Goal: Task Accomplishment & Management: Manage account settings

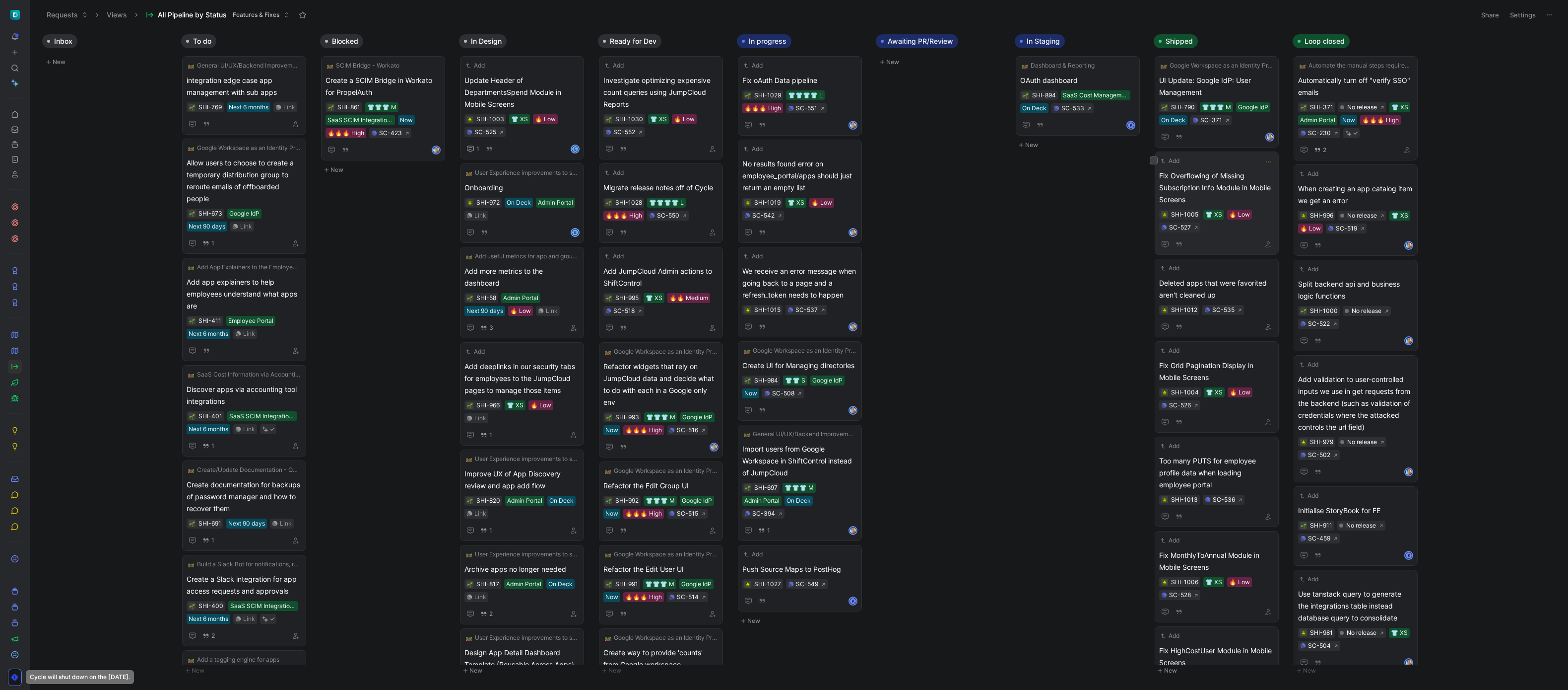
click at [1219, 190] on span "Fix Overflowing of Missing Subscription Info Module in Mobile Screens" at bounding box center [1216, 187] width 115 height 36
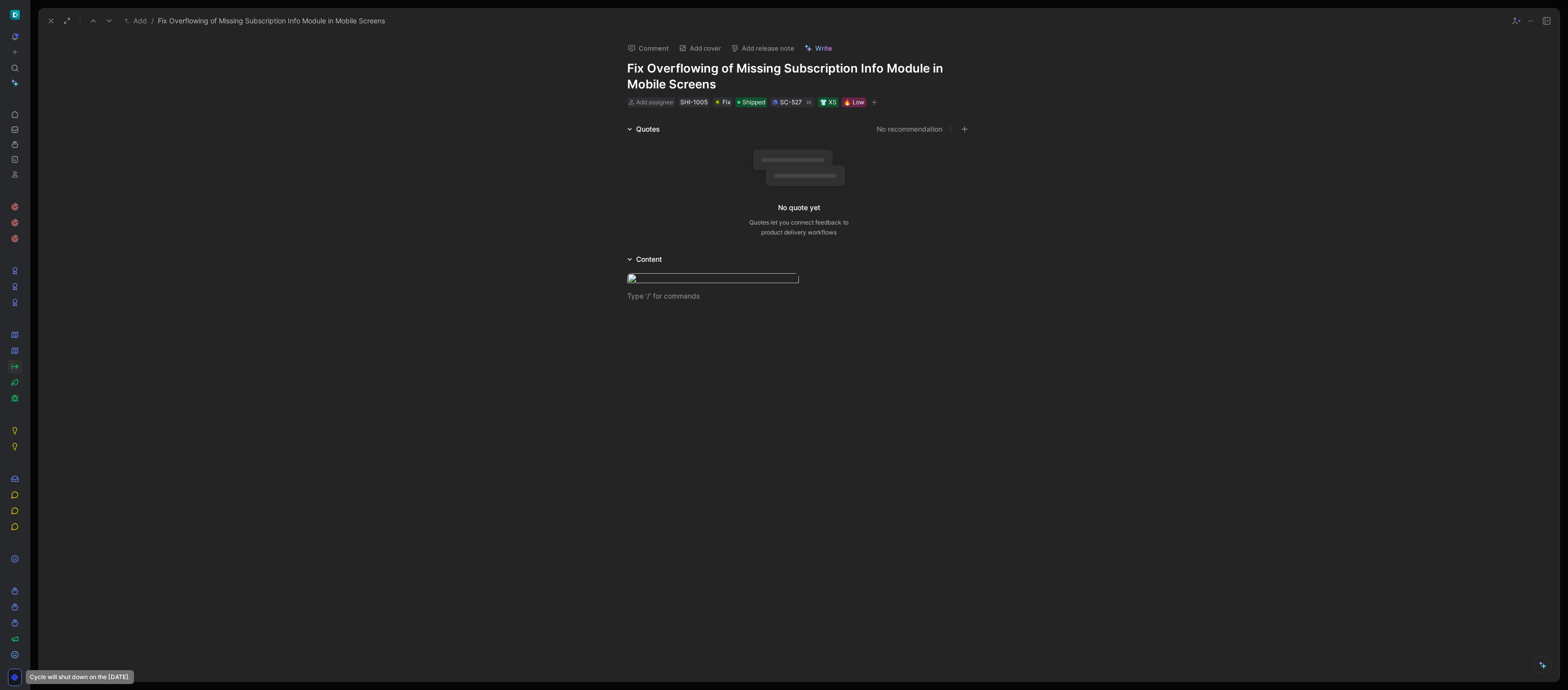
click at [768, 50] on button "Add release note" at bounding box center [763, 48] width 73 height 14
click at [759, 104] on div "New release" at bounding box center [790, 103] width 102 height 12
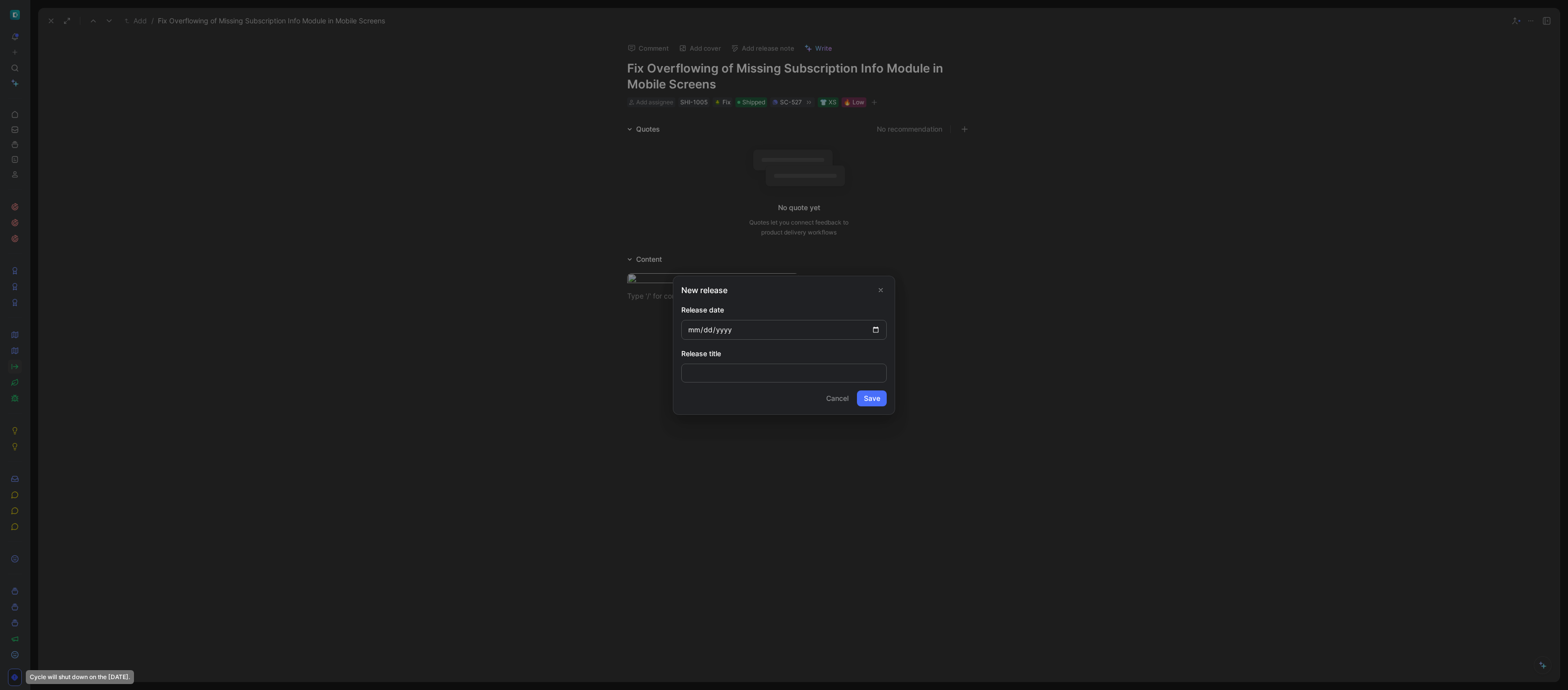
click at [872, 329] on input "date" at bounding box center [784, 329] width 206 height 20
type input "[DATE]"
click at [869, 398] on button "Save" at bounding box center [871, 398] width 30 height 16
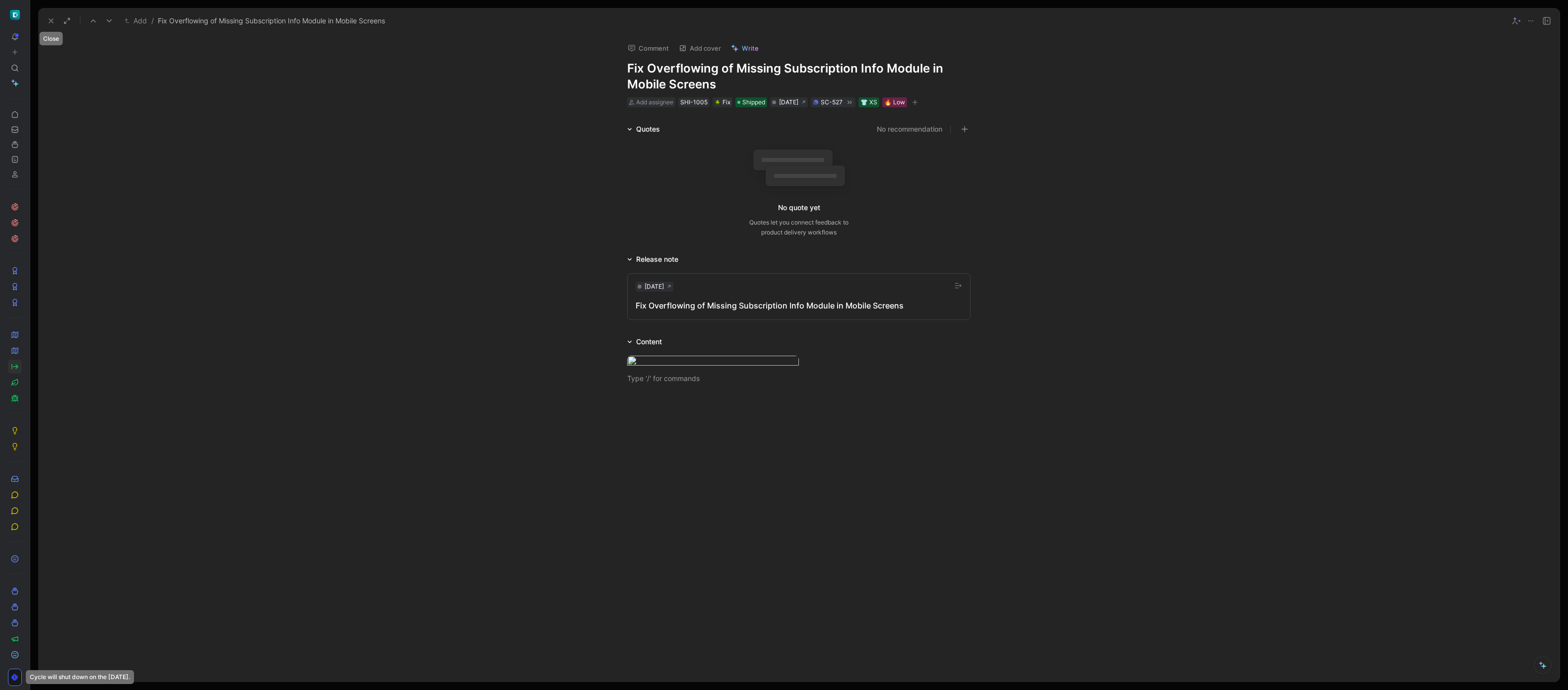
click at [53, 18] on icon at bounding box center [51, 20] width 8 height 8
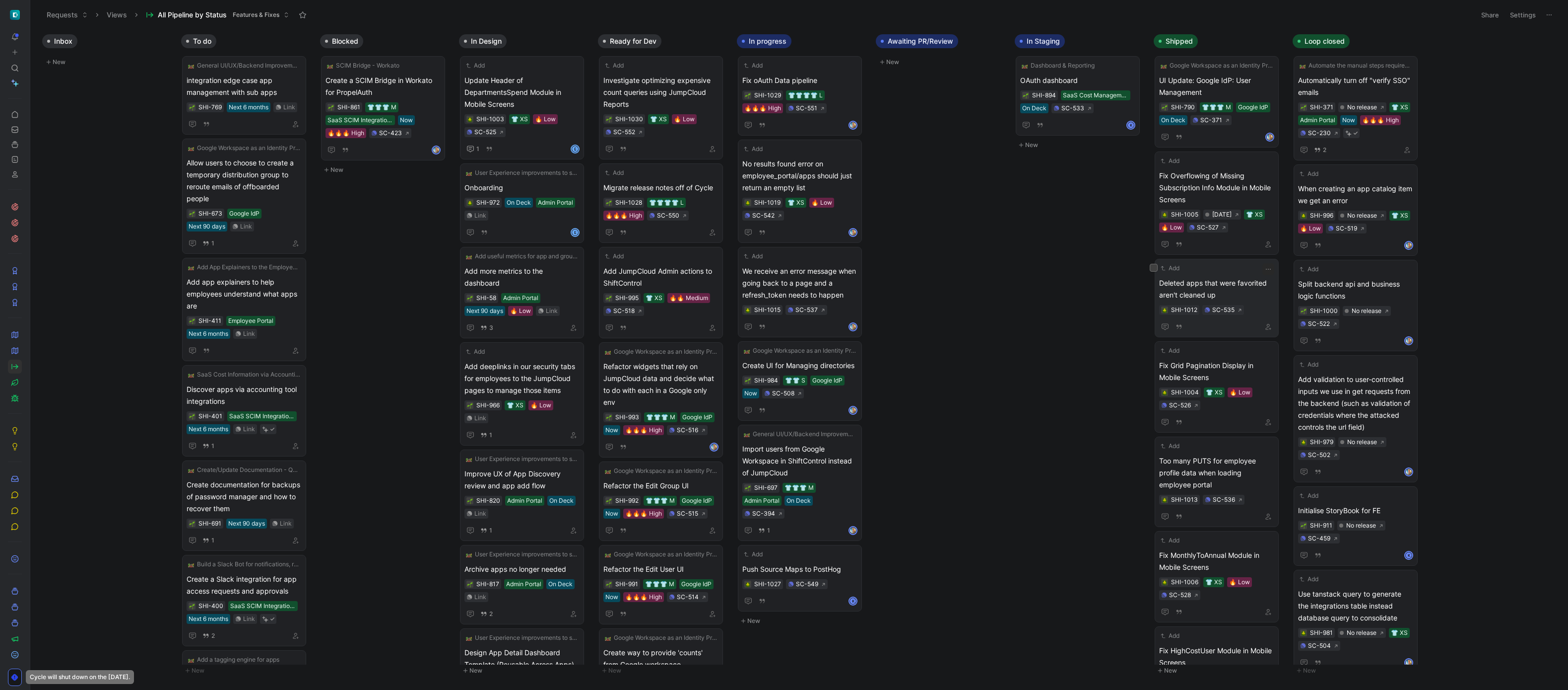
click at [1190, 279] on span "Deleted apps that were favorited aren't cleaned up" at bounding box center [1216, 289] width 115 height 24
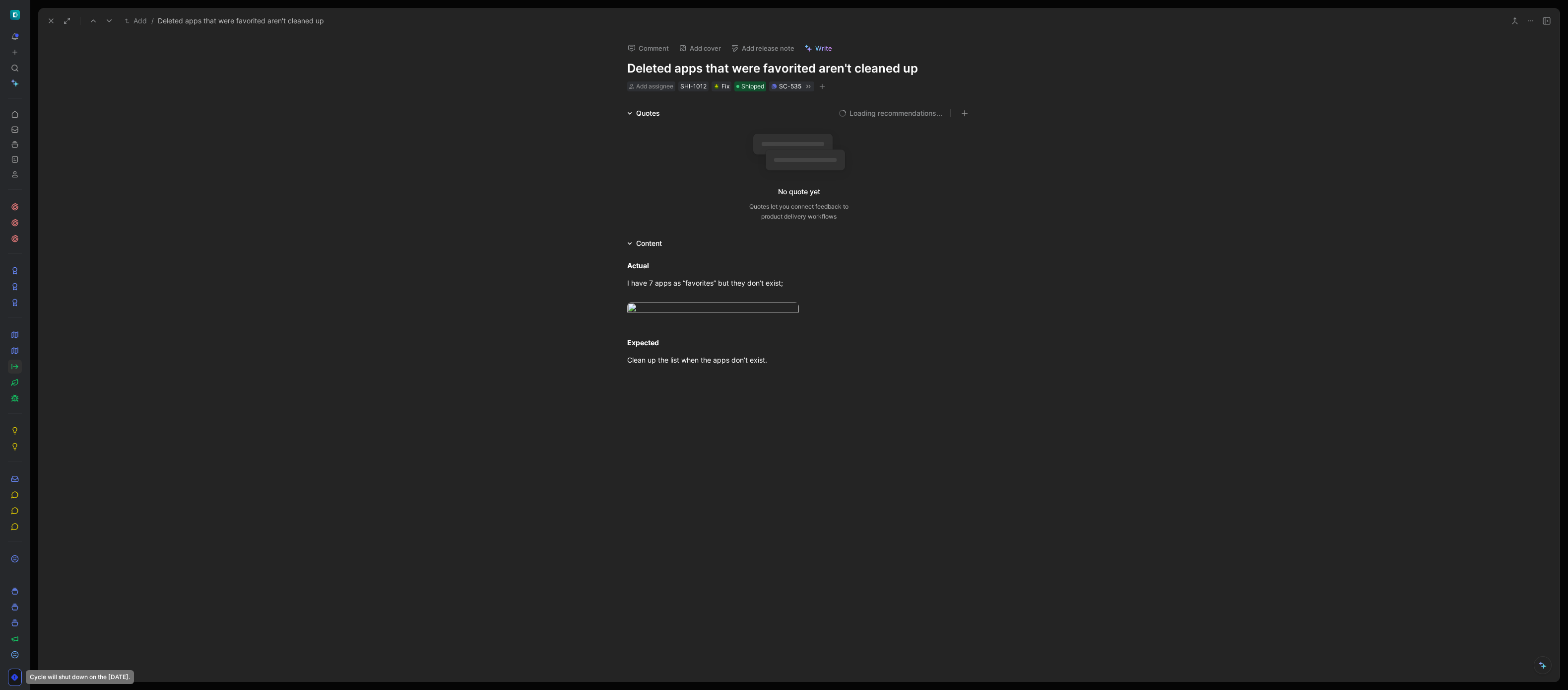
click at [751, 50] on button "Add release note" at bounding box center [763, 48] width 73 height 14
click at [751, 98] on span "[DATE]" at bounding box center [740, 99] width 22 height 8
click at [53, 24] on icon at bounding box center [51, 20] width 8 height 8
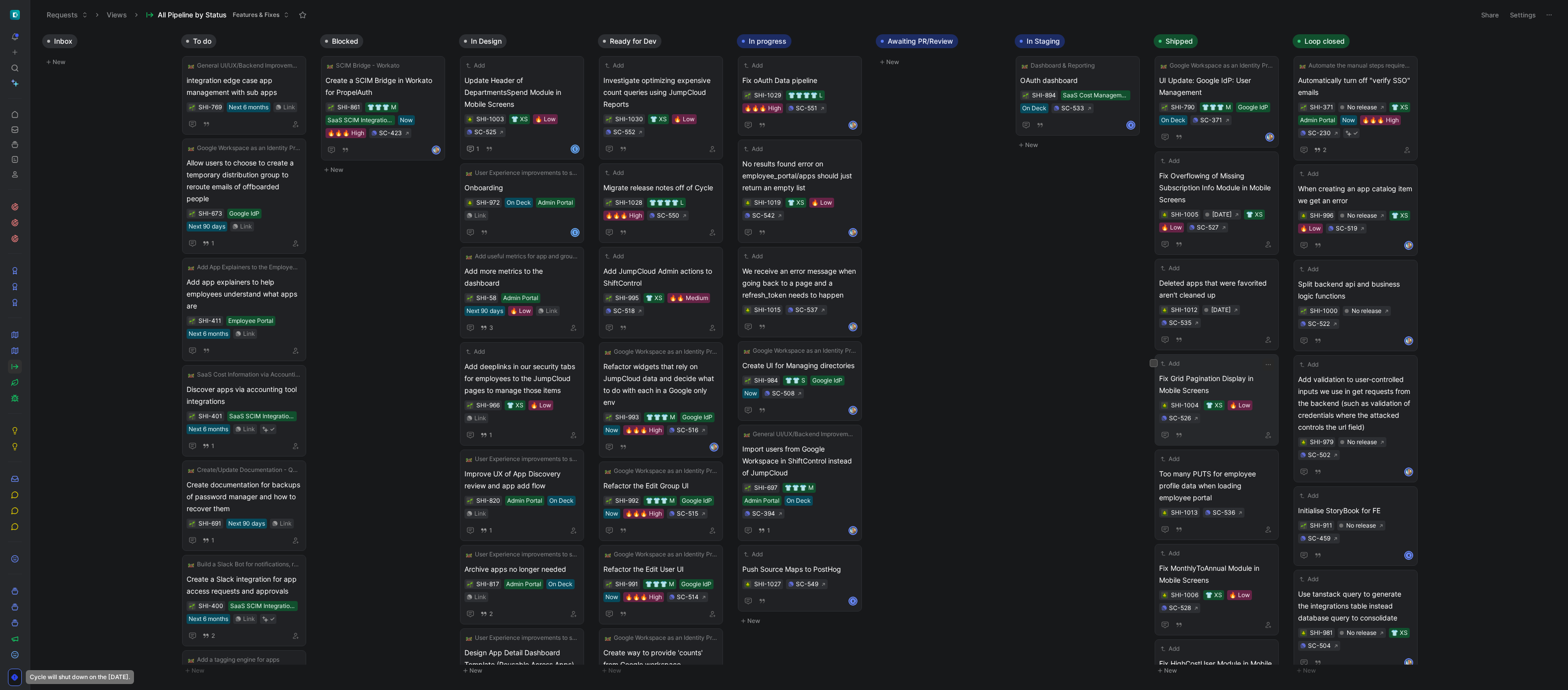
click at [1256, 397] on div "Fix Grid Pagination Display in Mobile Screens SHI-1004 👕 XS 🔥 Low SC-526" at bounding box center [1216, 407] width 115 height 68
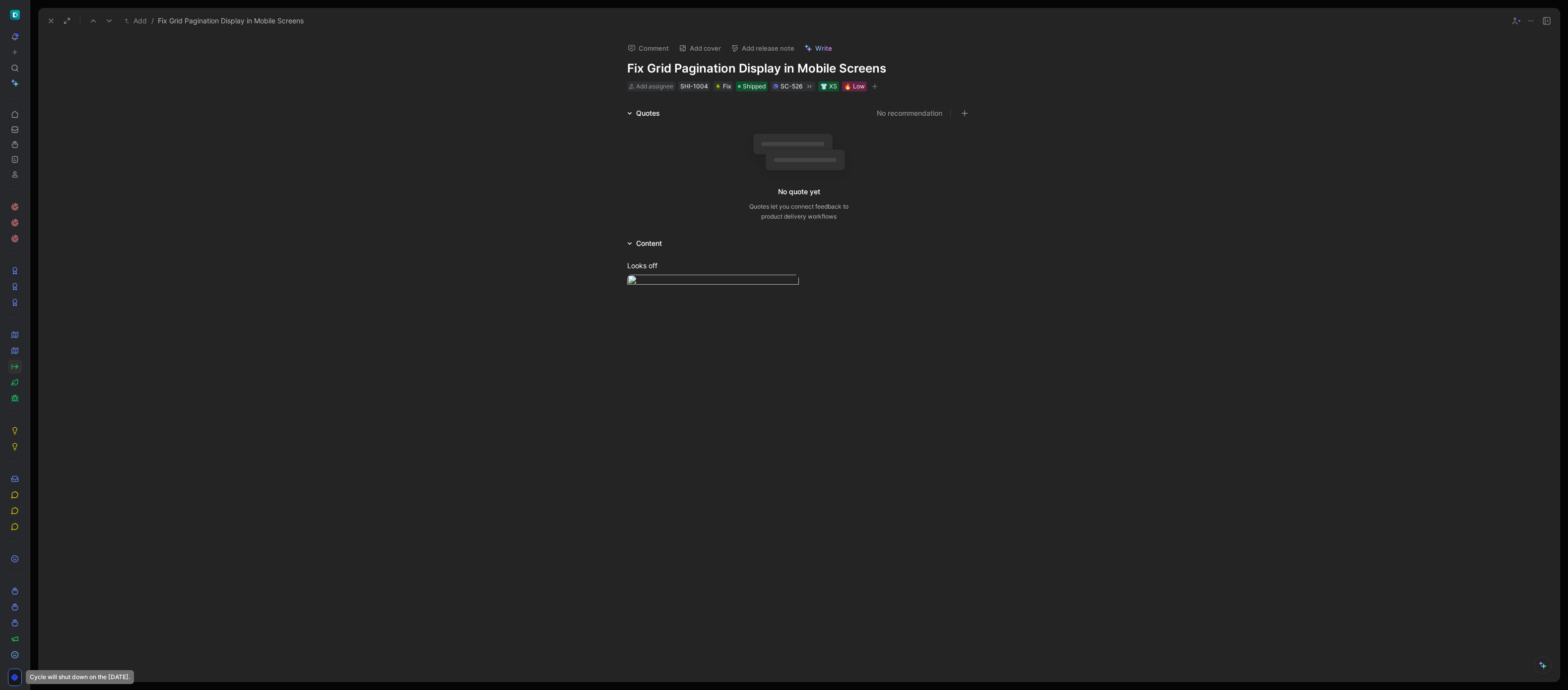
click at [770, 47] on button "Add release note" at bounding box center [763, 48] width 73 height 14
click at [761, 104] on div "[DATE]" at bounding box center [788, 99] width 115 height 12
click at [52, 22] on use at bounding box center [51, 21] width 4 height 4
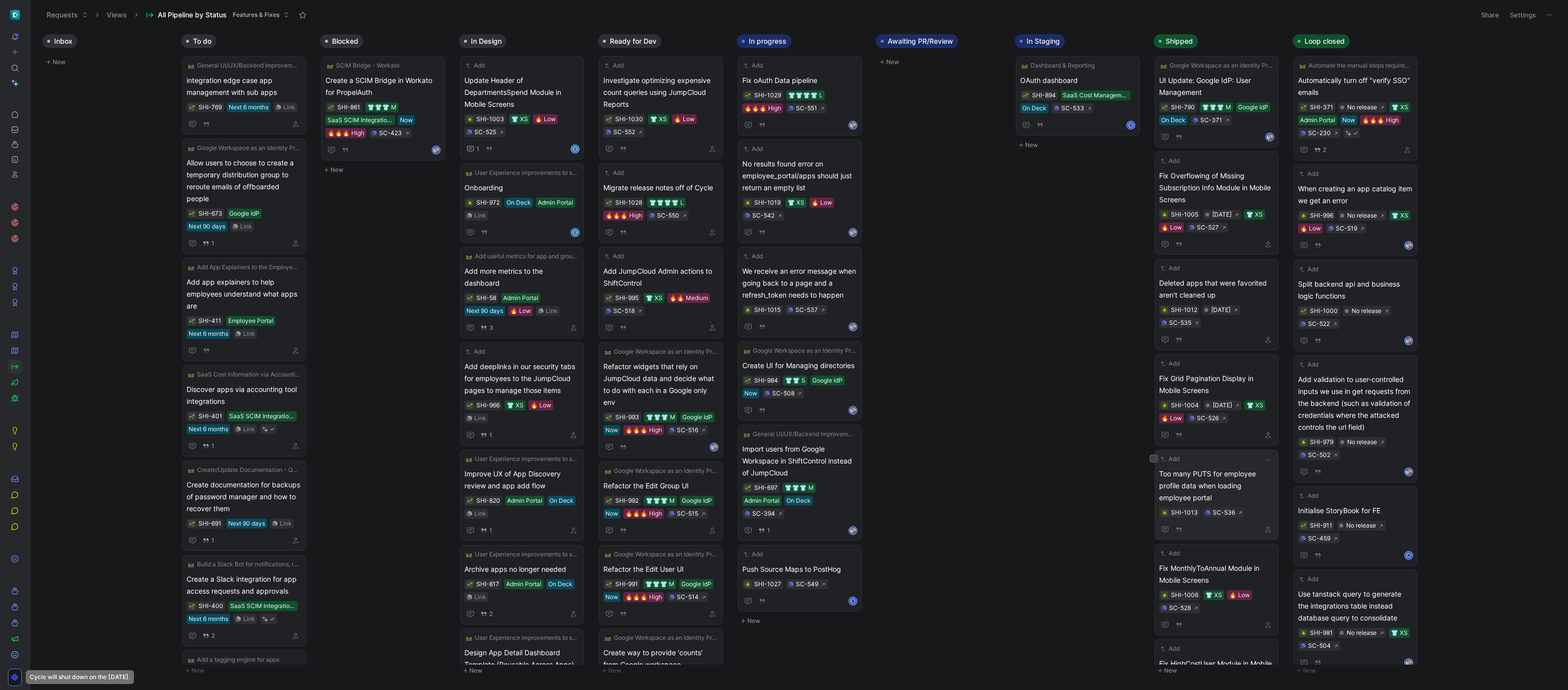
click at [1216, 491] on span "Too many PUTS for employee profile data when loading employee portal" at bounding box center [1216, 485] width 115 height 36
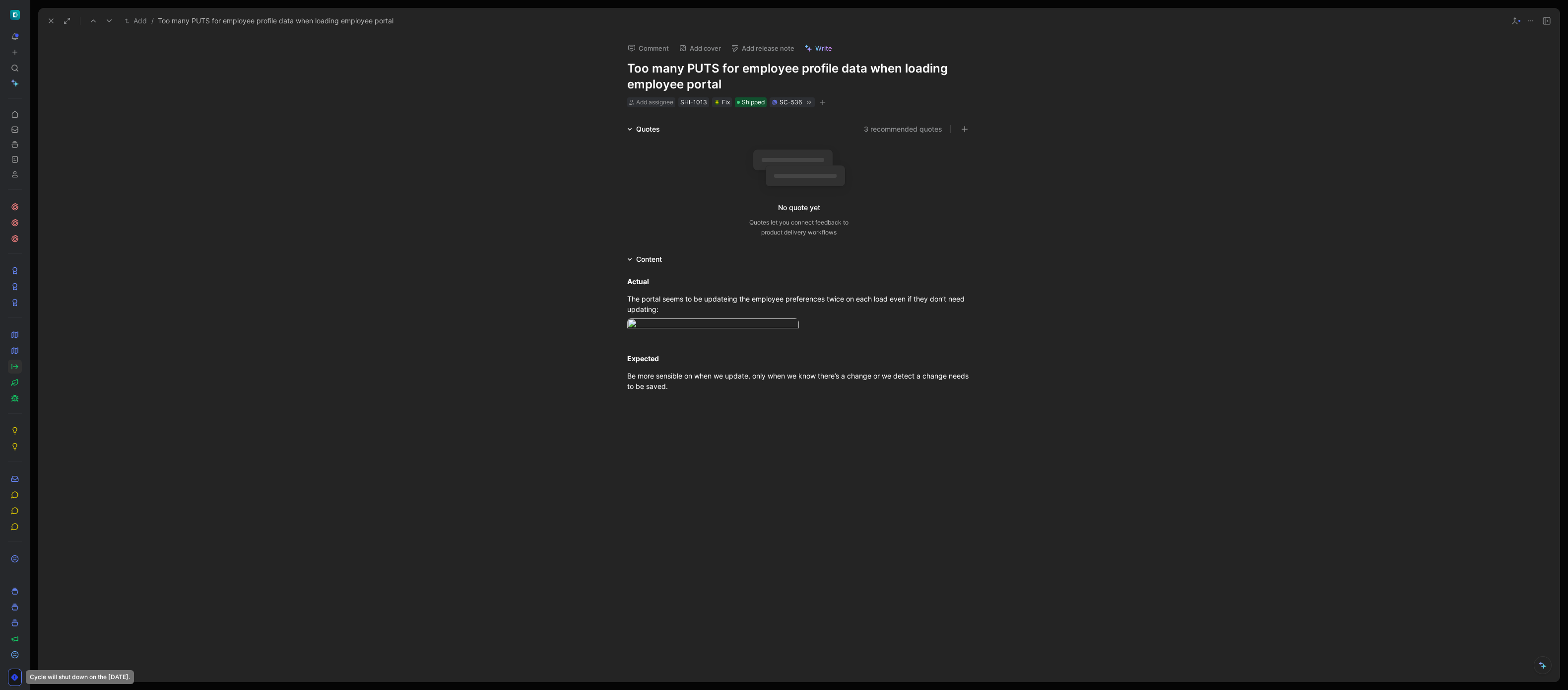
click at [773, 45] on button "Add release note" at bounding box center [763, 48] width 73 height 14
click at [751, 97] on span "[DATE]" at bounding box center [740, 99] width 22 height 8
click at [58, 21] on button at bounding box center [51, 21] width 14 height 14
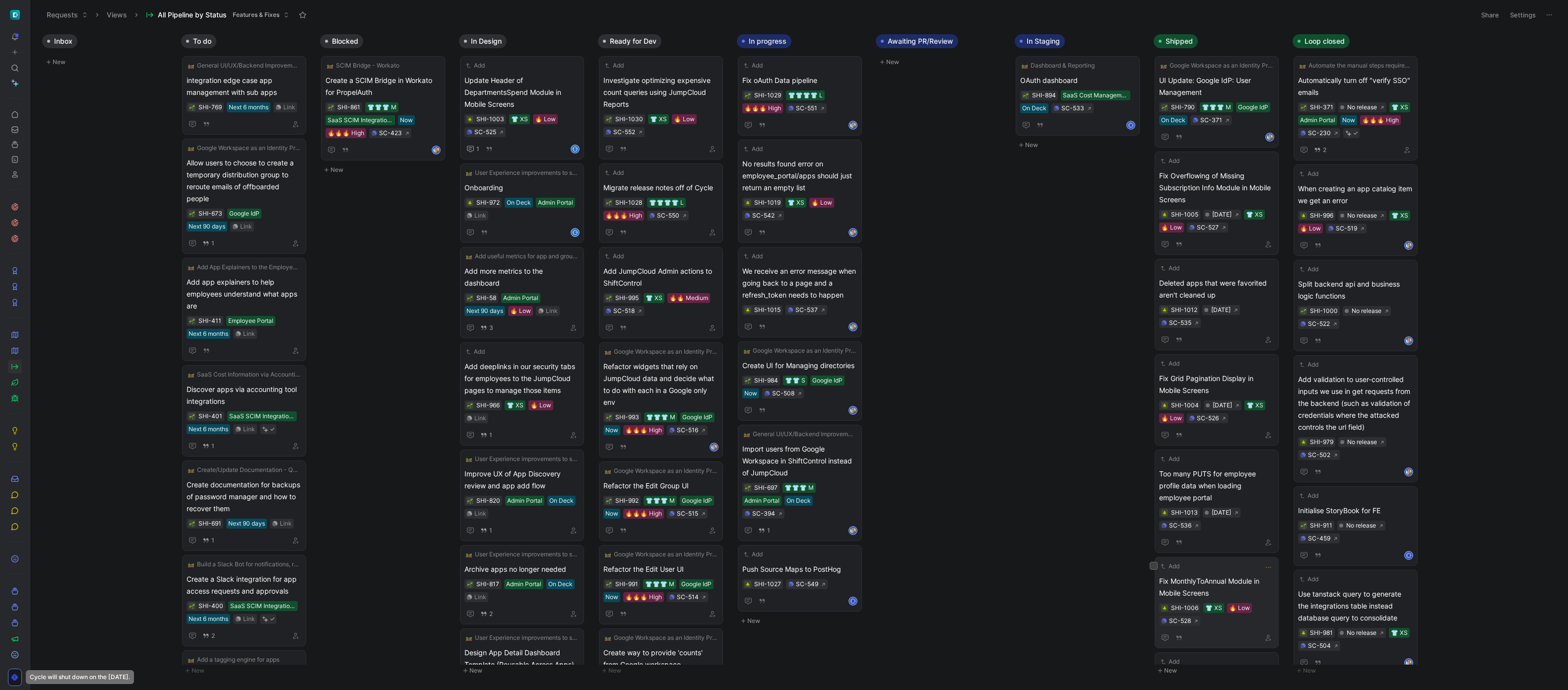
click at [1206, 569] on div "Add" at bounding box center [1210, 566] width 102 height 10
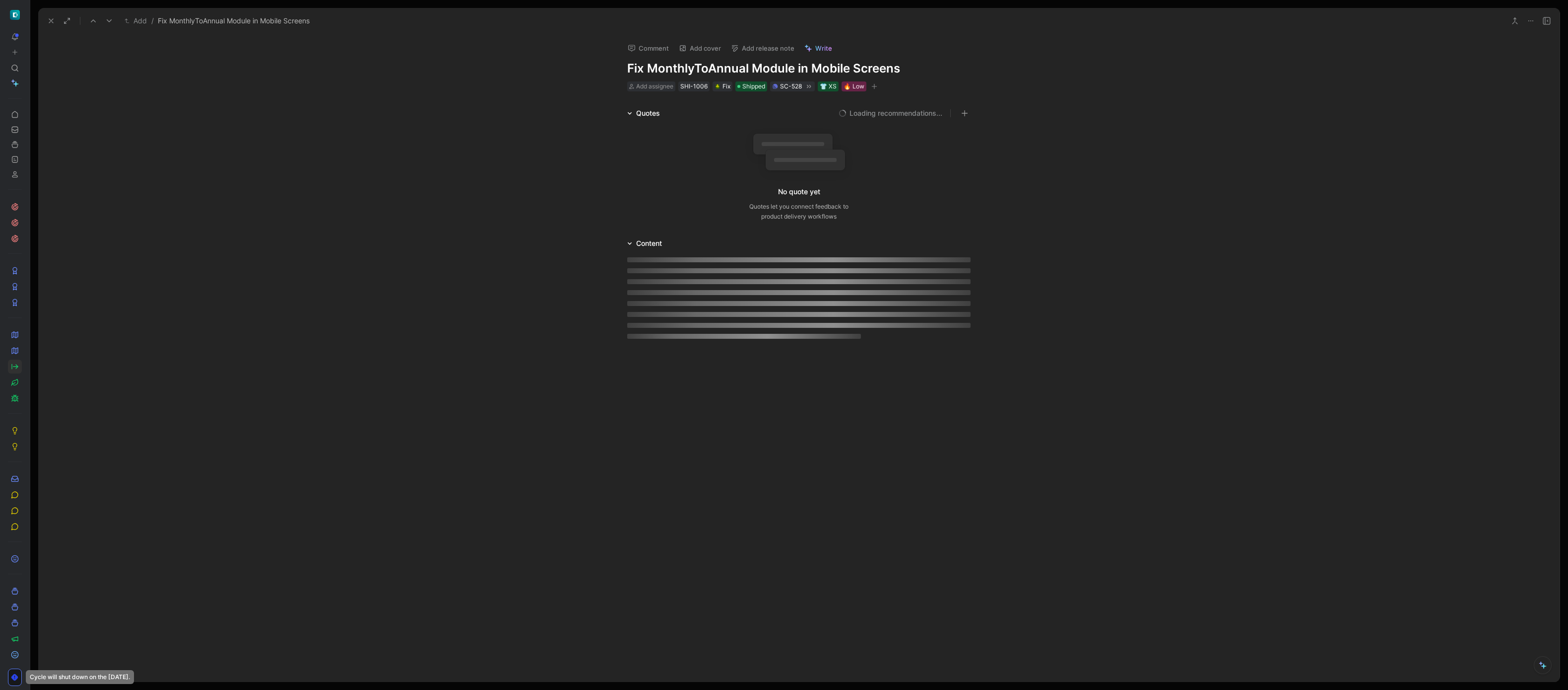
click at [777, 43] on button "Add release note" at bounding box center [763, 48] width 73 height 14
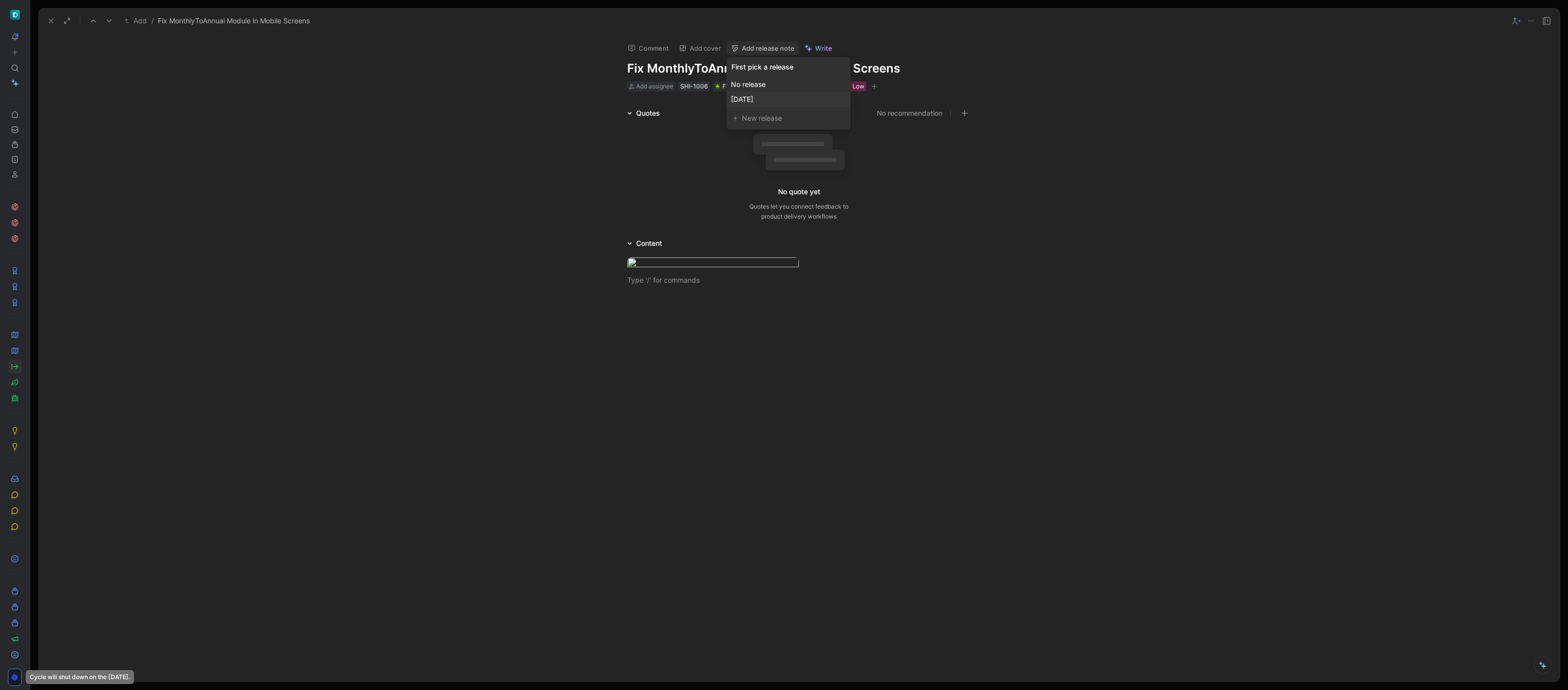
click at [753, 99] on span "[DATE]" at bounding box center [742, 99] width 22 height 8
click at [50, 19] on icon at bounding box center [51, 20] width 8 height 8
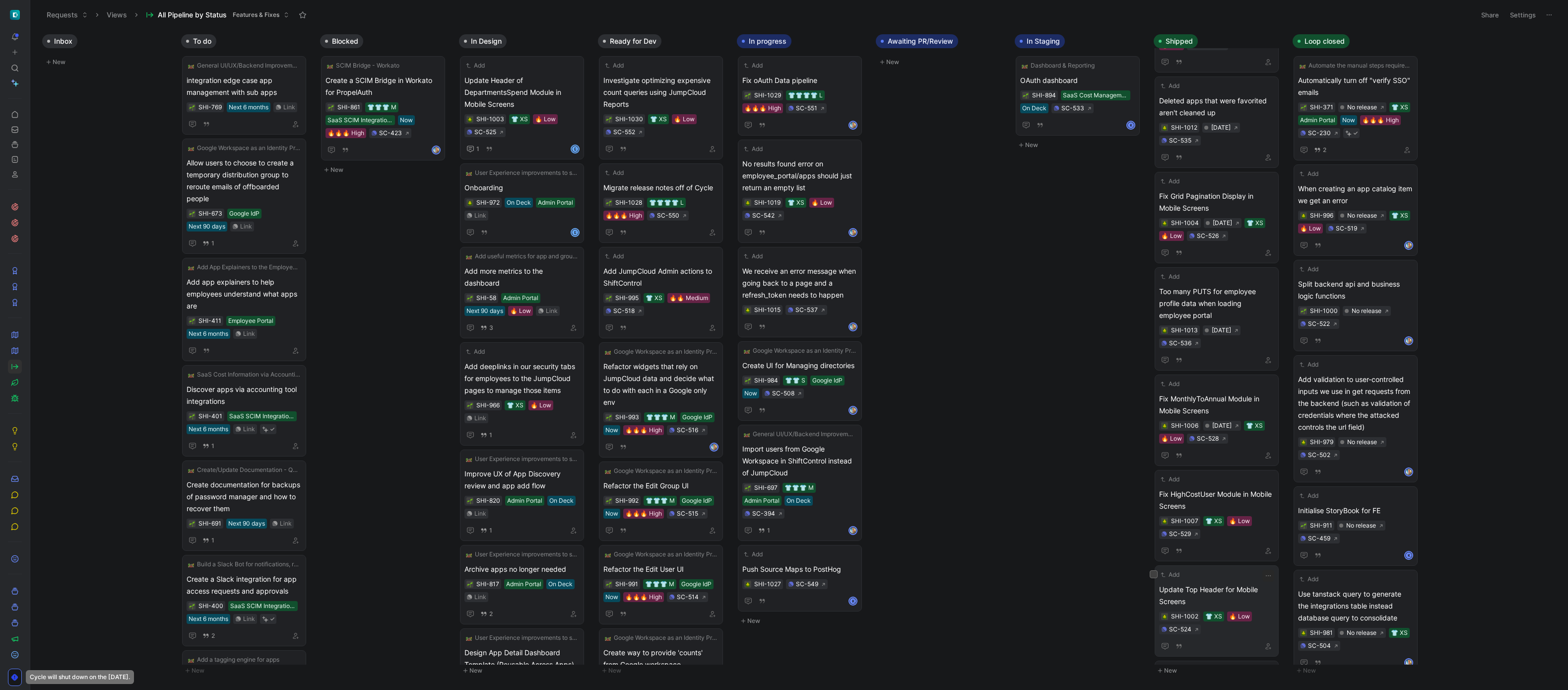
scroll to position [186, 0]
click at [1226, 588] on span "Update Top Header for Mobile Screens" at bounding box center [1216, 592] width 115 height 24
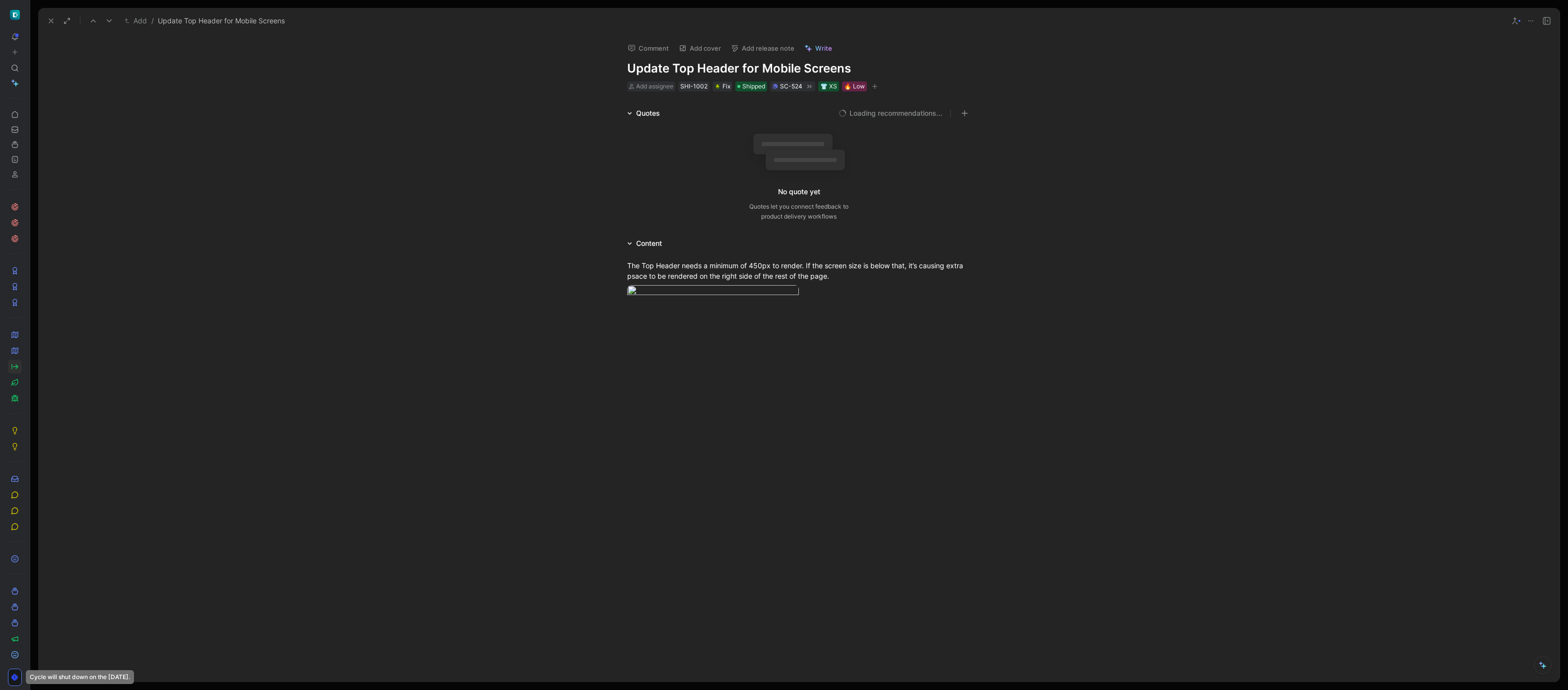
click at [761, 47] on button "Add release note" at bounding box center [763, 48] width 73 height 14
click at [751, 97] on span "[DATE]" at bounding box center [740, 99] width 22 height 8
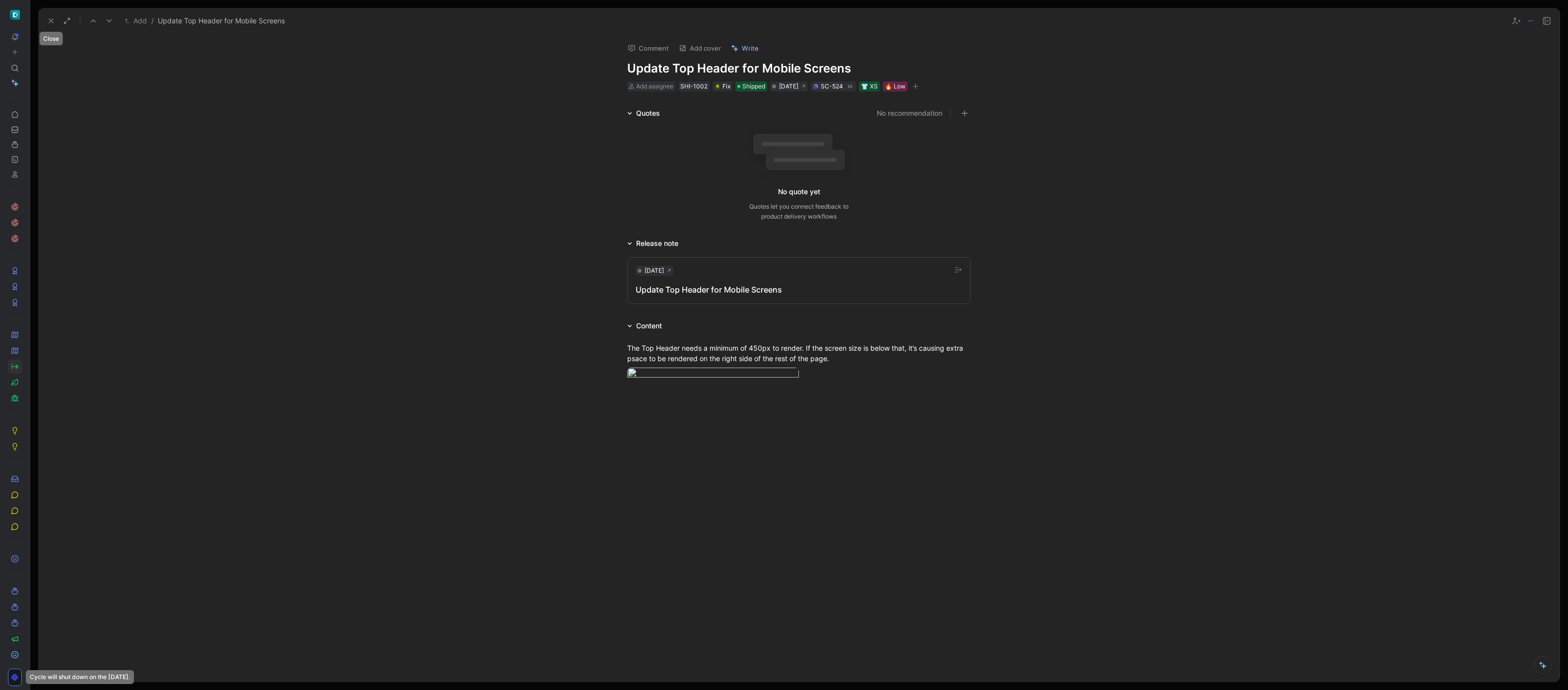
click at [52, 26] on button at bounding box center [51, 21] width 14 height 14
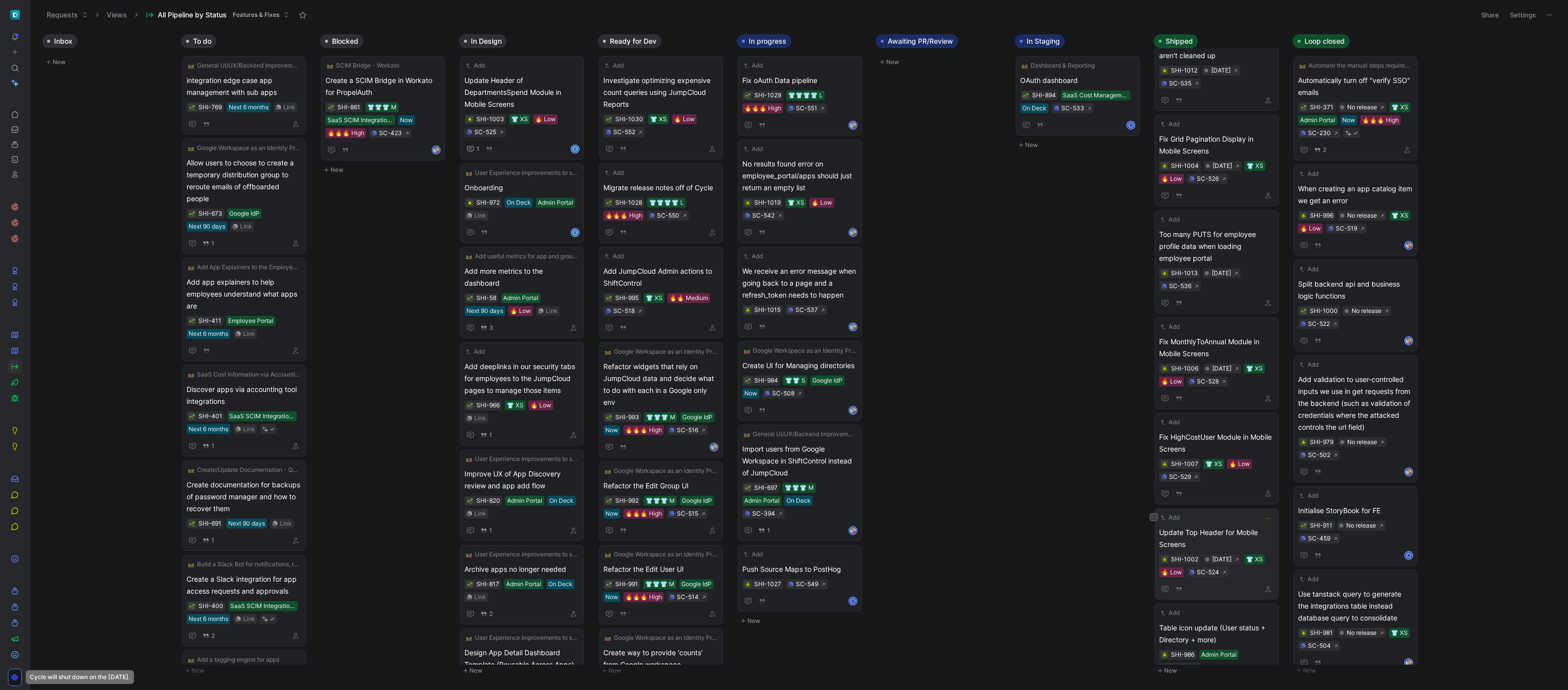
scroll to position [269, 0]
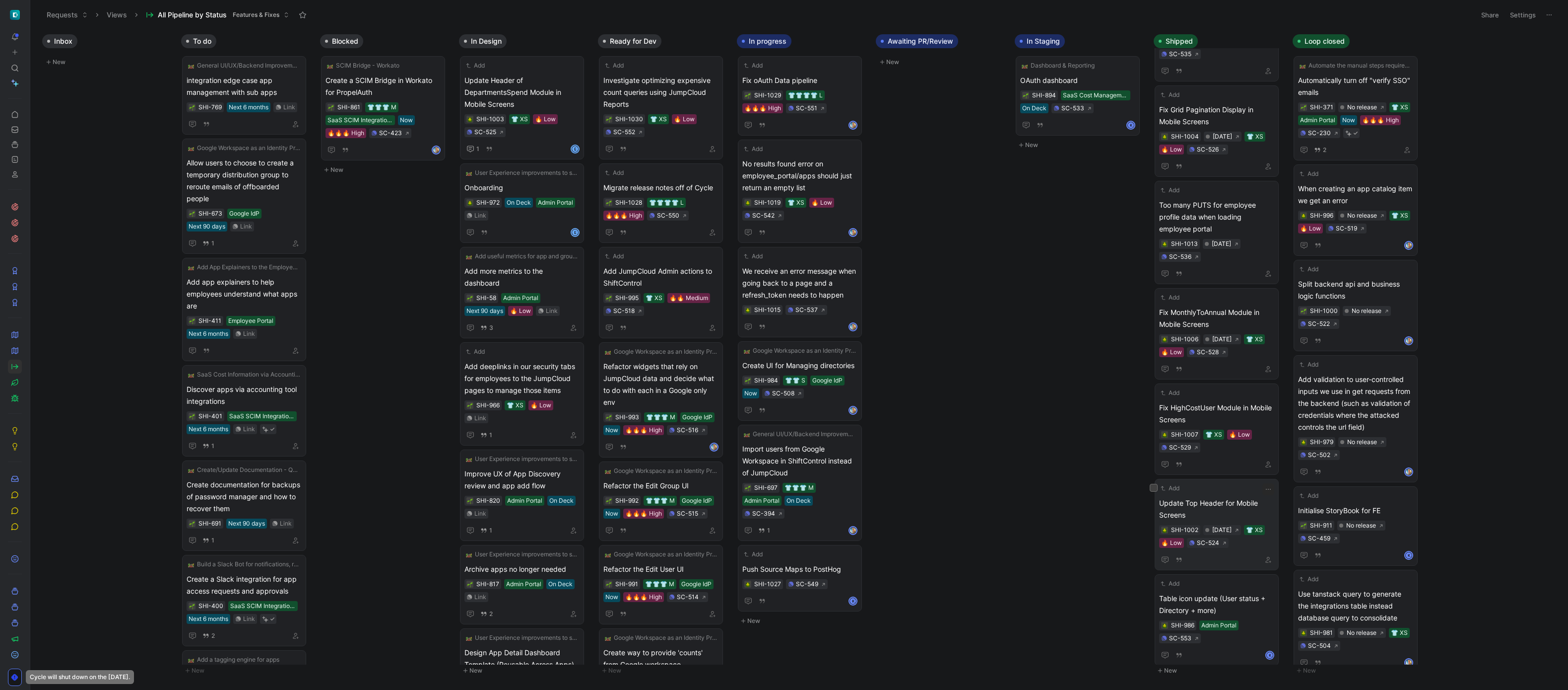
click at [1226, 504] on span "Update Top Header for Mobile Screens" at bounding box center [1216, 509] width 115 height 24
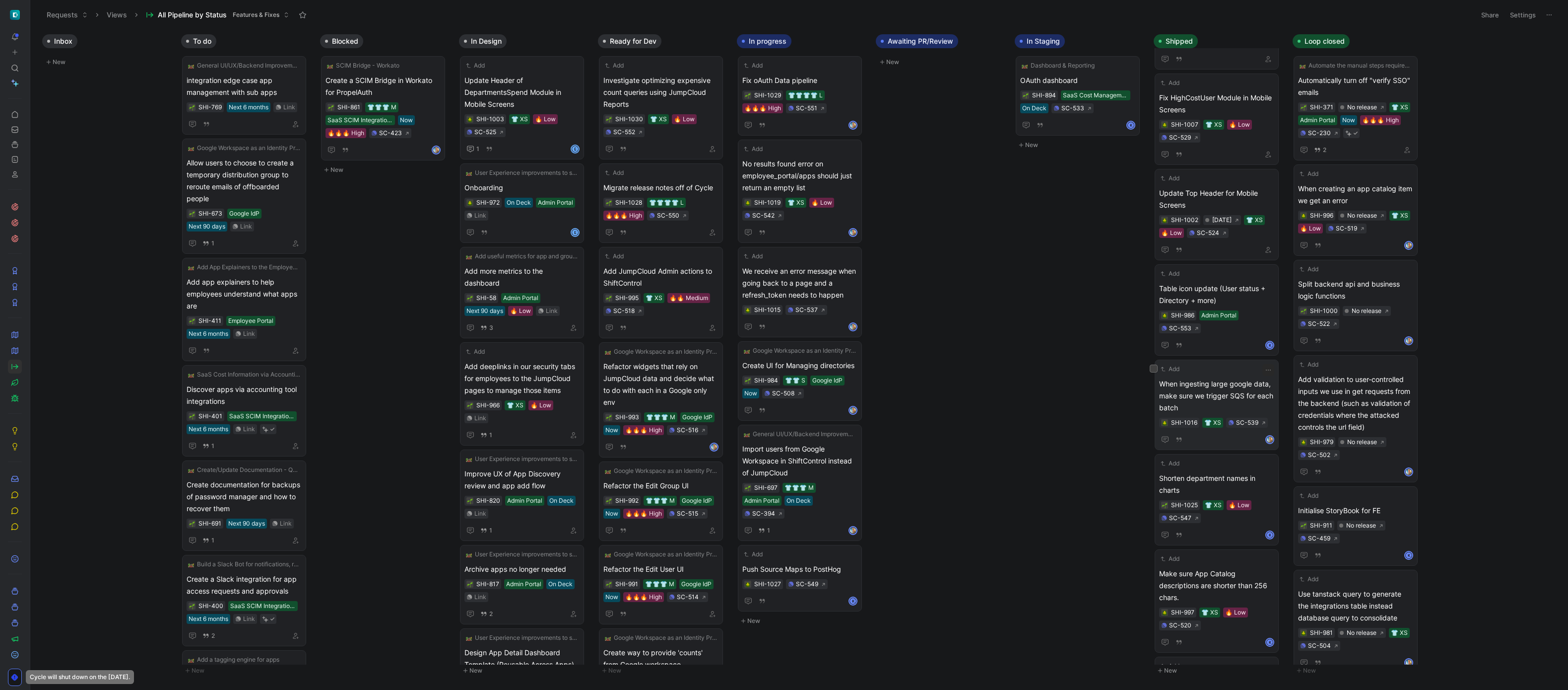
click at [1219, 374] on div "Add When ingesting large google data, make sure we trigger SQS for each batch S…" at bounding box center [1216, 405] width 115 height 82
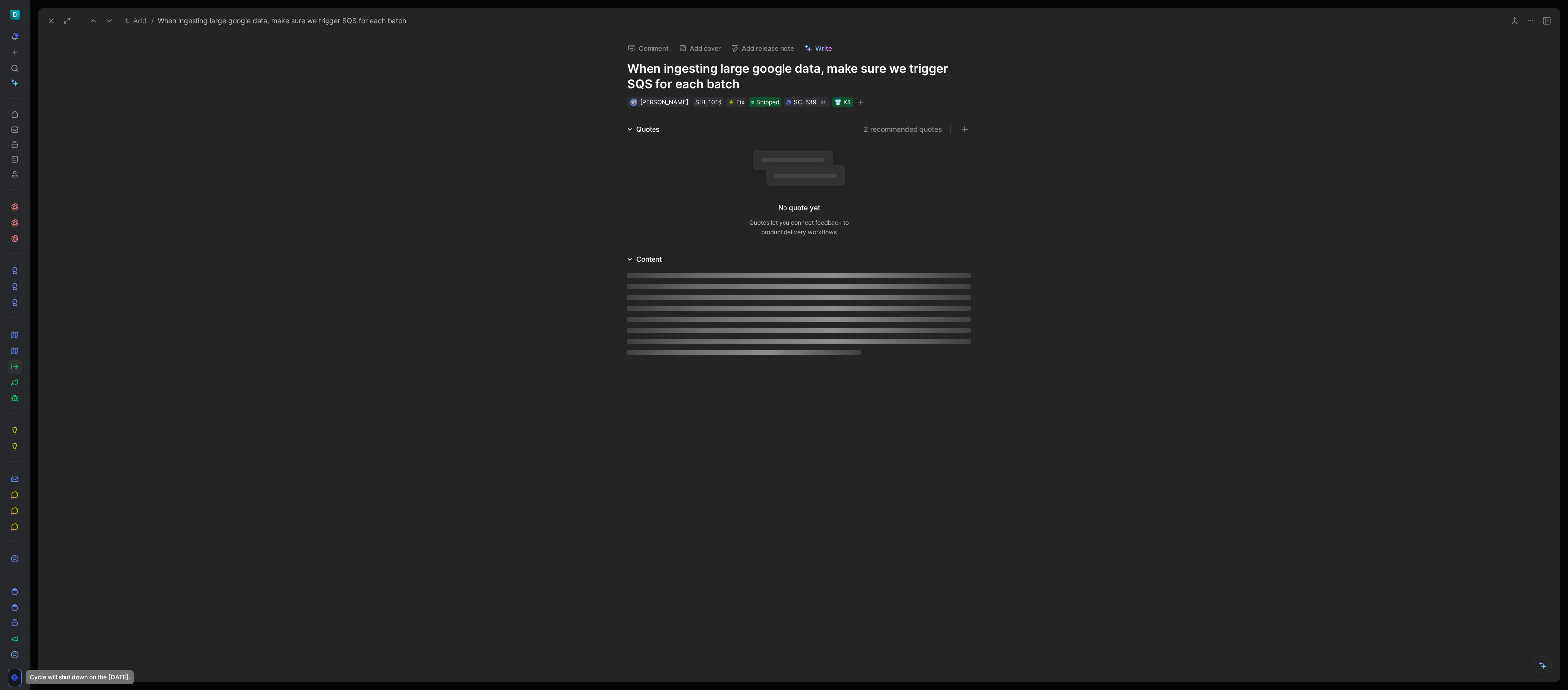
click at [775, 56] on div "Comment Add cover Add release note Write When ingesting large google data, make…" at bounding box center [799, 71] width 381 height 74
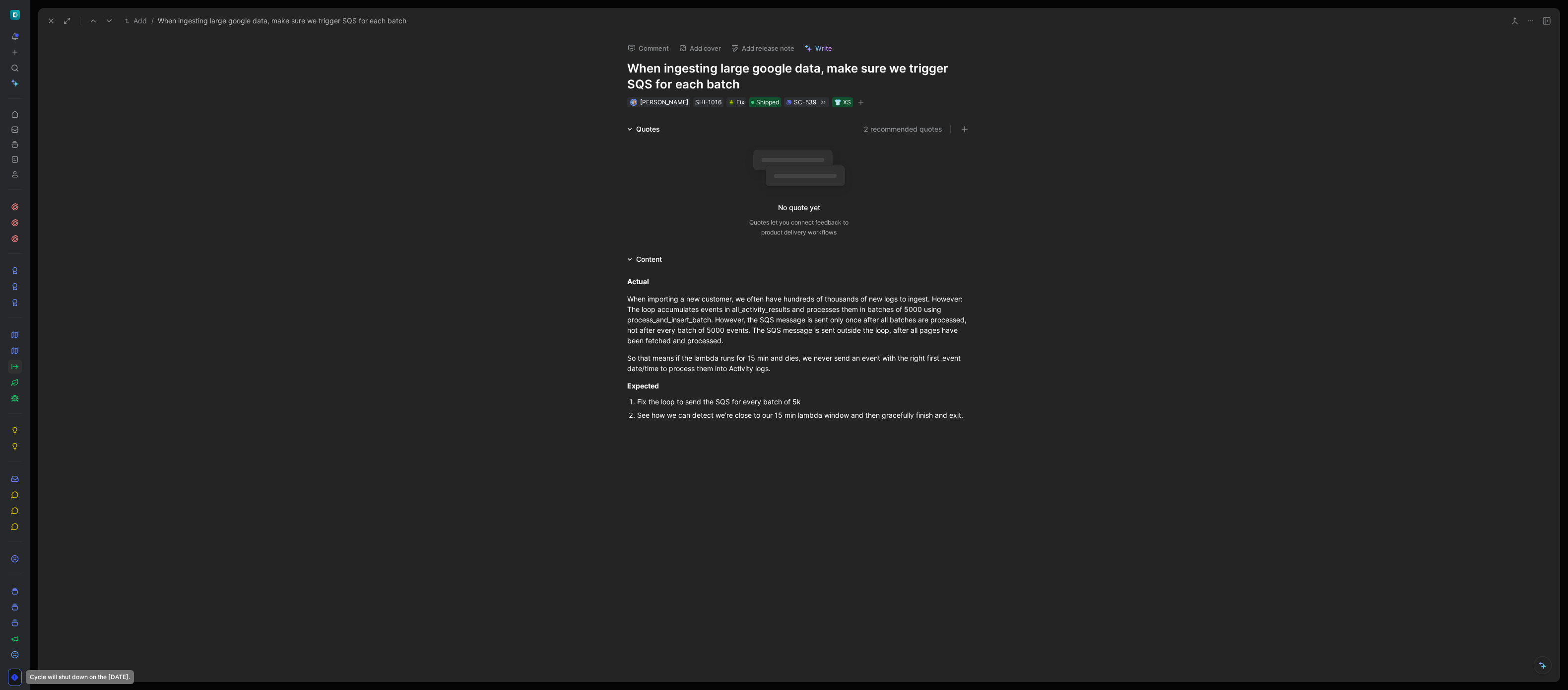
click at [775, 47] on button "Add release note" at bounding box center [763, 48] width 73 height 14
click at [776, 97] on div "[DATE]" at bounding box center [786, 99] width 115 height 12
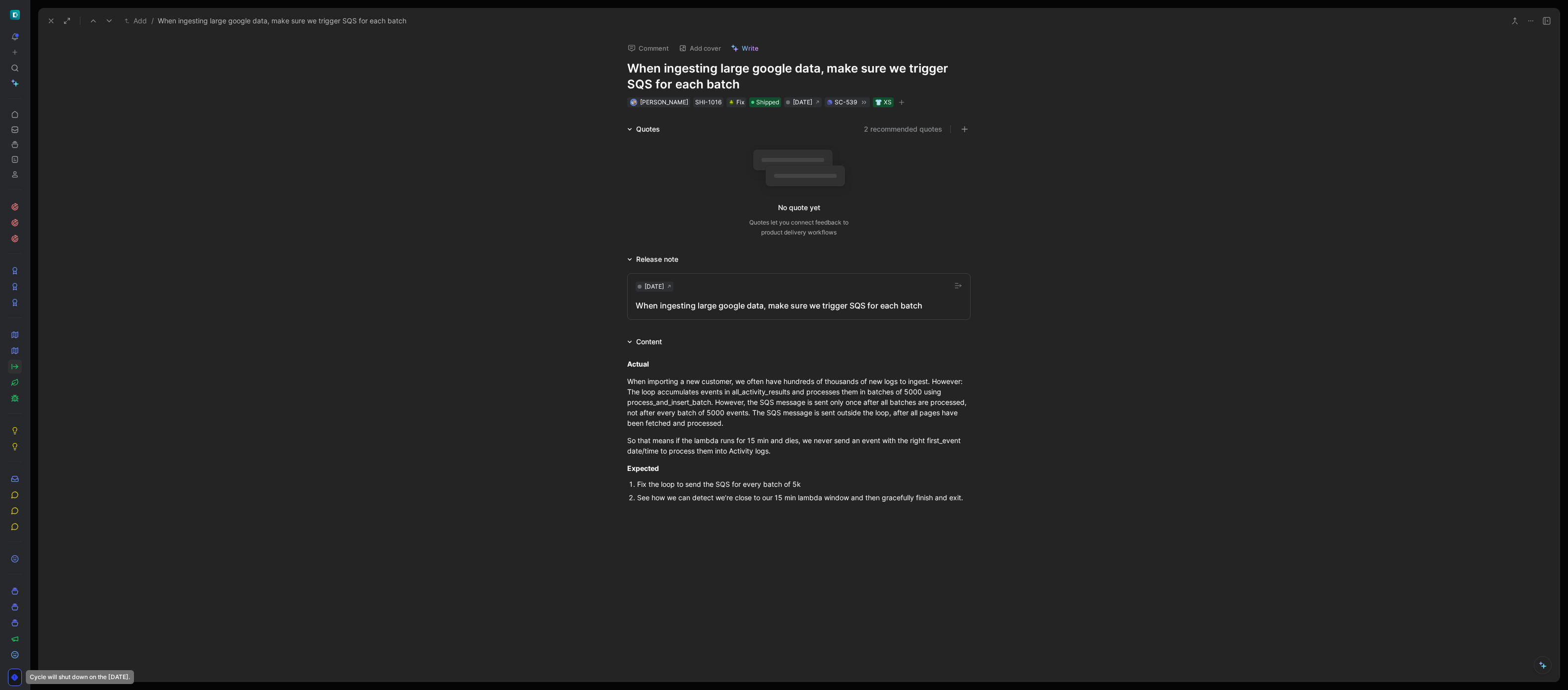
click at [52, 21] on icon at bounding box center [51, 20] width 8 height 8
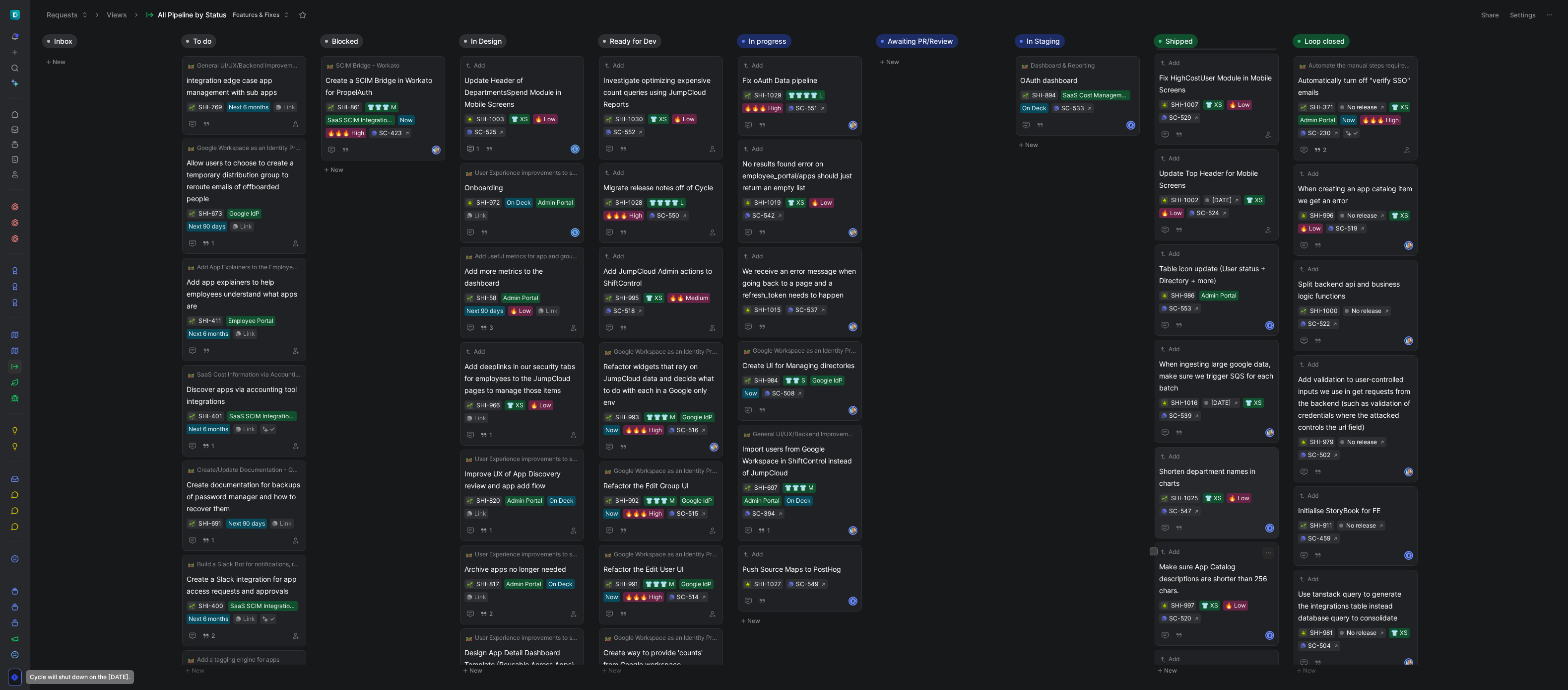
scroll to position [647, 0]
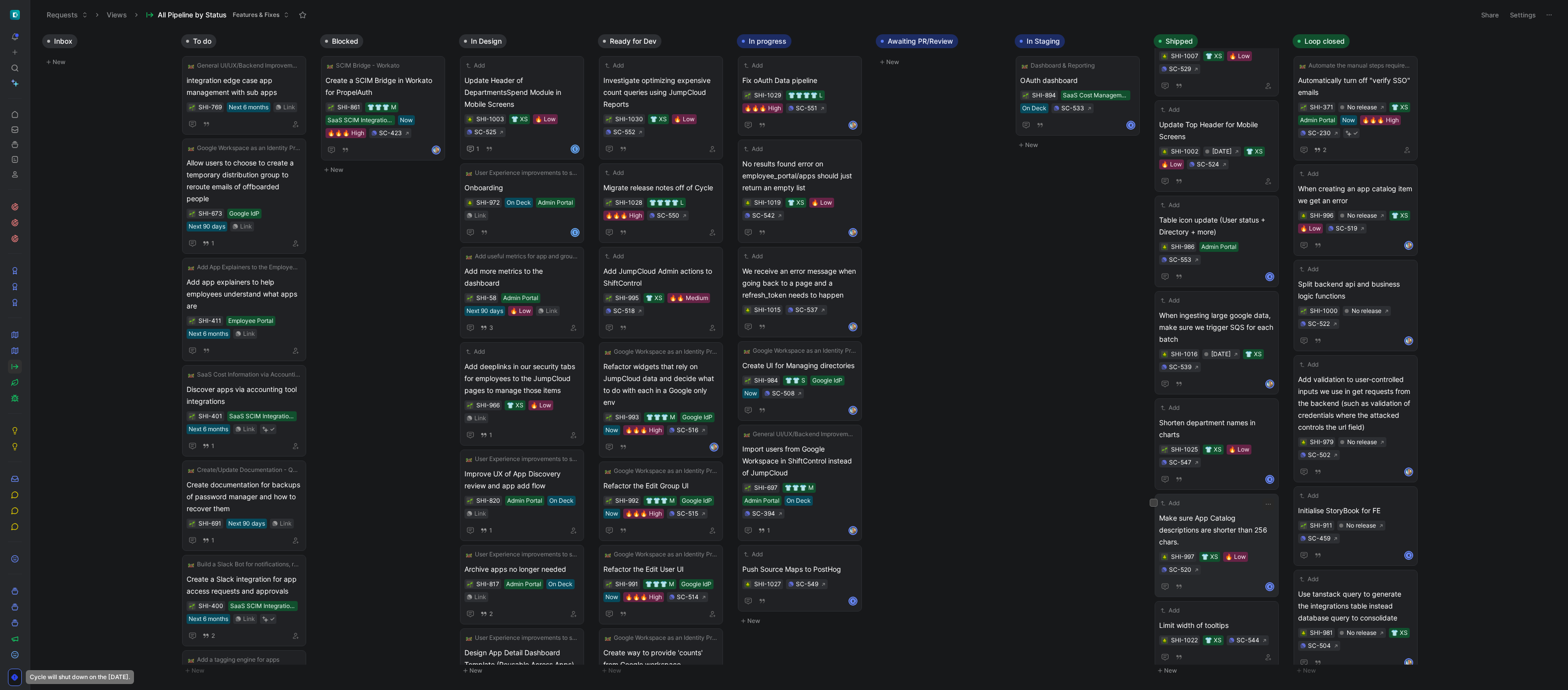
click at [1213, 534] on span "Make sure App Catalog descriptions are shorter than 256 chars." at bounding box center [1216, 530] width 115 height 36
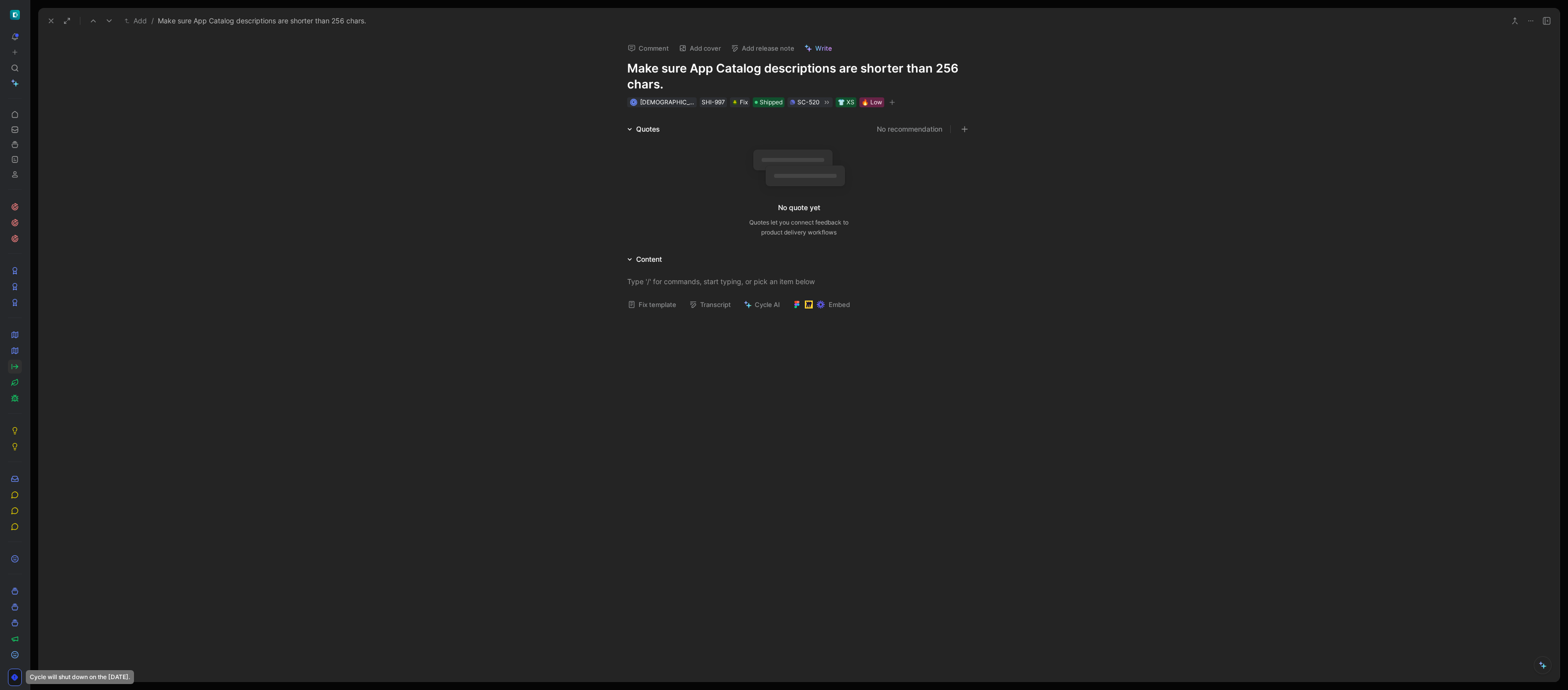
click at [769, 47] on button "Add release note" at bounding box center [763, 48] width 73 height 14
click at [773, 69] on div "First pick a release" at bounding box center [762, 67] width 62 height 12
click at [763, 90] on div "No release" at bounding box center [788, 84] width 115 height 12
click at [47, 25] on button at bounding box center [51, 21] width 14 height 14
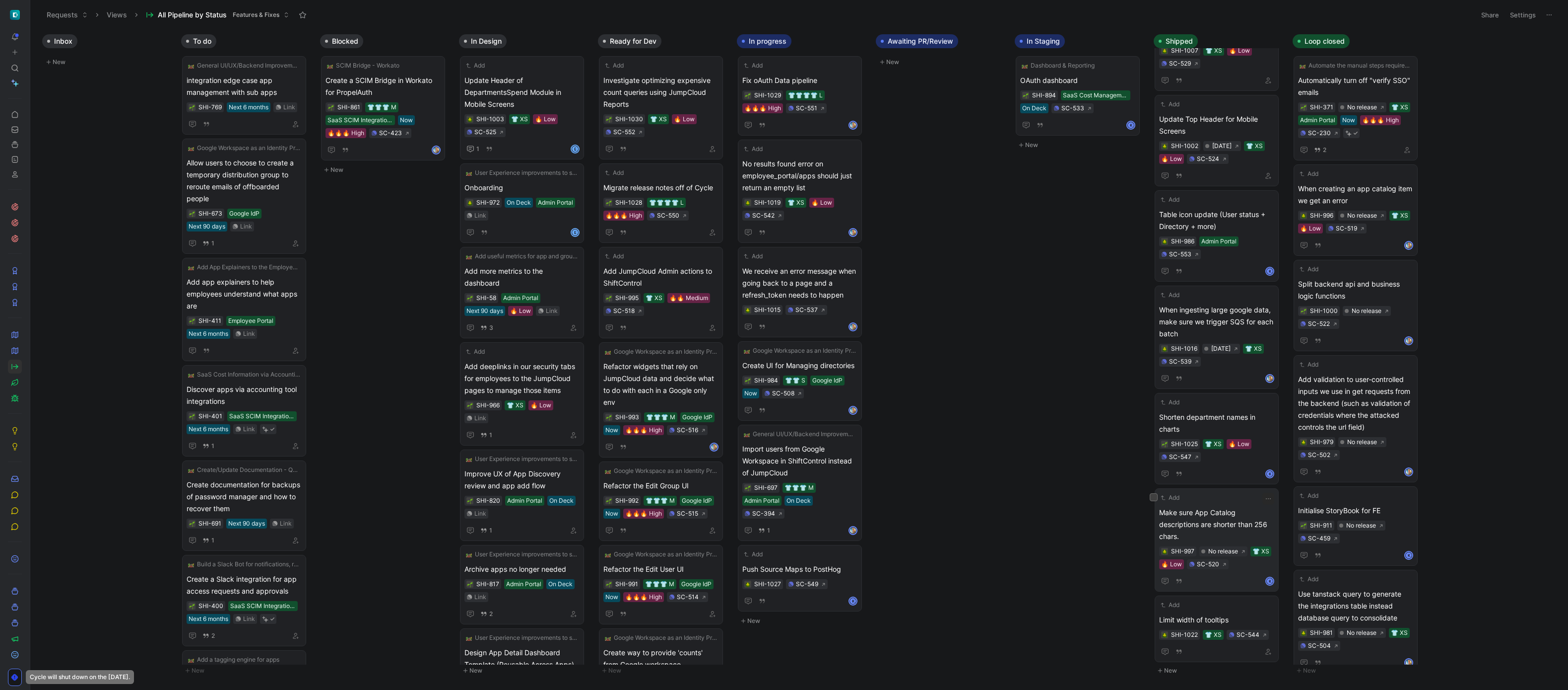
scroll to position [654, 0]
click at [1228, 616] on span "Limit width of tooltips" at bounding box center [1216, 618] width 115 height 12
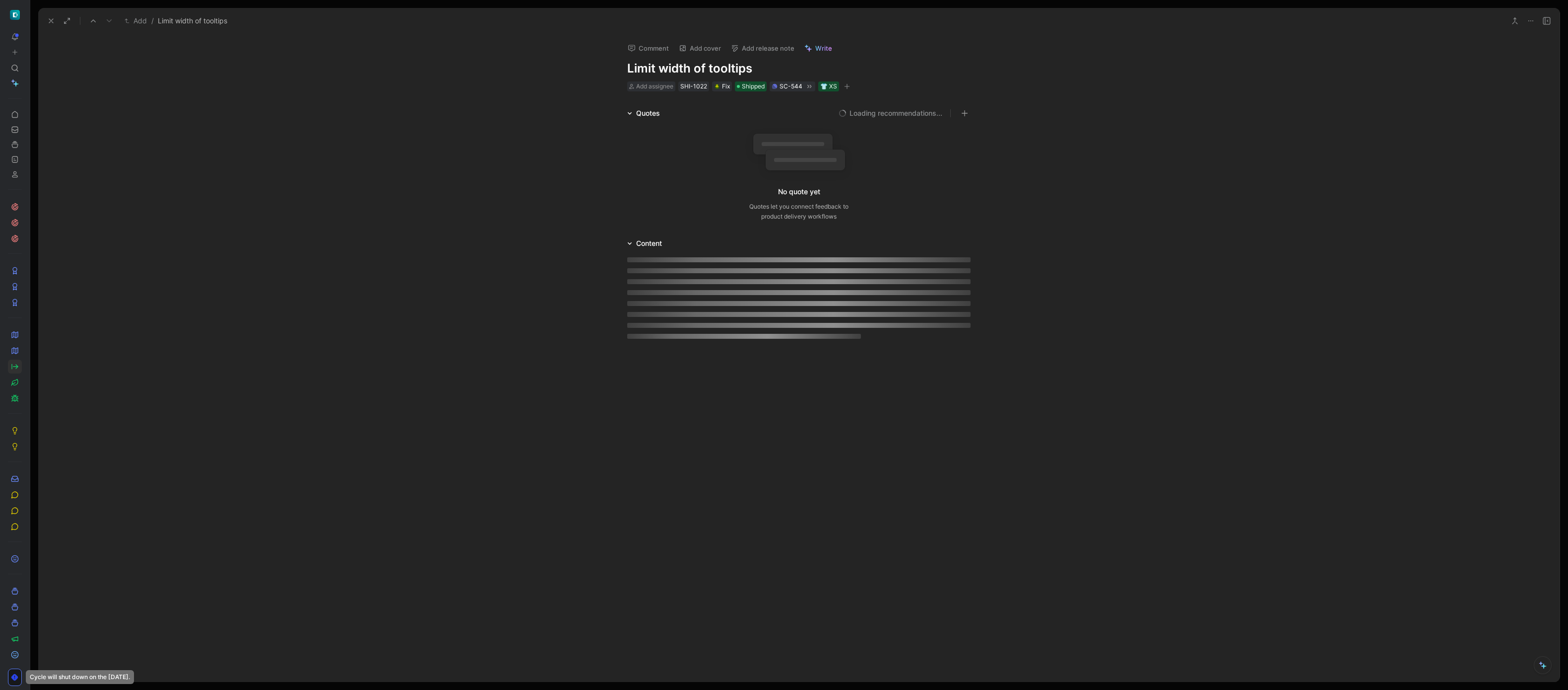
click at [765, 47] on button "Add release note" at bounding box center [763, 48] width 73 height 14
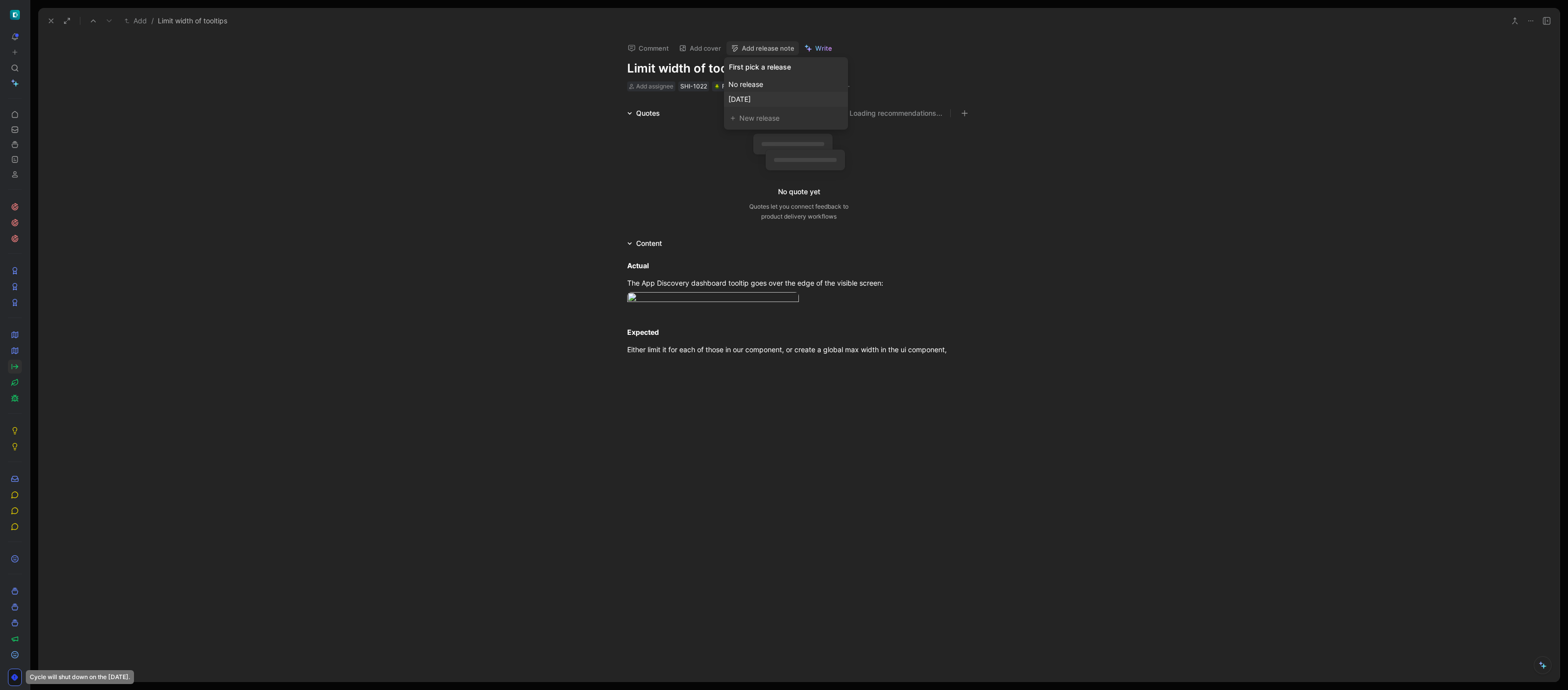
click at [777, 97] on div "[DATE]" at bounding box center [786, 99] width 115 height 12
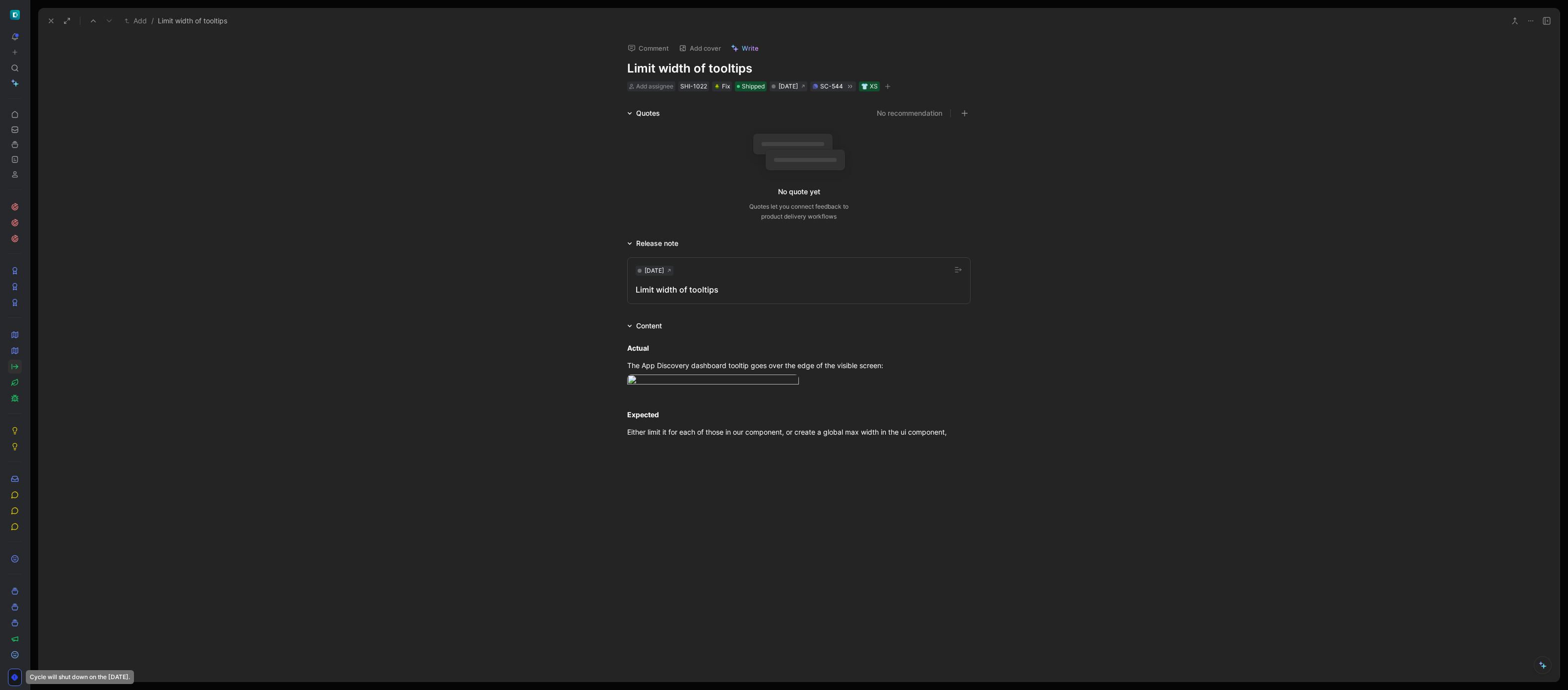
click at [54, 22] on icon at bounding box center [51, 20] width 8 height 8
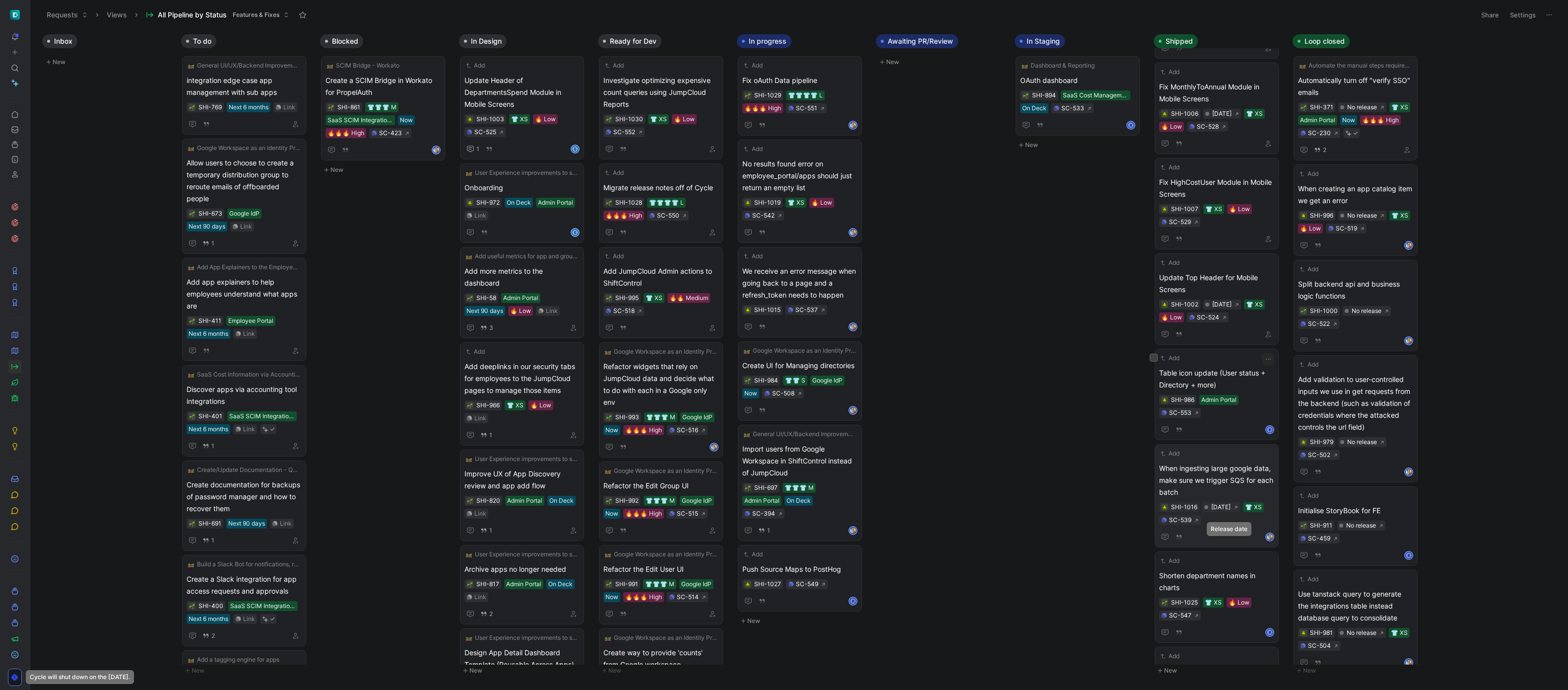
scroll to position [450, 0]
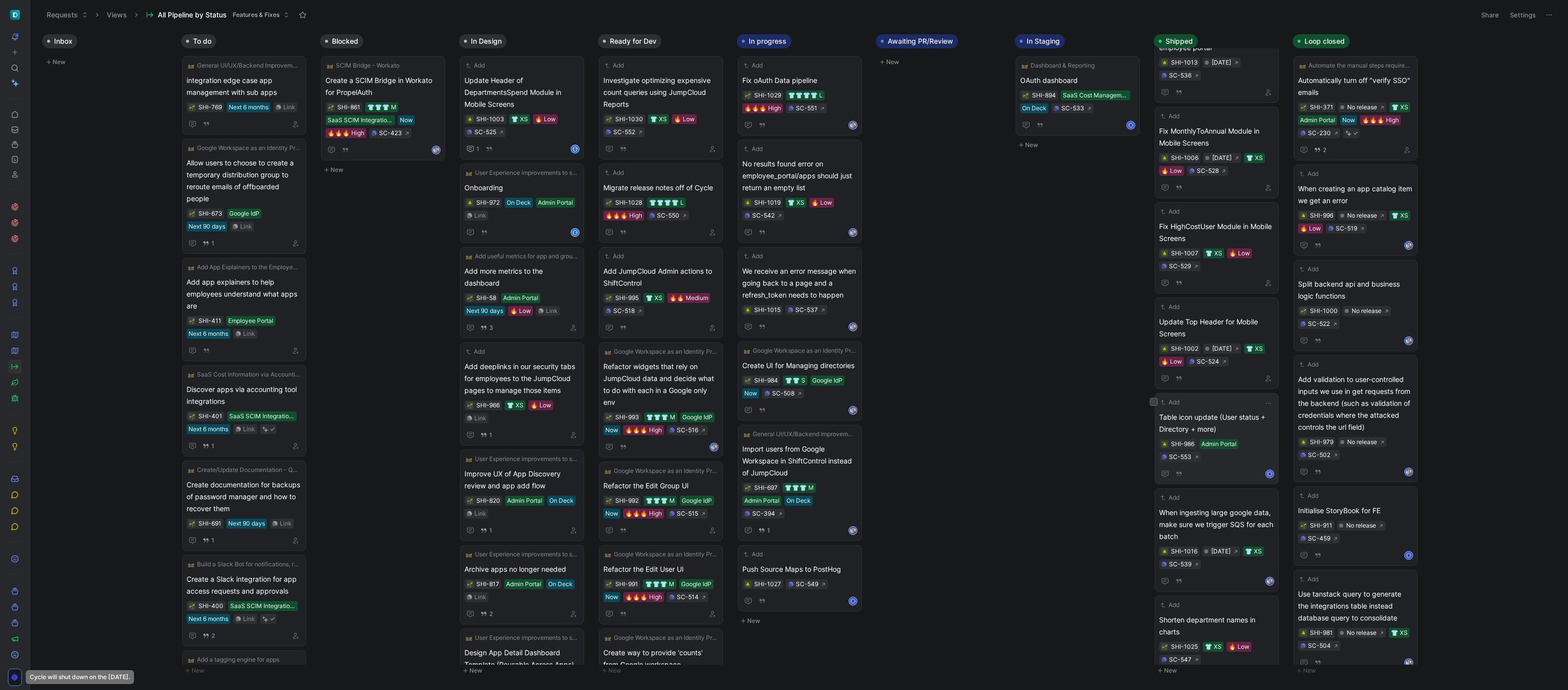
click at [1224, 414] on span "Table icon update (User status + Directory + more)" at bounding box center [1216, 423] width 115 height 24
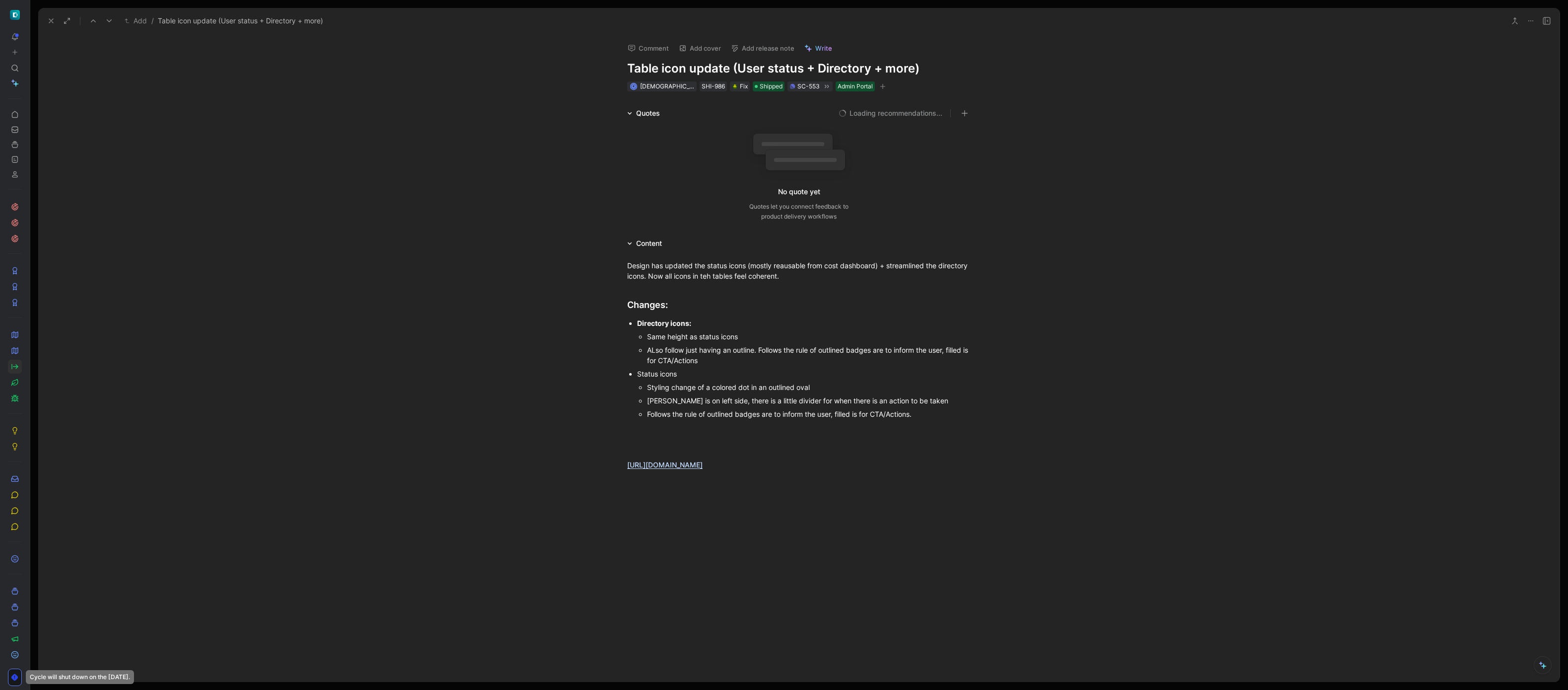
click at [779, 49] on button "Add release note" at bounding box center [763, 48] width 73 height 14
click at [776, 101] on div "[DATE]" at bounding box center [786, 99] width 115 height 12
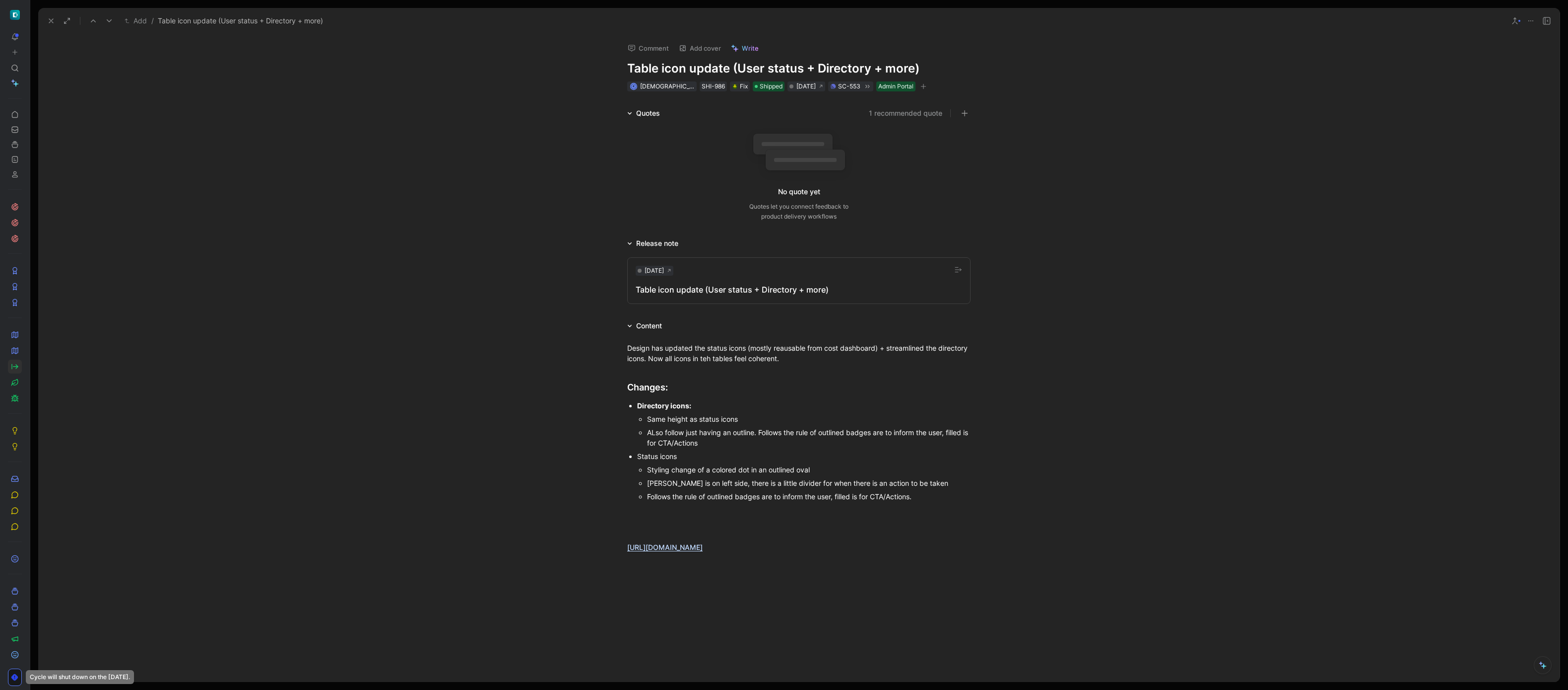
click at [53, 22] on icon at bounding box center [51, 20] width 8 height 8
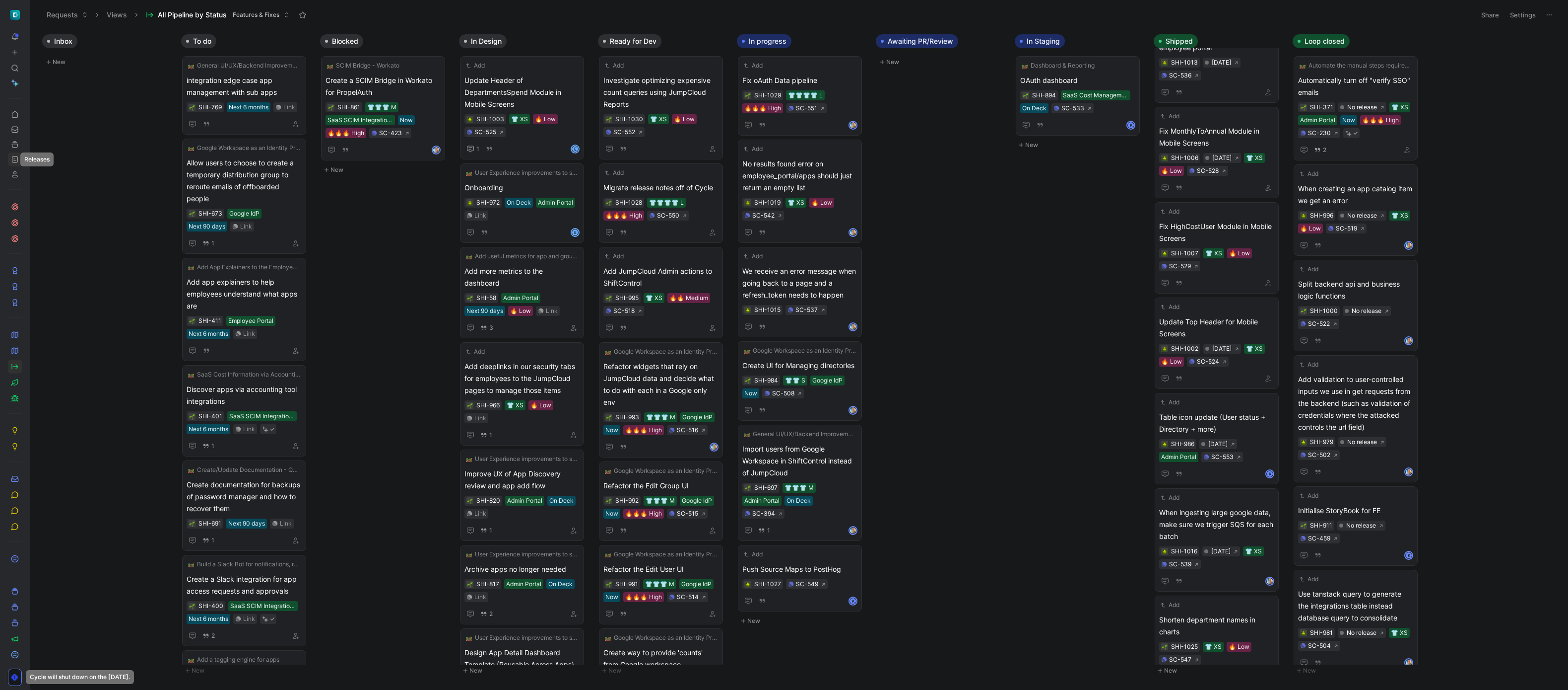
click at [13, 160] on icon at bounding box center [15, 159] width 8 height 8
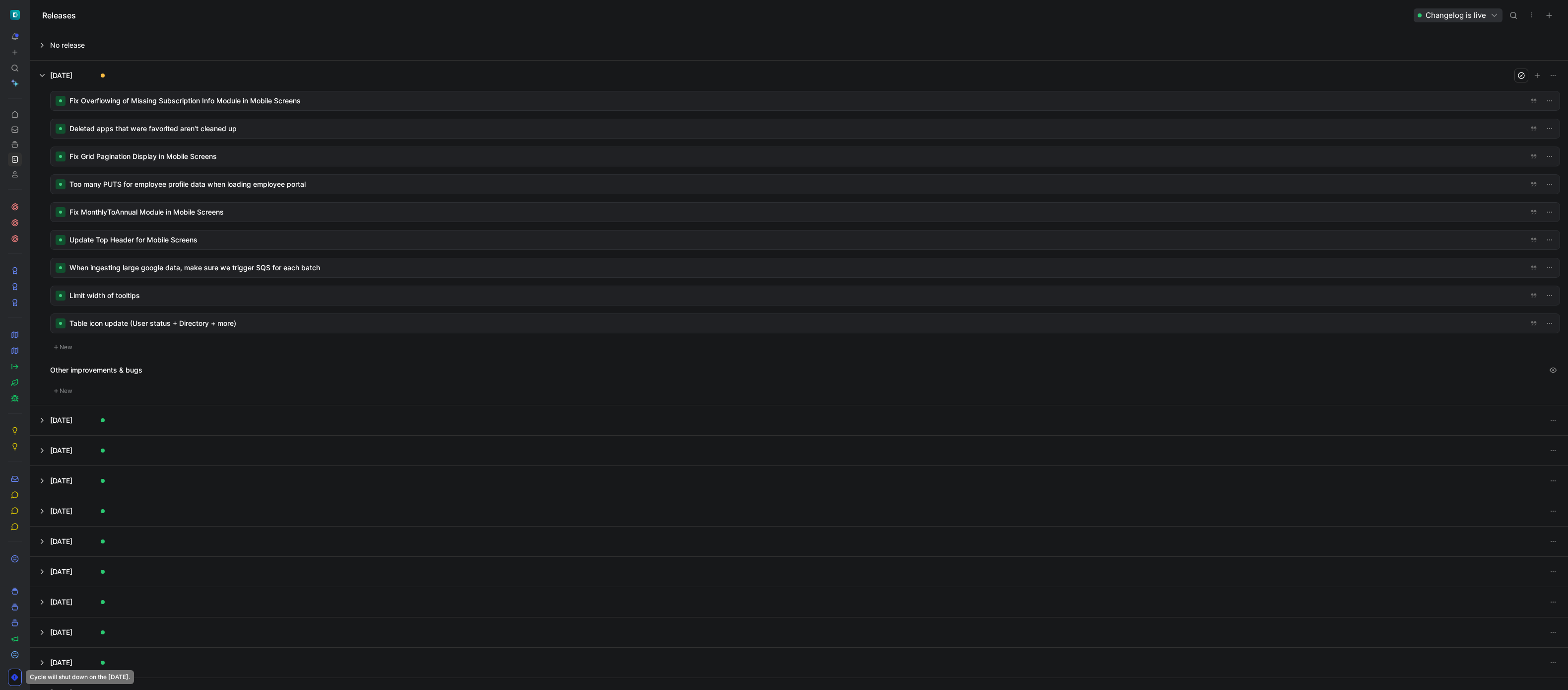
click at [177, 322] on div at bounding box center [805, 323] width 1509 height 19
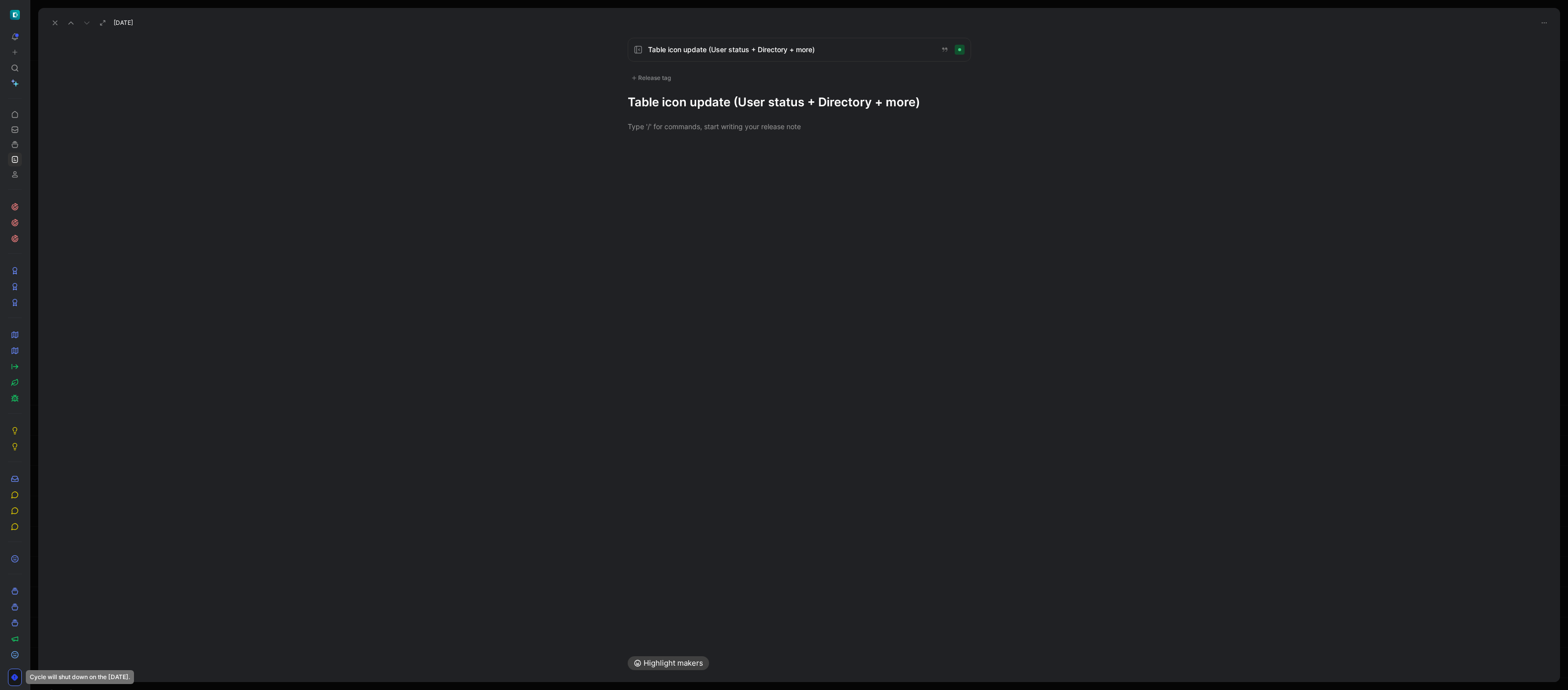
click at [54, 20] on icon at bounding box center [54, 22] width 8 height 8
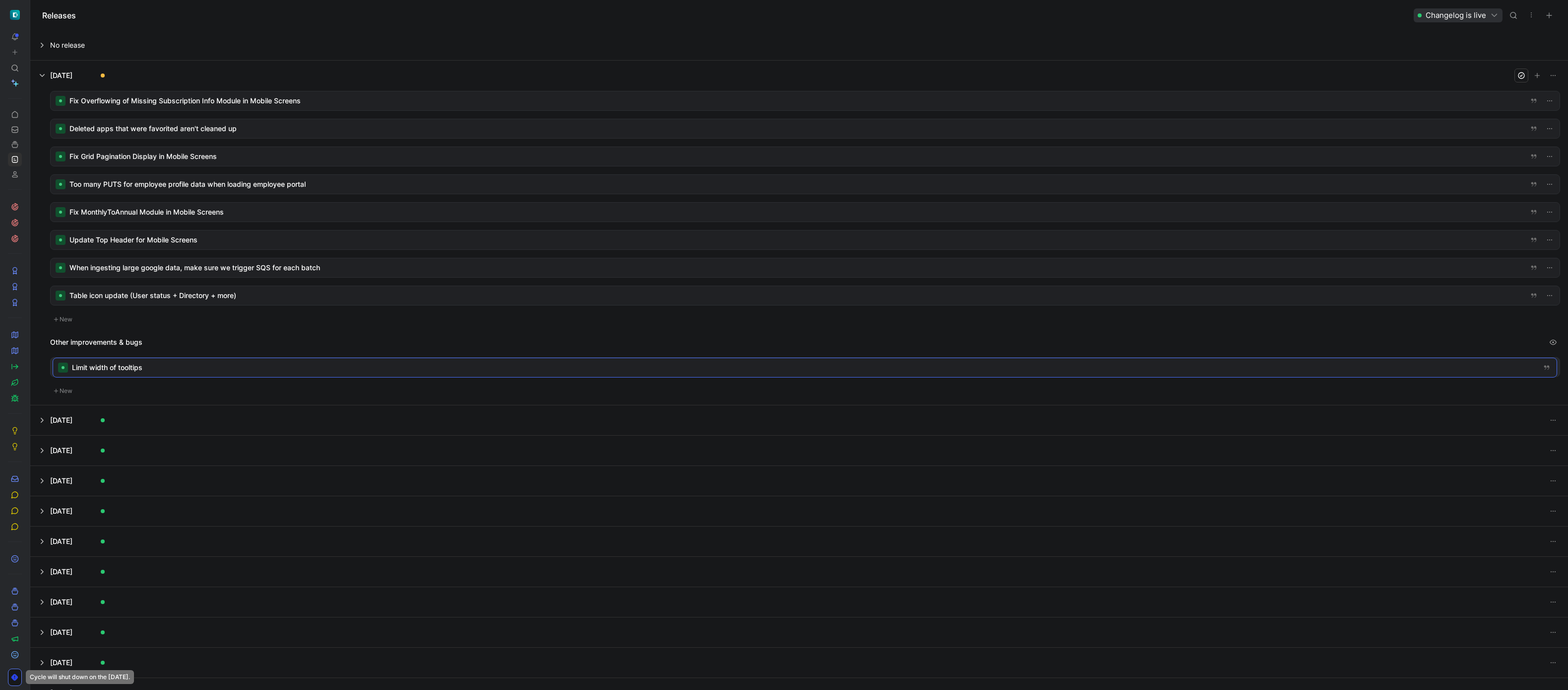
drag, startPoint x: 130, startPoint y: 297, endPoint x: 133, endPoint y: 368, distance: 71.1
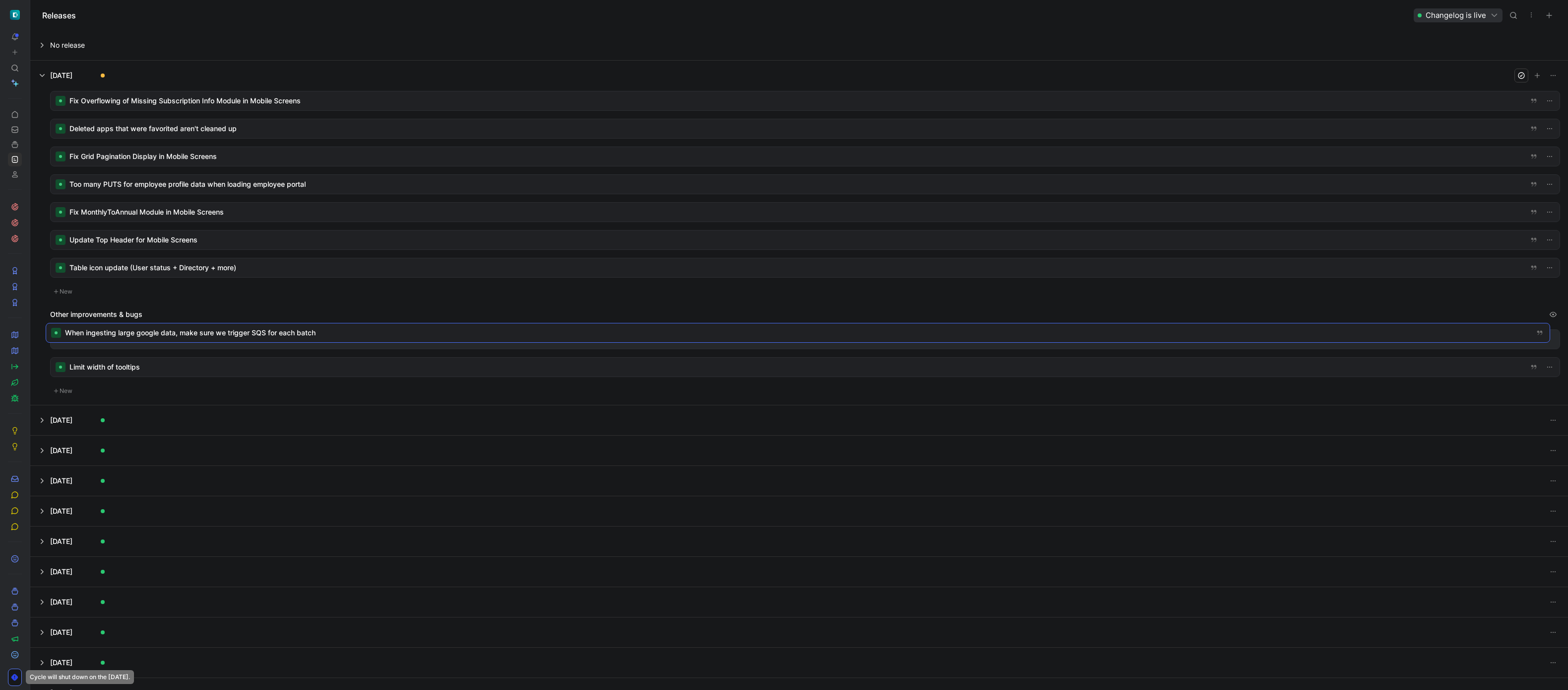
drag, startPoint x: 121, startPoint y: 271, endPoint x: 116, endPoint y: 336, distance: 65.2
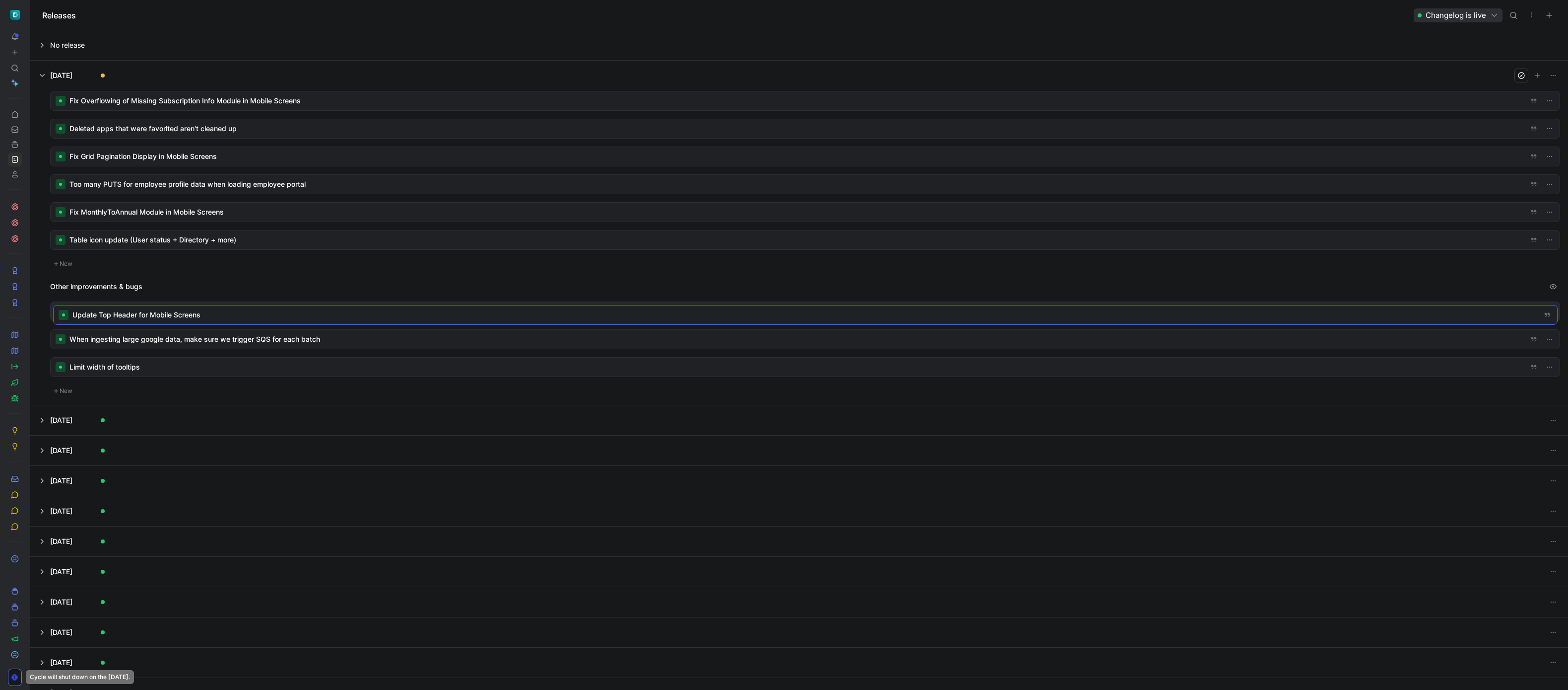
drag, startPoint x: 135, startPoint y: 269, endPoint x: 137, endPoint y: 316, distance: 47.0
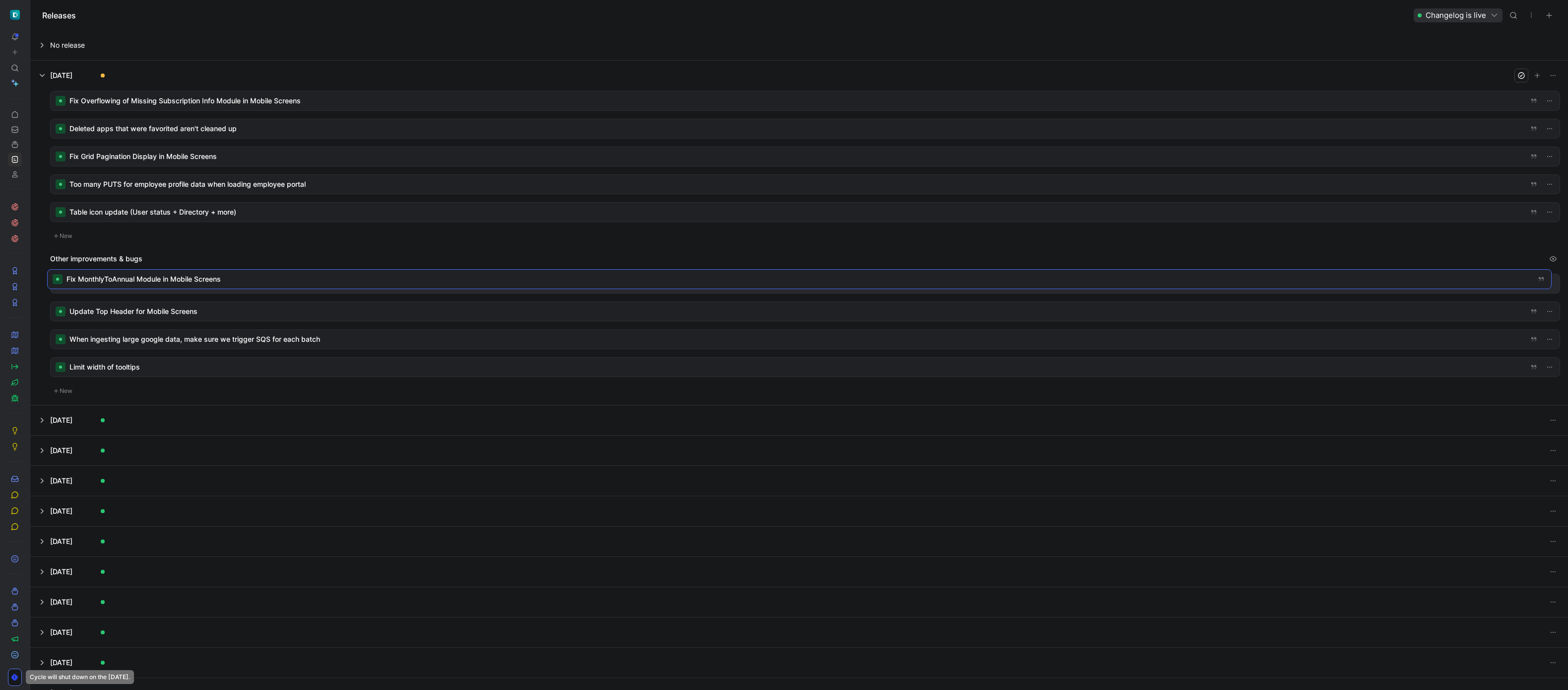
drag, startPoint x: 144, startPoint y: 214, endPoint x: 141, endPoint y: 282, distance: 68.1
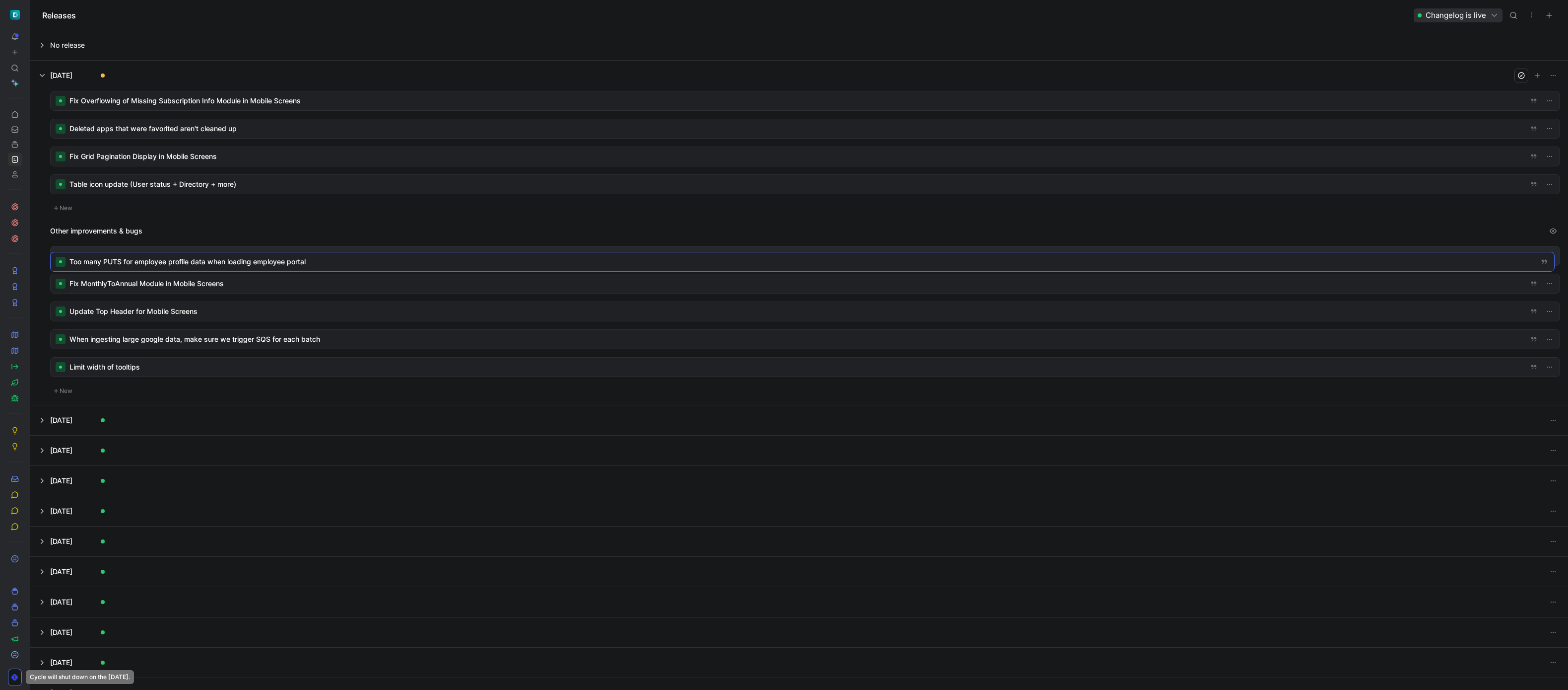
drag, startPoint x: 128, startPoint y: 233, endPoint x: 132, endPoint y: 261, distance: 28.3
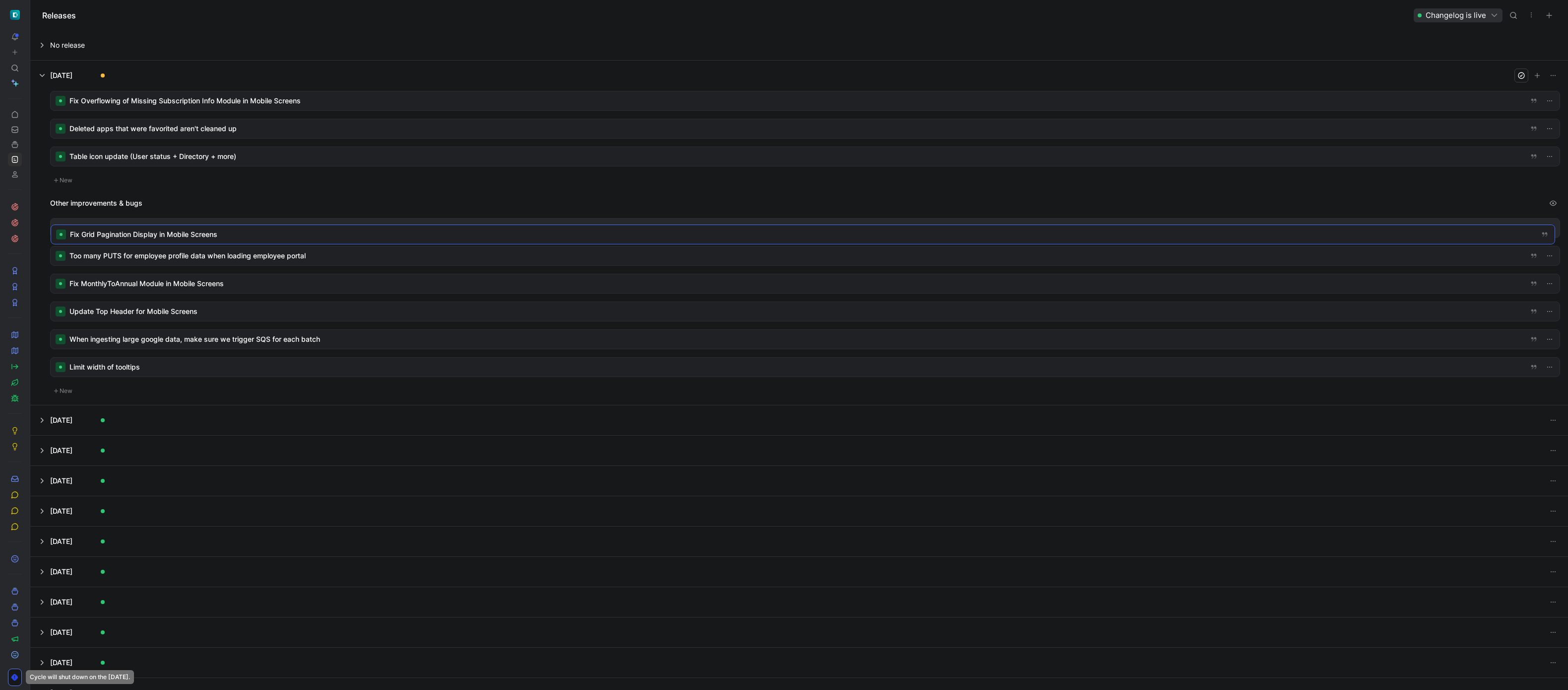
drag, startPoint x: 130, startPoint y: 188, endPoint x: 130, endPoint y: 236, distance: 48.0
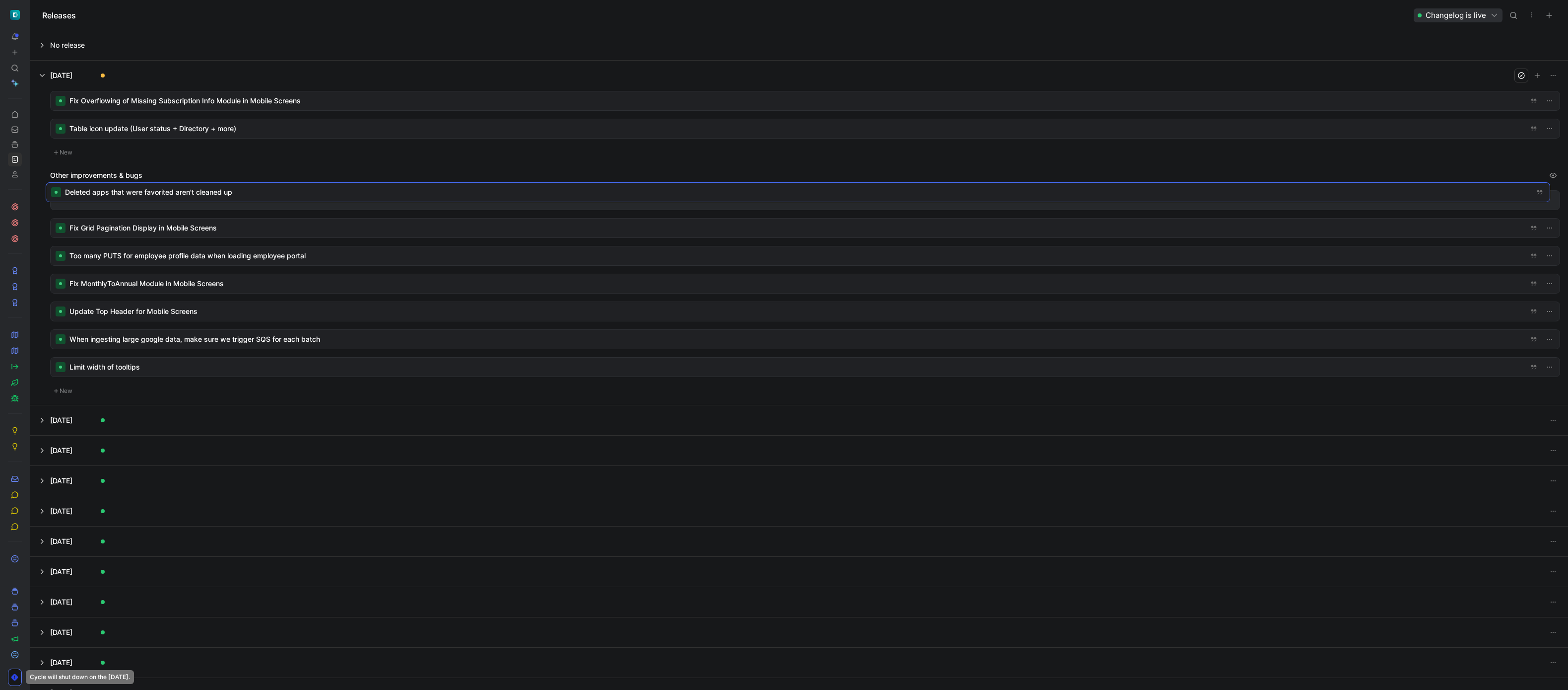
drag, startPoint x: 129, startPoint y: 159, endPoint x: 130, endPoint y: 190, distance: 31.0
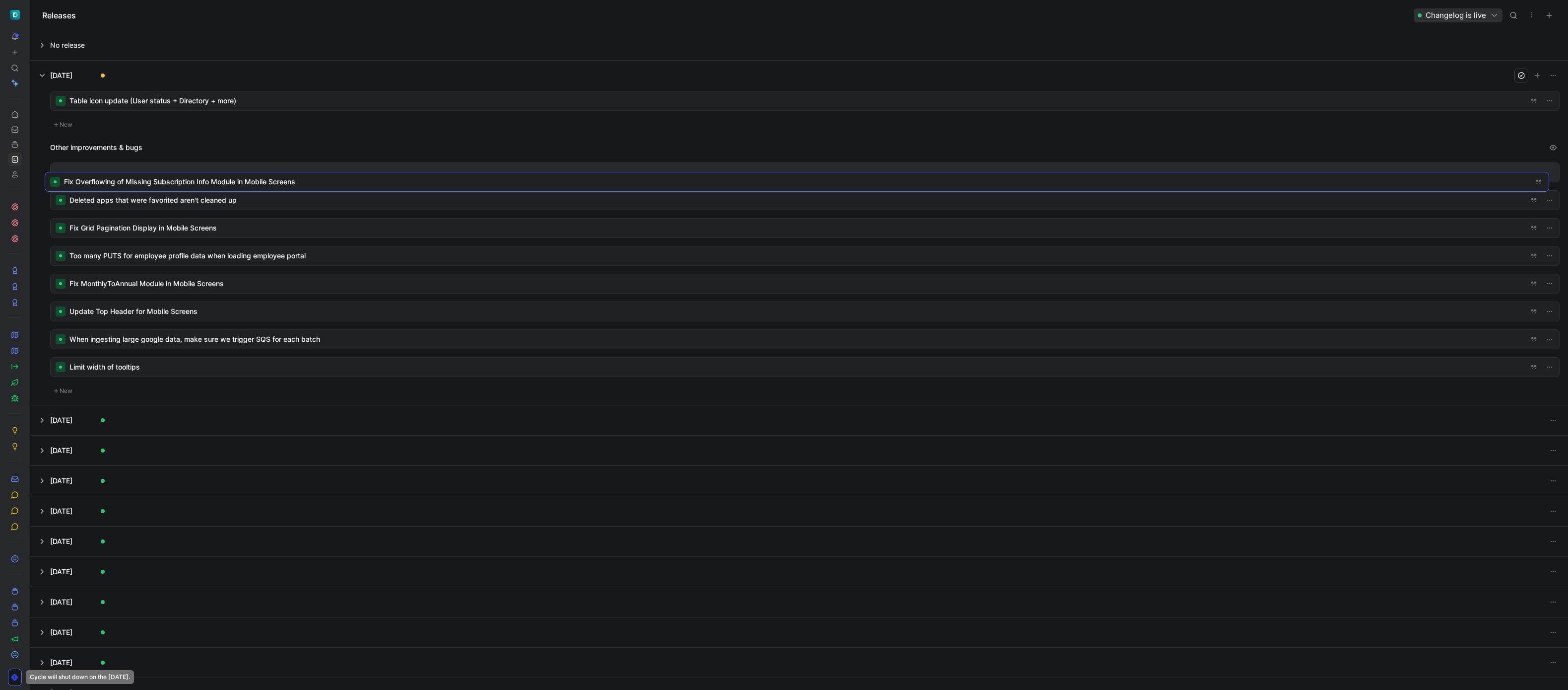
drag, startPoint x: 151, startPoint y: 118, endPoint x: 145, endPoint y: 181, distance: 63.3
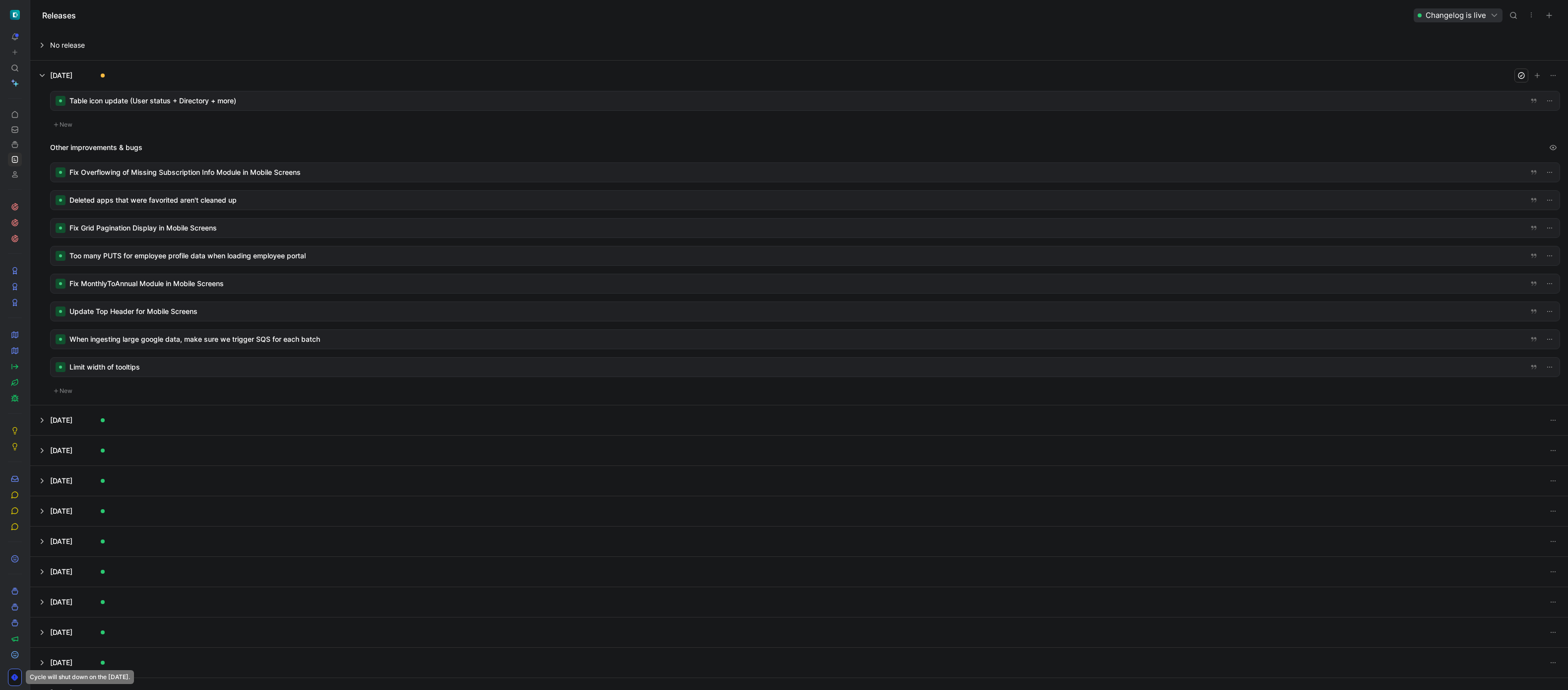
click at [174, 172] on div at bounding box center [805, 172] width 1509 height 19
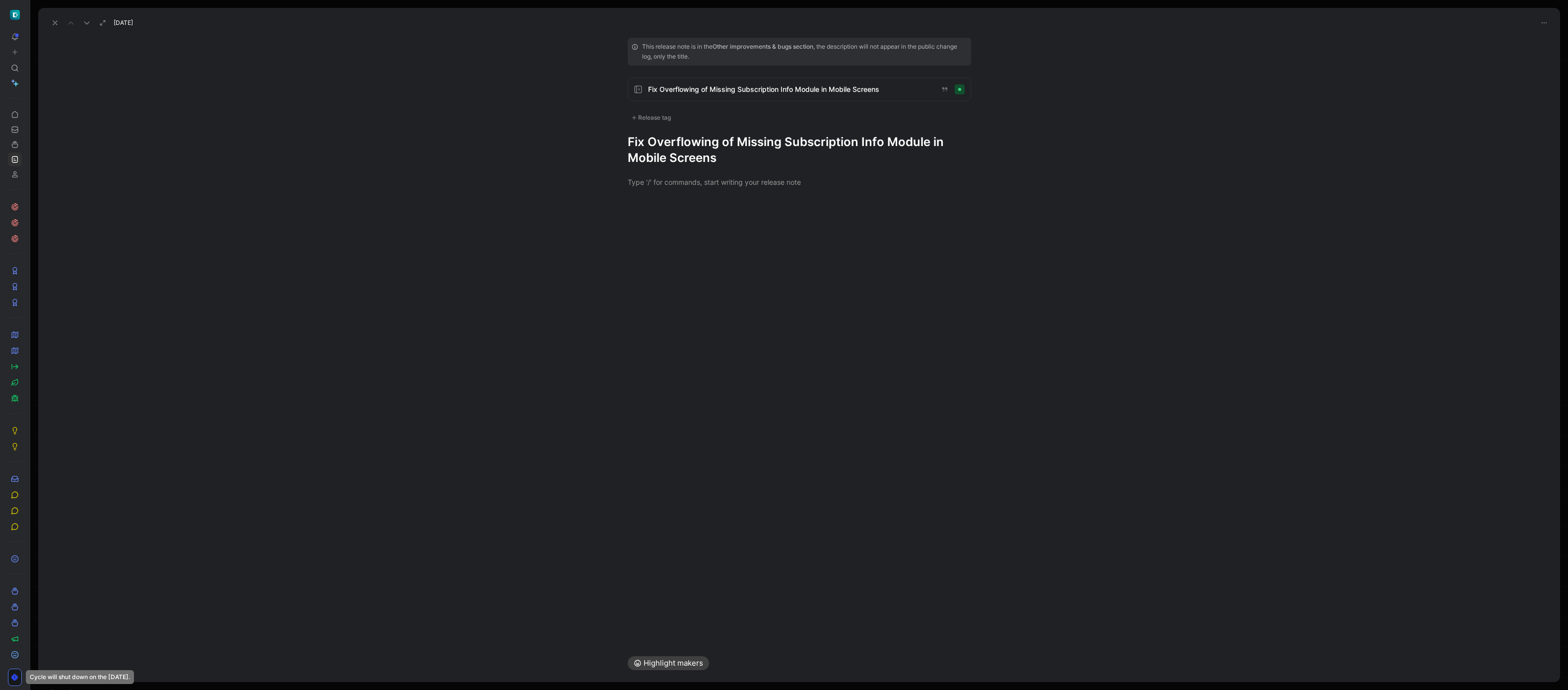
click at [662, 119] on div "Release tag" at bounding box center [650, 117] width 47 height 12
click at [648, 232] on div "Design" at bounding box center [655, 237] width 30 height 12
click at [637, 234] on input "Design Edit" at bounding box center [634, 237] width 6 height 6
checkbox input "true"
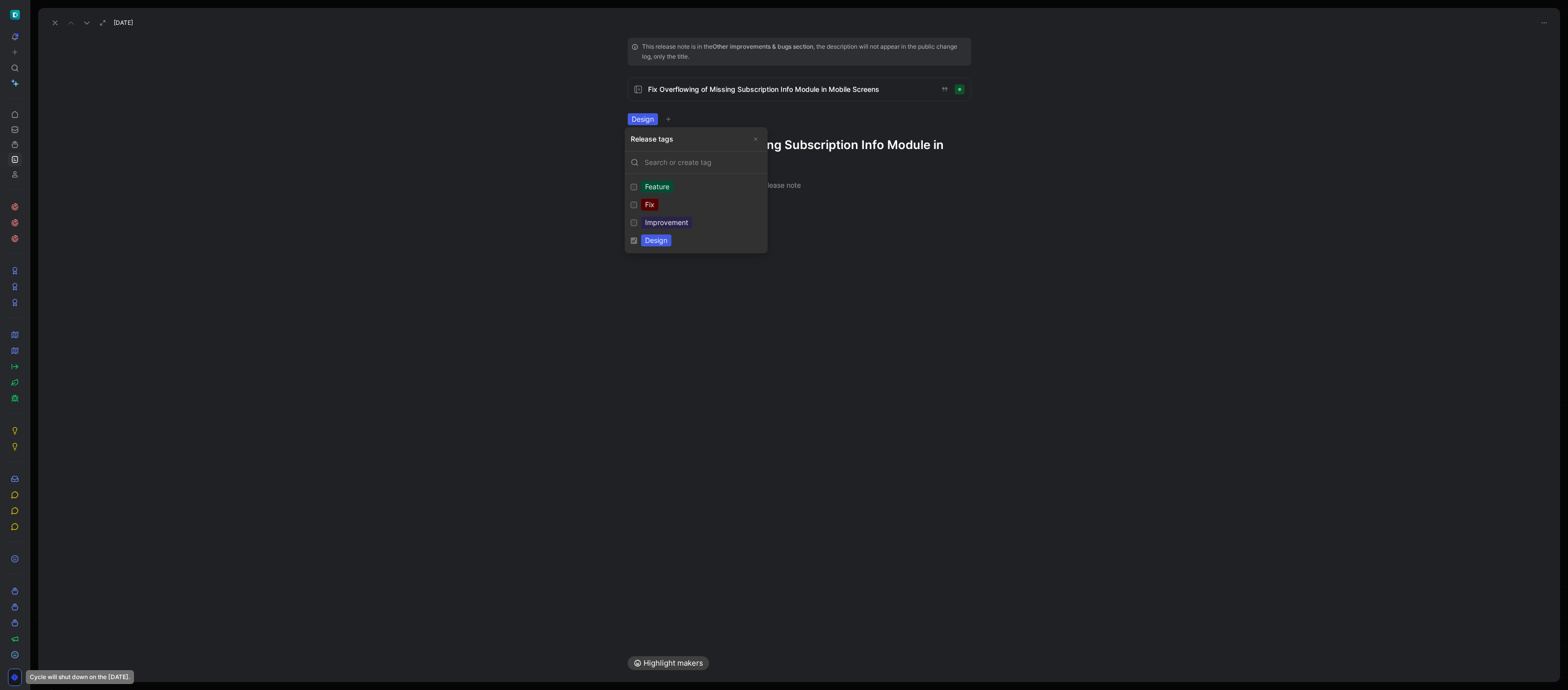
click at [649, 222] on div "Improvement" at bounding box center [666, 222] width 51 height 12
click at [637, 222] on input "Improvement Edit" at bounding box center [634, 223] width 6 height 6
checkbox input "true"
click at [697, 147] on h1 "Fix Overflowing of Missing Subscription Info Module in Mobile Screens" at bounding box center [799, 153] width 343 height 32
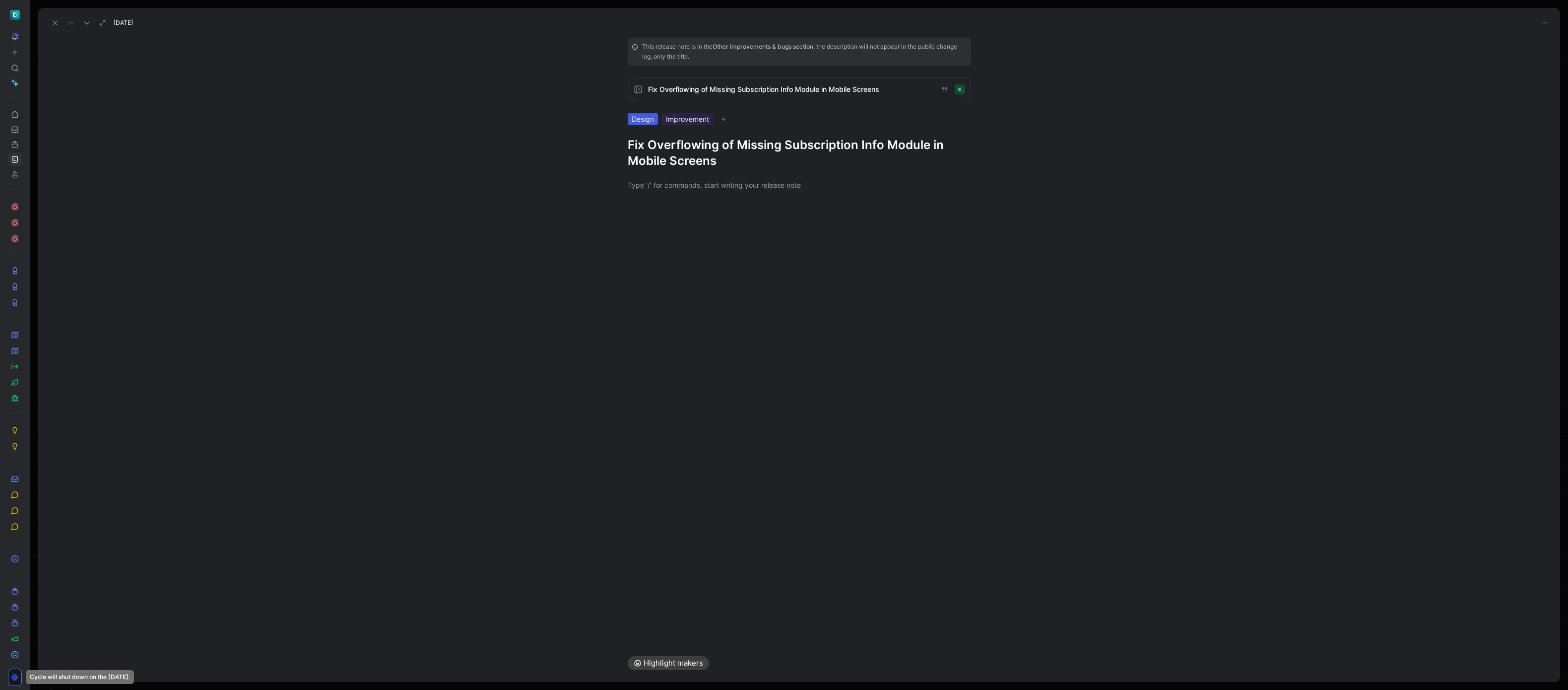
click at [697, 147] on h1 "Fix Overflowing of Missing Subscription Info Module in Mobile Screens" at bounding box center [799, 153] width 343 height 32
click at [650, 352] on div "This release note is in the Other improvements & bugs section , the description…" at bounding box center [799, 337] width 1522 height 614
click at [54, 20] on icon at bounding box center [54, 22] width 8 height 8
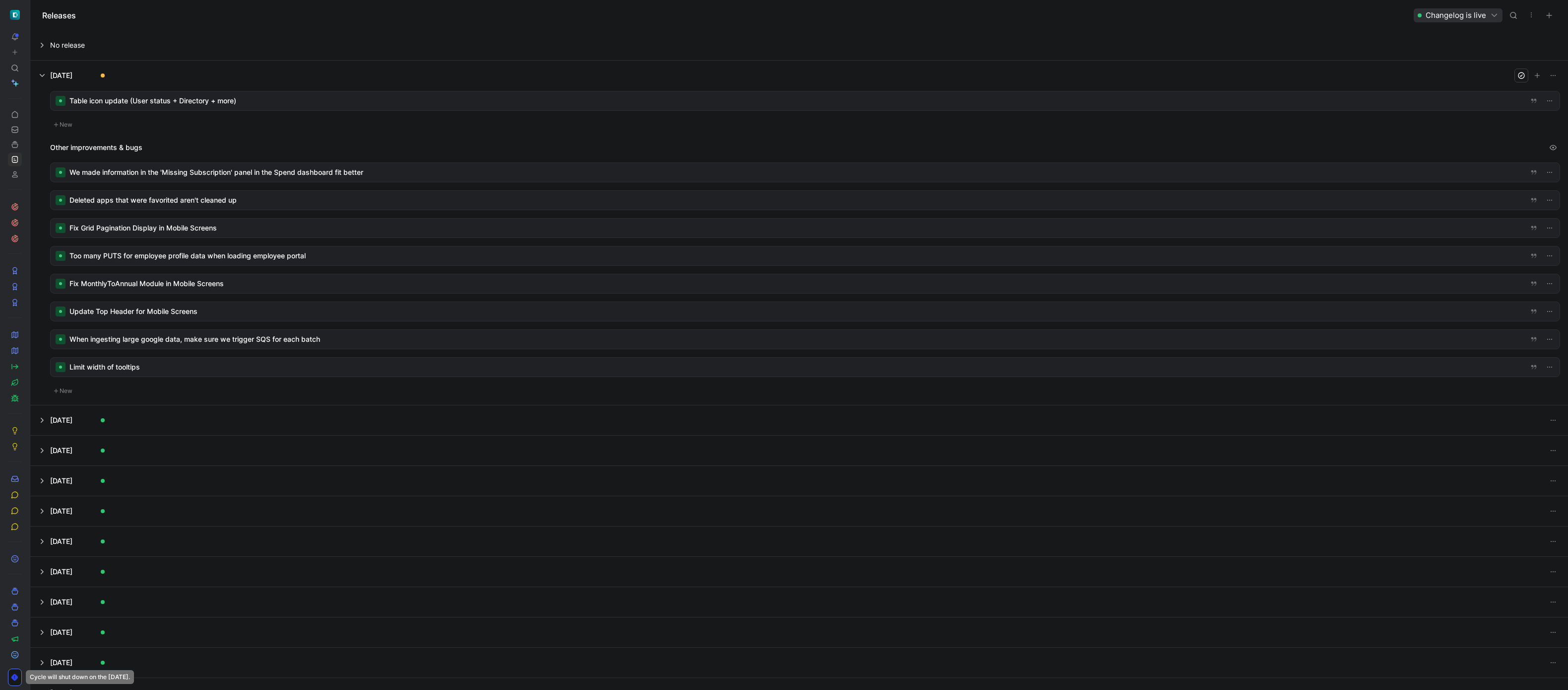
click at [211, 199] on div at bounding box center [805, 200] width 1509 height 19
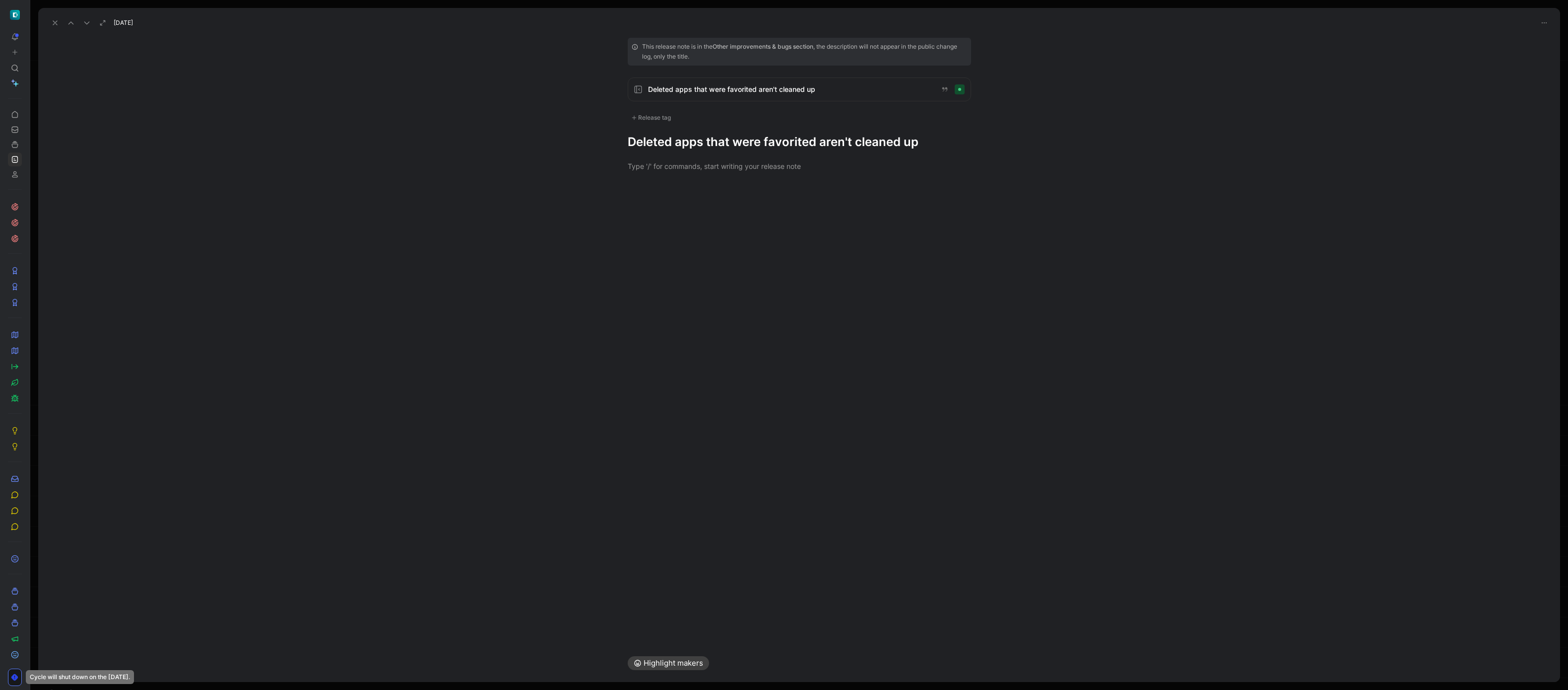
click at [643, 112] on div "Release tag" at bounding box center [650, 117] width 47 height 12
drag, startPoint x: 653, startPoint y: 216, endPoint x: 740, endPoint y: 237, distance: 89.5
click at [653, 216] on div "Improvement" at bounding box center [666, 219] width 51 height 12
click at [637, 216] on input "Improvement Edit" at bounding box center [634, 219] width 6 height 6
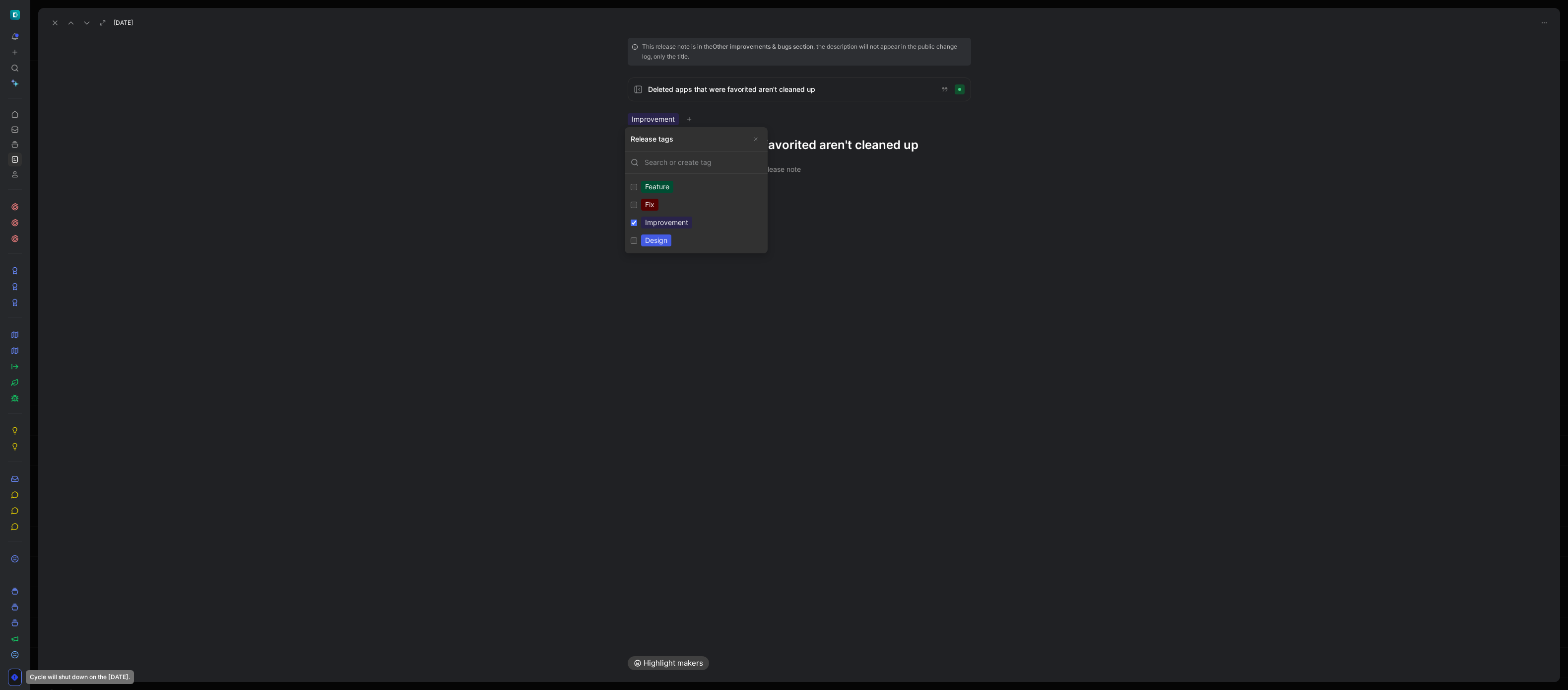
click at [676, 220] on div "Improvement" at bounding box center [666, 222] width 51 height 12
click at [637, 220] on input "Improvement Edit" at bounding box center [634, 223] width 6 height 6
checkbox input "false"
click at [653, 199] on div "Fix" at bounding box center [649, 201] width 17 height 12
click at [637, 199] on input "Fix Edit" at bounding box center [634, 202] width 6 height 6
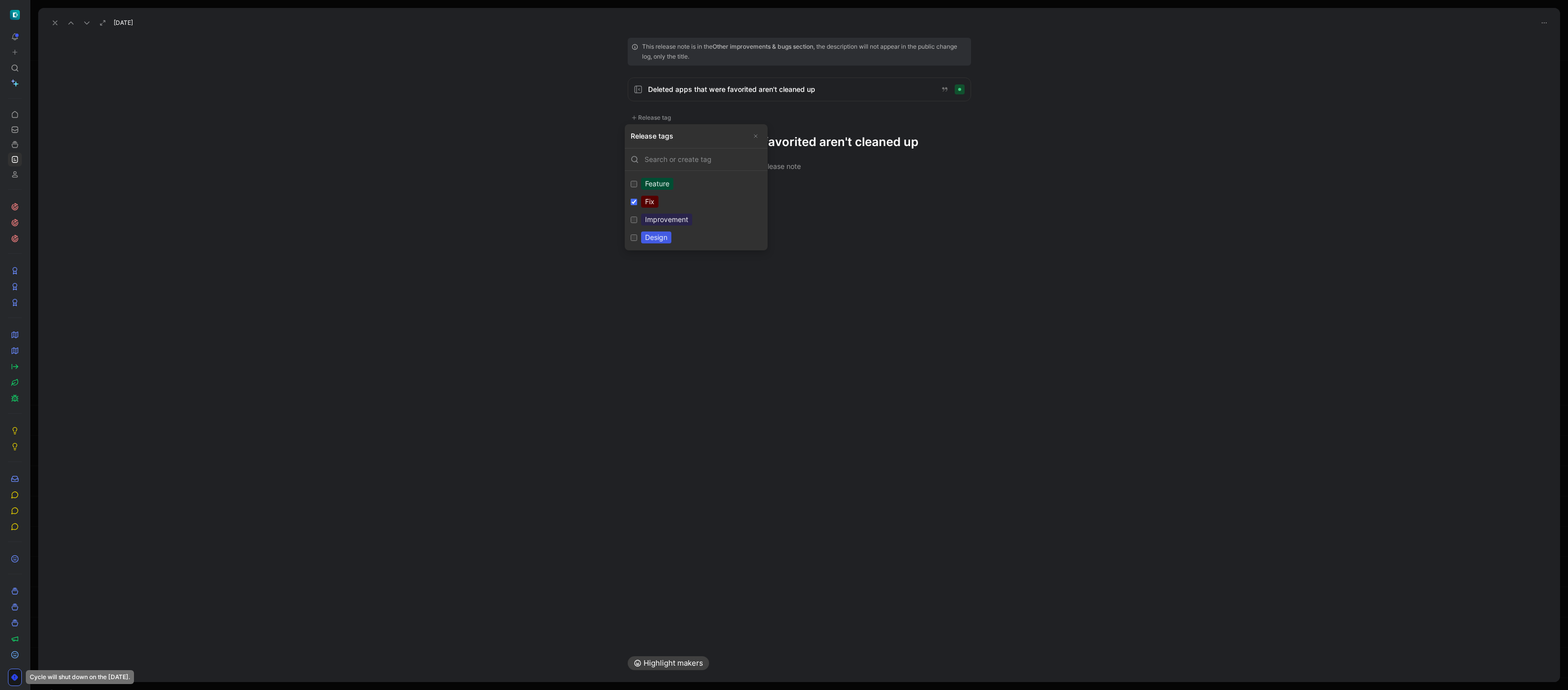
checkbox input "true"
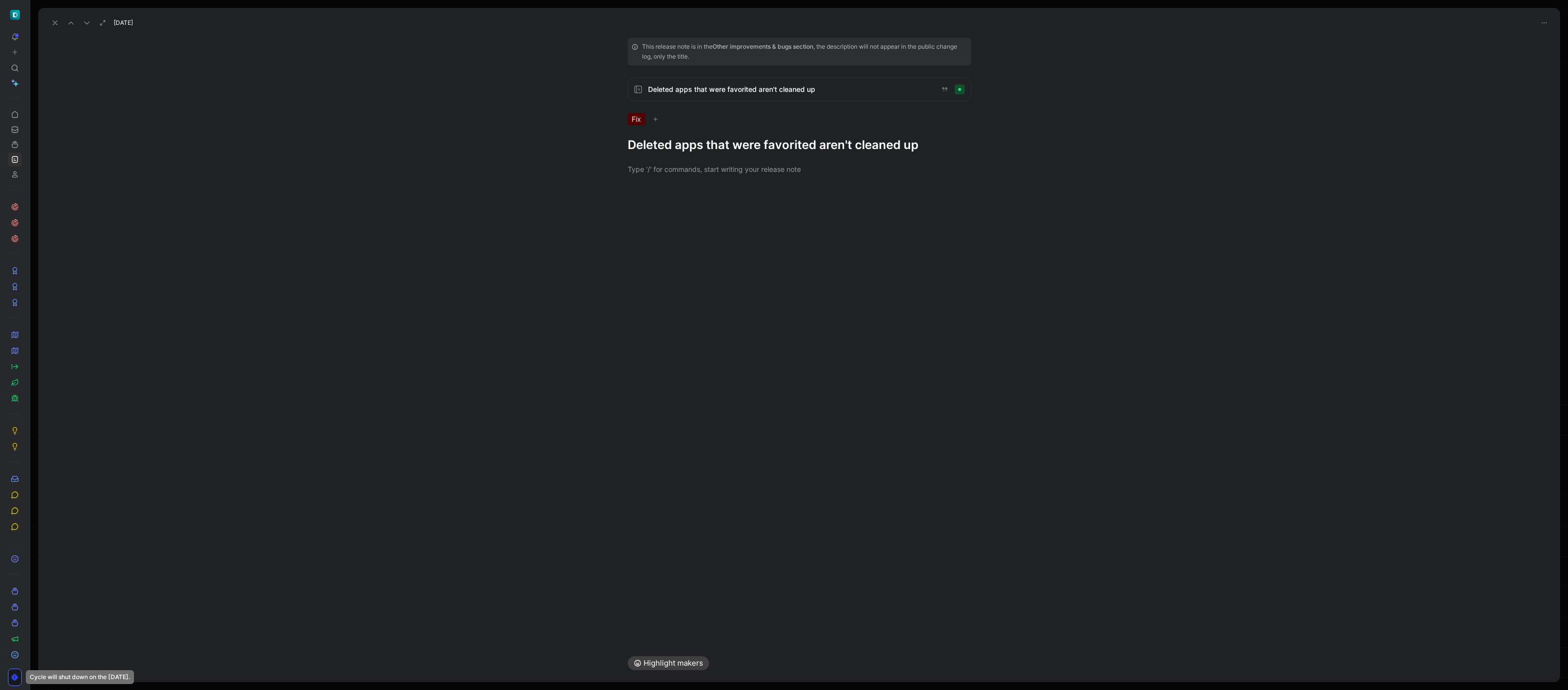
click at [881, 149] on h1 "Deleted apps that were favorited aren't cleaned up" at bounding box center [799, 144] width 343 height 16
click at [54, 25] on icon at bounding box center [54, 22] width 8 height 8
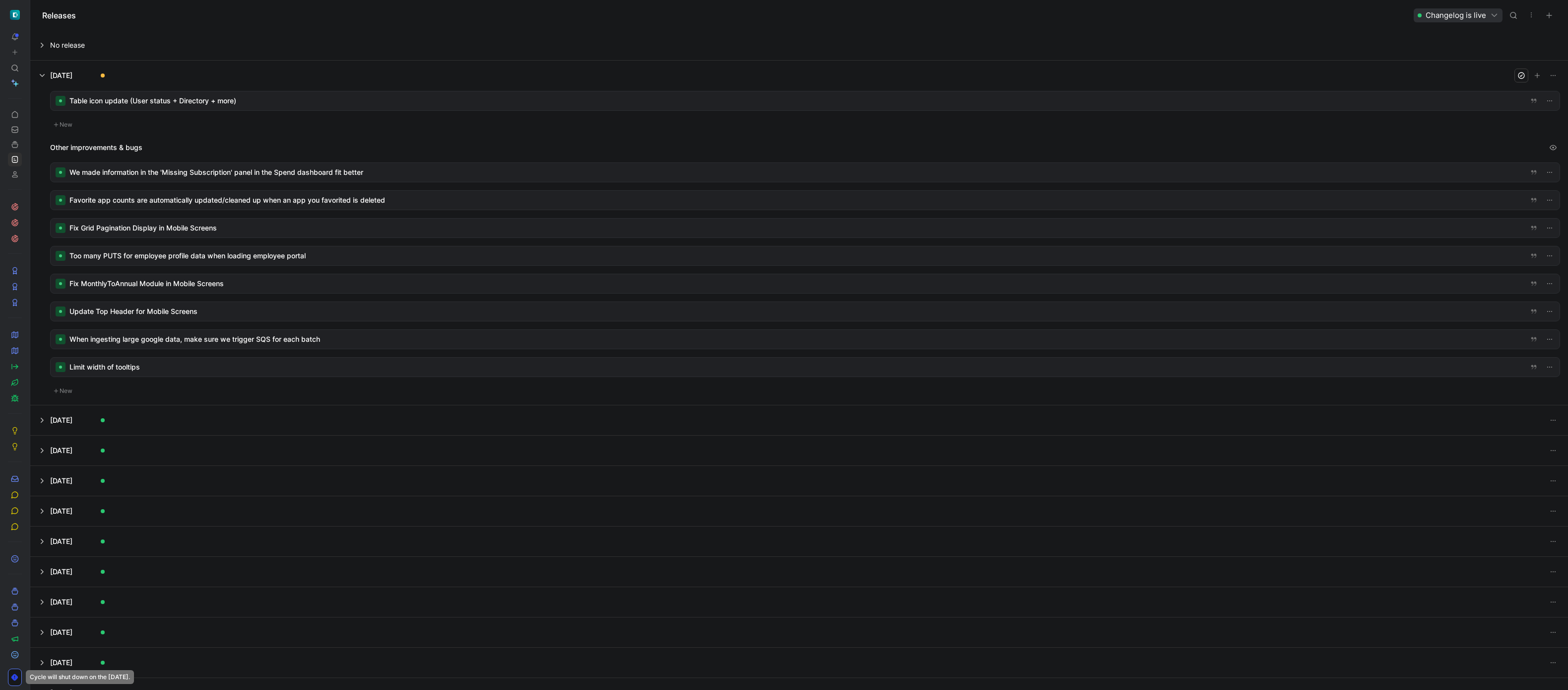
click at [154, 221] on div at bounding box center [805, 227] width 1509 height 19
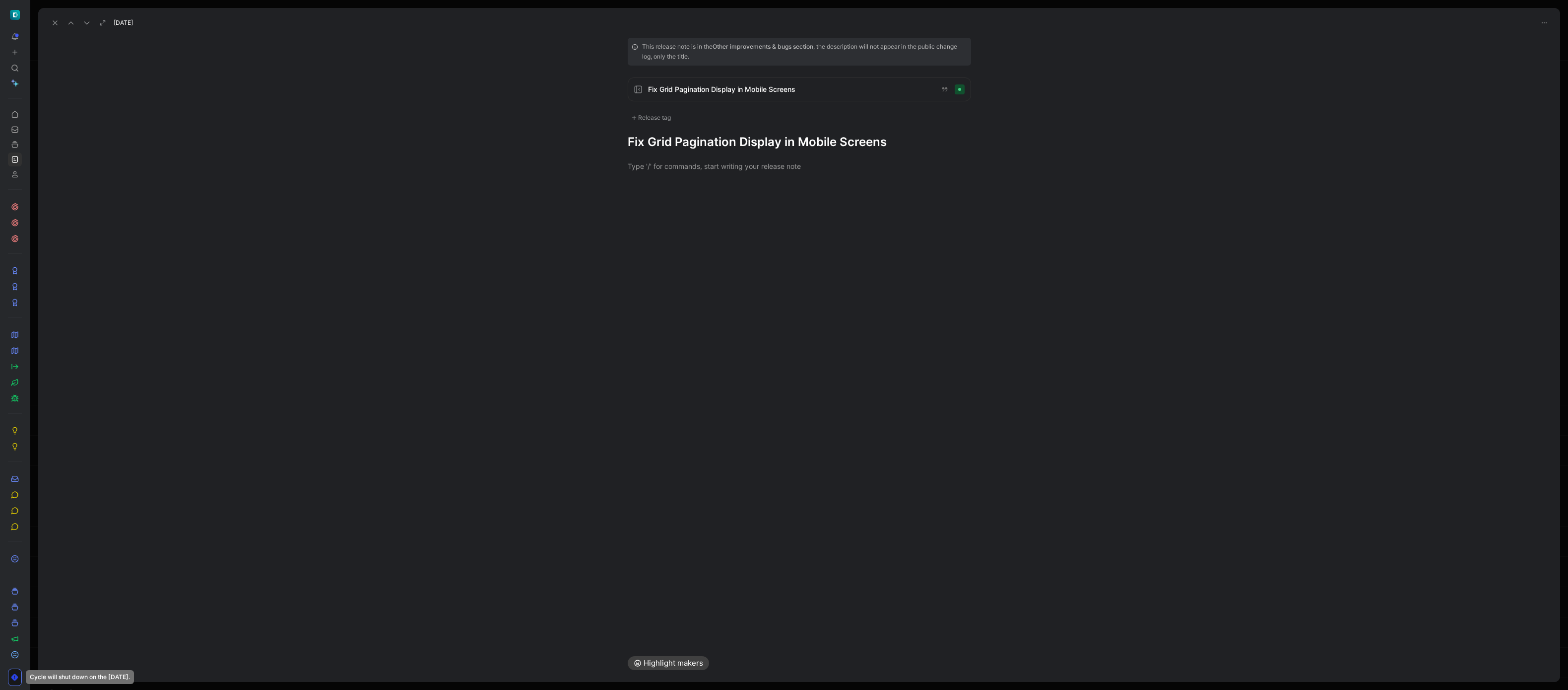
click at [759, 142] on h1 "Fix Grid Pagination Display in Mobile Screens" at bounding box center [799, 142] width 343 height 16
click at [667, 112] on div "Release tag" at bounding box center [650, 117] width 47 height 12
click at [648, 234] on div "Design" at bounding box center [655, 237] width 30 height 12
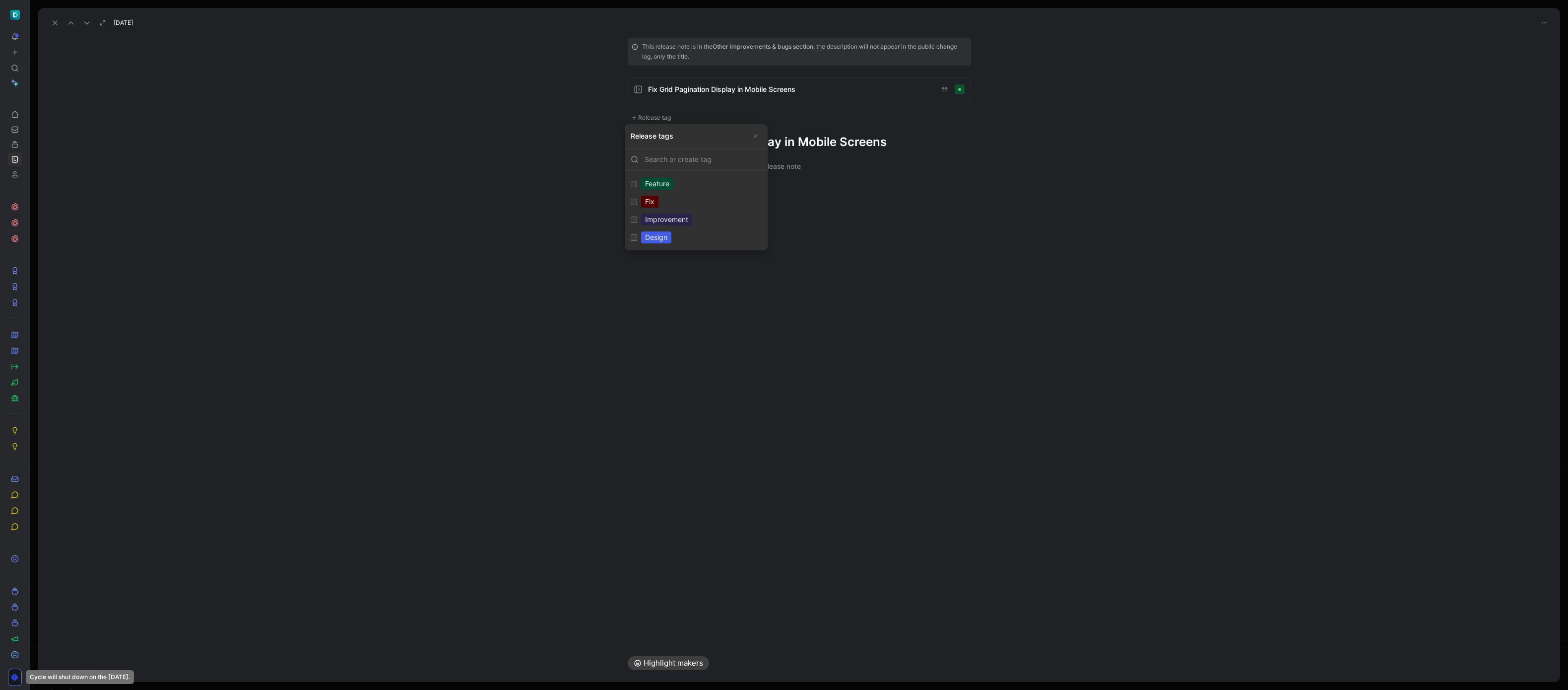
click at [637, 234] on input "Design Edit" at bounding box center [634, 237] width 6 height 6
checkbox input "true"
click at [646, 219] on div "Improvement" at bounding box center [666, 222] width 51 height 12
click at [637, 220] on input "Improvement Edit" at bounding box center [634, 223] width 6 height 6
checkbox input "true"
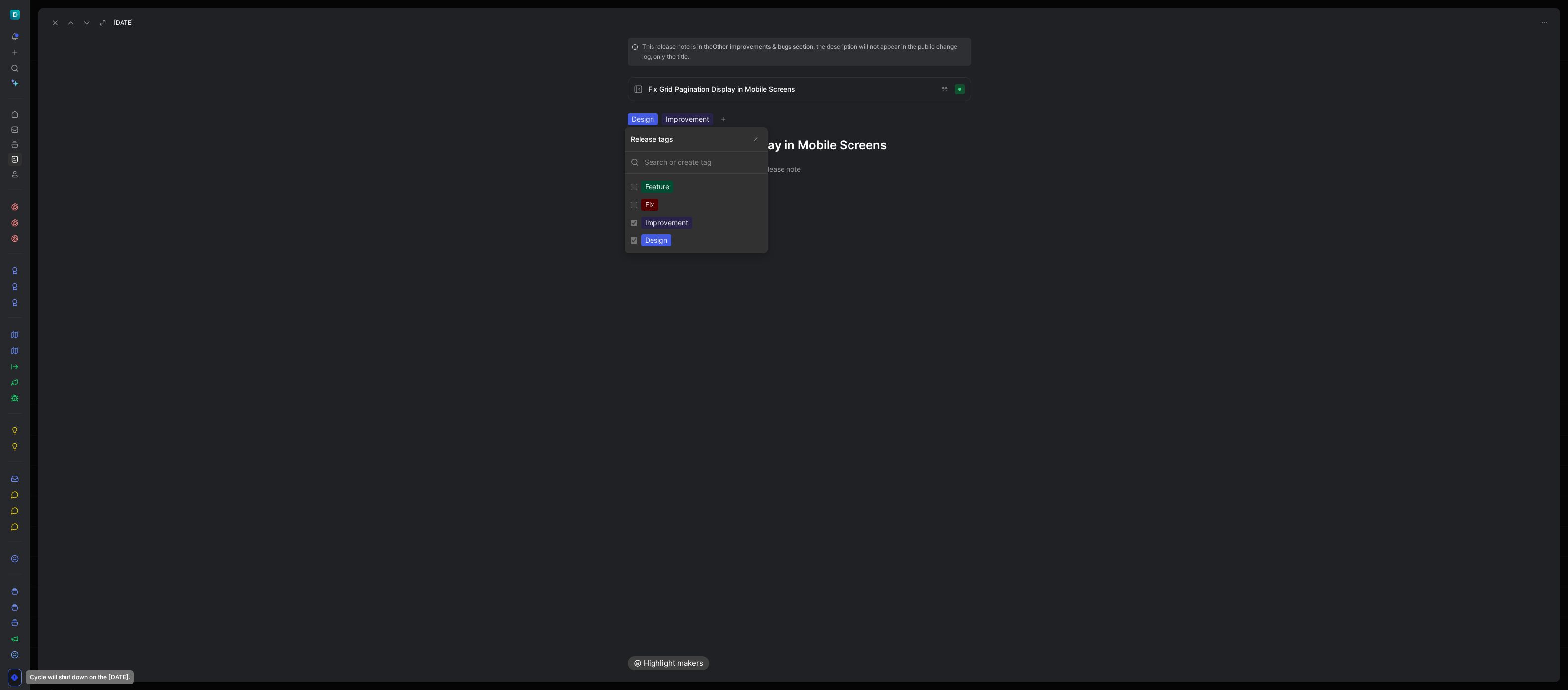
drag, startPoint x: 841, startPoint y: 184, endPoint x: 838, endPoint y: 157, distance: 27.2
click at [838, 147] on h1 "Fix Grid Pagination Display in Mobile Screens" at bounding box center [799, 144] width 343 height 16
drag, startPoint x: 838, startPoint y: 147, endPoint x: 846, endPoint y: 146, distance: 8.1
click at [838, 147] on h1 "Fix Grid Pagination Display in Mobile Screens" at bounding box center [799, 144] width 343 height 16
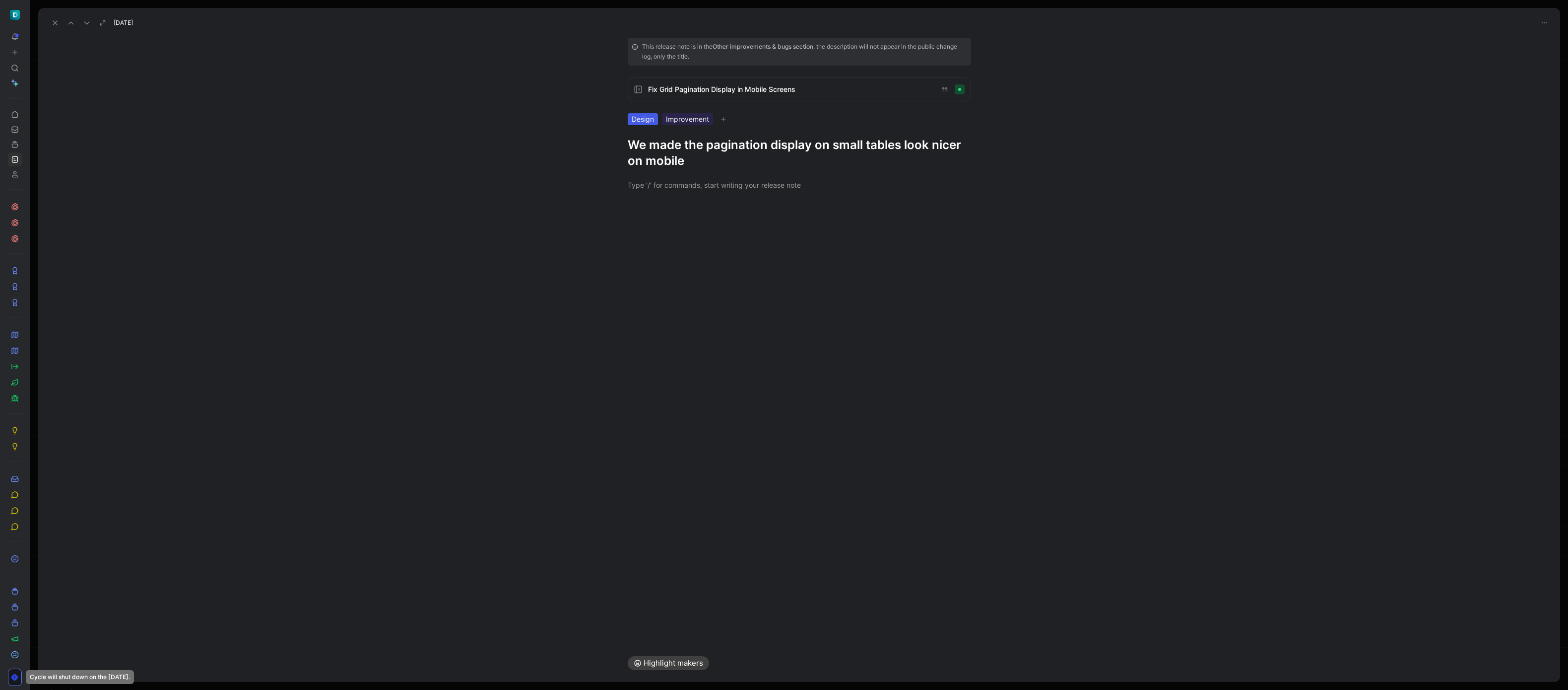
click at [50, 22] on button at bounding box center [55, 23] width 14 height 14
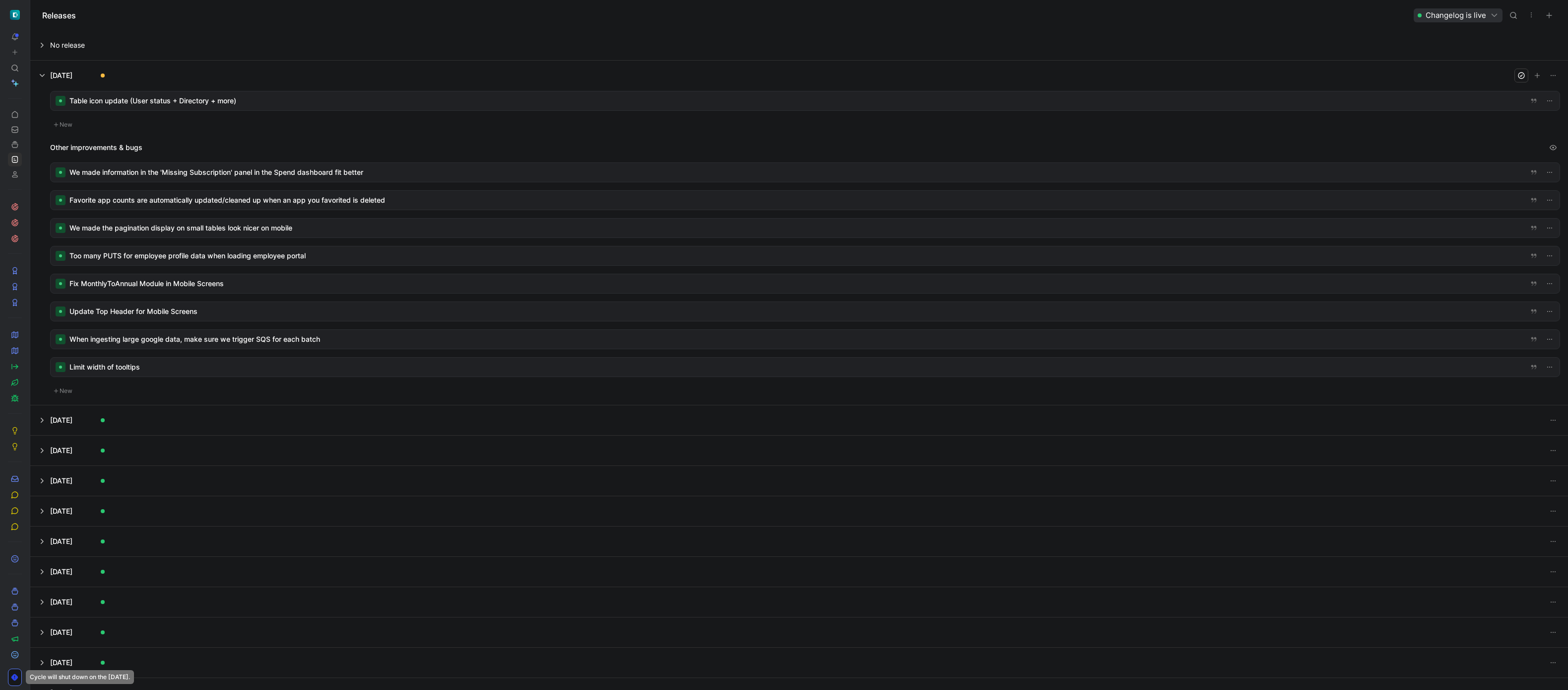
click at [321, 261] on div at bounding box center [805, 255] width 1509 height 19
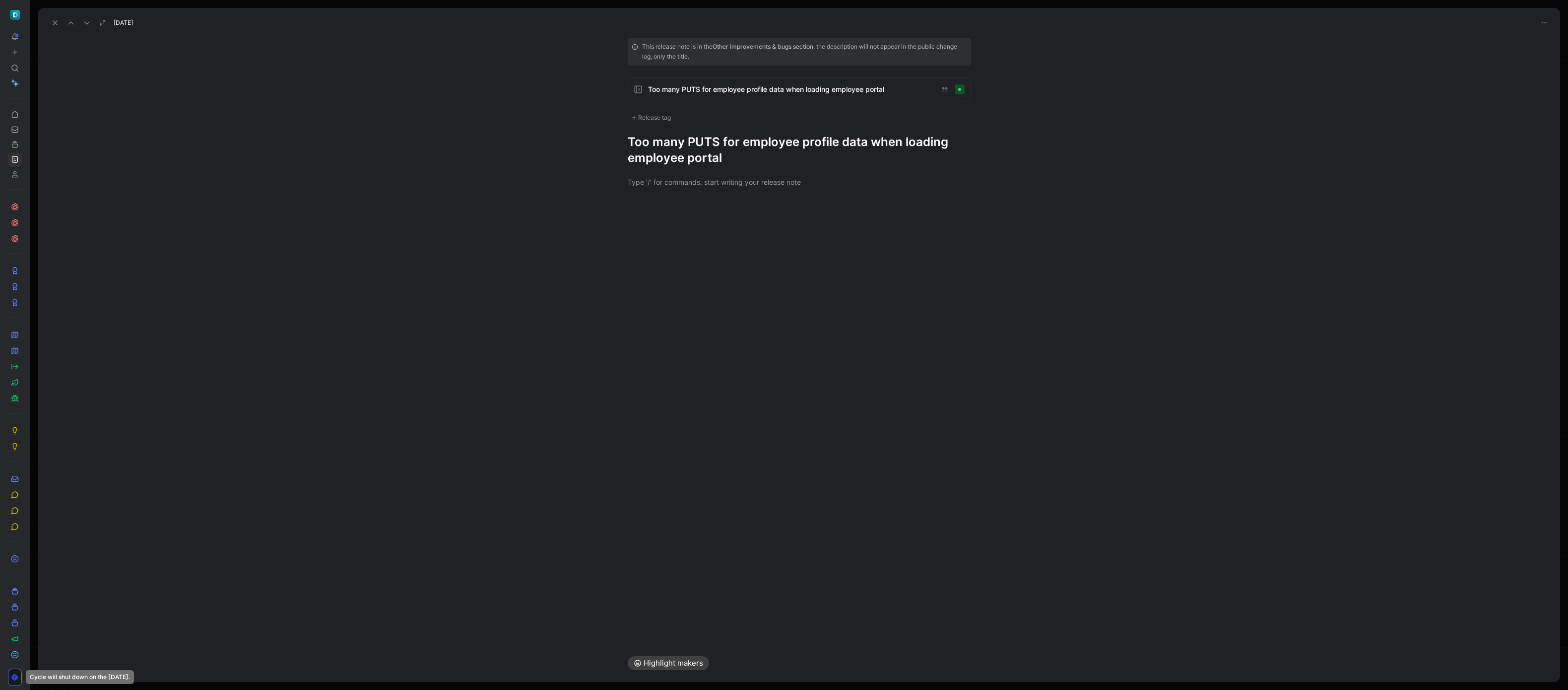
click at [745, 143] on h1 "Too many PUTS for employee profile data when loading employee portal" at bounding box center [799, 150] width 343 height 32
click at [664, 124] on div "This release note is in the Other improvements & bugs section , the description…" at bounding box center [799, 102] width 381 height 128
click at [657, 113] on div "Release tag" at bounding box center [650, 117] width 47 height 12
click at [646, 221] on div "Improvement" at bounding box center [666, 219] width 51 height 12
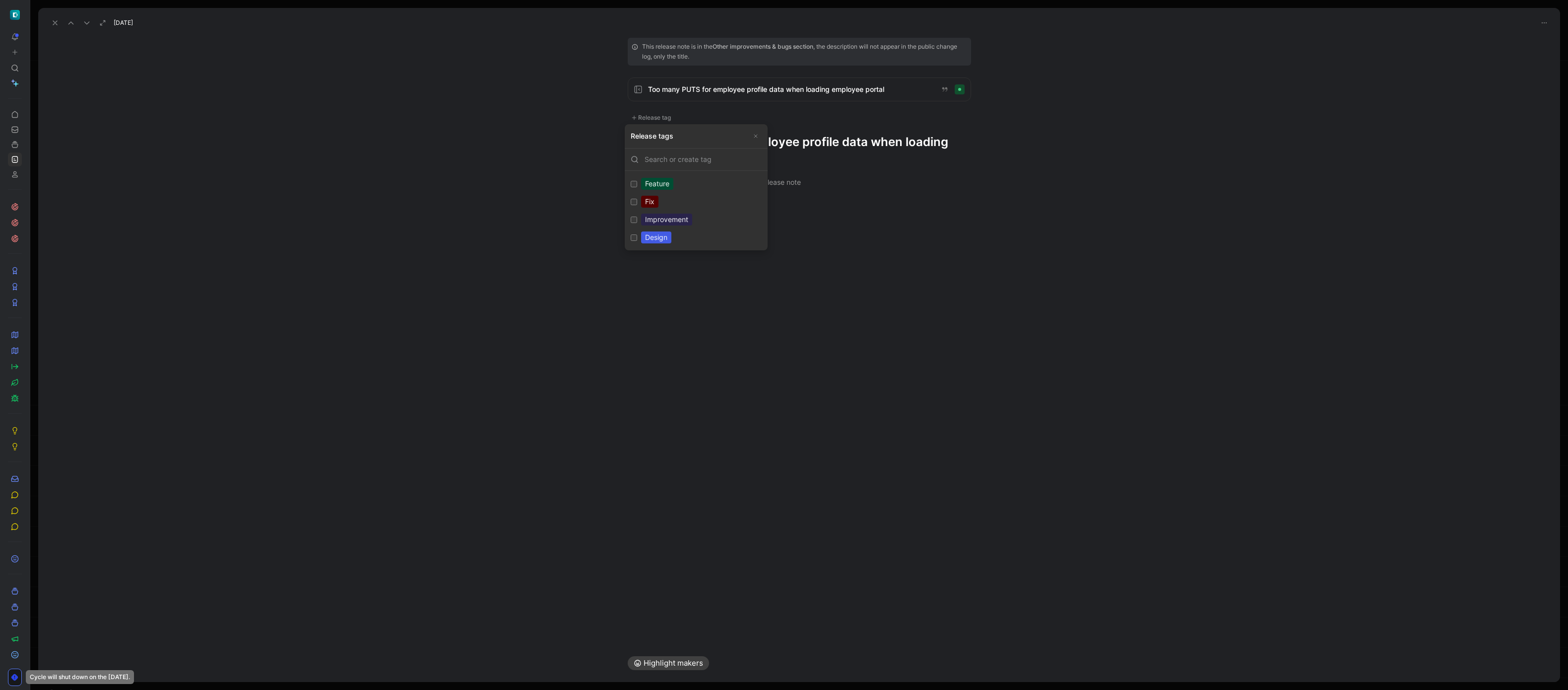
click at [637, 221] on input "Improvement Edit" at bounding box center [634, 219] width 6 height 6
checkbox input "true"
drag, startPoint x: 881, startPoint y: 228, endPoint x: 845, endPoint y: 166, distance: 71.7
click at [829, 139] on h1 "Too many PUTS for employee profile data when loading employee portal" at bounding box center [799, 153] width 343 height 32
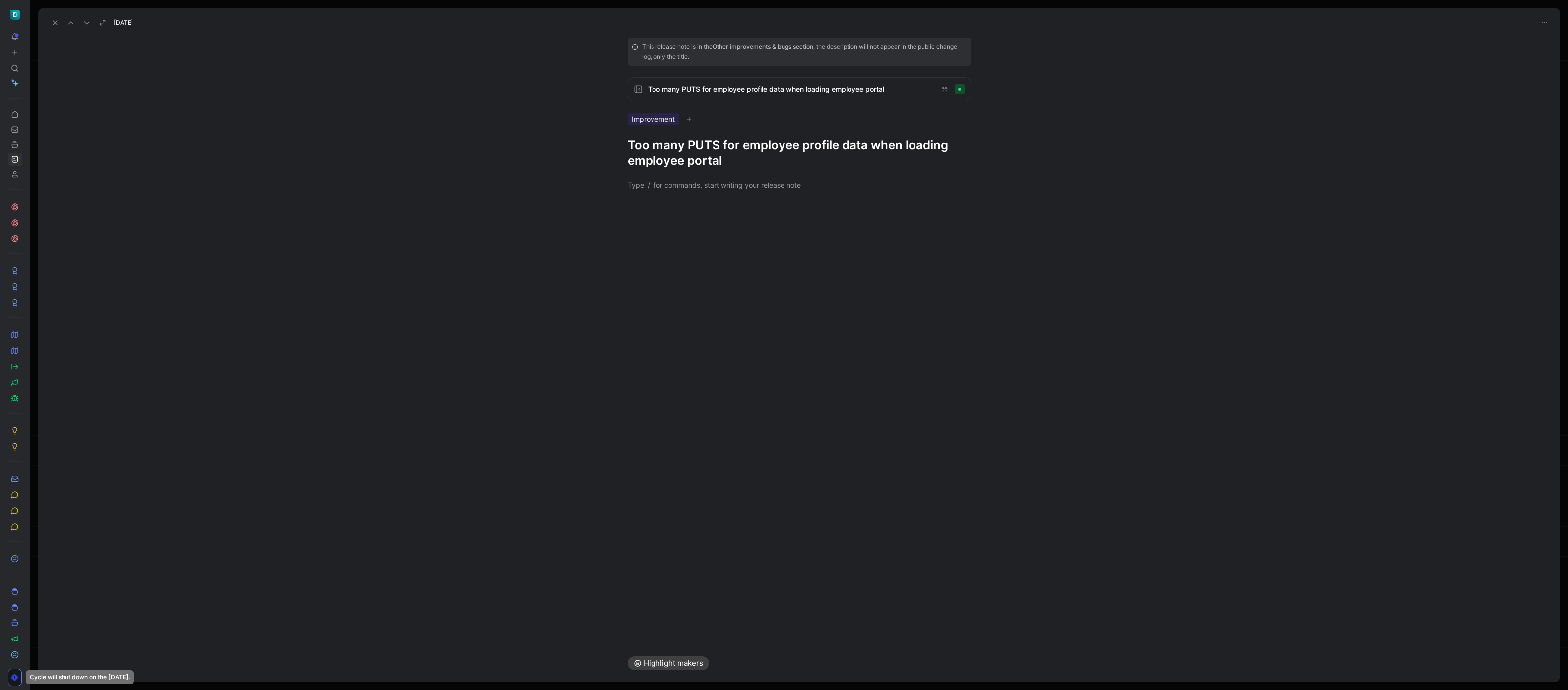
click at [829, 139] on h1 "Too many PUTS for employee profile data when loading employee portal" at bounding box center [799, 153] width 343 height 32
click at [54, 19] on icon at bounding box center [54, 22] width 8 height 8
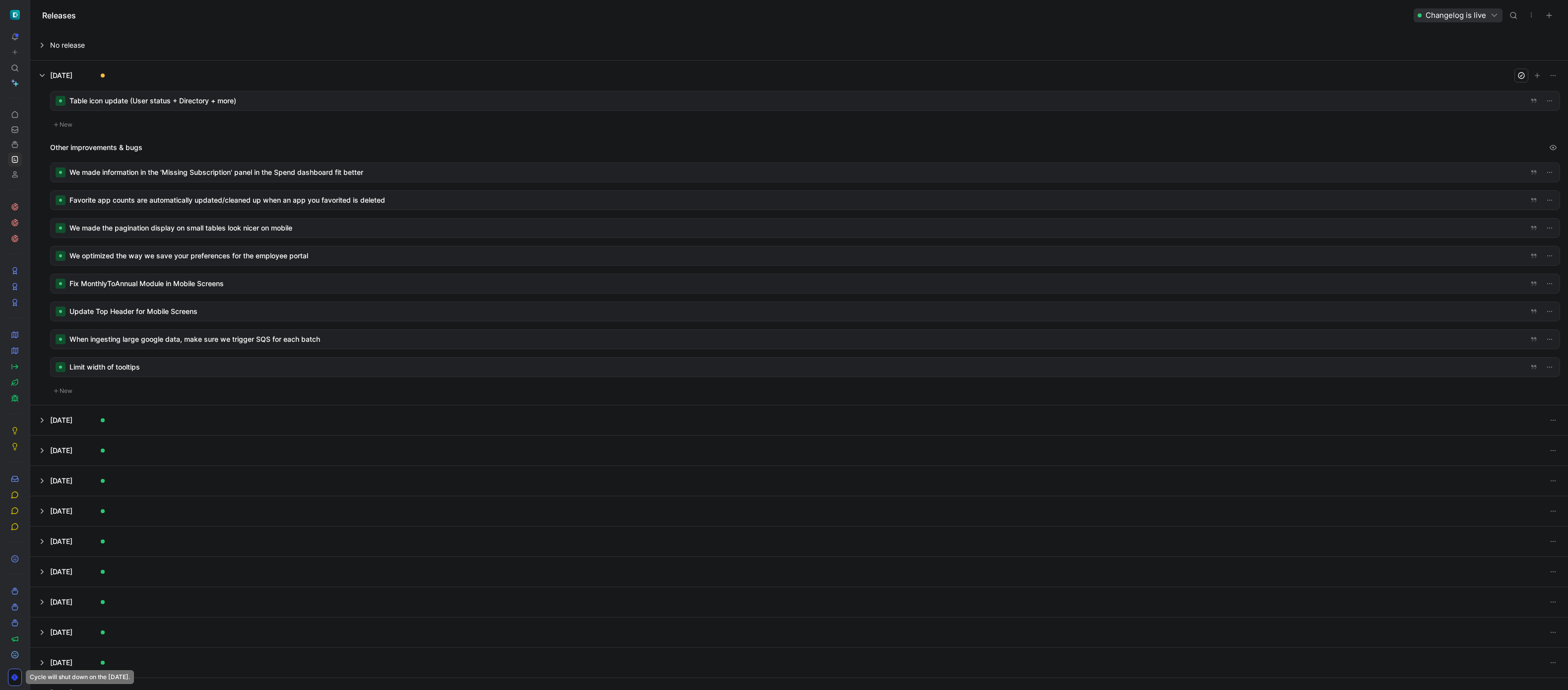
click at [213, 257] on div at bounding box center [805, 255] width 1509 height 19
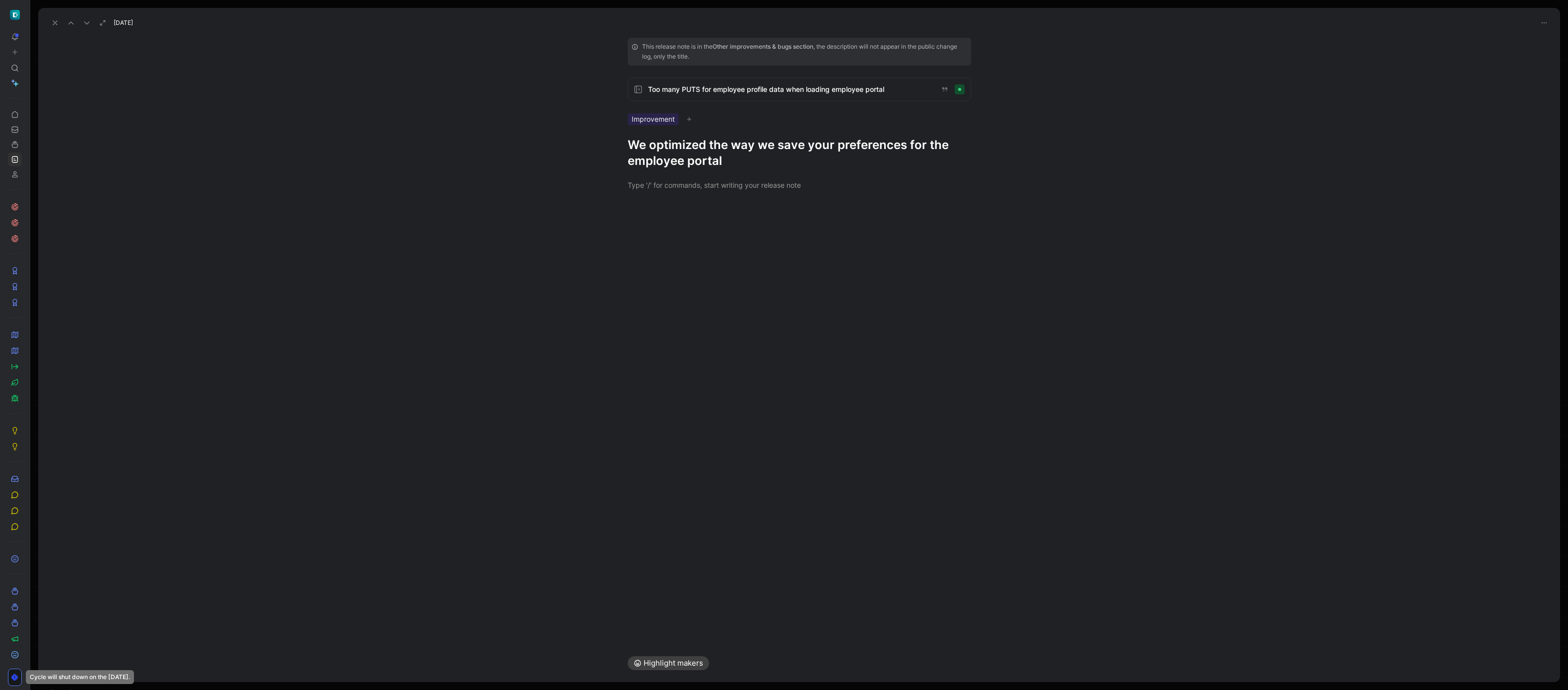
drag, startPoint x: 542, startPoint y: 233, endPoint x: 230, endPoint y: 139, distance: 325.9
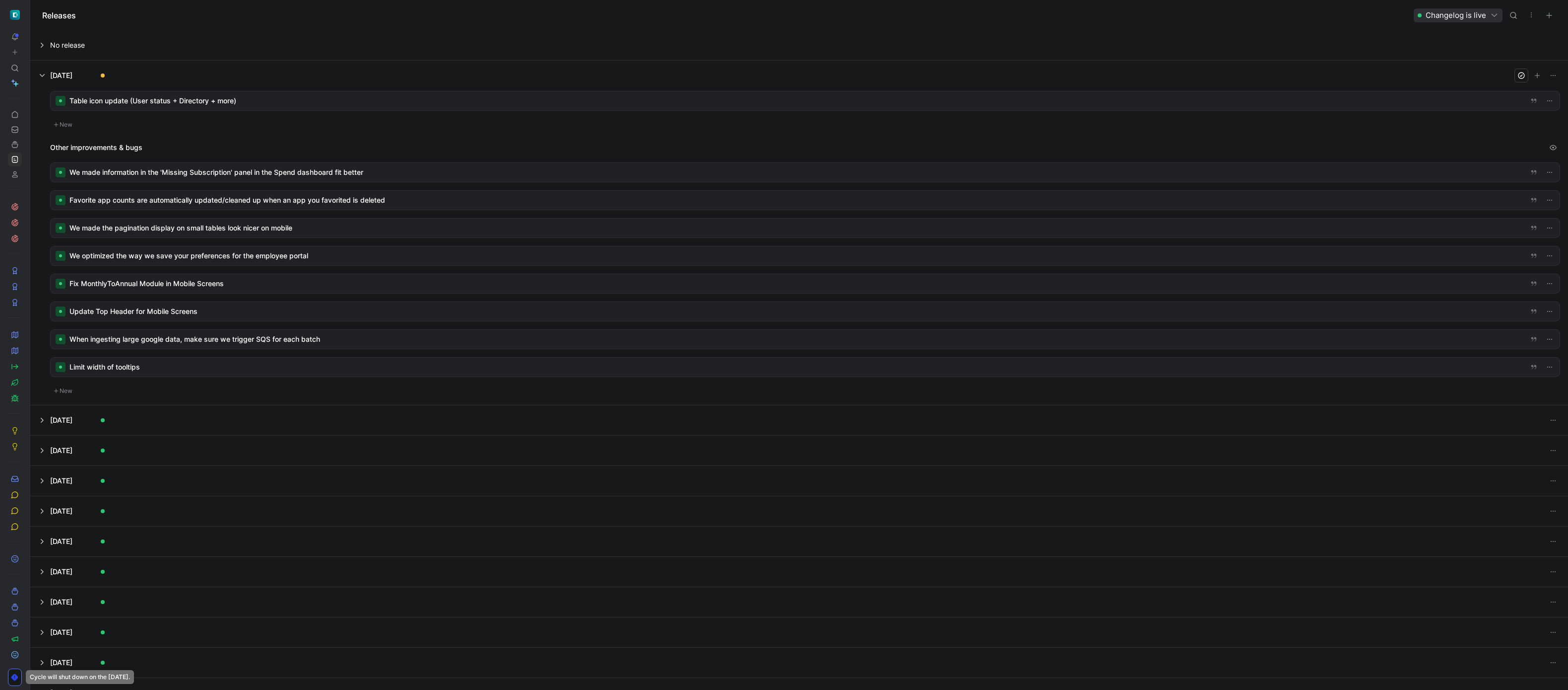
click at [152, 283] on div at bounding box center [805, 283] width 1509 height 19
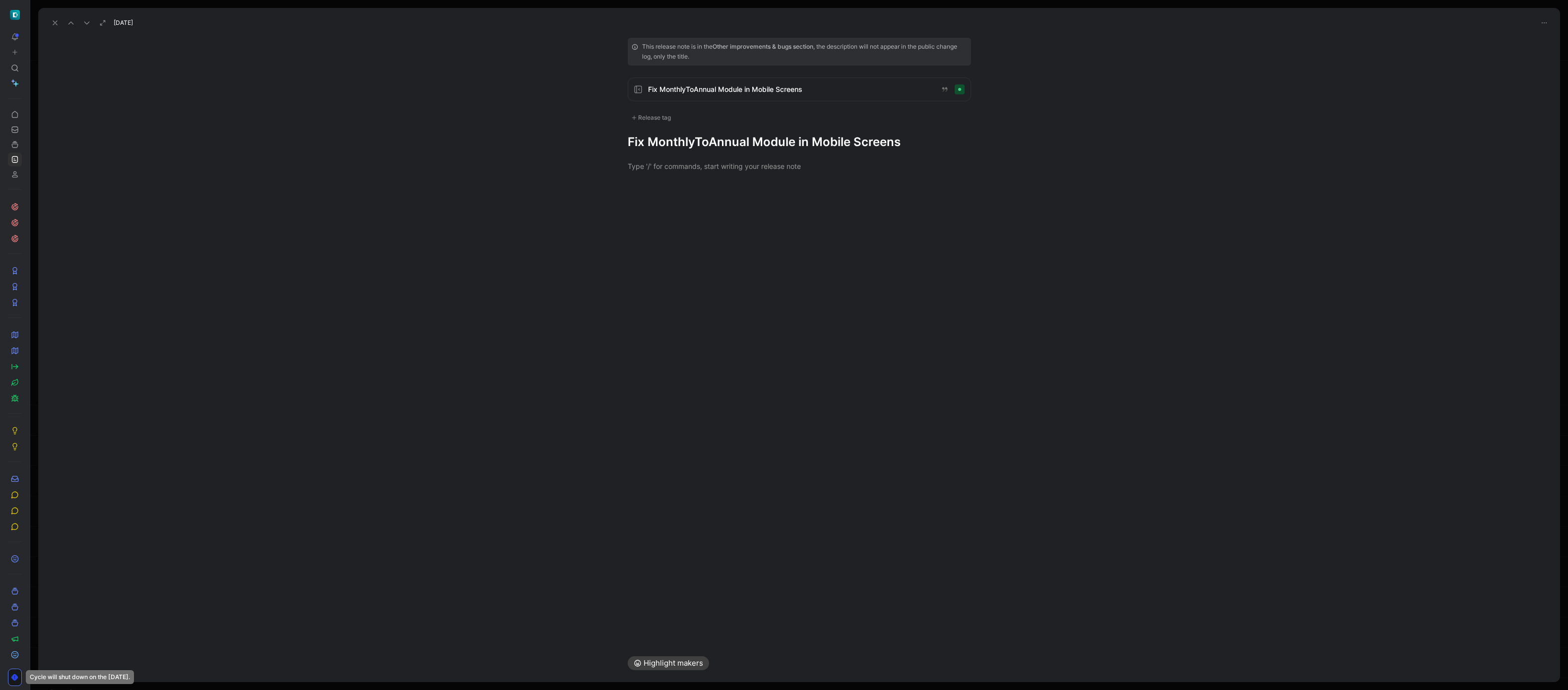
click at [652, 115] on div "Release tag" at bounding box center [650, 117] width 47 height 12
click at [643, 216] on div "Improvement" at bounding box center [666, 219] width 51 height 12
click at [637, 216] on input "Improvement Edit" at bounding box center [634, 219] width 6 height 6
checkbox input "true"
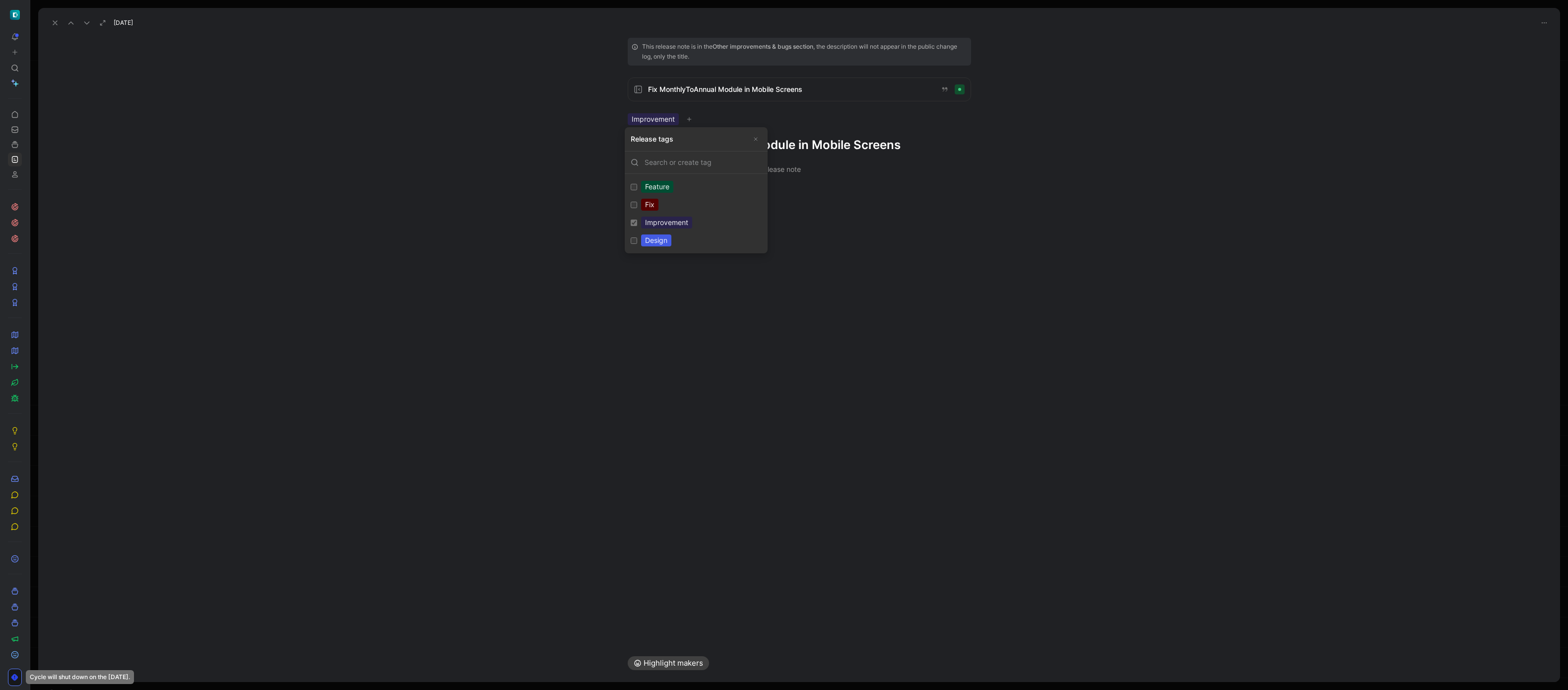
drag, startPoint x: 646, startPoint y: 227, endPoint x: 647, endPoint y: 235, distance: 8.1
click at [646, 227] on div "Improvement" at bounding box center [666, 222] width 51 height 12
click at [650, 242] on div "Design" at bounding box center [655, 240] width 30 height 12
click at [637, 242] on input "Design Edit" at bounding box center [634, 240] width 6 height 6
checkbox input "true"
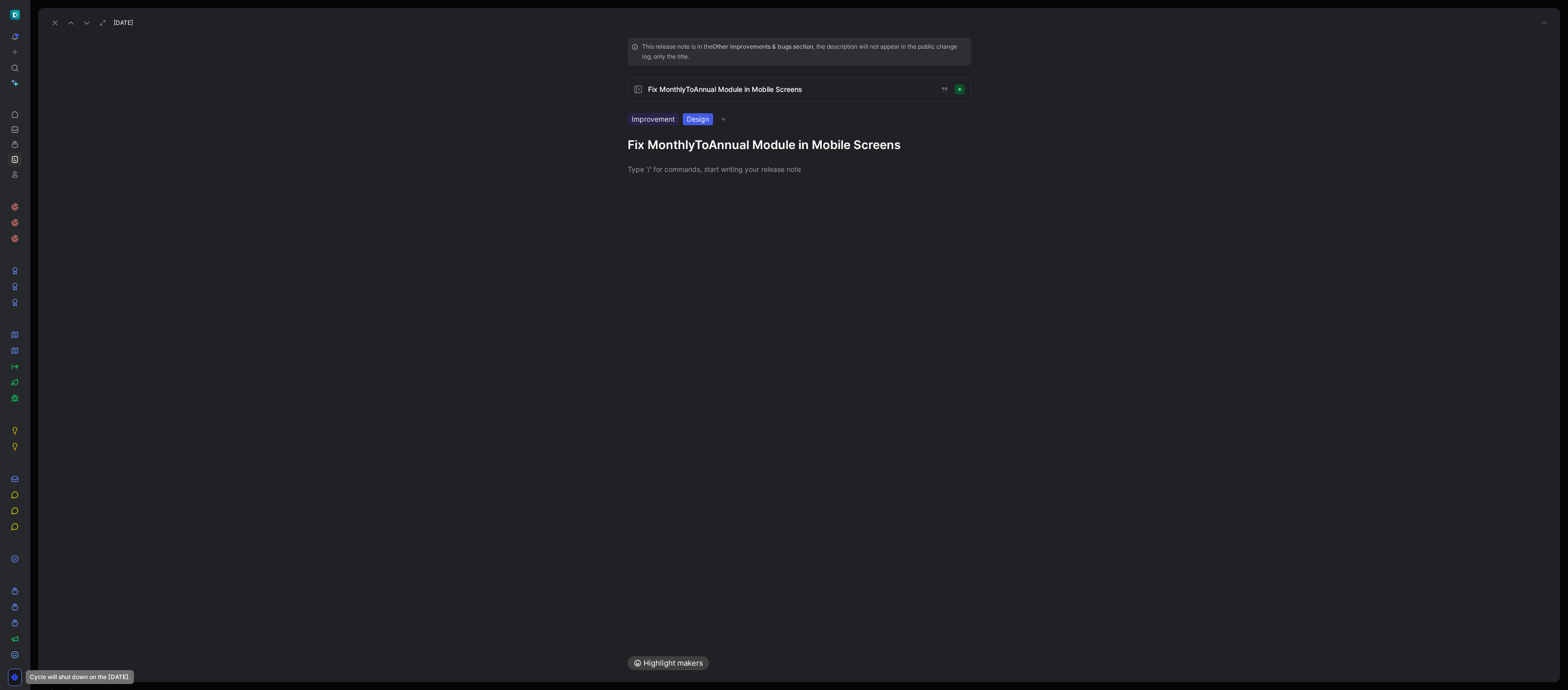
click at [794, 132] on div "This release note is in the Other improvements & bugs section , the description…" at bounding box center [799, 95] width 381 height 115
click at [802, 147] on h1 "Fix MonthlyToAnnual Module in Mobile Screens" at bounding box center [799, 144] width 343 height 16
click at [780, 147] on h1 "Fix MonthlyToAnnual Module in Mobile Screens" at bounding box center [799, 144] width 343 height 16
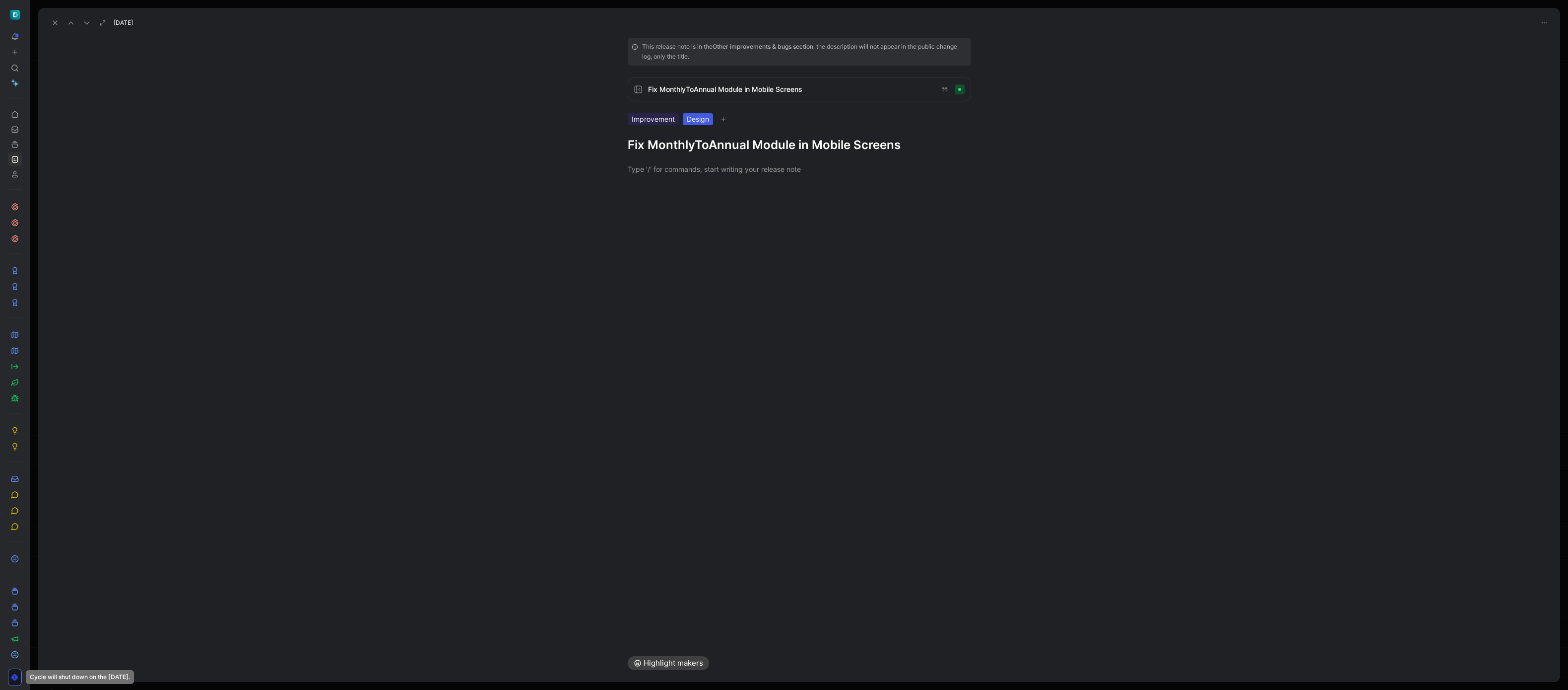
click at [780, 147] on h1 "Fix MonthlyToAnnual Module in Mobile Screens" at bounding box center [799, 144] width 343 height 16
click at [666, 139] on h1 "We improved the Spend dashboard's 'Top-spend monthly apps' panel to" at bounding box center [799, 153] width 343 height 32
click at [54, 25] on icon at bounding box center [54, 22] width 8 height 8
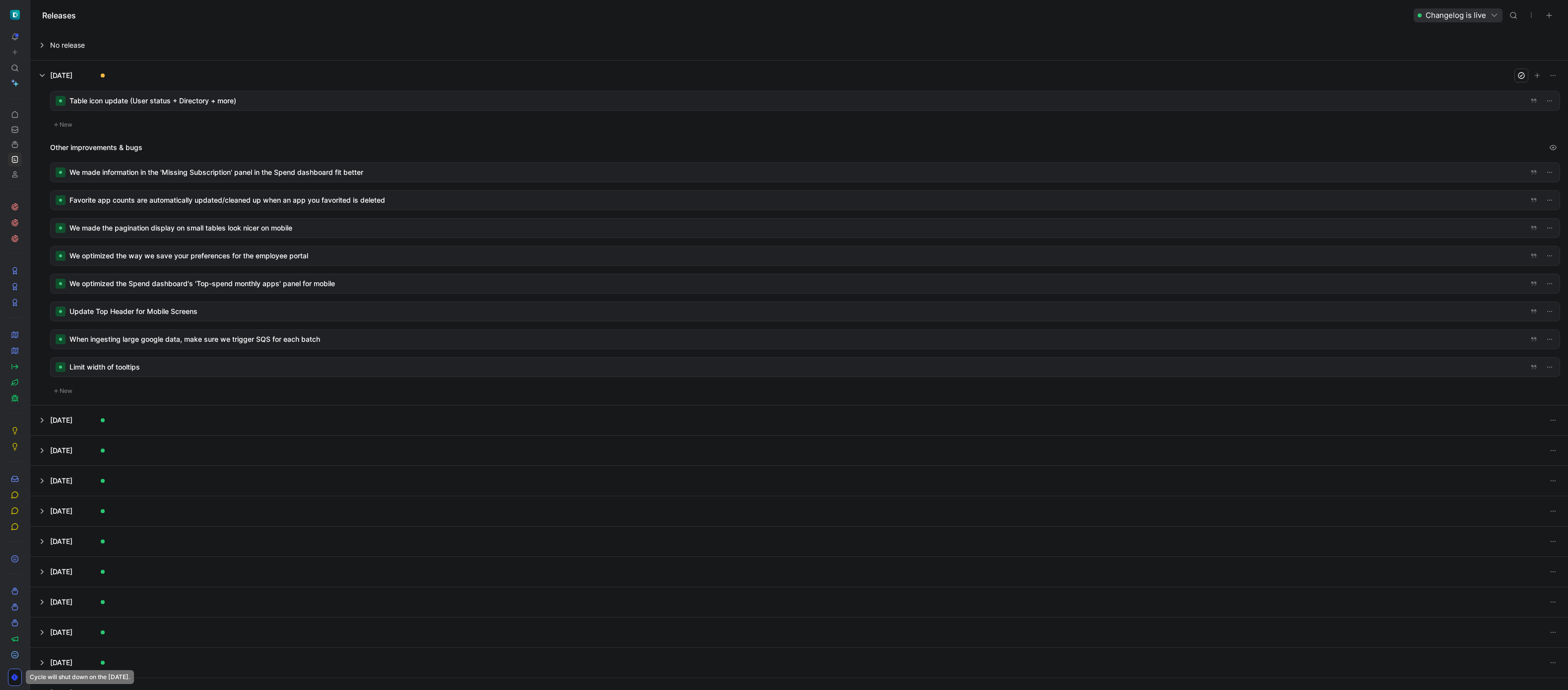
click at [263, 309] on div at bounding box center [805, 311] width 1509 height 19
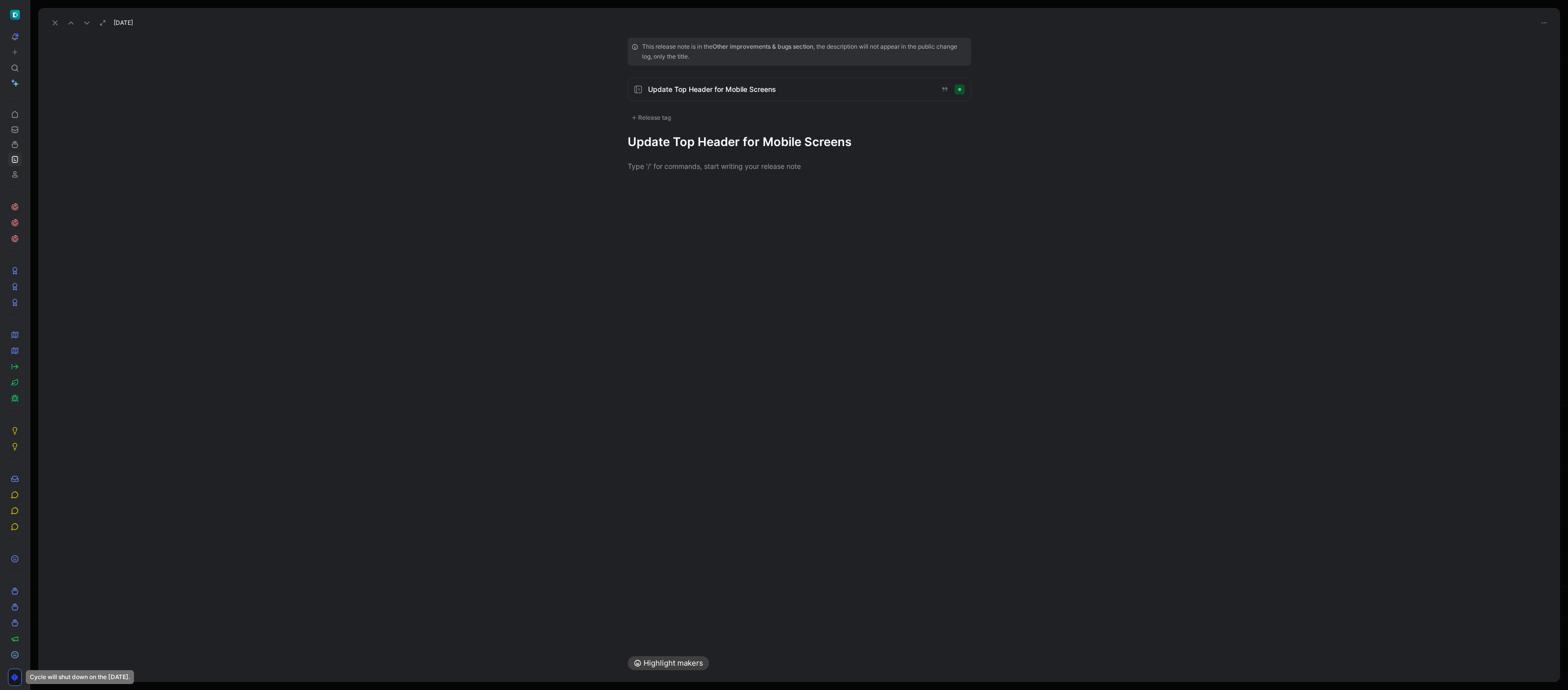
click at [661, 115] on div "Release tag" at bounding box center [650, 117] width 47 height 12
click at [655, 218] on div "Improvement" at bounding box center [666, 219] width 51 height 12
click at [637, 218] on input "Improvement Edit" at bounding box center [634, 219] width 6 height 6
checkbox input "true"
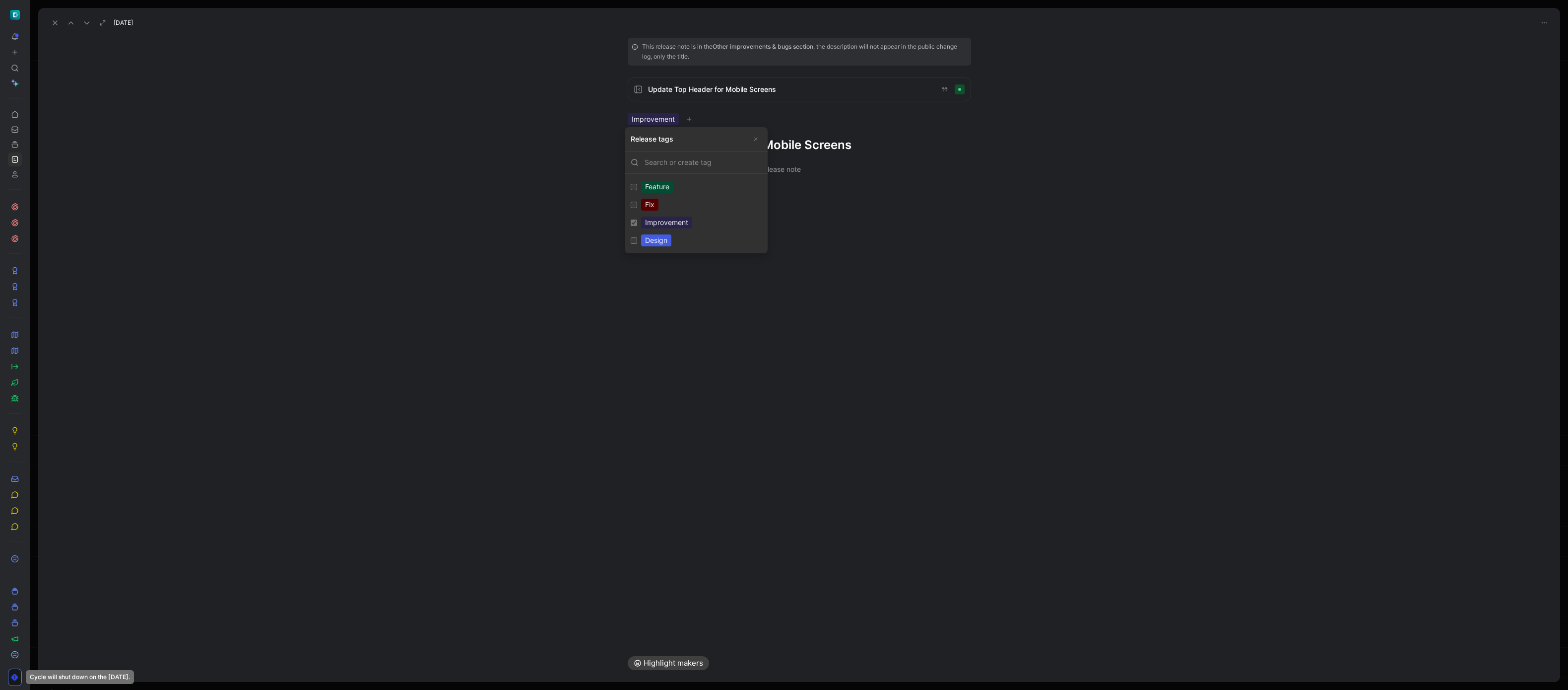
click at [657, 235] on div "Design" at bounding box center [655, 240] width 30 height 12
click at [637, 237] on input "Design Edit" at bounding box center [634, 240] width 6 height 6
checkbox input "true"
click at [826, 146] on h1 "Update Top Header for Mobile Screens" at bounding box center [799, 144] width 343 height 16
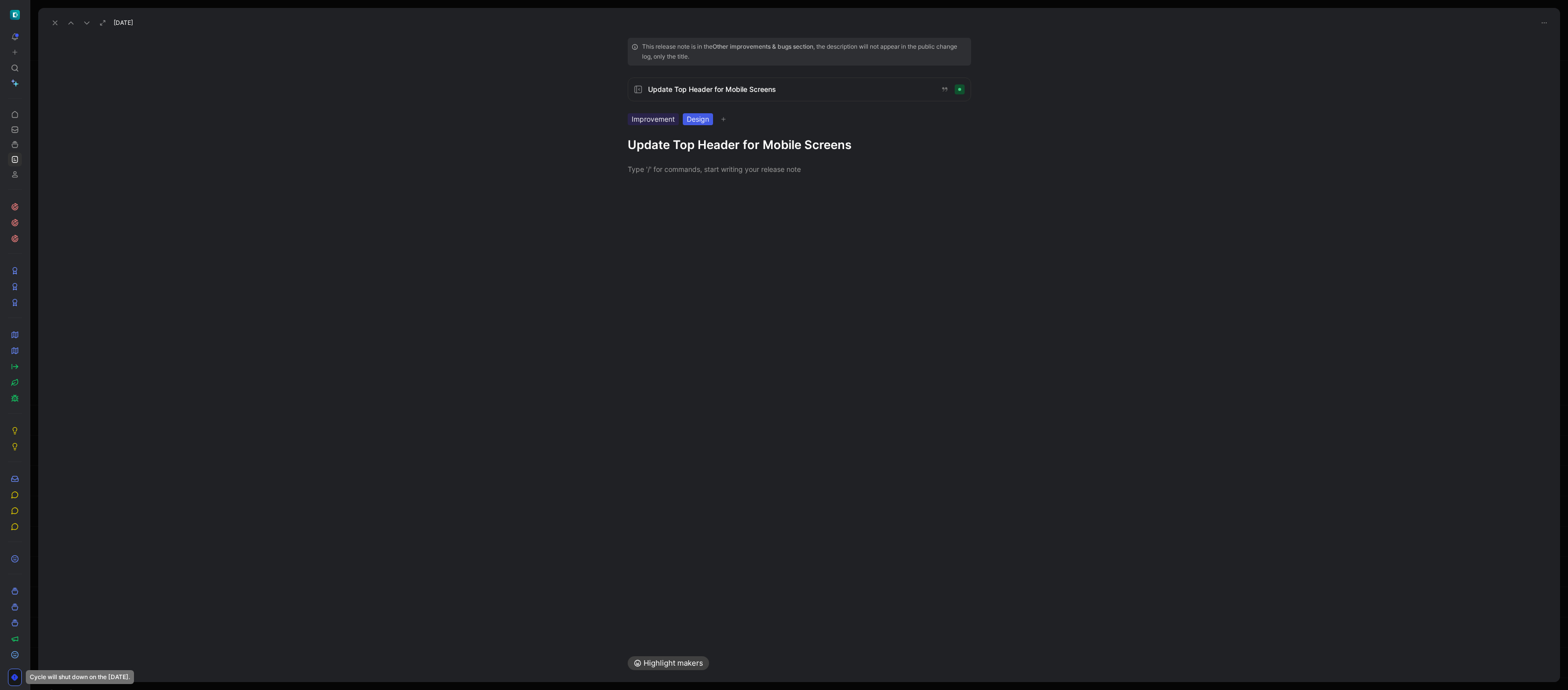
click at [826, 146] on h1 "Update Top Header for Mobile Screens" at bounding box center [799, 144] width 343 height 16
click at [55, 18] on button at bounding box center [55, 23] width 14 height 14
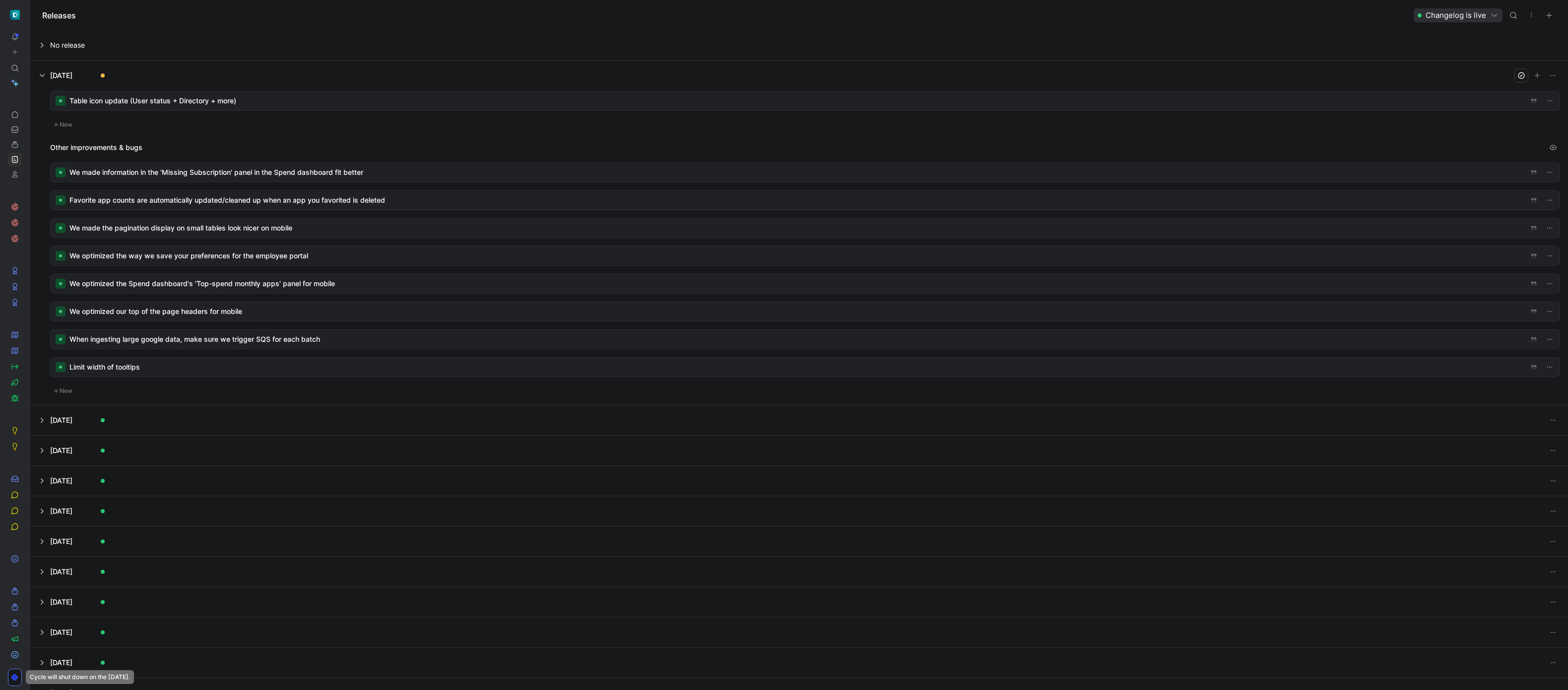
click at [327, 338] on div at bounding box center [805, 339] width 1509 height 19
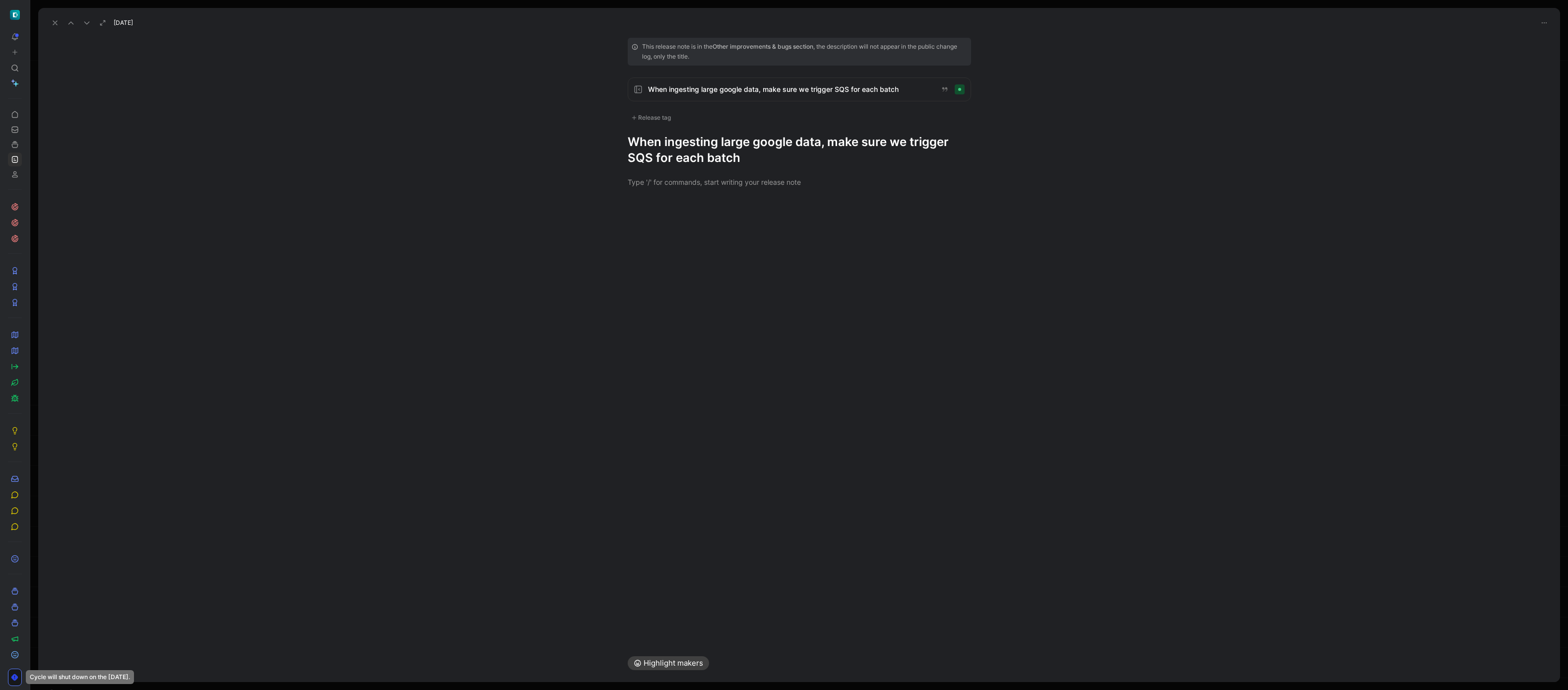
click at [660, 120] on div "Release tag" at bounding box center [650, 117] width 47 height 12
click at [653, 216] on div "Improvement" at bounding box center [666, 219] width 51 height 12
click at [637, 216] on input "Improvement Edit" at bounding box center [634, 219] width 6 height 6
checkbox input "true"
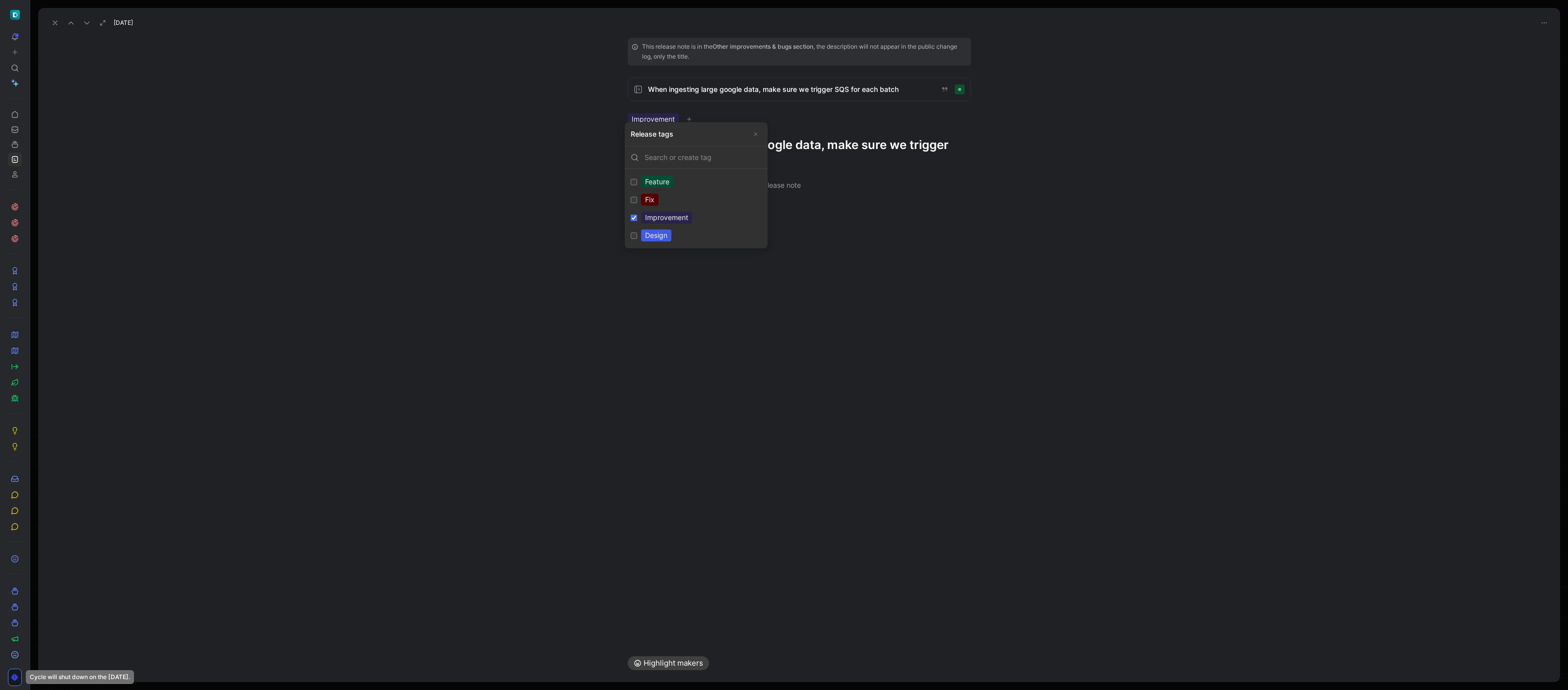
click at [842, 156] on h1 "When ingesting large google data, make sure we trigger SQS for each batch" at bounding box center [799, 153] width 343 height 32
click at [843, 149] on h1 "When ingesting large google data, make sure we trigger SQS for each batch" at bounding box center [799, 153] width 343 height 32
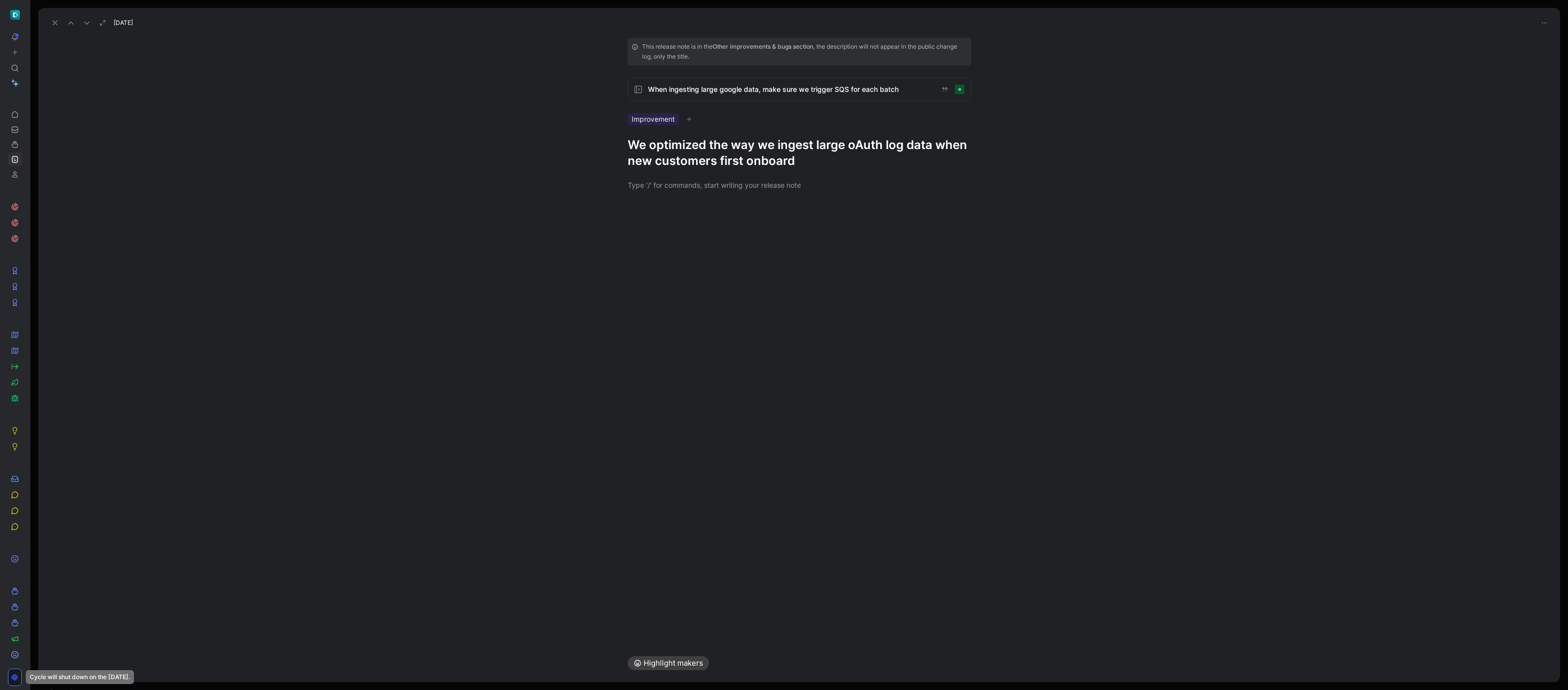
click at [57, 22] on icon at bounding box center [54, 22] width 8 height 8
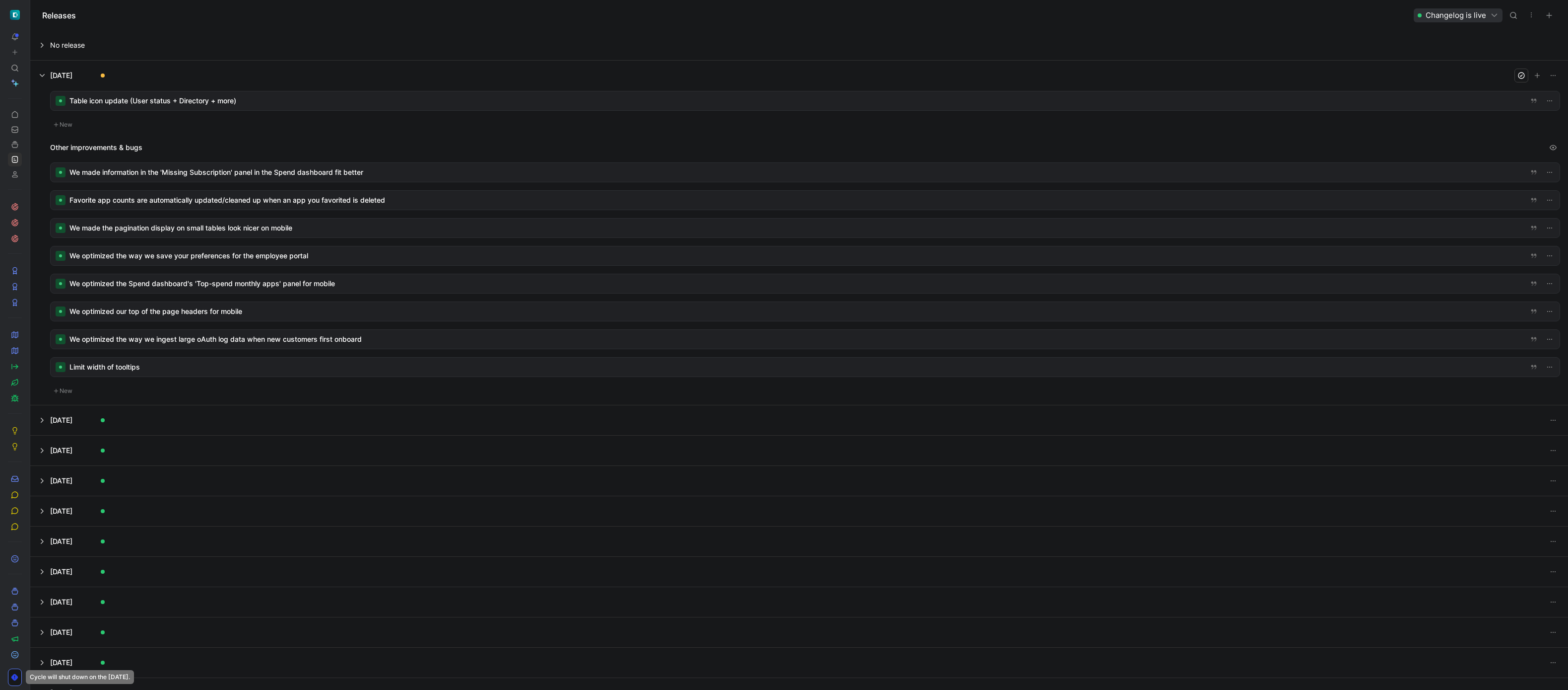
click at [289, 370] on div at bounding box center [805, 366] width 1509 height 19
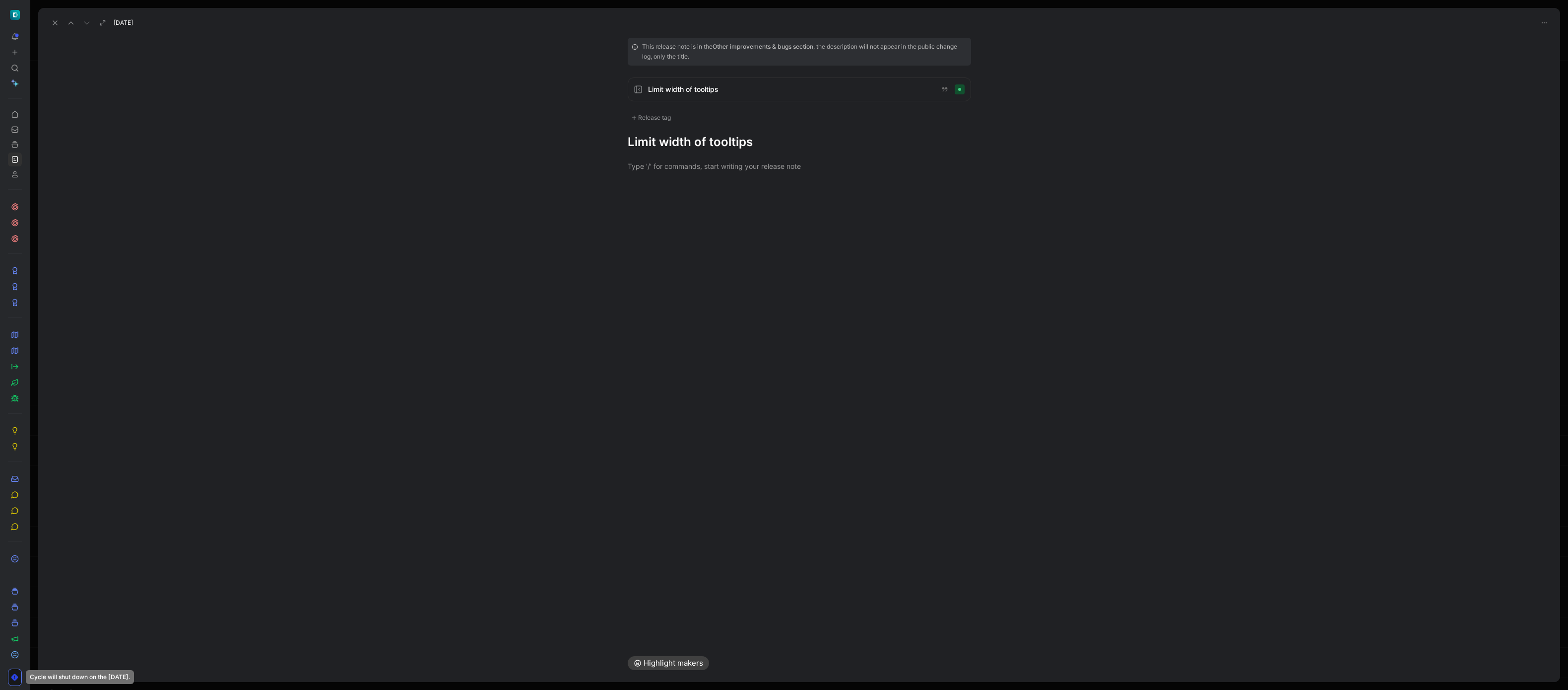
click at [662, 119] on div "Release tag" at bounding box center [650, 117] width 47 height 12
click at [655, 234] on div "Design" at bounding box center [655, 237] width 30 height 12
click at [637, 234] on input "Design Edit" at bounding box center [634, 237] width 6 height 6
checkbox input "true"
click at [664, 155] on div at bounding box center [799, 169] width 1522 height 32
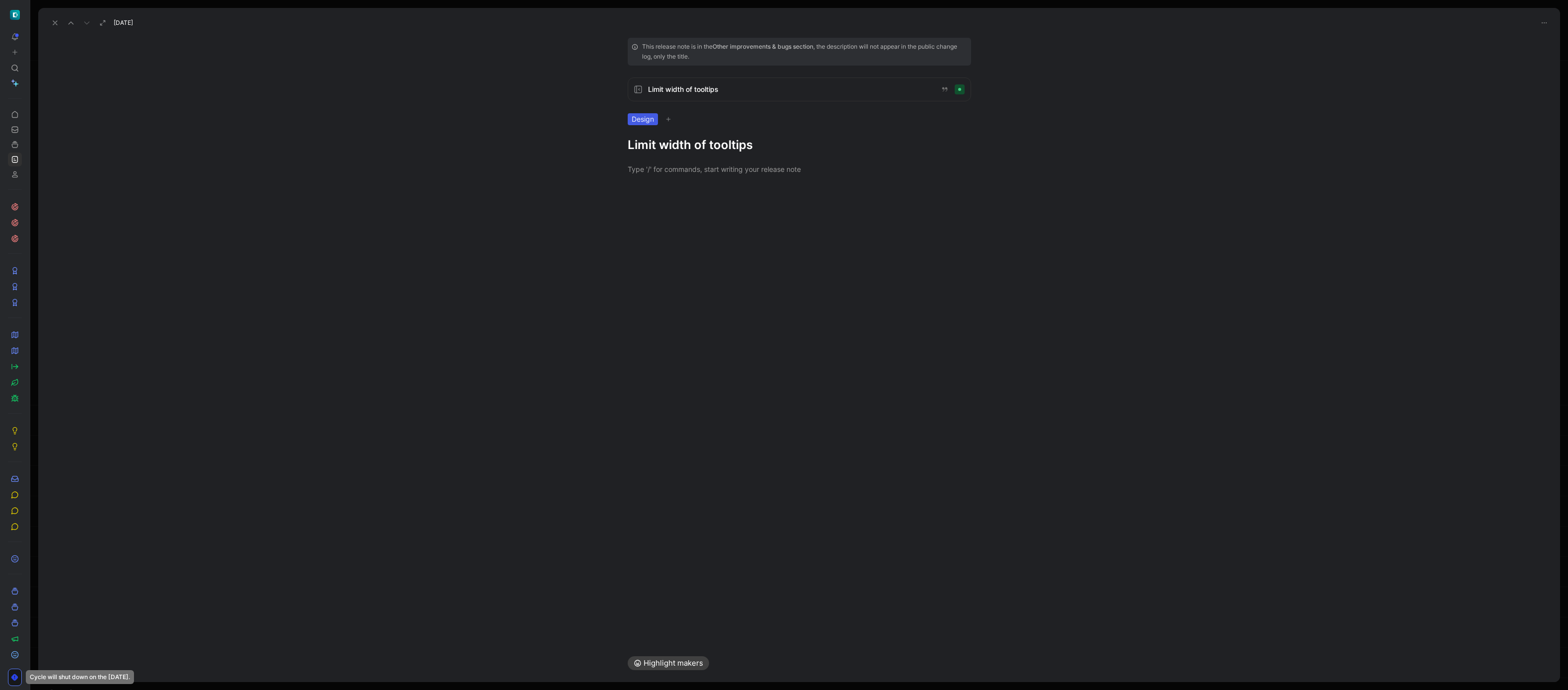
click at [667, 150] on h1 "Limit width of tooltips" at bounding box center [799, 144] width 343 height 16
click at [57, 26] on icon at bounding box center [54, 22] width 8 height 8
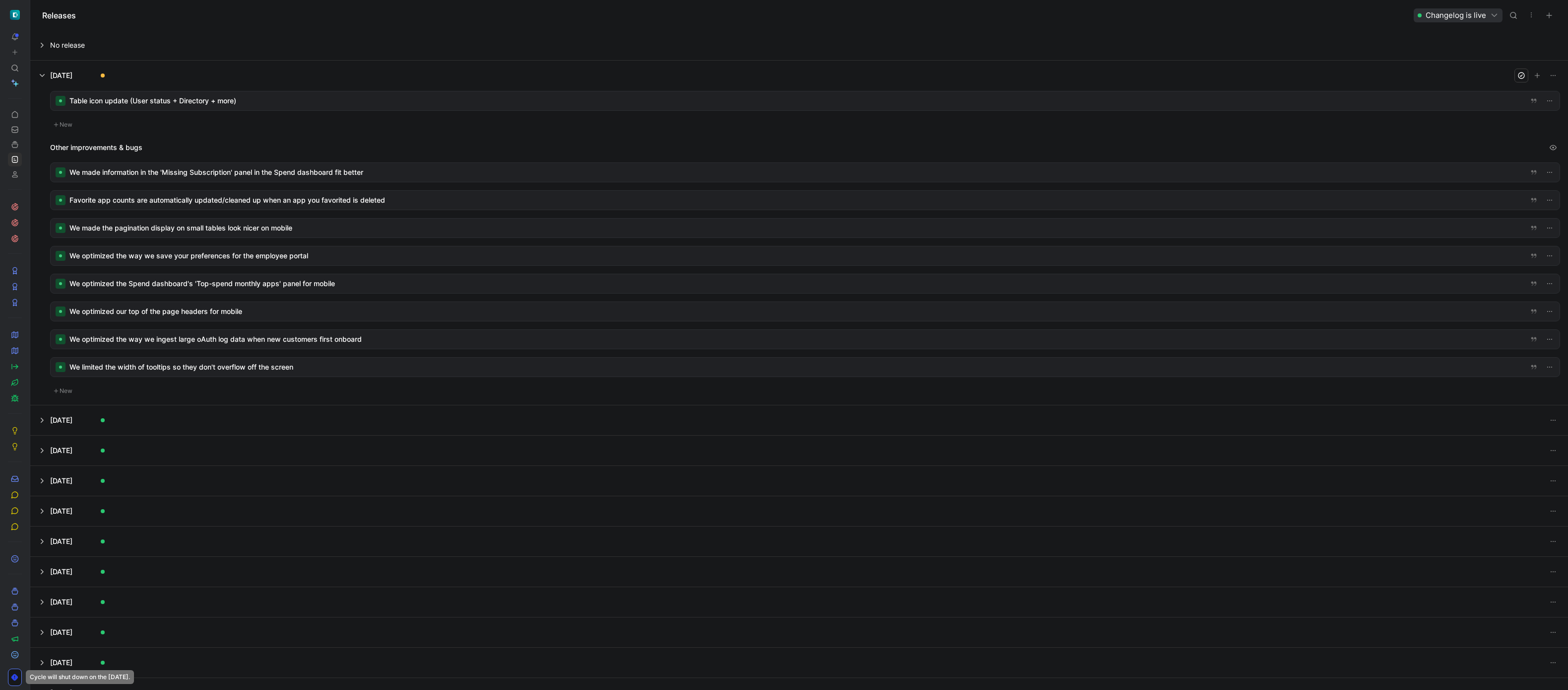
click at [126, 96] on div at bounding box center [805, 100] width 1509 height 19
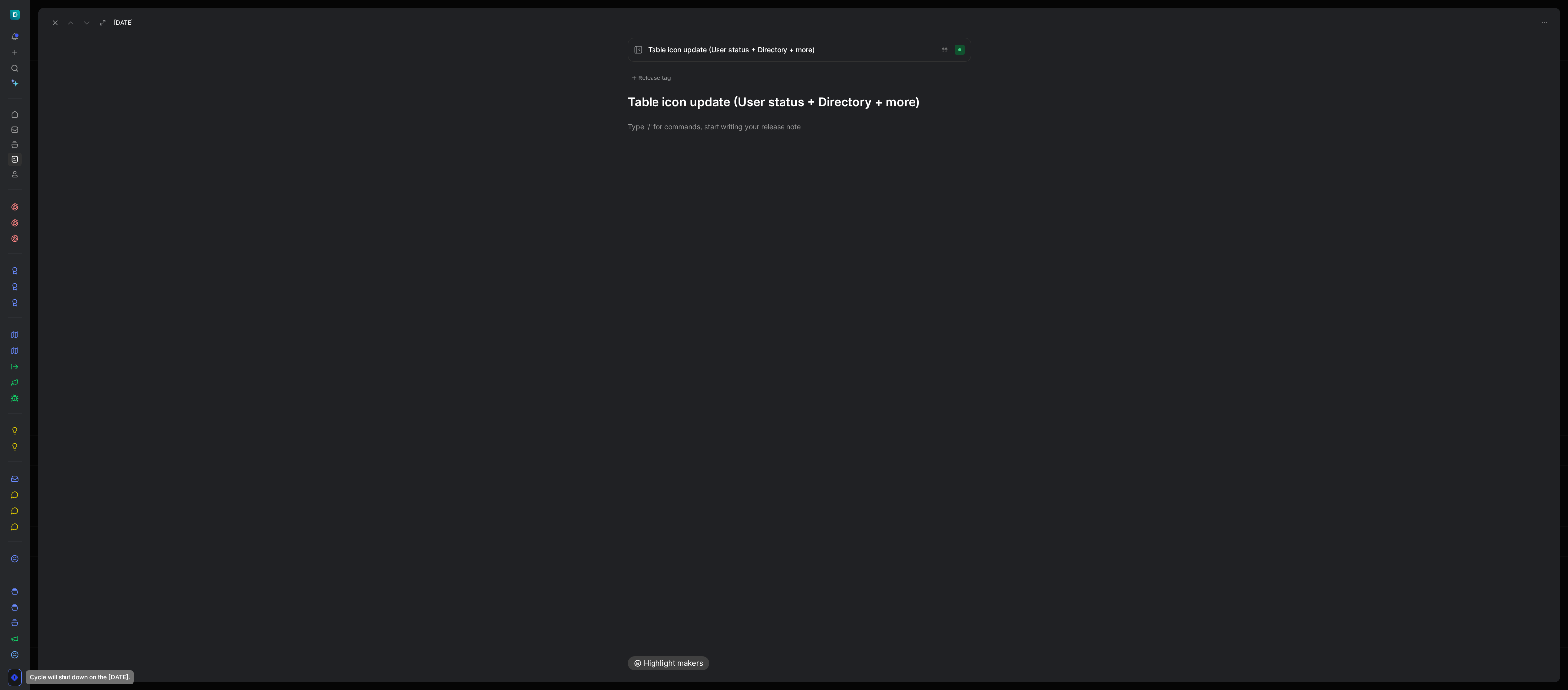
click at [666, 81] on div "Release tag" at bounding box center [650, 77] width 47 height 12
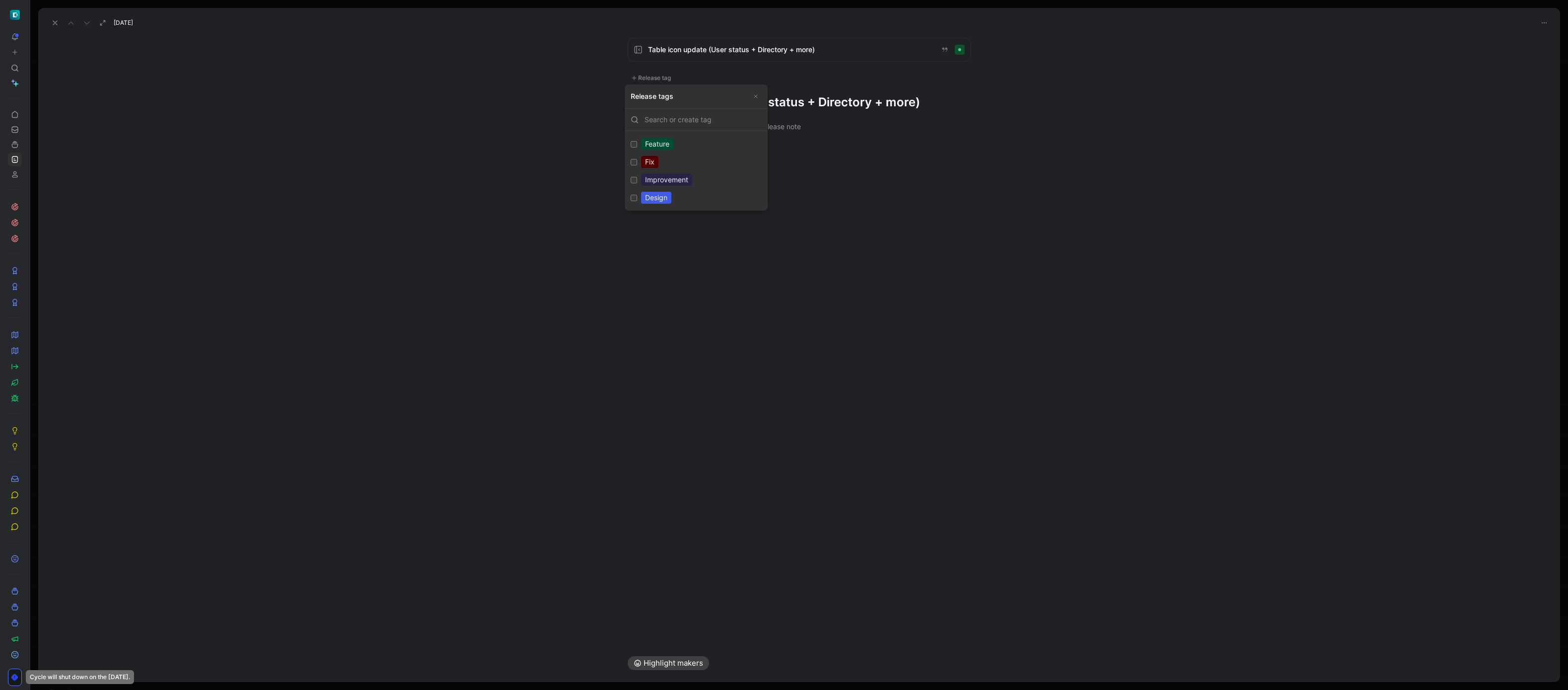
click at [653, 179] on div "Improvement" at bounding box center [666, 179] width 51 height 12
click at [637, 179] on input "Improvement Edit" at bounding box center [634, 179] width 6 height 6
checkbox input "true"
click at [657, 202] on div "Design" at bounding box center [655, 200] width 30 height 12
click at [637, 202] on input "Design Edit" at bounding box center [634, 200] width 6 height 6
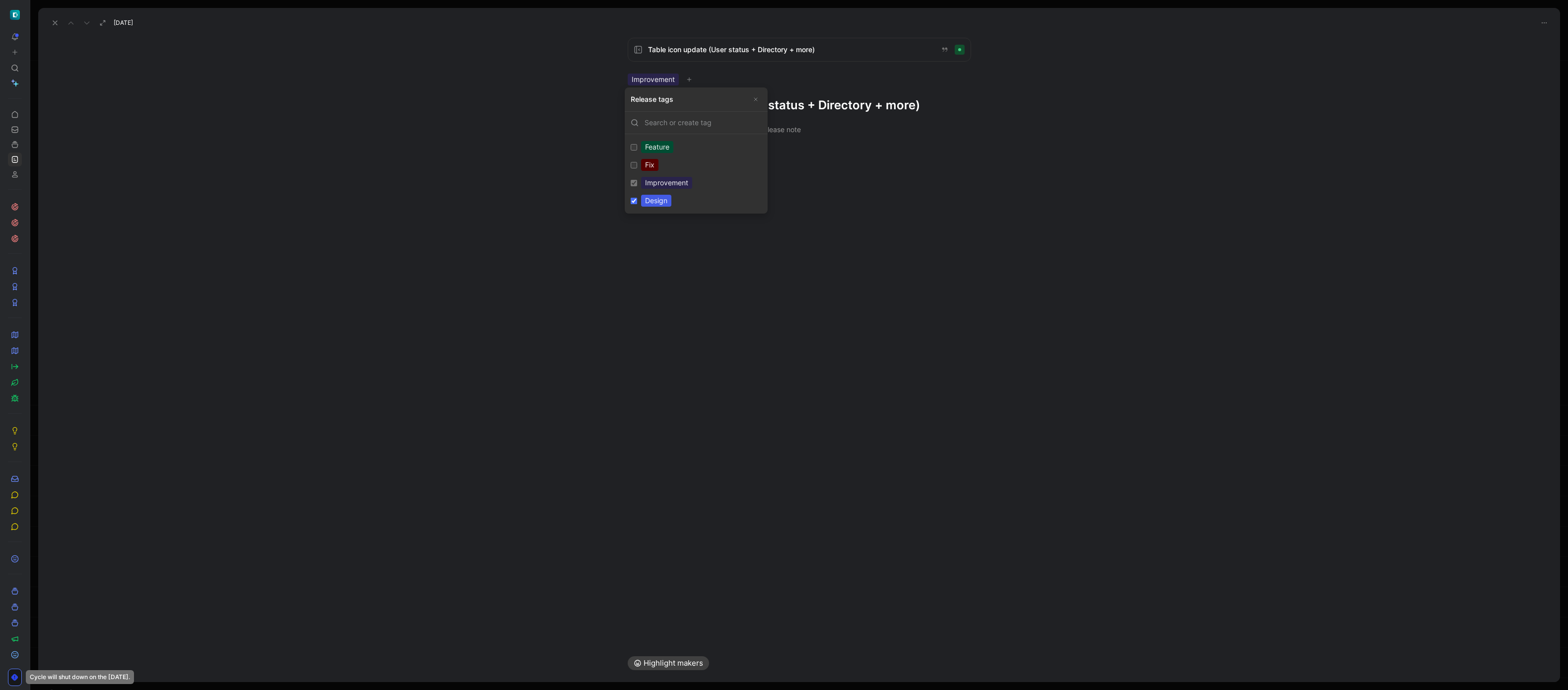
checkbox input "true"
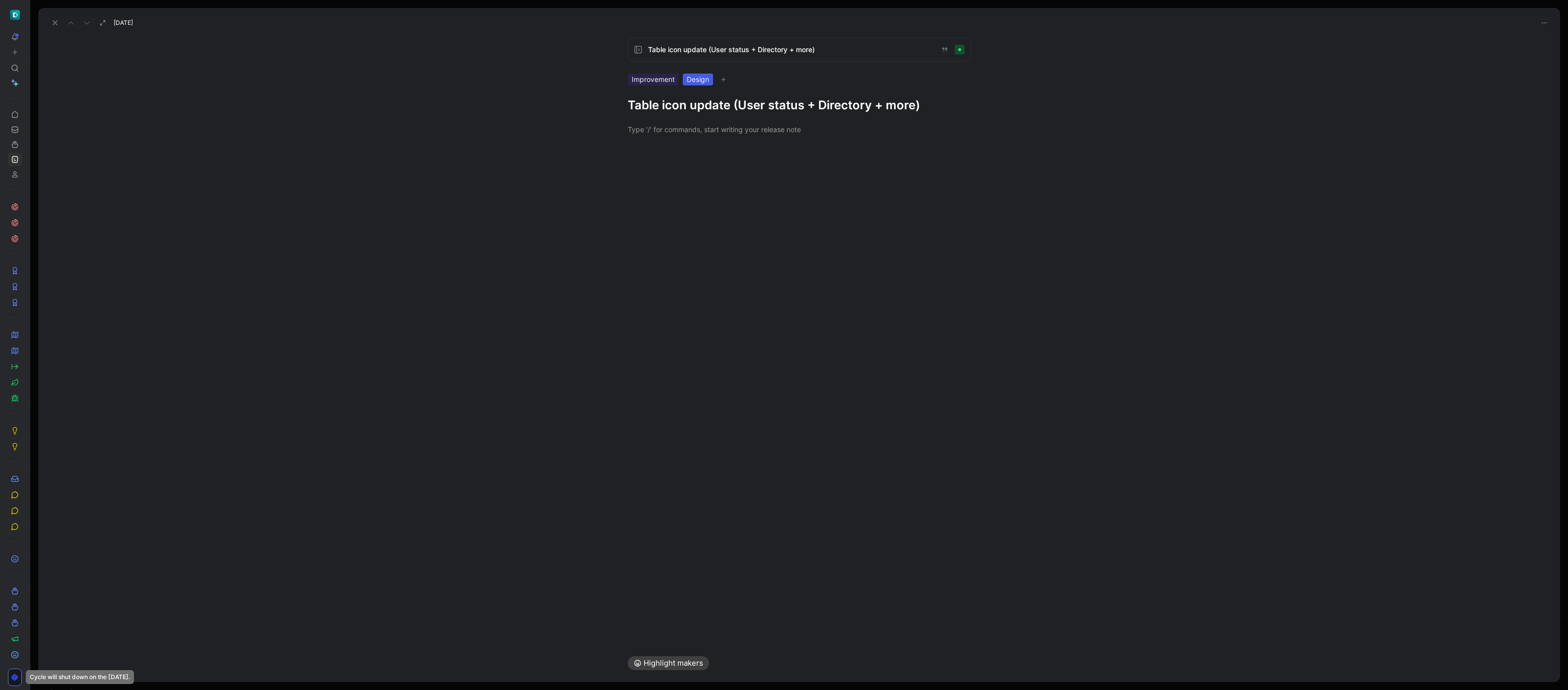
click at [750, 109] on h1 "Table icon update (User status + Directory + more)" at bounding box center [799, 105] width 343 height 16
click at [747, 50] on span "Table icon update (User status + Directory + more)" at bounding box center [790, 50] width 284 height 12
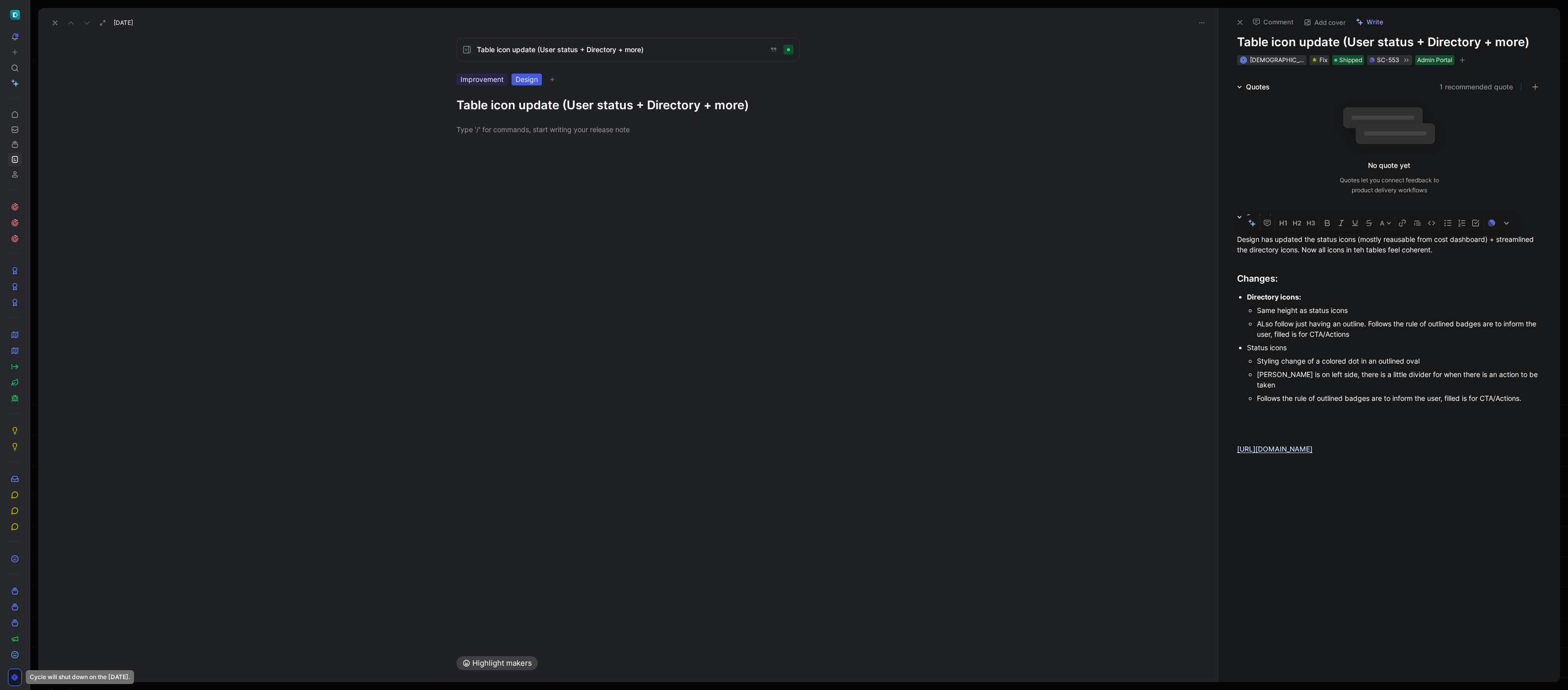
drag, startPoint x: 1235, startPoint y: 237, endPoint x: 1521, endPoint y: 392, distance: 325.3
click at [1521, 392] on div "Design has updated the status icons (mostly reausable from cost dashboard) + st…" at bounding box center [1389, 465] width 342 height 485
click at [1546, 391] on ul "Directory icons: Same height as status icons ALso follow just having an outline…" at bounding box center [1389, 347] width 342 height 114
click at [1540, 391] on ul "Directory icons: Same height as status icons ALso follow just having an outline…" at bounding box center [1389, 347] width 342 height 114
click at [1539, 391] on ul "Directory icons: Same height as status icons ALso follow just having an outline…" at bounding box center [1389, 347] width 342 height 114
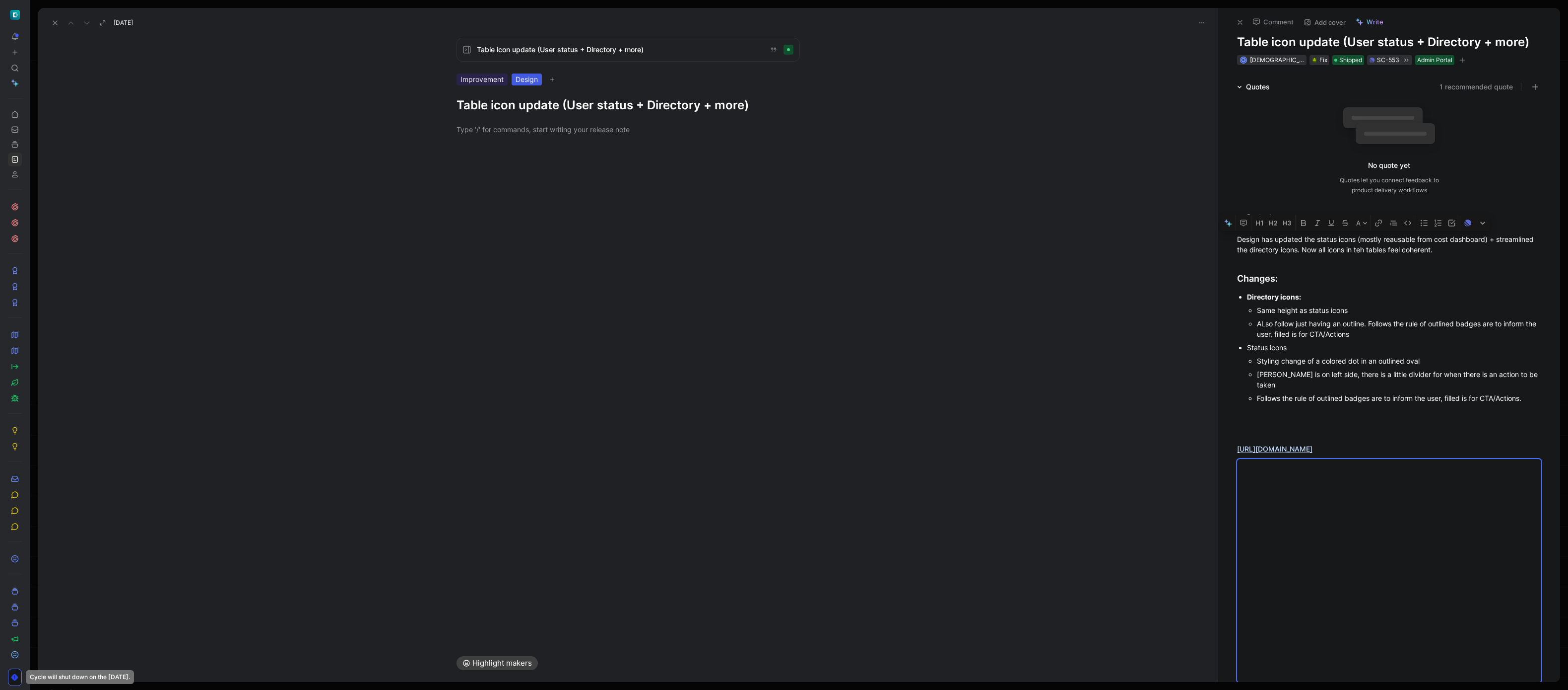
copy div "Design has updated the status icons (mostly reausable from cost dashboard) + st…"
click at [1489, 369] on div "[PERSON_NAME] is on left side, there is a little divider for when there is an a…" at bounding box center [1399, 380] width 284 height 21
click at [1525, 393] on div "Follows the rule of outlined badges are to inform the user, filled is for CTA/A…" at bounding box center [1399, 398] width 284 height 10
drag, startPoint x: 1530, startPoint y: 390, endPoint x: 1218, endPoint y: 238, distance: 347.1
click at [1218, 238] on div "Design has updated the status icons (mostly reausable from cost dashboard) + st…" at bounding box center [1389, 465] width 342 height 485
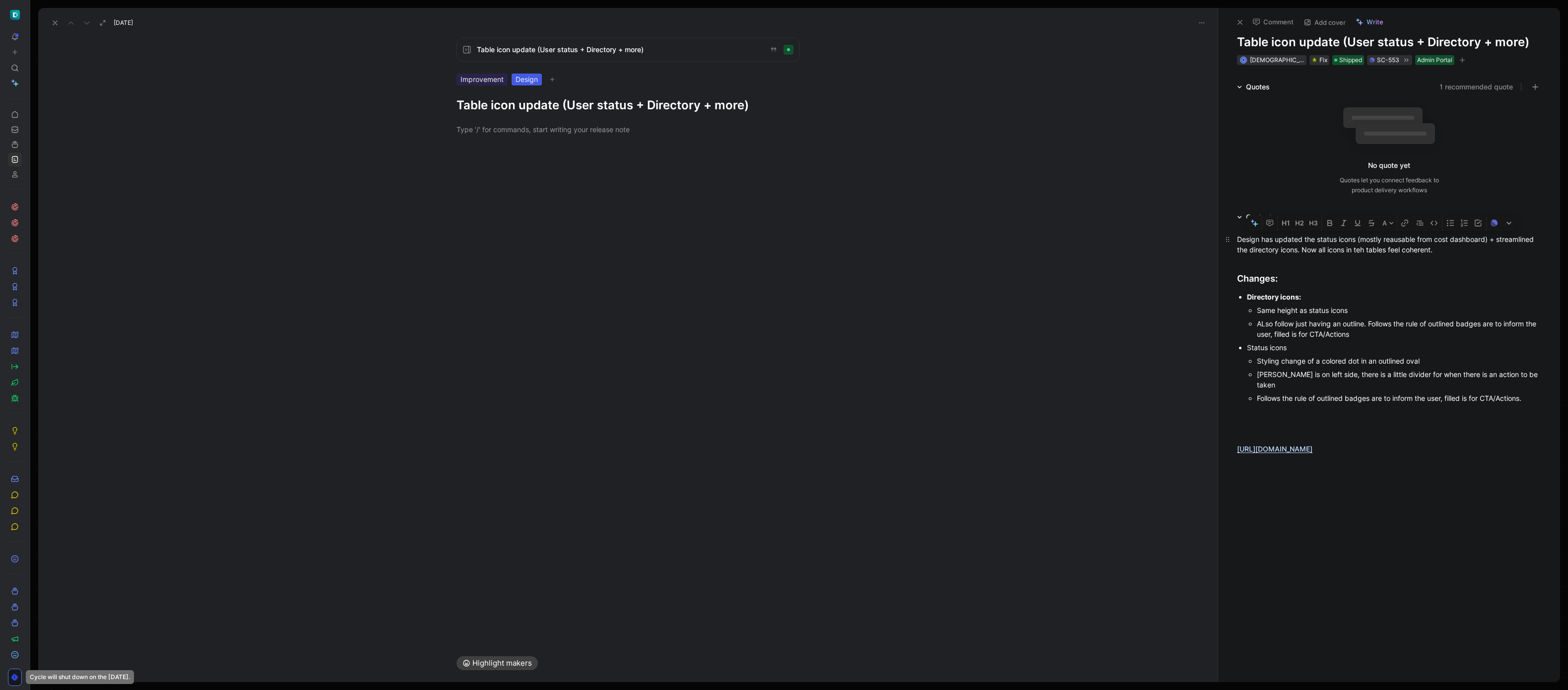
copy div "Design has updated the status icons (mostly reausable from cost dashboard) + st…"
click at [613, 132] on div at bounding box center [628, 129] width 343 height 10
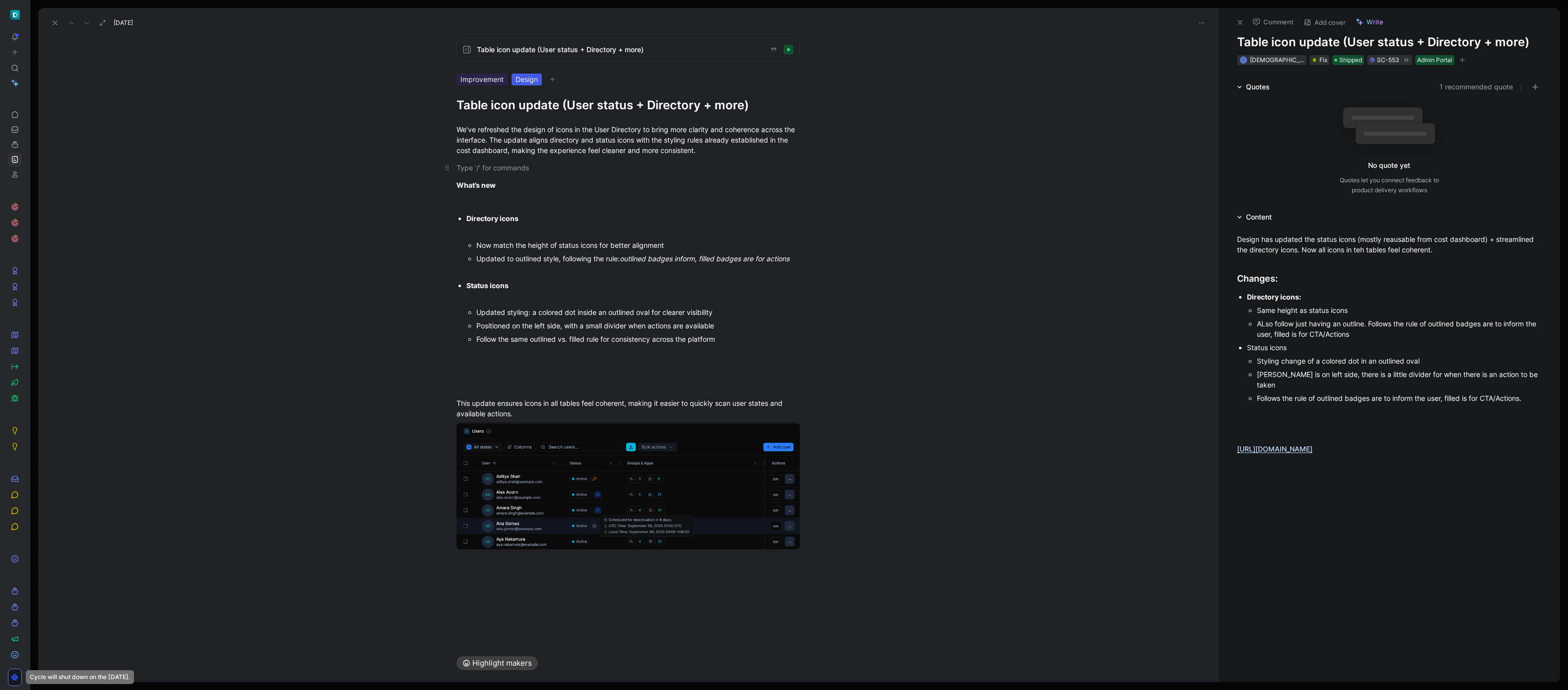
click at [601, 165] on div at bounding box center [628, 167] width 343 height 10
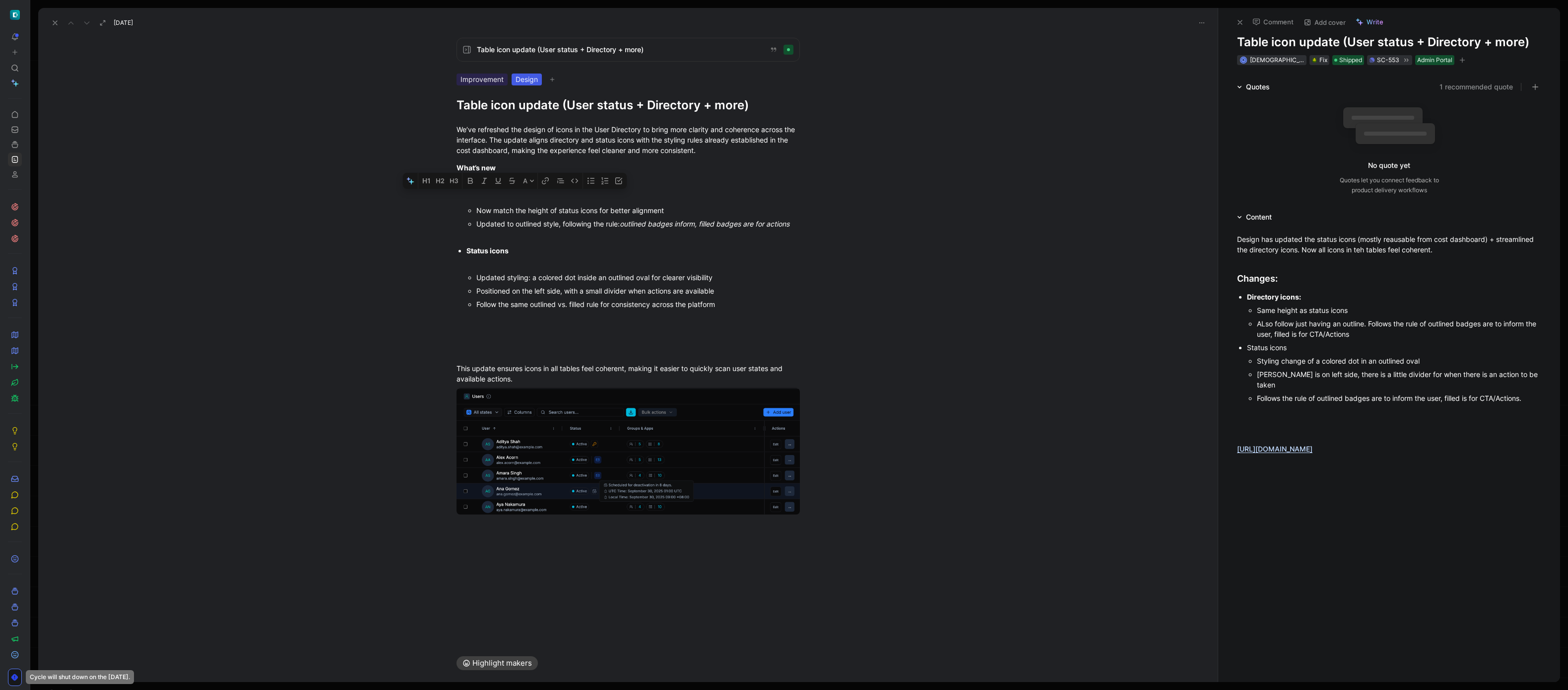
click at [471, 209] on ul "Now match the height of status icons for better alignment Updated to outlined s…" at bounding box center [633, 217] width 333 height 27
click at [475, 200] on div at bounding box center [633, 197] width 333 height 10
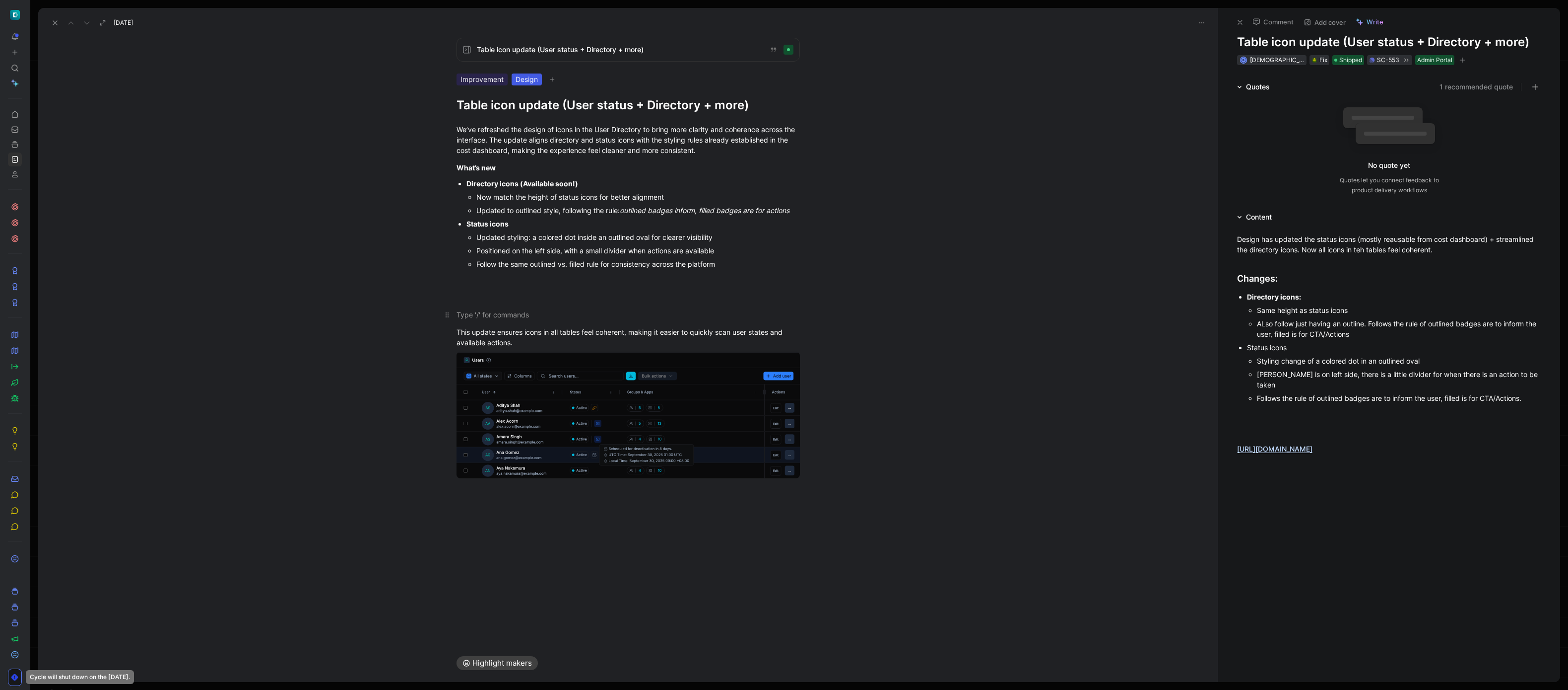
click at [510, 308] on p at bounding box center [628, 314] width 381 height 16
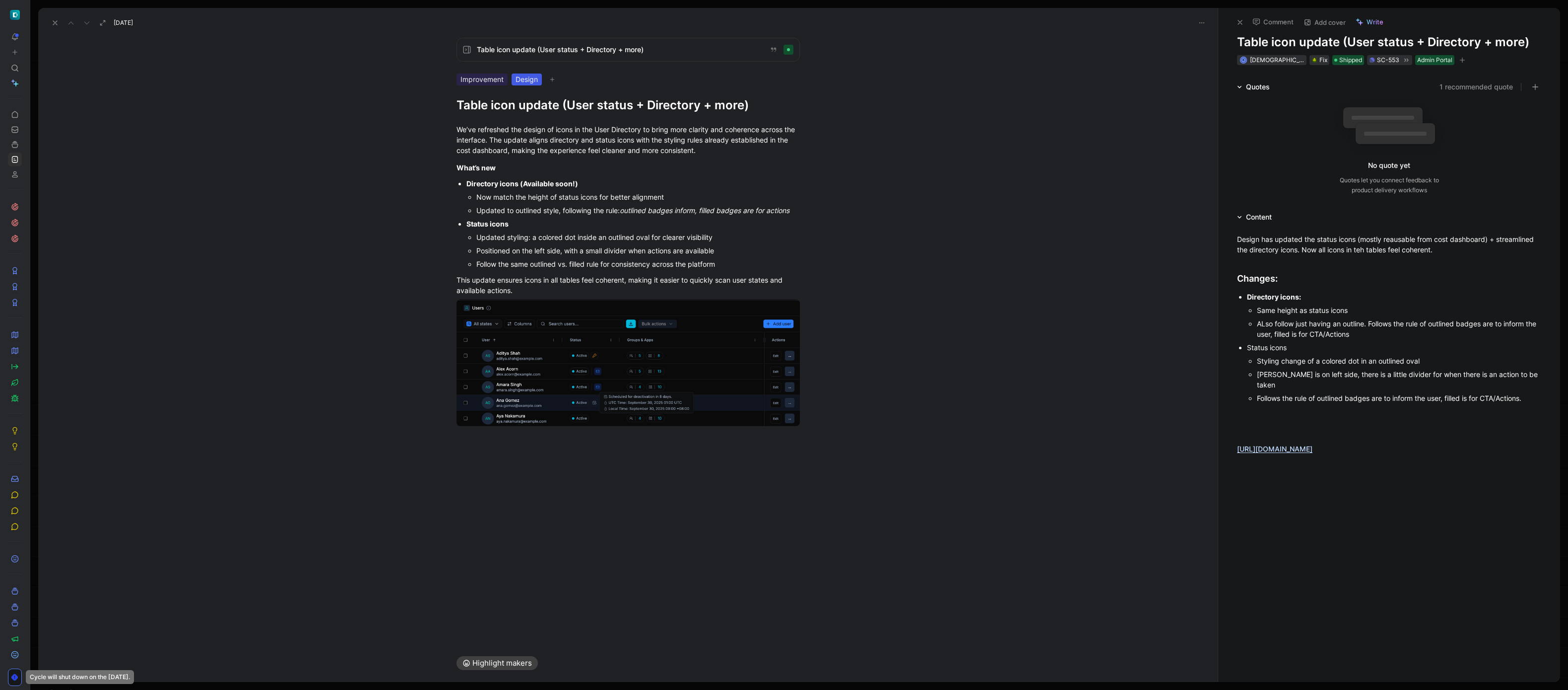
drag, startPoint x: 805, startPoint y: 211, endPoint x: 420, endPoint y: 189, distance: 385.6
click at [420, 189] on div "We’ve refreshed the design of icons in the User Directory to bring more clarity…" at bounding box center [628, 282] width 1180 height 338
click at [469, 192] on ul "Now match the height of status icons for better alignment Updated to outlined s…" at bounding box center [633, 204] width 333 height 27
drag, startPoint x: 464, startPoint y: 184, endPoint x: 808, endPoint y: 234, distance: 347.6
click at [808, 234] on ul "Directory icons (Available soon!) Now match the height of status icons for bett…" at bounding box center [628, 223] width 381 height 94
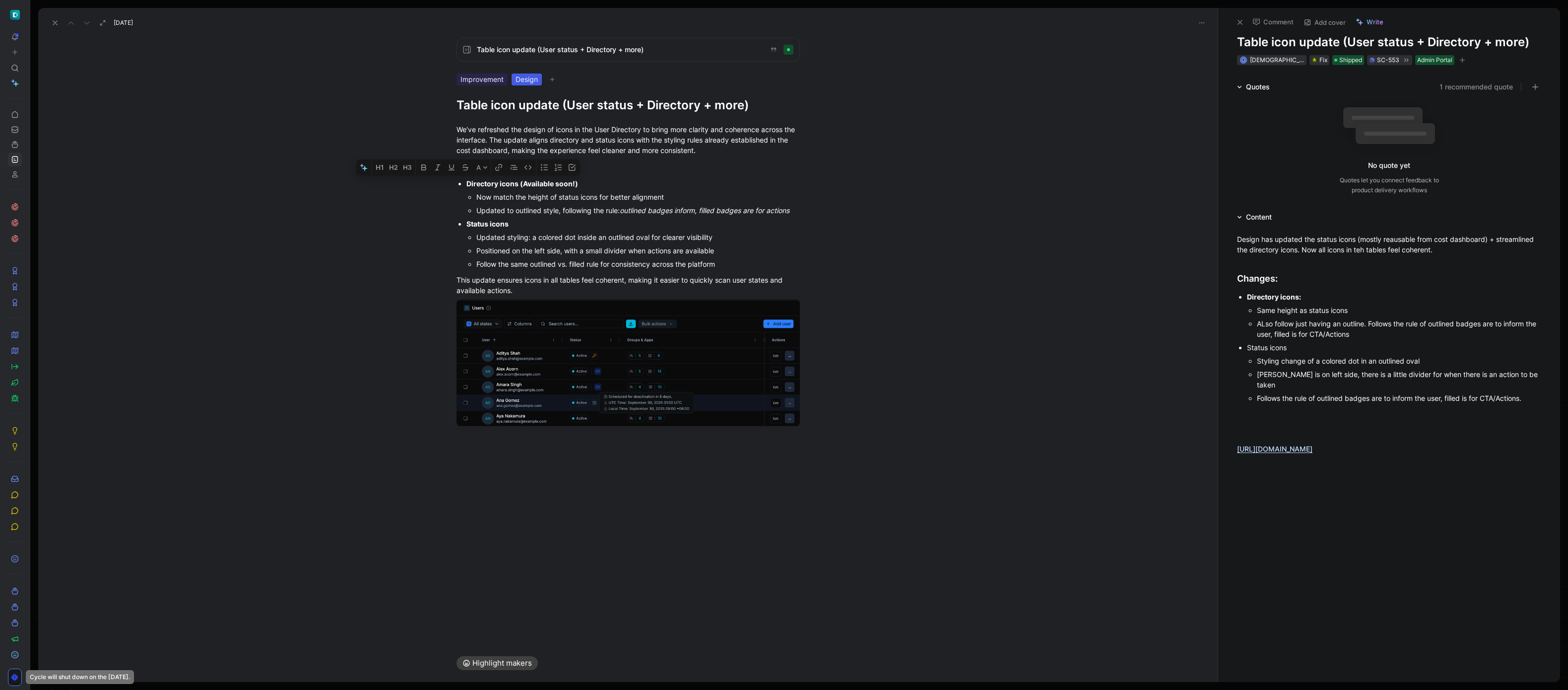
click at [550, 105] on h1 "Table icon update (User status + Directory + more)" at bounding box center [628, 105] width 343 height 16
drag, startPoint x: 515, startPoint y: 290, endPoint x: 445, endPoint y: 126, distance: 178.3
click at [445, 126] on div "We’ve refreshed the design of icons in the User Directory to bring more clarity…" at bounding box center [628, 282] width 1180 height 338
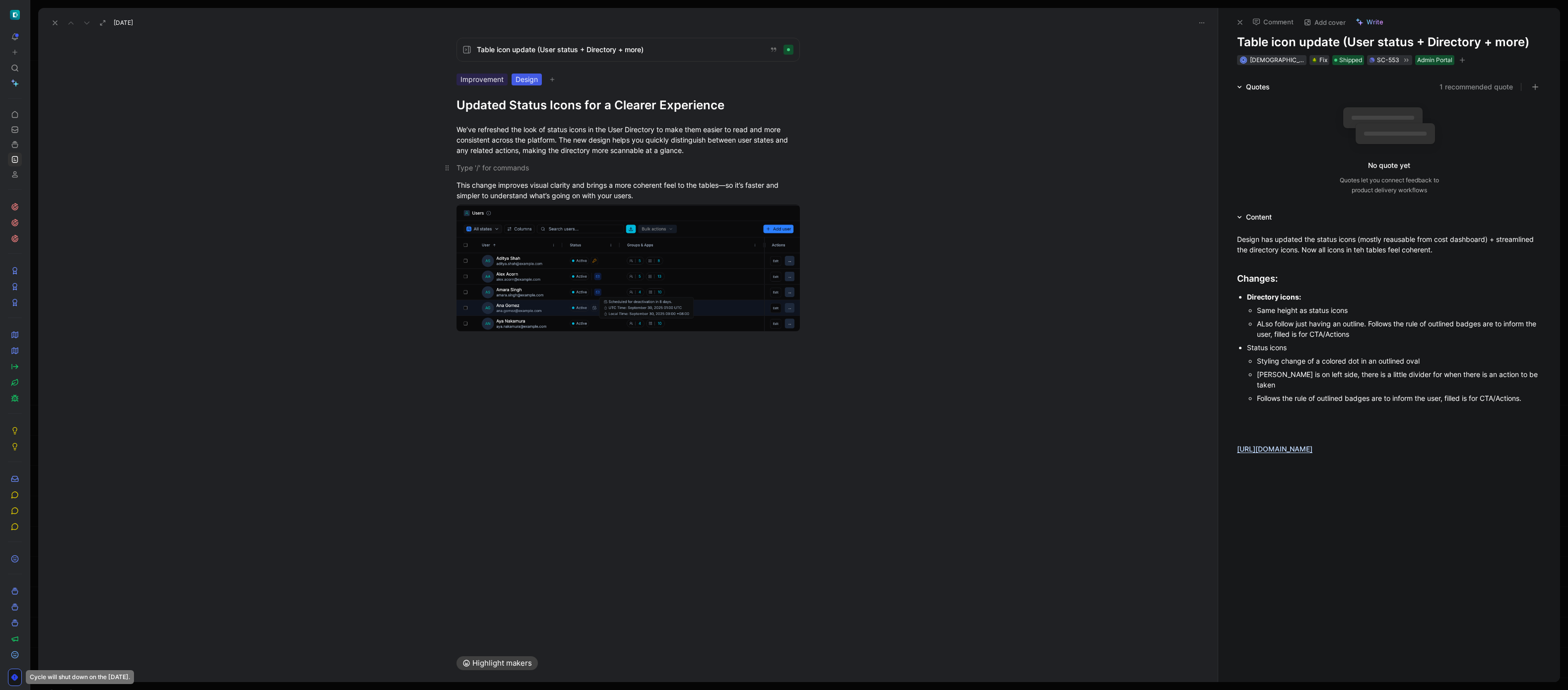
click at [507, 161] on p at bounding box center [628, 167] width 381 height 16
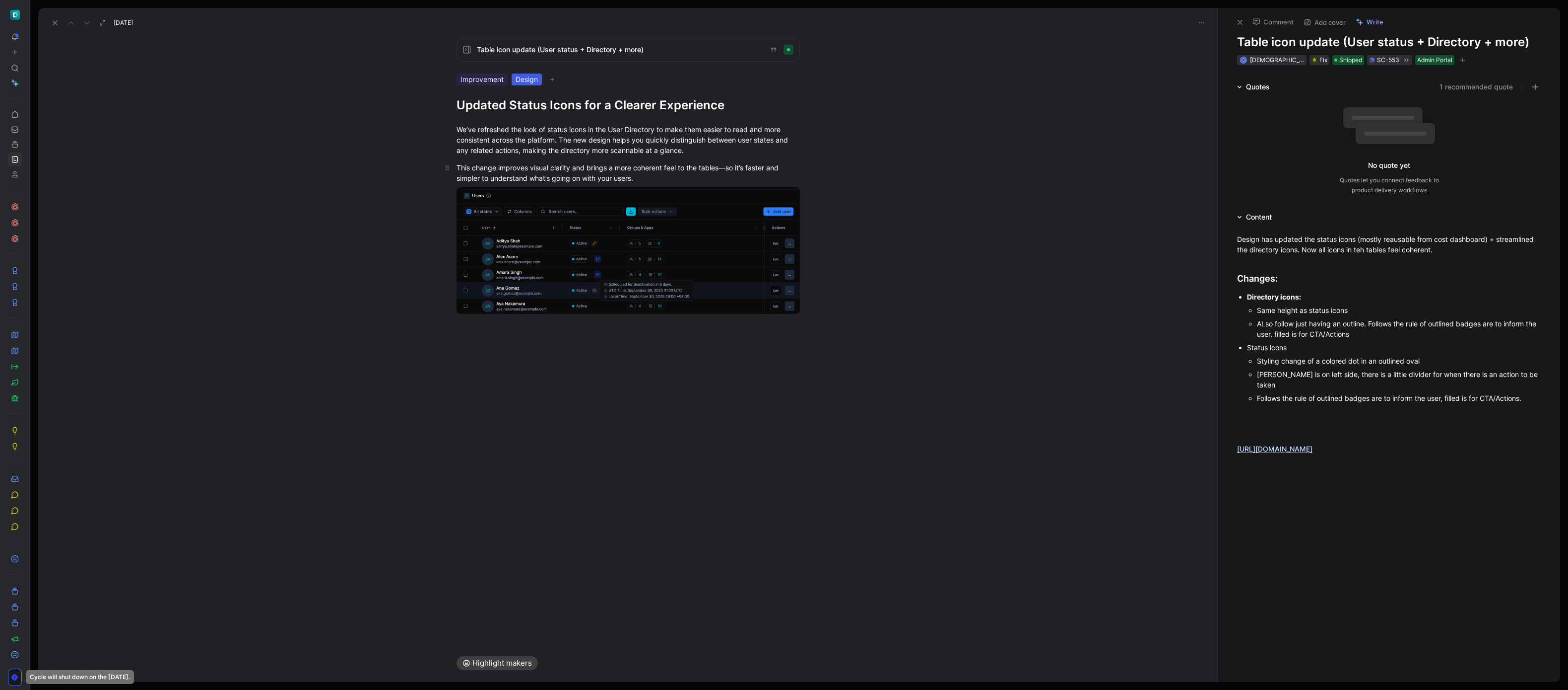
click at [724, 161] on p "This change improves visual clarity and brings a more coherent feel to the tabl…" at bounding box center [628, 172] width 381 height 27
click at [726, 170] on div "This change improves visual clarity and brings a more coherent feel to the tabl…" at bounding box center [628, 173] width 343 height 21
drag, startPoint x: 653, startPoint y: 184, endPoint x: 440, endPoint y: 166, distance: 213.8
click at [440, 166] on p "This change improves visual clarity and brings a more coherent feel to the tabl…" at bounding box center [628, 172] width 381 height 27
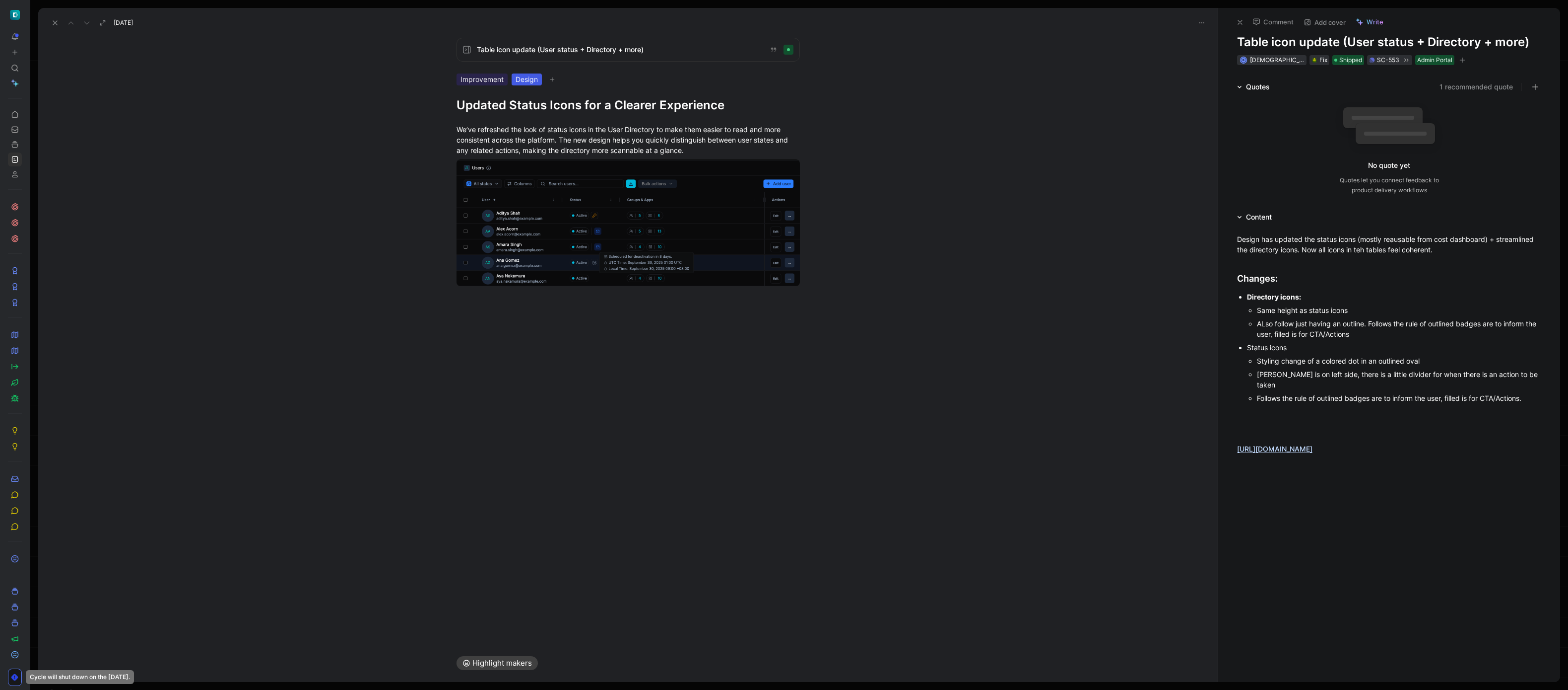
click at [729, 378] on div "Table icon update (User status + Directory + more) Improvement Design Updated S…" at bounding box center [628, 337] width 1180 height 614
click at [501, 308] on div "We’ve refreshed the look of status icons in the User Directory to make them eas…" at bounding box center [628, 212] width 1180 height 198
click at [55, 22] on use at bounding box center [55, 23] width 4 height 4
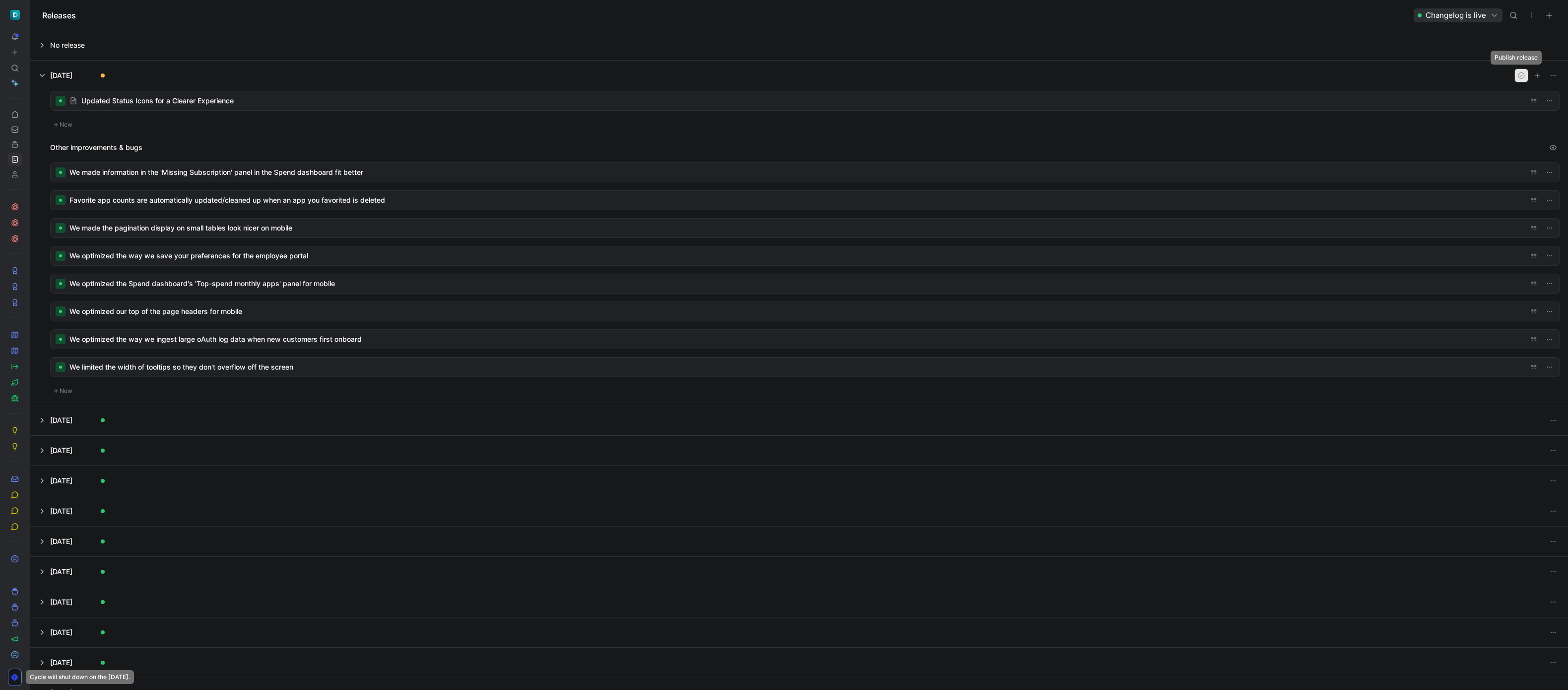
click at [1517, 75] on icon "button" at bounding box center [1521, 75] width 8 height 8
click at [15, 364] on icon at bounding box center [15, 366] width 8 height 8
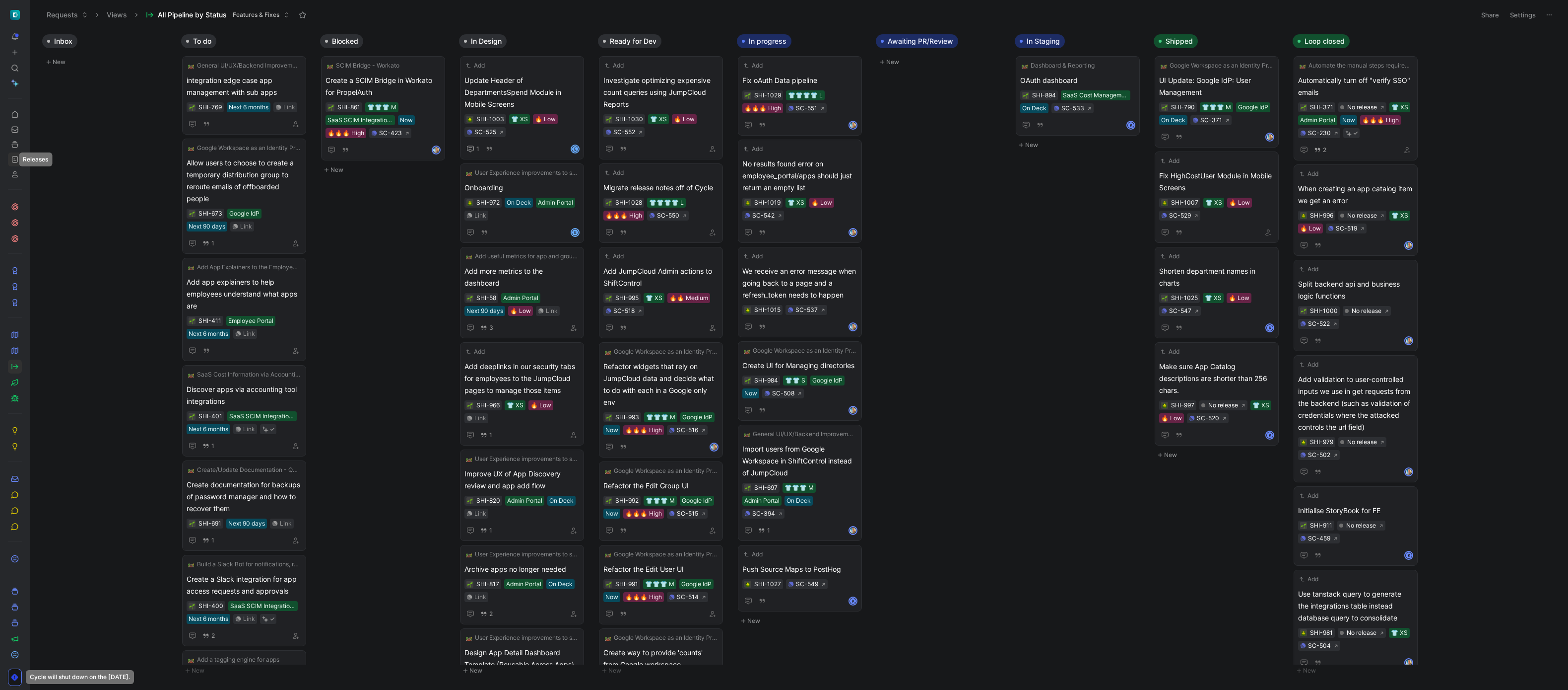
click at [18, 158] on icon at bounding box center [15, 159] width 8 height 8
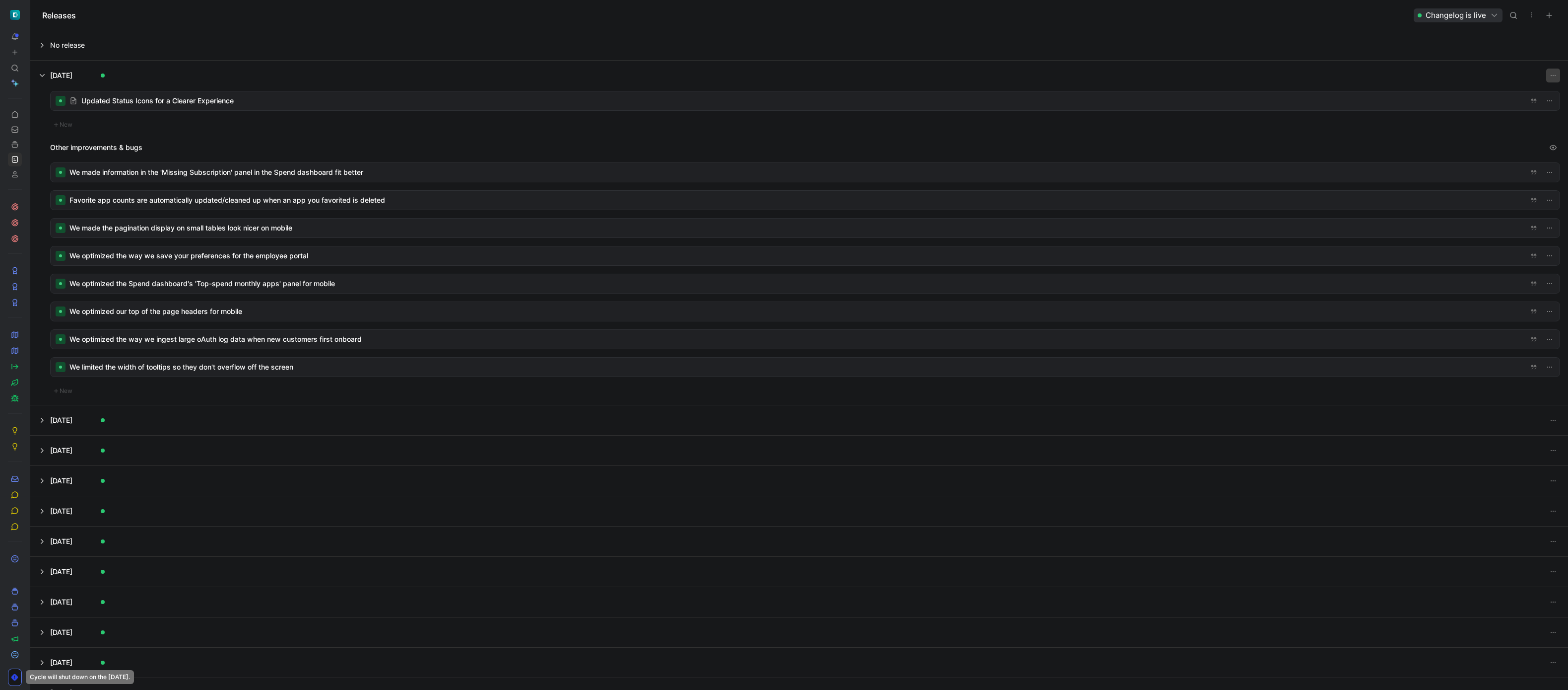
click at [1549, 73] on icon "button" at bounding box center [1553, 75] width 8 height 8
click at [1505, 93] on span "Make updates" at bounding box center [1492, 95] width 47 height 8
click at [13, 365] on icon at bounding box center [15, 366] width 8 height 8
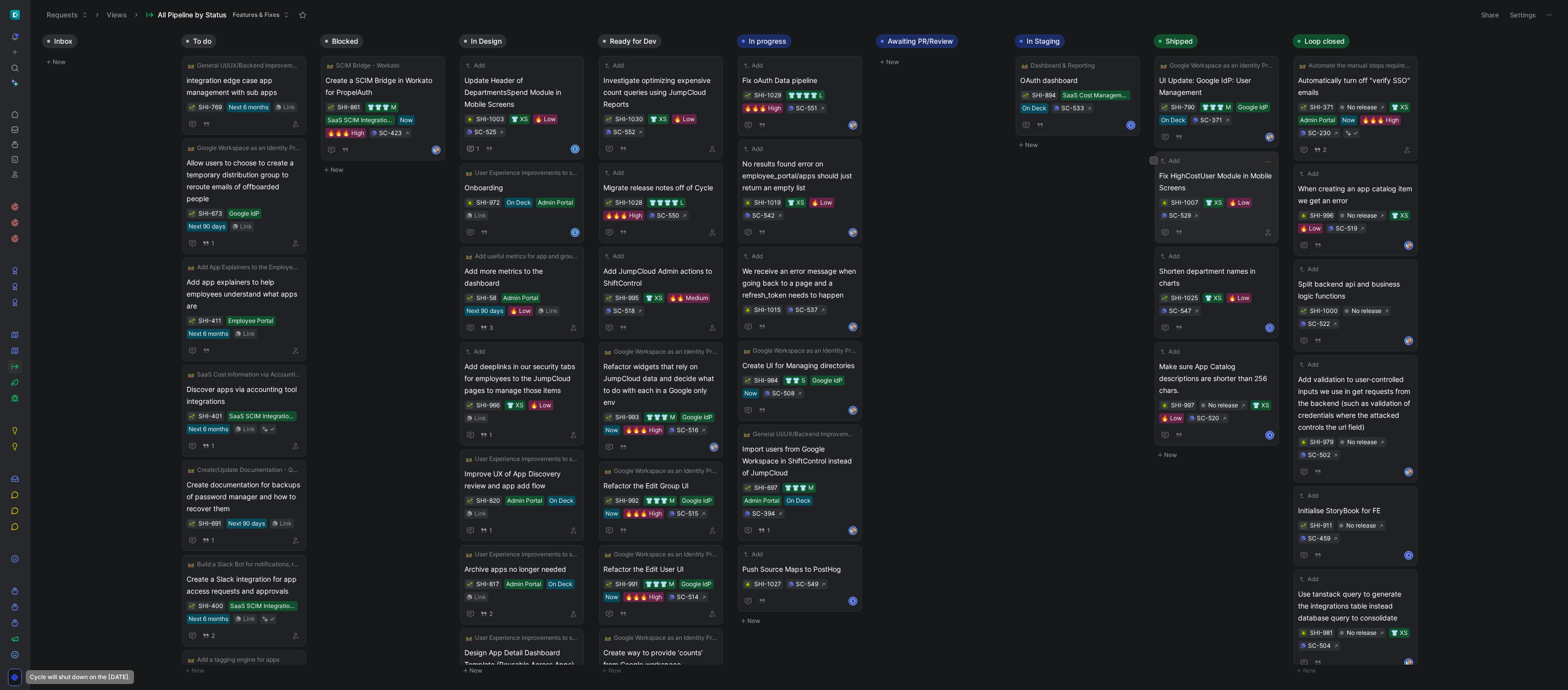
click at [1243, 170] on span "Fix HighCostUser Module in Mobile Screens" at bounding box center [1216, 181] width 115 height 24
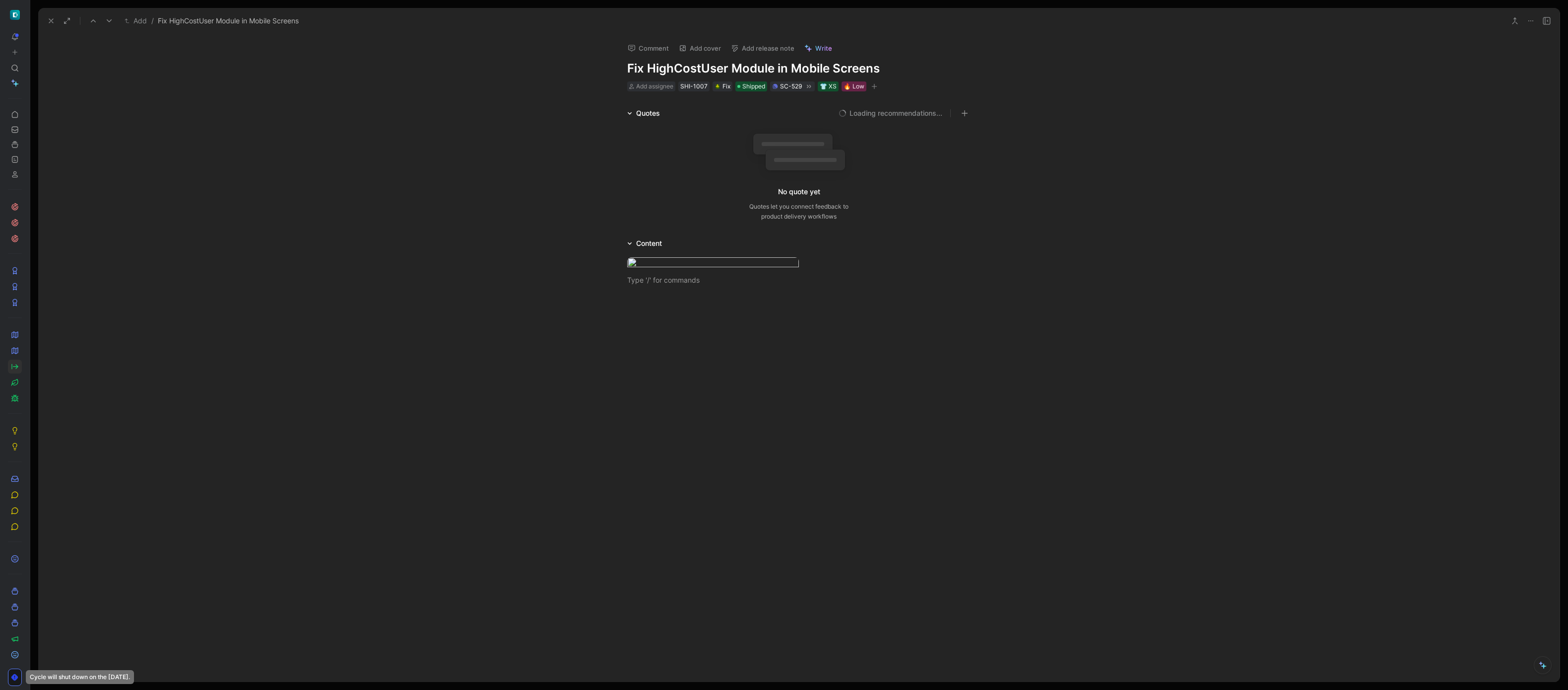
click at [784, 50] on button "Add release note" at bounding box center [763, 48] width 73 height 14
click at [751, 100] on span "[DATE]" at bounding box center [740, 99] width 22 height 8
click at [49, 20] on use at bounding box center [51, 21] width 4 height 4
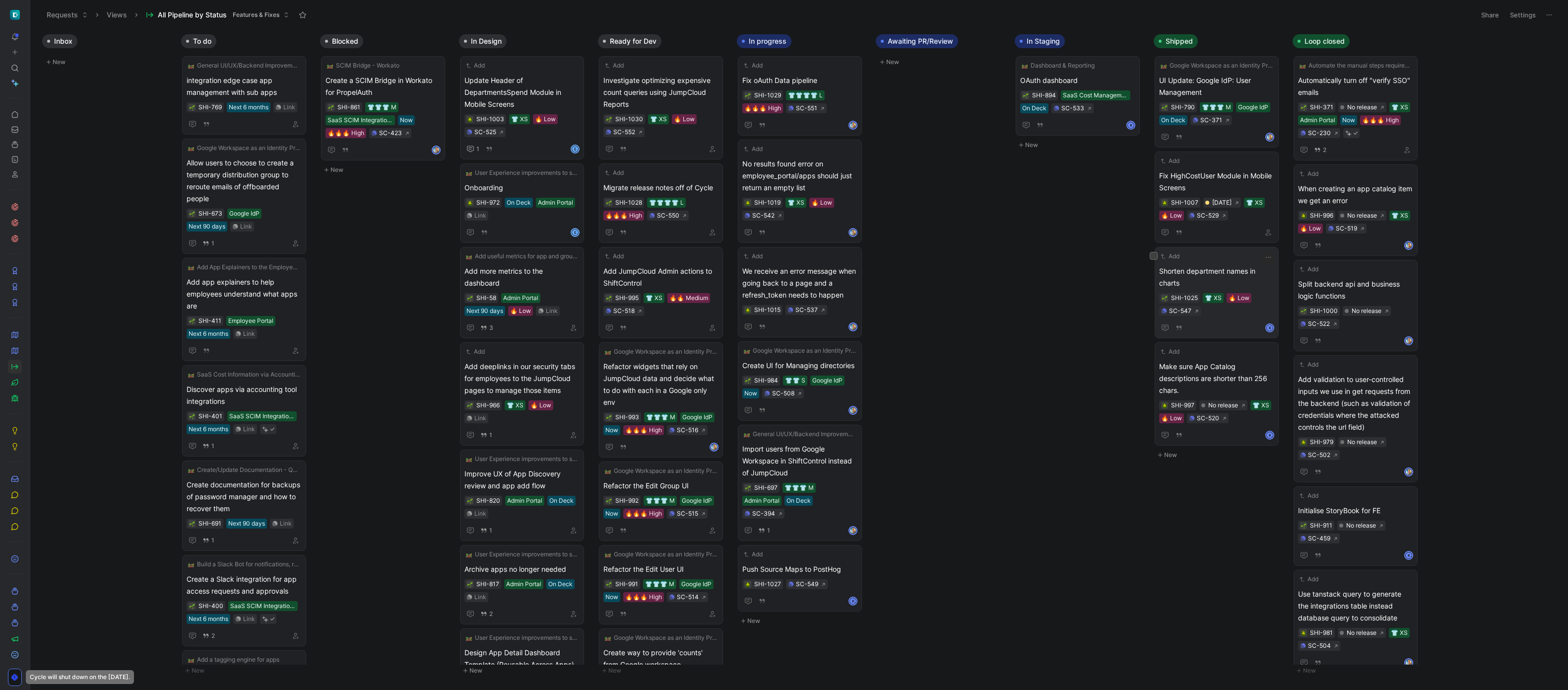
click at [1212, 264] on div "Add Shorten department names in charts SHI-1025 👕 XS 🔥 Low SC-547 K" at bounding box center [1216, 292] width 115 height 82
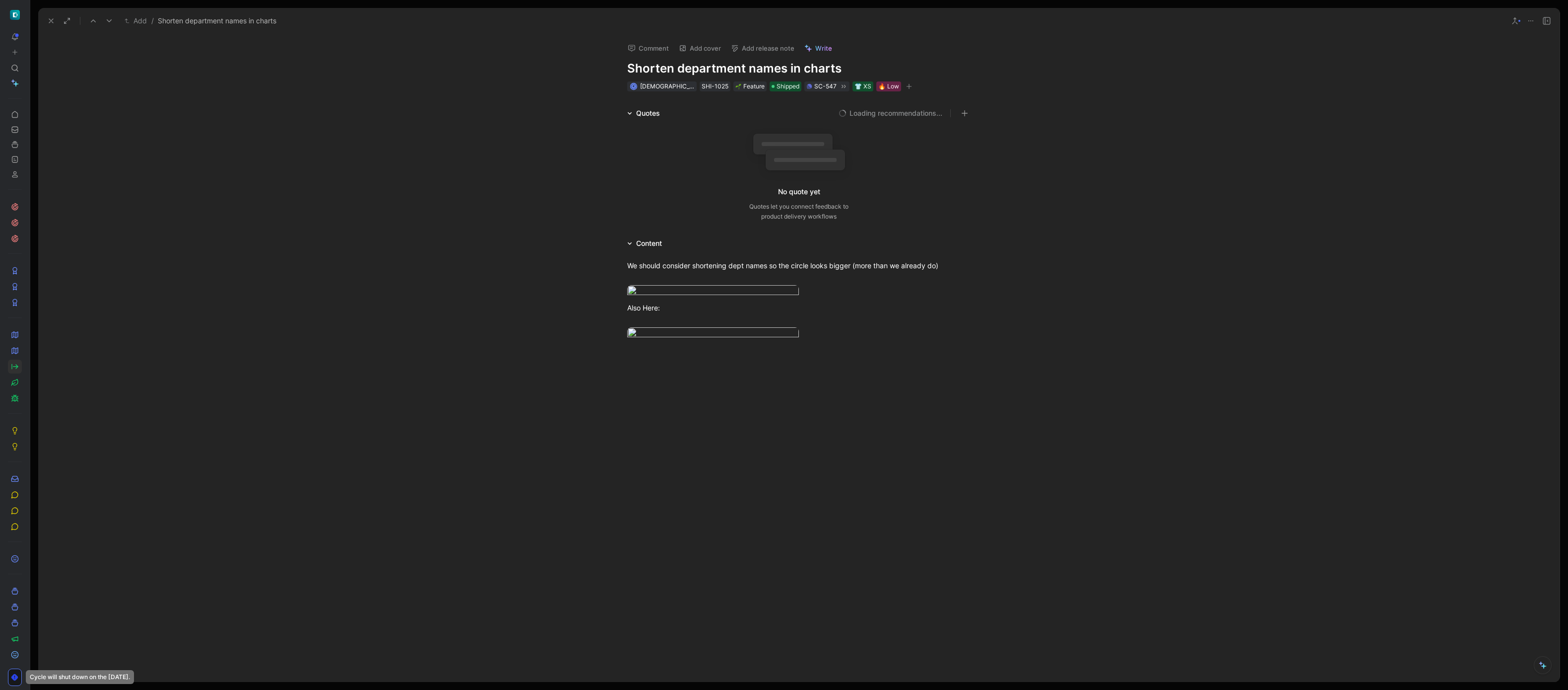
click at [770, 47] on button "Add release note" at bounding box center [763, 48] width 73 height 14
click at [751, 97] on span "[DATE]" at bounding box center [740, 99] width 22 height 8
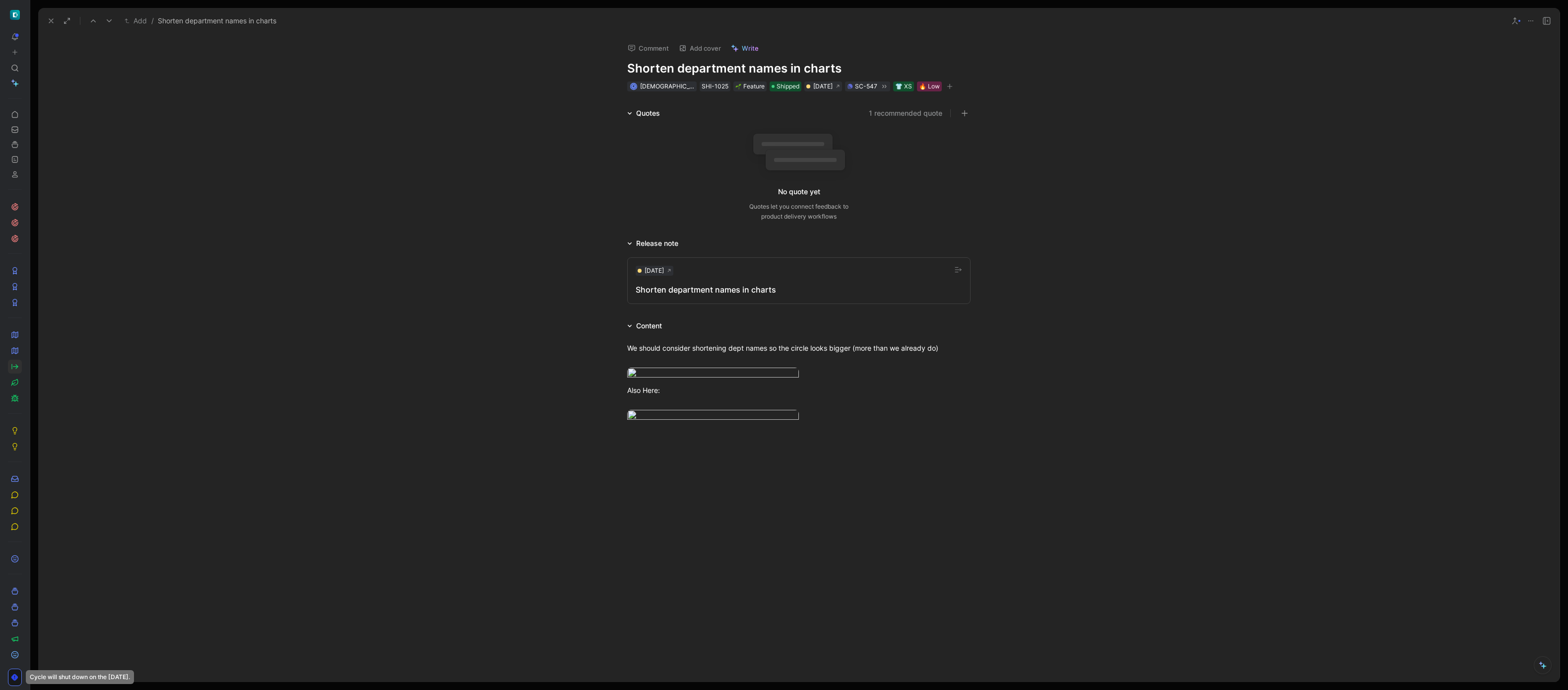
click at [51, 22] on icon at bounding box center [51, 20] width 8 height 8
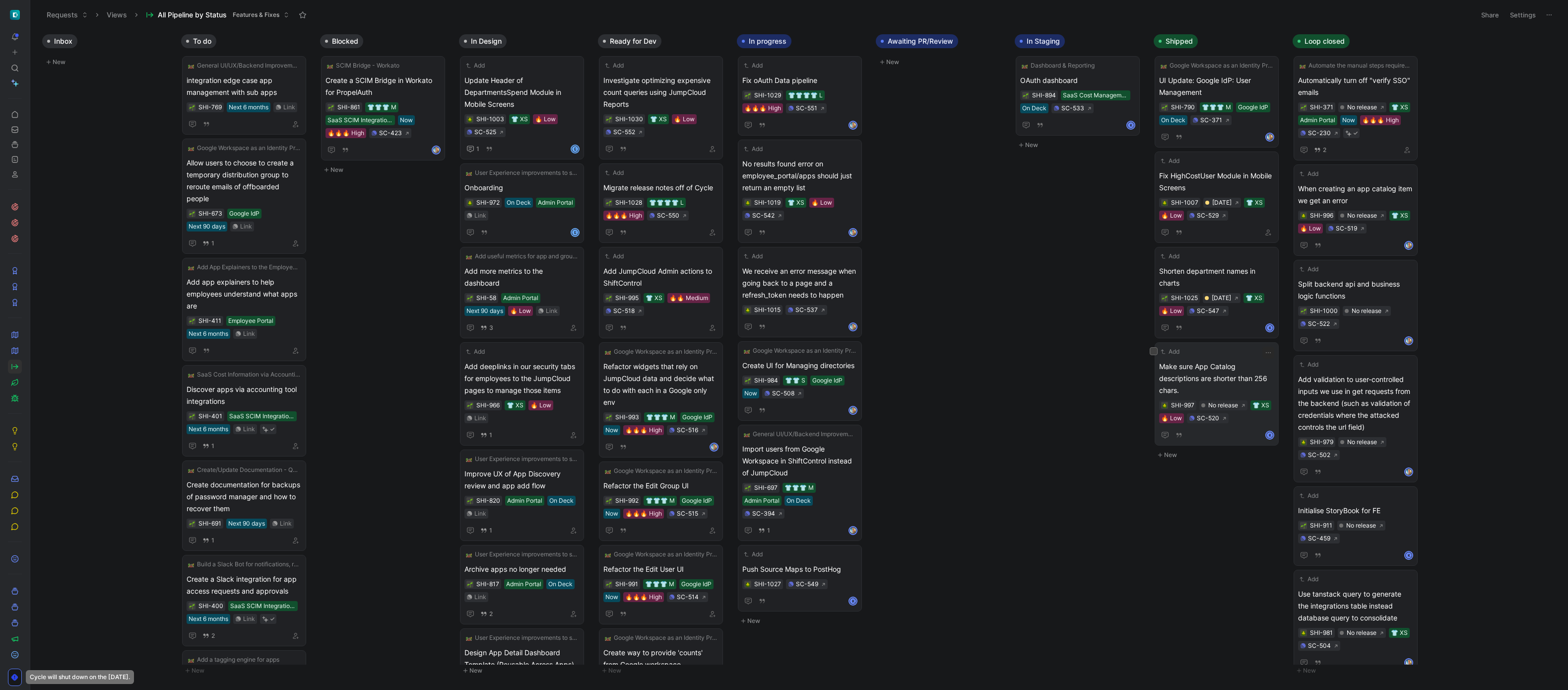
click at [1198, 373] on span "Make sure App Catalog descriptions are shorter than 256 chars." at bounding box center [1216, 378] width 115 height 36
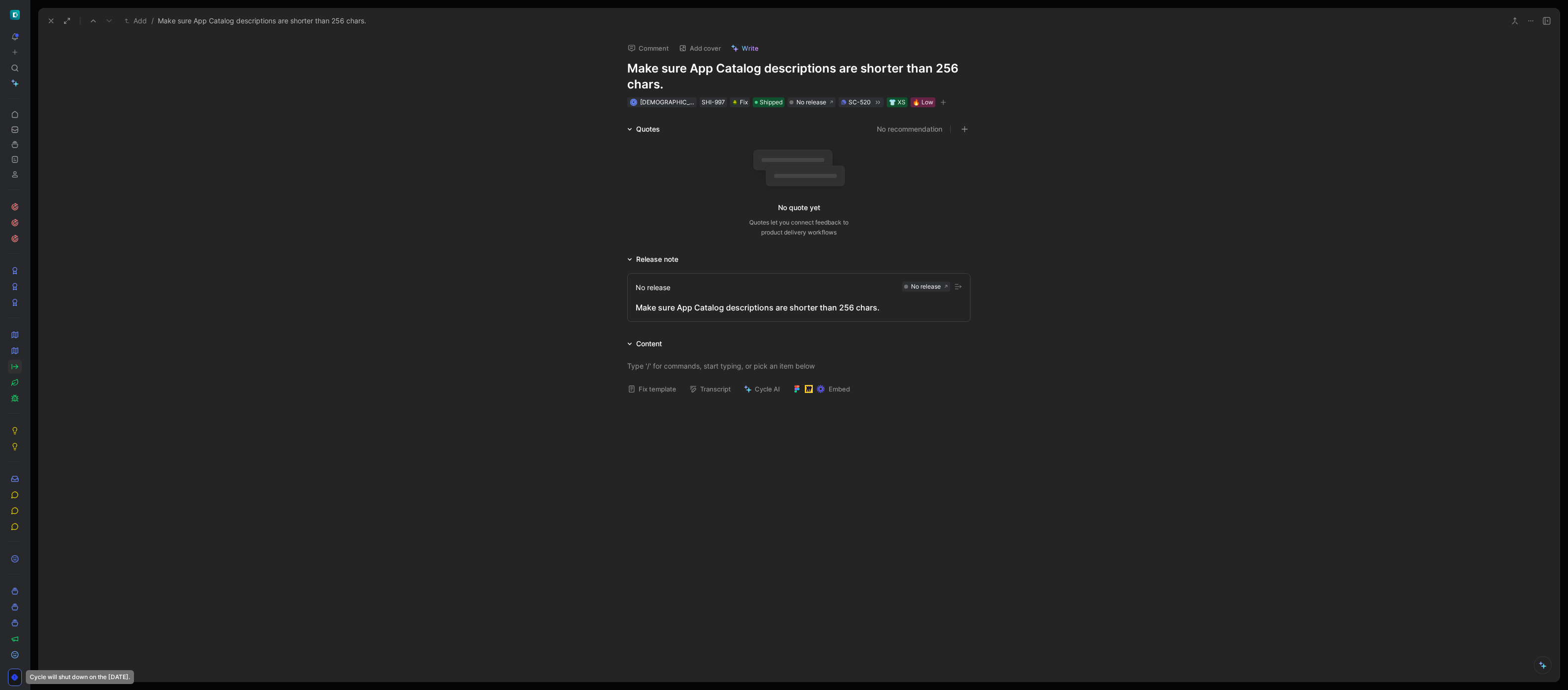
drag, startPoint x: 49, startPoint y: 16, endPoint x: 262, endPoint y: 75, distance: 221.0
click at [49, 17] on icon at bounding box center [51, 20] width 8 height 8
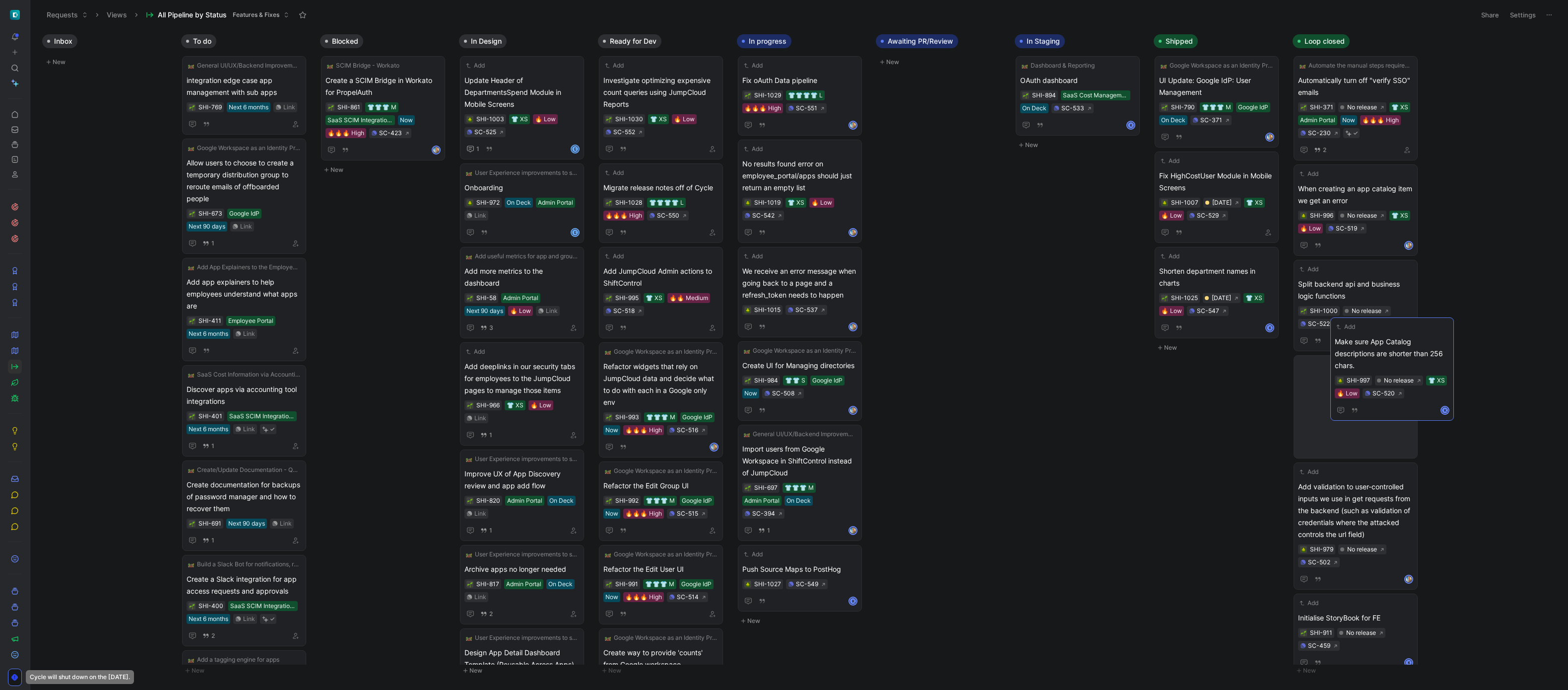
drag, startPoint x: 1192, startPoint y: 372, endPoint x: 1344, endPoint y: 380, distance: 152.2
click at [14, 159] on use at bounding box center [15, 159] width 6 height 6
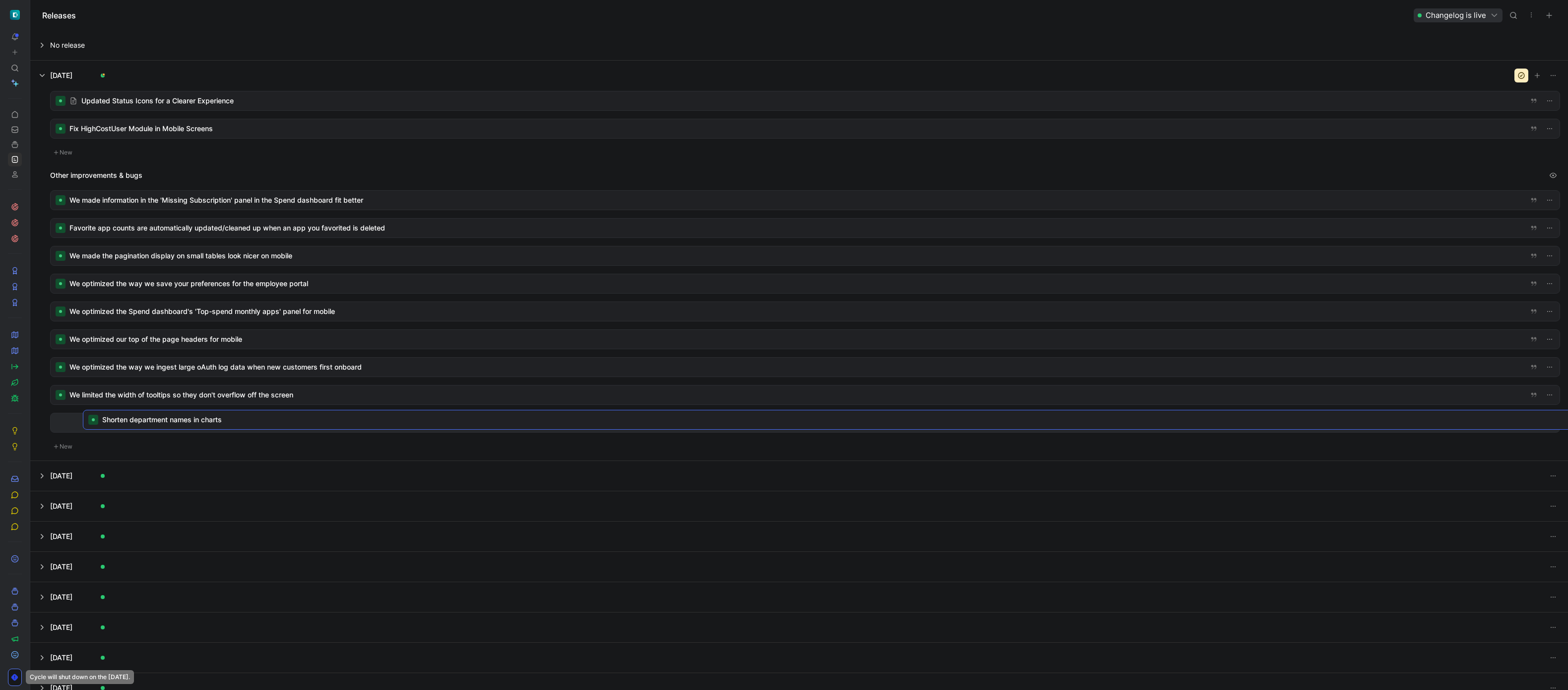
drag, startPoint x: 292, startPoint y: 151, endPoint x: 324, endPoint y: 413, distance: 263.9
drag, startPoint x: 181, startPoint y: 225, endPoint x: 181, endPoint y: 410, distance: 185.0
click at [178, 393] on div at bounding box center [805, 394] width 1509 height 19
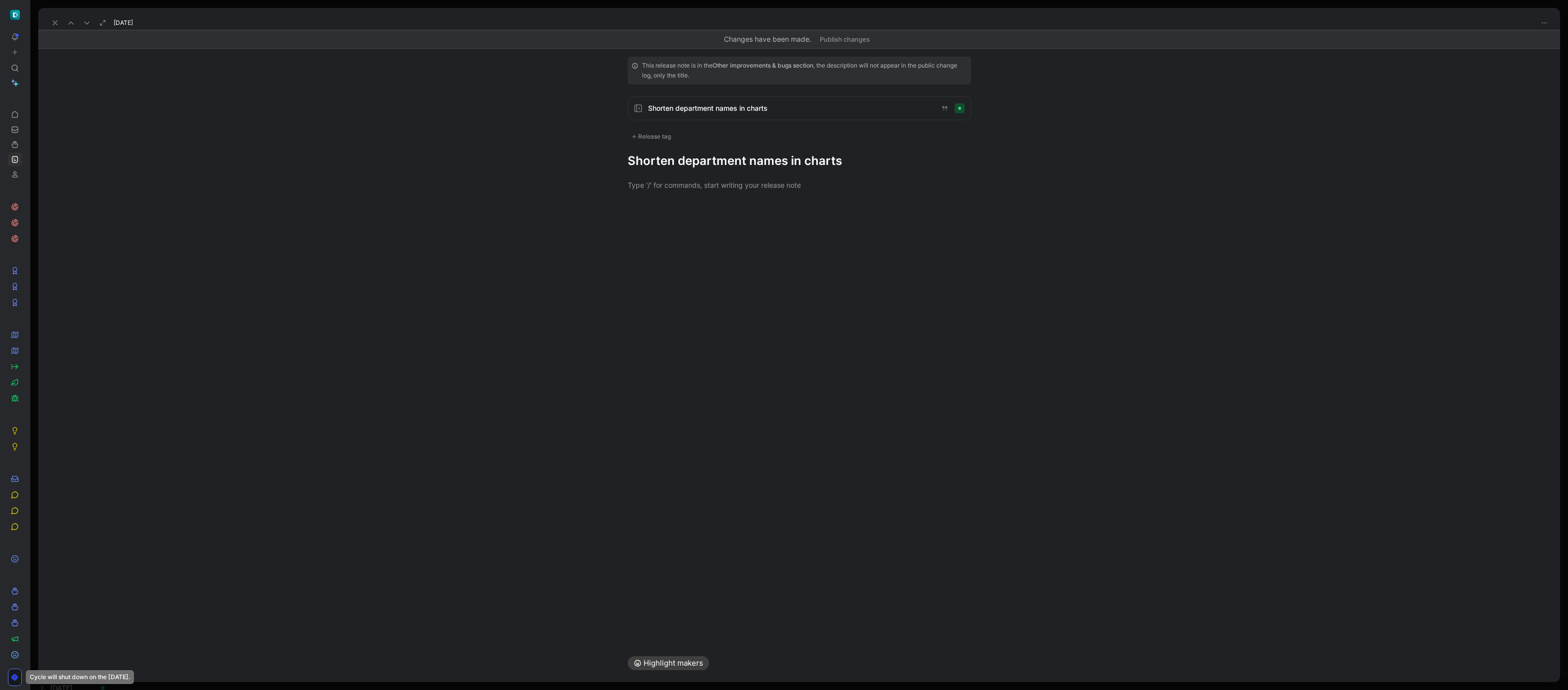
click at [772, 151] on div "This release note is in the Other improvements & bugs section , the description…" at bounding box center [799, 112] width 381 height 112
click at [772, 158] on h1 "Shorten department names in charts" at bounding box center [799, 160] width 343 height 16
click at [643, 133] on div "Release tag" at bounding box center [650, 136] width 47 height 12
click at [654, 249] on label "Design Edit" at bounding box center [696, 256] width 139 height 18
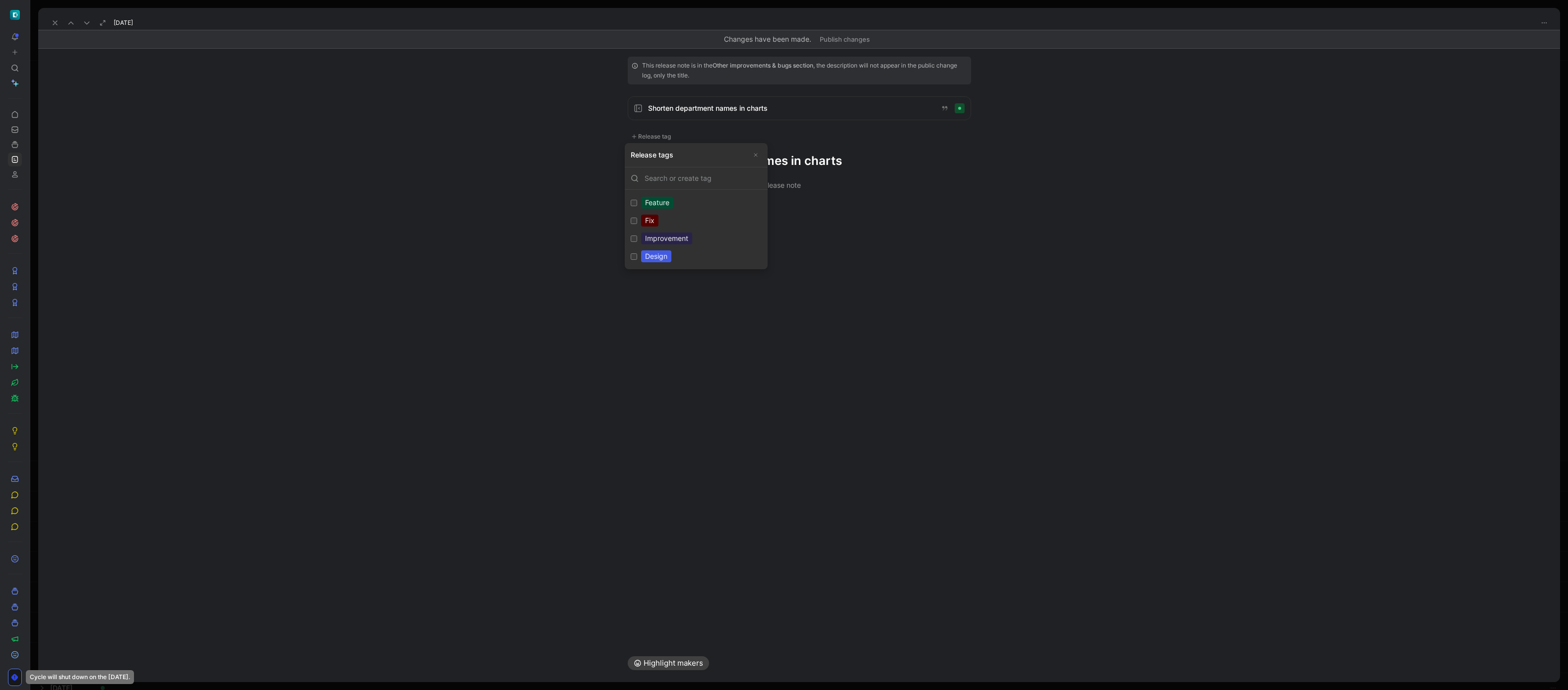
click at [637, 253] on input "Design Edit" at bounding box center [634, 256] width 6 height 6
checkbox input "true"
drag, startPoint x: 680, startPoint y: 244, endPoint x: 699, endPoint y: 243, distance: 19.0
click at [680, 244] on div "Improvement" at bounding box center [666, 241] width 51 height 12
click at [637, 244] on input "Improvement Edit" at bounding box center [634, 241] width 6 height 6
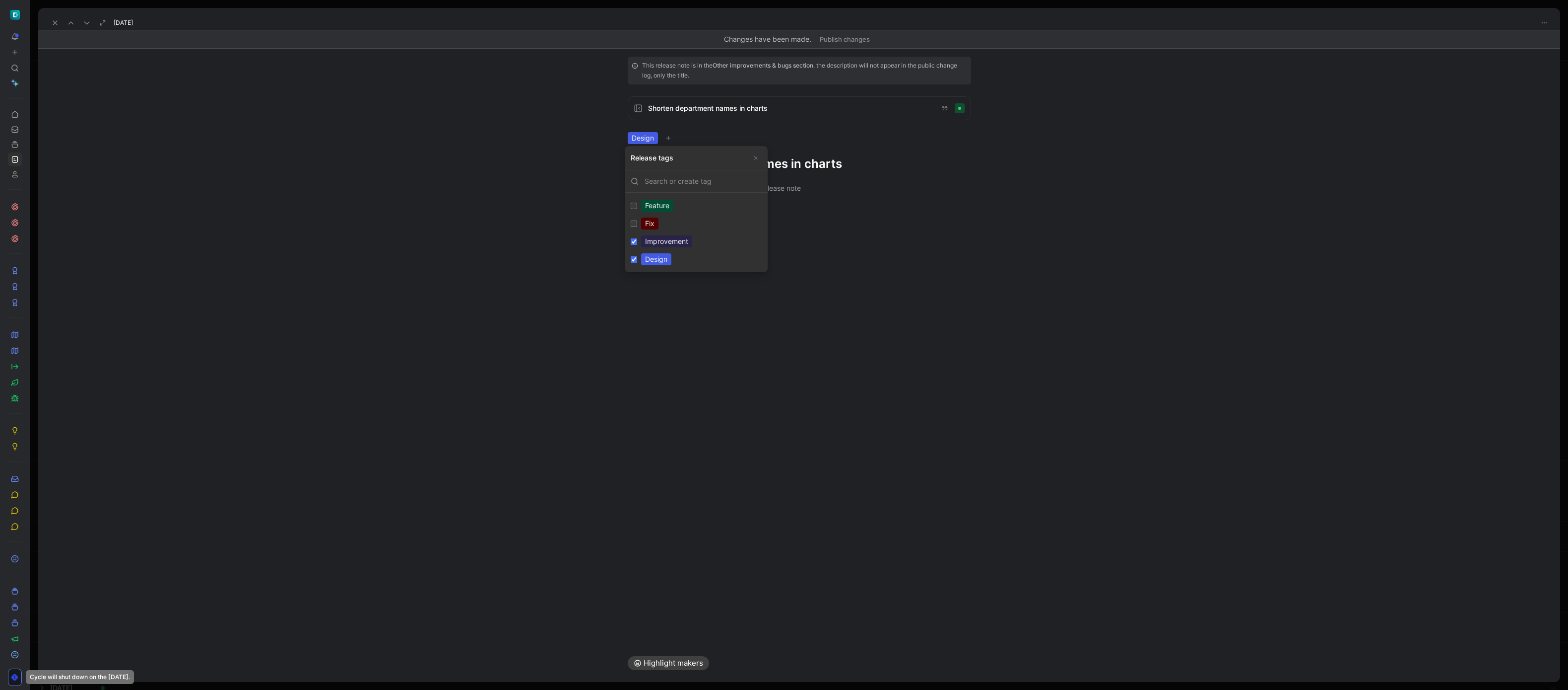
checkbox input "true"
click at [839, 165] on h1 "Shorten department names in charts" at bounding box center [799, 163] width 343 height 16
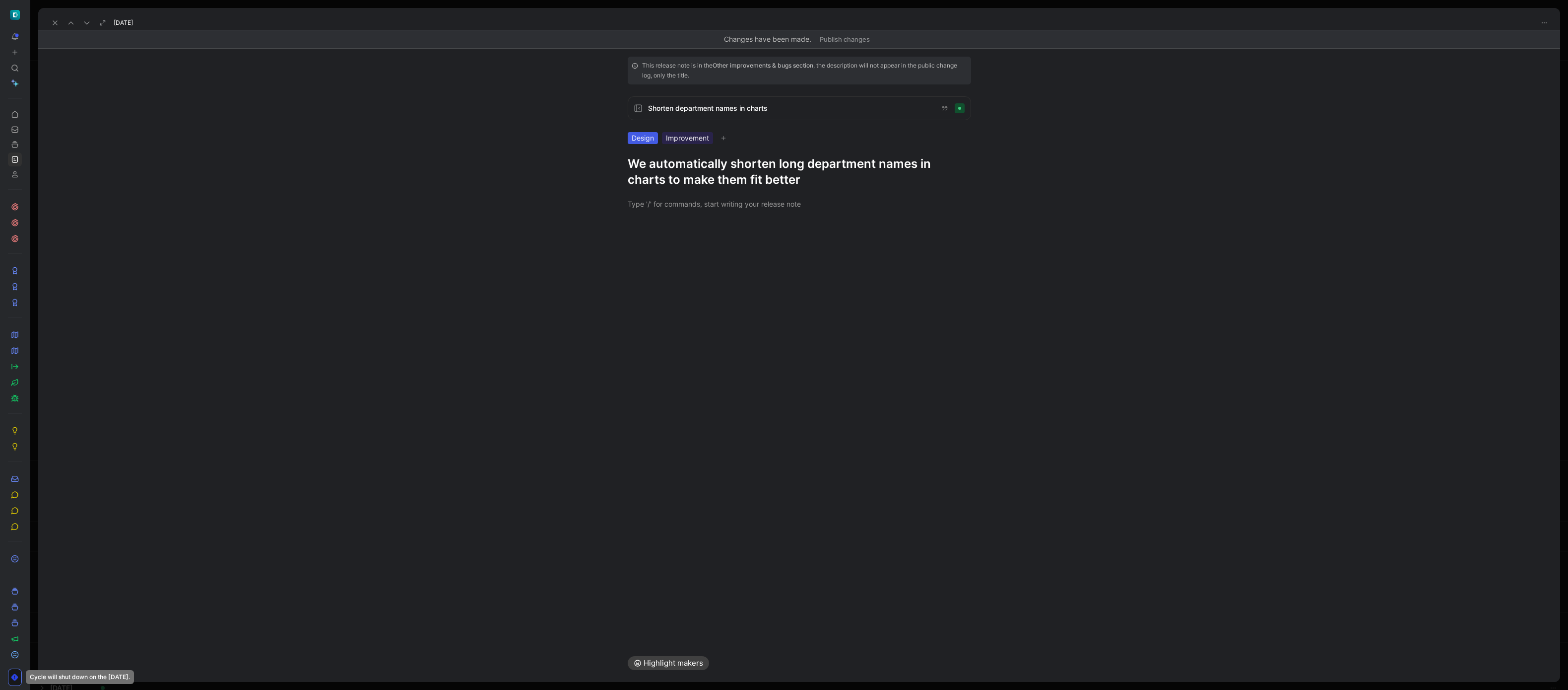
click at [54, 26] on icon at bounding box center [54, 22] width 8 height 8
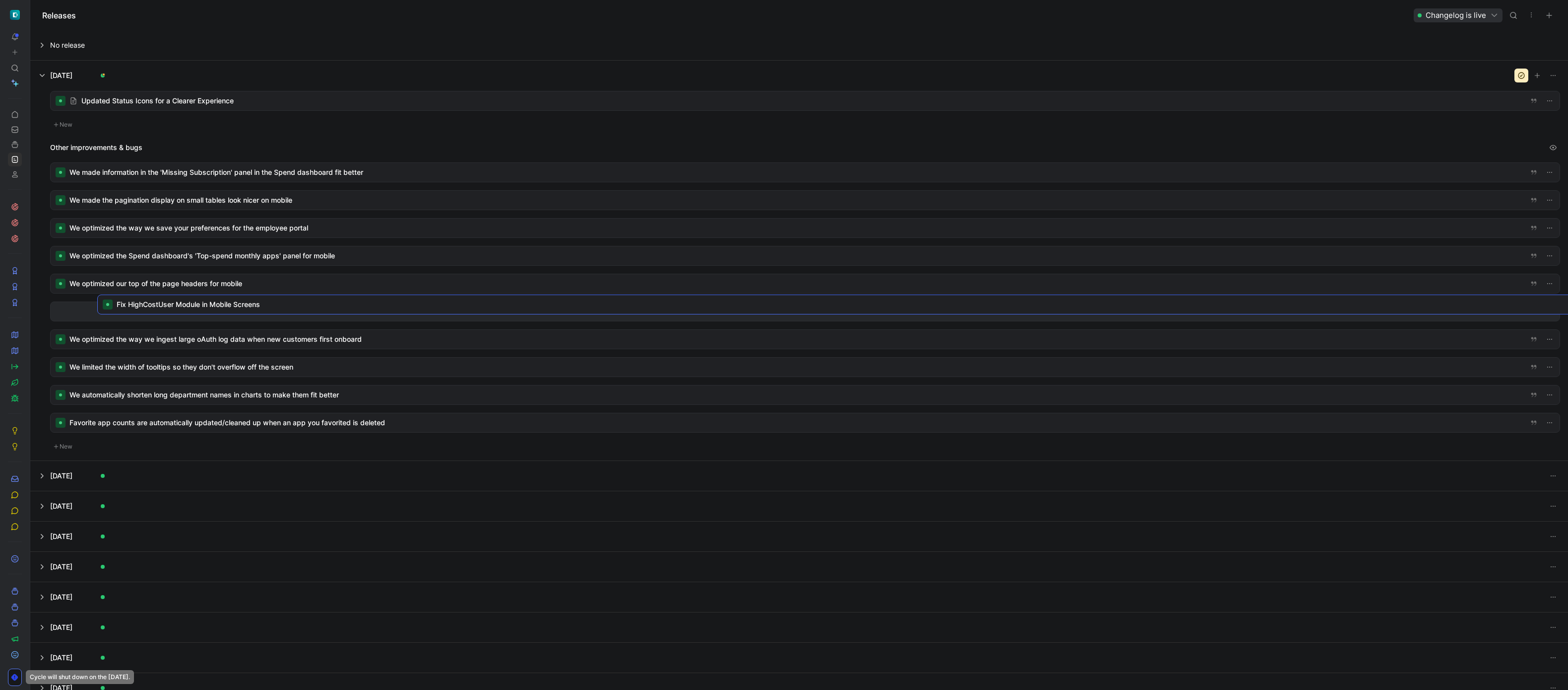
drag, startPoint x: 176, startPoint y: 128, endPoint x: 223, endPoint y: 303, distance: 181.2
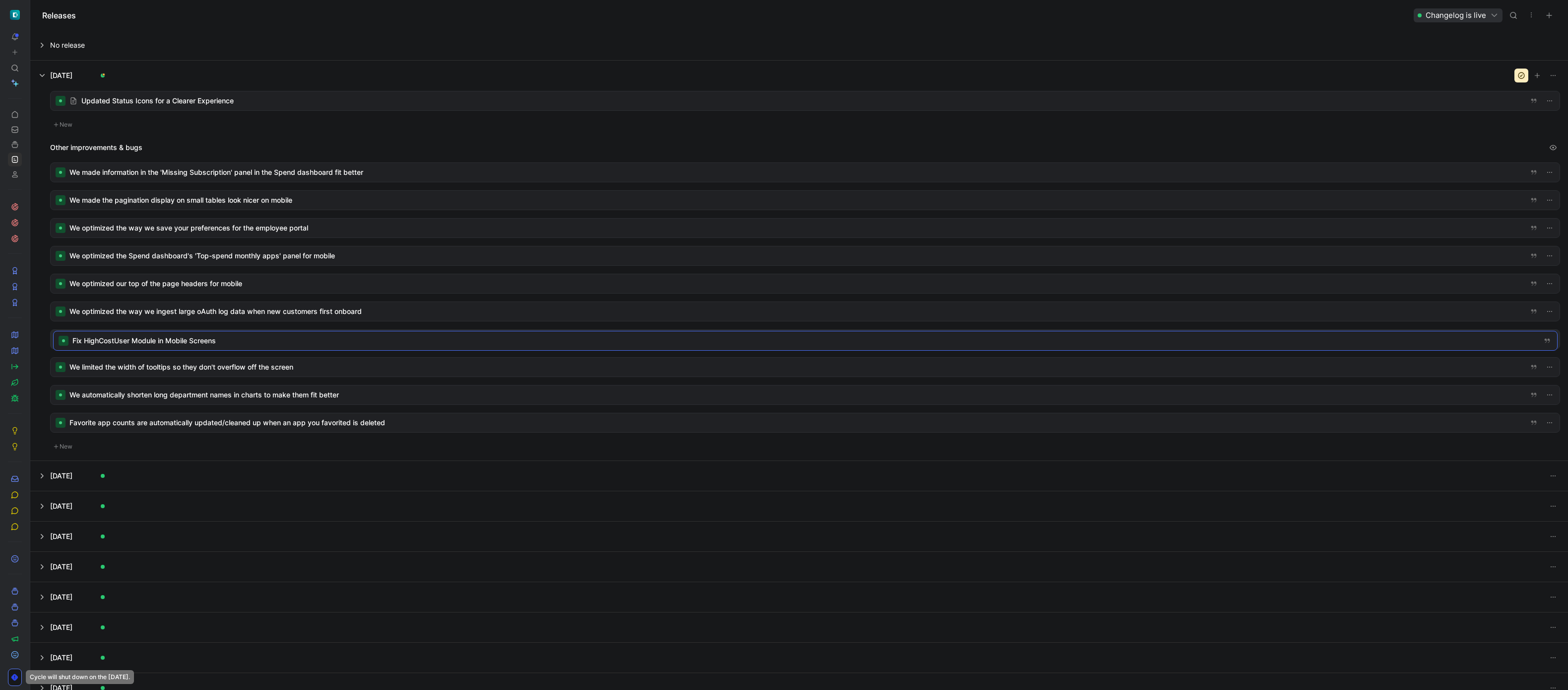
drag, startPoint x: 207, startPoint y: 308, endPoint x: 209, endPoint y: 338, distance: 30.1
click at [170, 338] on div at bounding box center [805, 339] width 1509 height 19
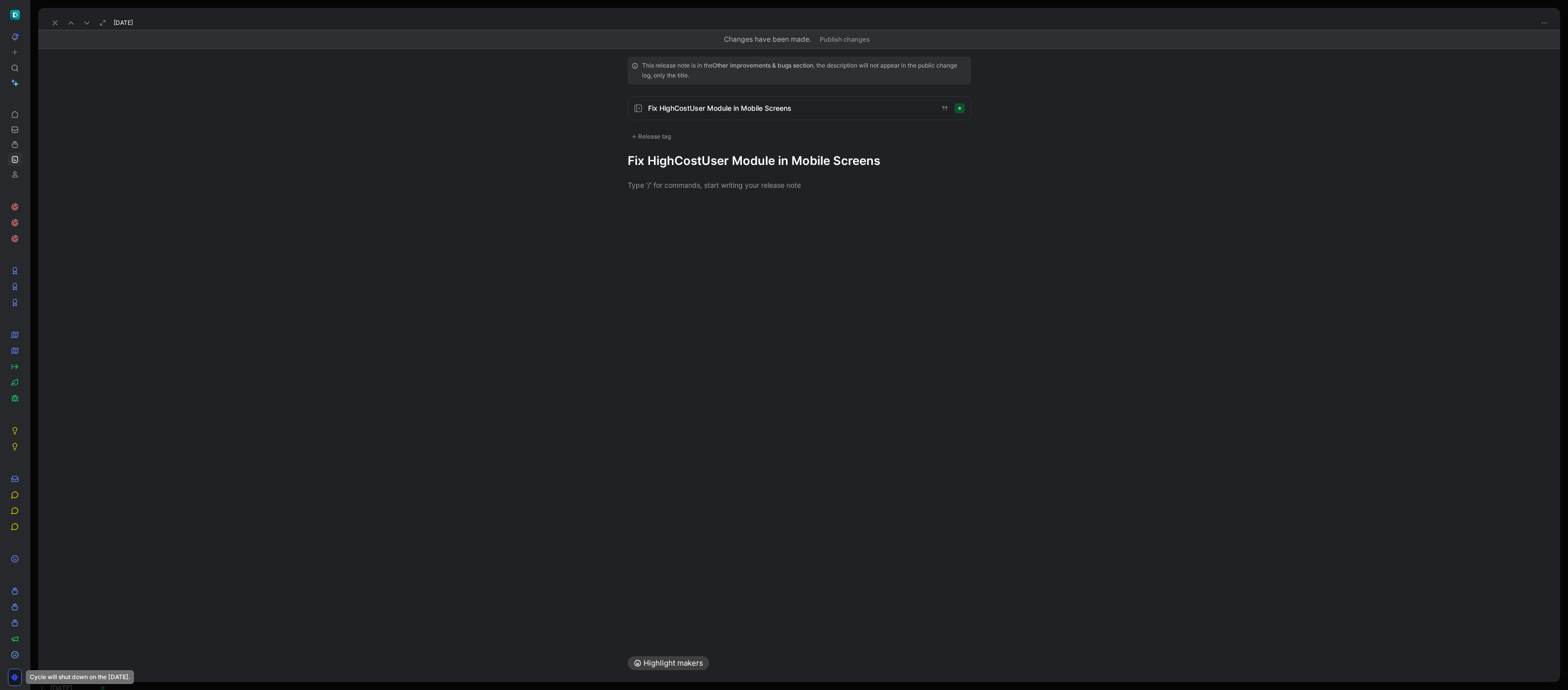
click at [657, 139] on div "Release tag" at bounding box center [650, 136] width 47 height 12
click at [653, 256] on div "Design" at bounding box center [655, 256] width 30 height 12
click at [637, 256] on input "Design Edit" at bounding box center [634, 256] width 6 height 6
checkbox input "true"
click at [662, 240] on div "Improvement" at bounding box center [666, 241] width 51 height 12
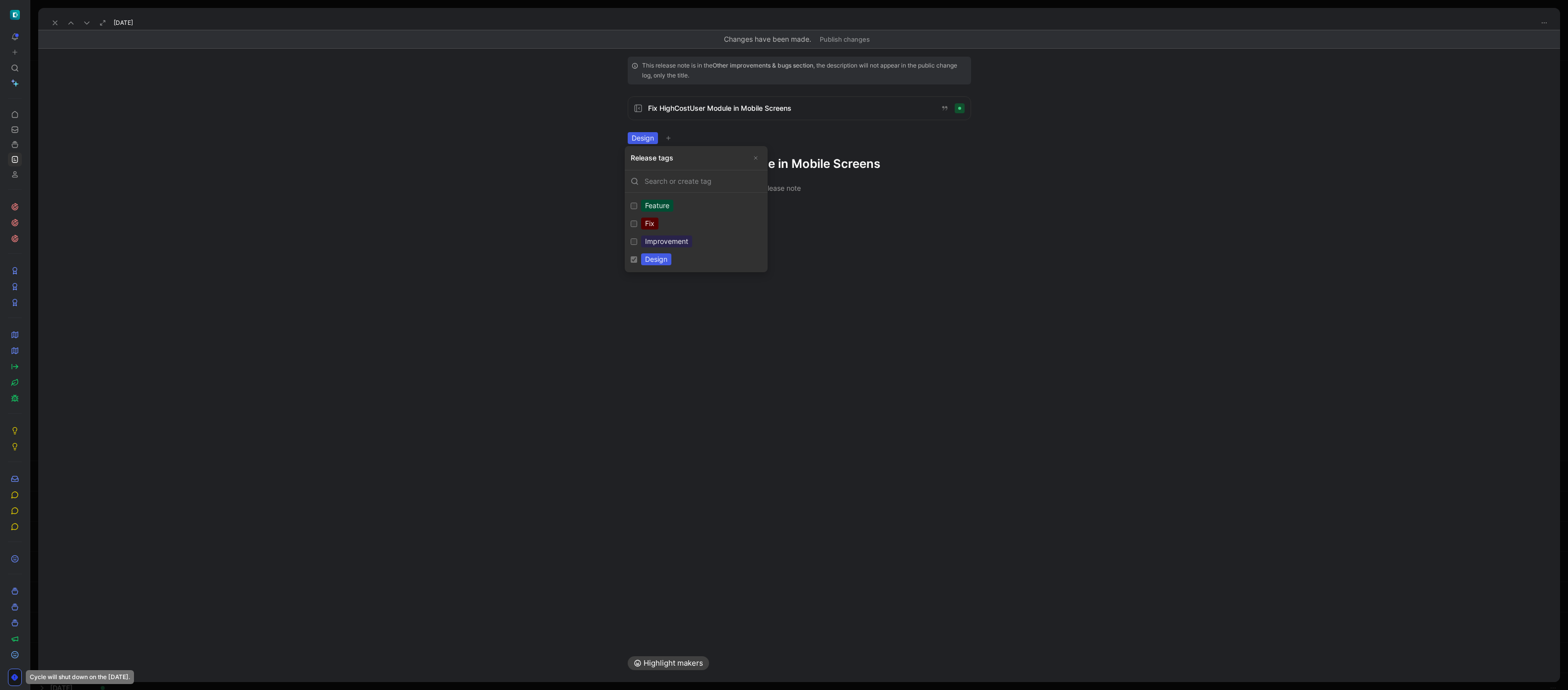
click at [637, 240] on input "Improvement Edit" at bounding box center [634, 241] width 6 height 6
checkbox input "true"
click at [853, 167] on h1 "Fix HighCostUser Module in Mobile Screens" at bounding box center [799, 163] width 343 height 16
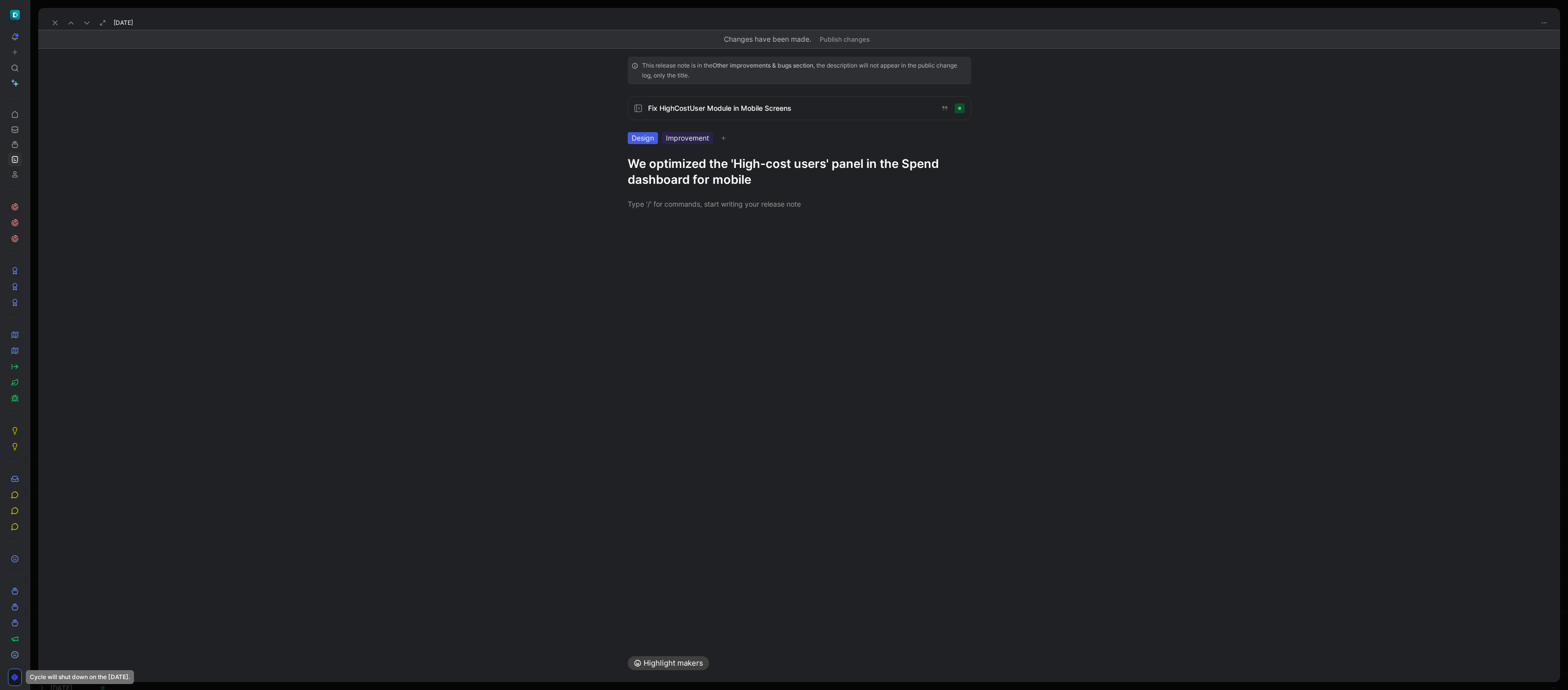
click at [47, 18] on div "[DATE]" at bounding box center [799, 18] width 1522 height 22
click at [56, 22] on icon at bounding box center [54, 22] width 8 height 8
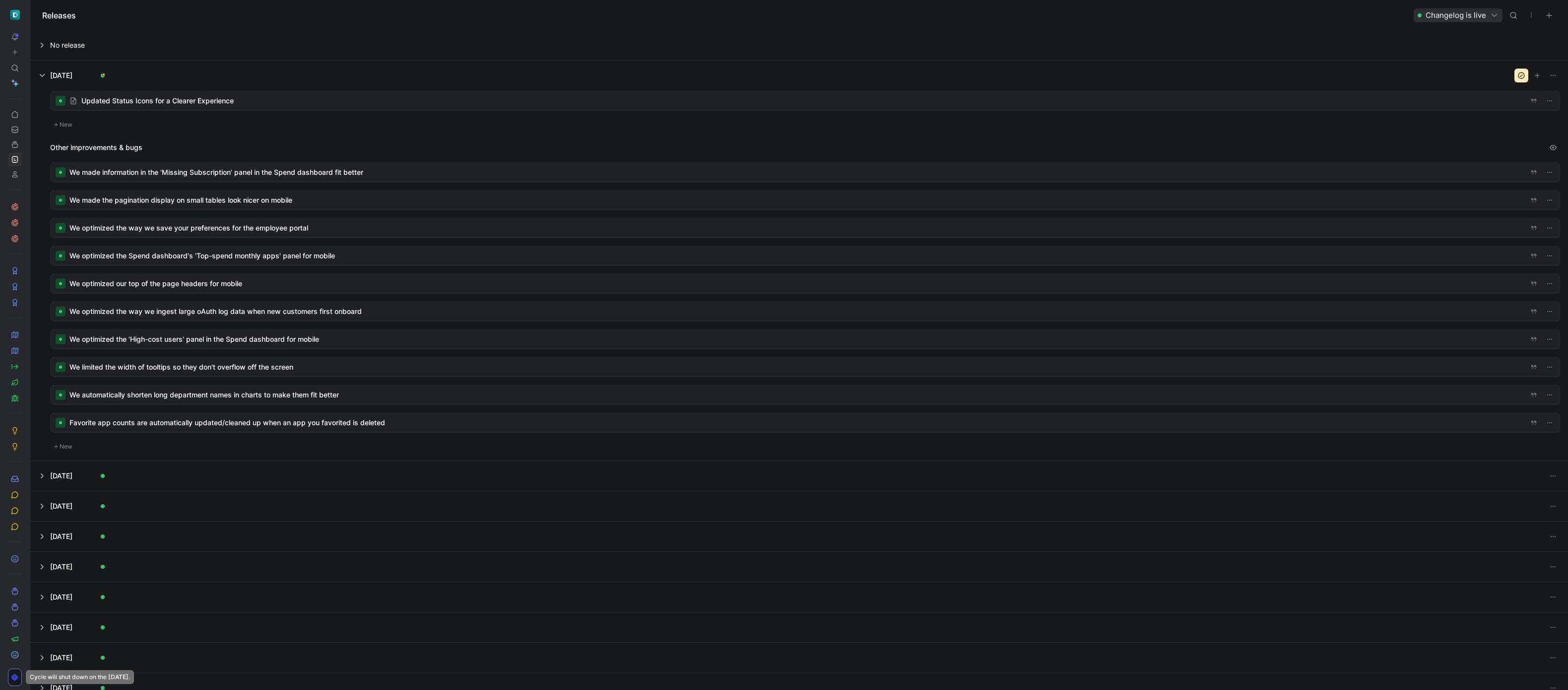
click at [1514, 70] on button "button" at bounding box center [1521, 75] width 14 height 14
click at [16, 364] on icon at bounding box center [17, 366] width 2 height 4
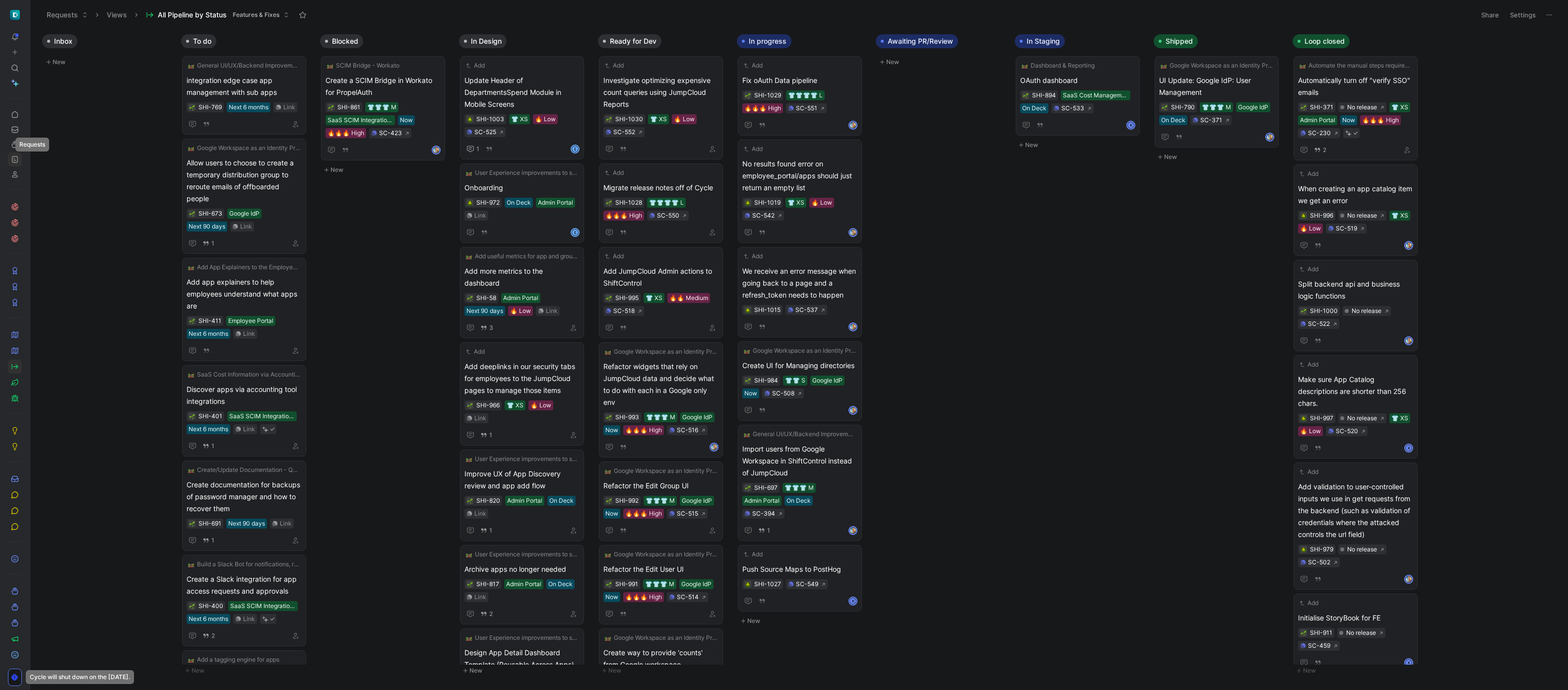
click at [12, 157] on icon at bounding box center [15, 159] width 8 height 8
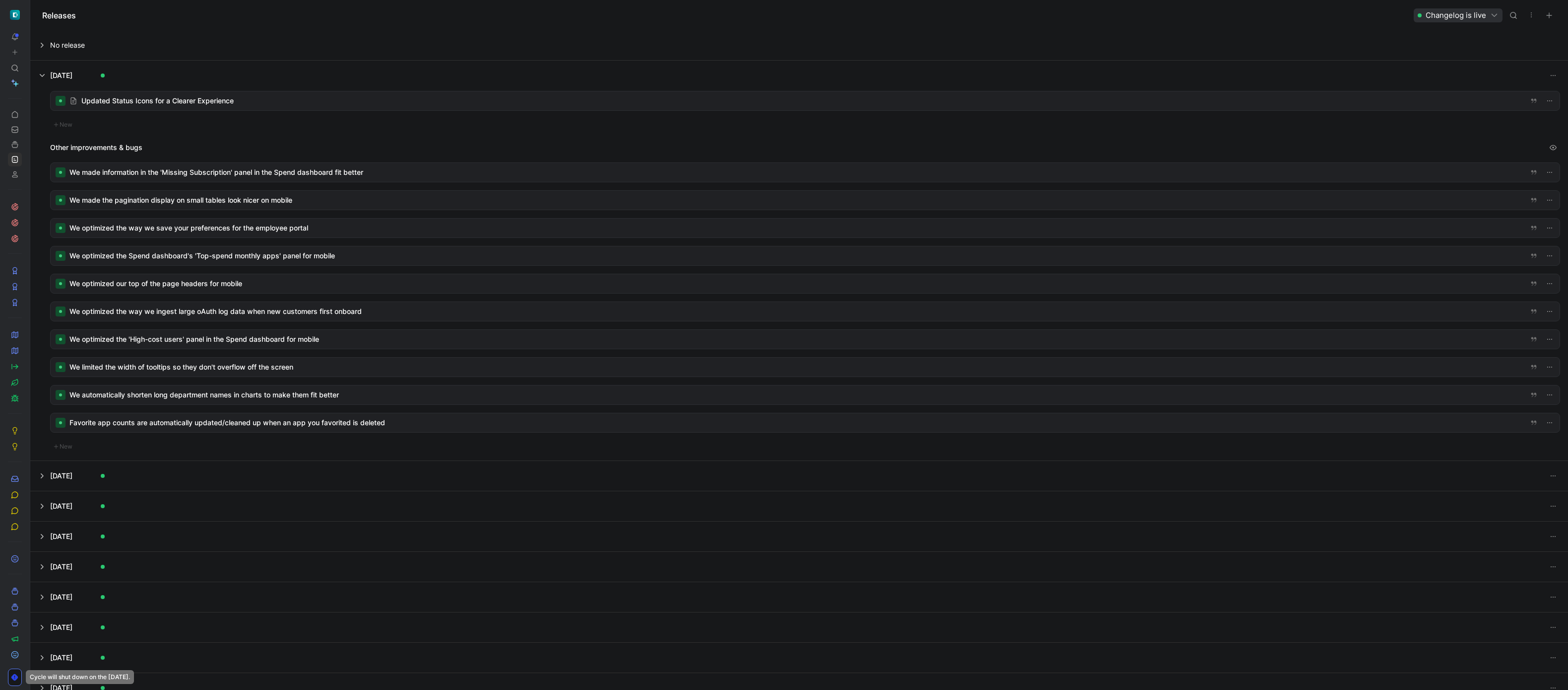
click at [305, 174] on div at bounding box center [805, 172] width 1509 height 19
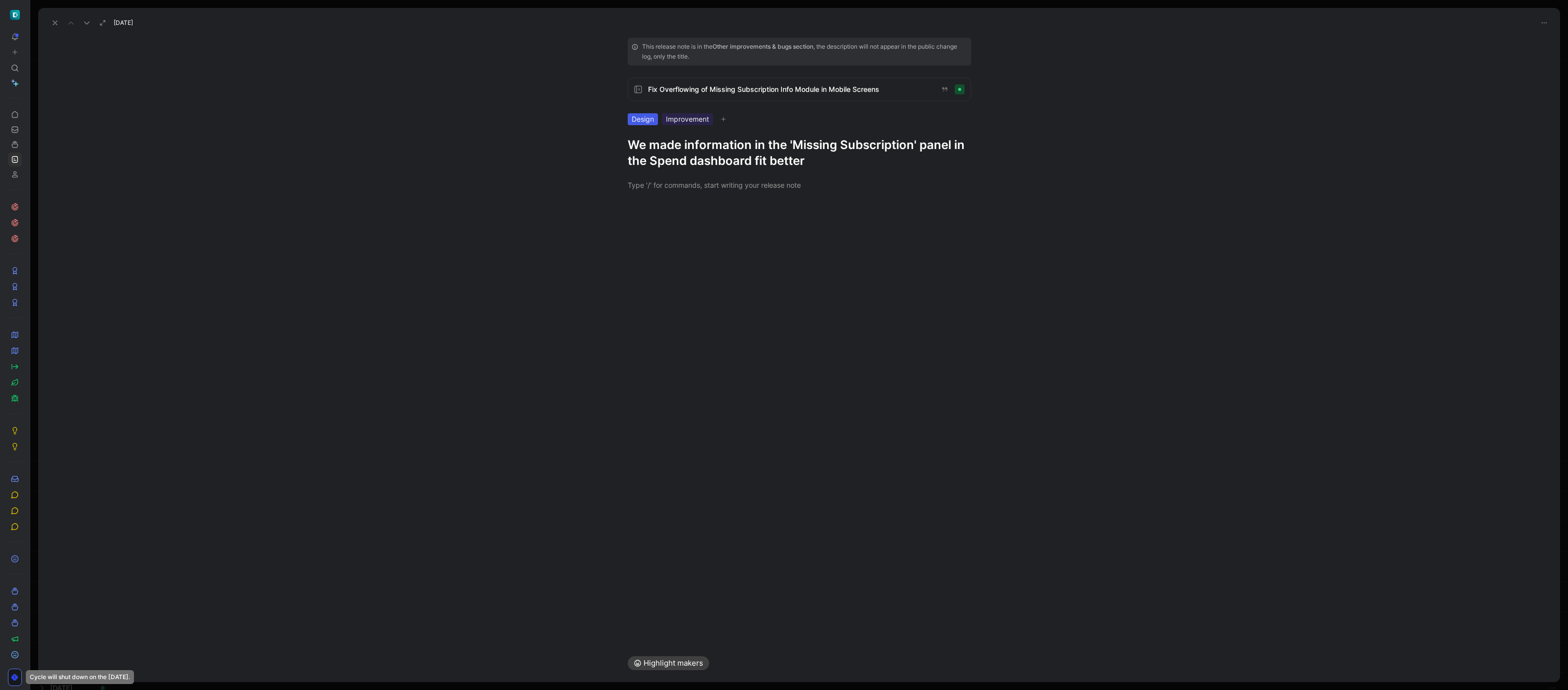
click at [56, 23] on icon at bounding box center [54, 22] width 8 height 8
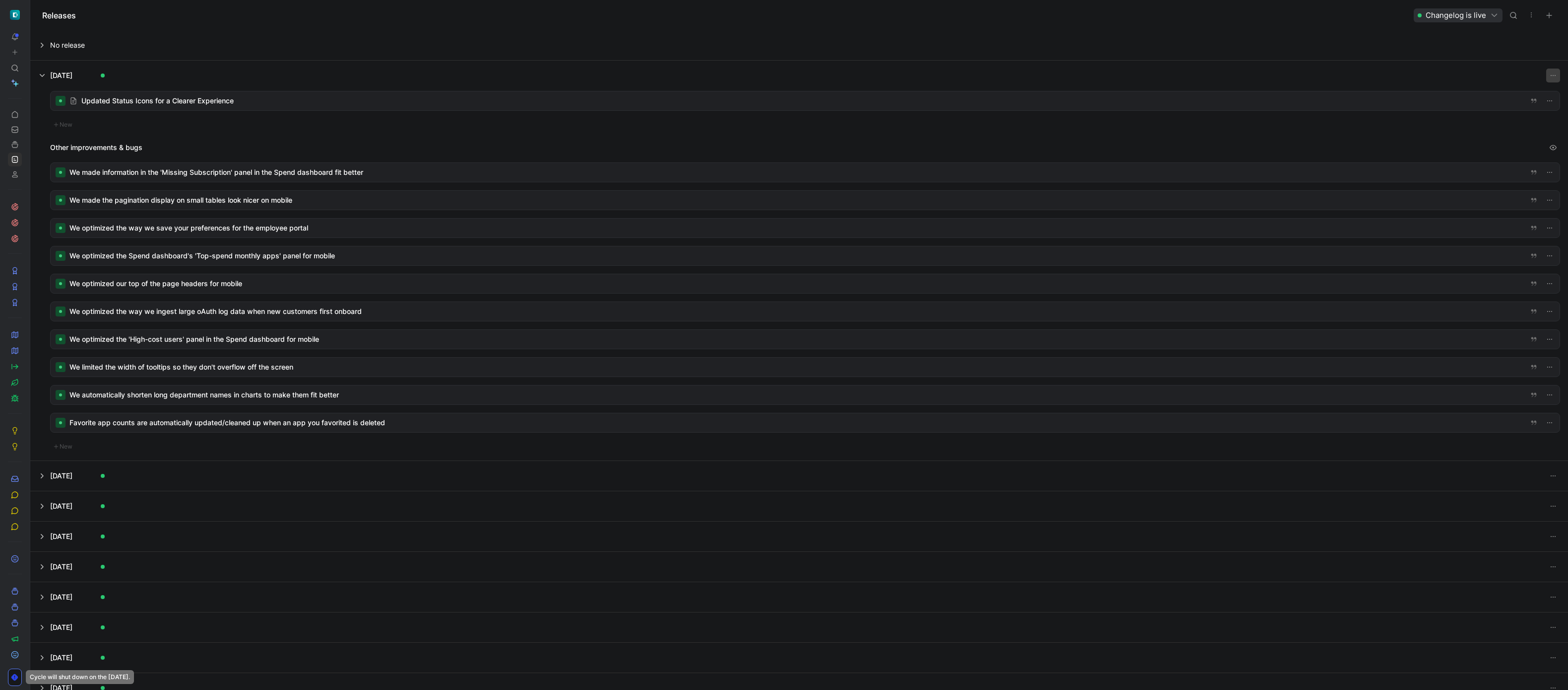
click at [1549, 77] on icon "button" at bounding box center [1553, 75] width 8 height 8
click at [1507, 93] on span "Make updates" at bounding box center [1492, 95] width 47 height 8
click at [1316, 170] on div at bounding box center [805, 172] width 1509 height 19
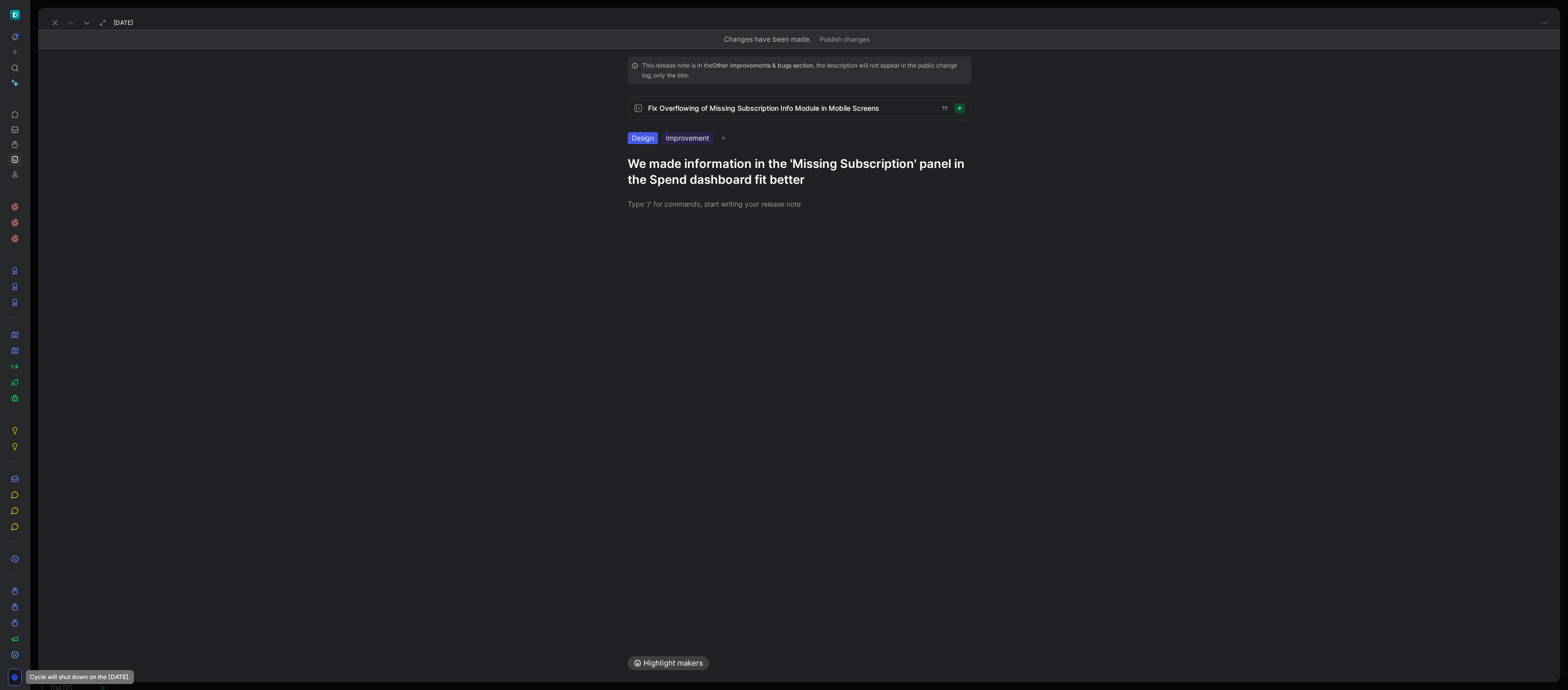
click at [698, 141] on div "Improvement" at bounding box center [687, 137] width 51 height 12
click at [659, 234] on label "Improvement Edit" at bounding box center [696, 241] width 139 height 18
click at [637, 239] on input "Improvement Edit" at bounding box center [634, 241] width 6 height 6
checkbox input "false"
click at [55, 24] on icon at bounding box center [54, 22] width 8 height 8
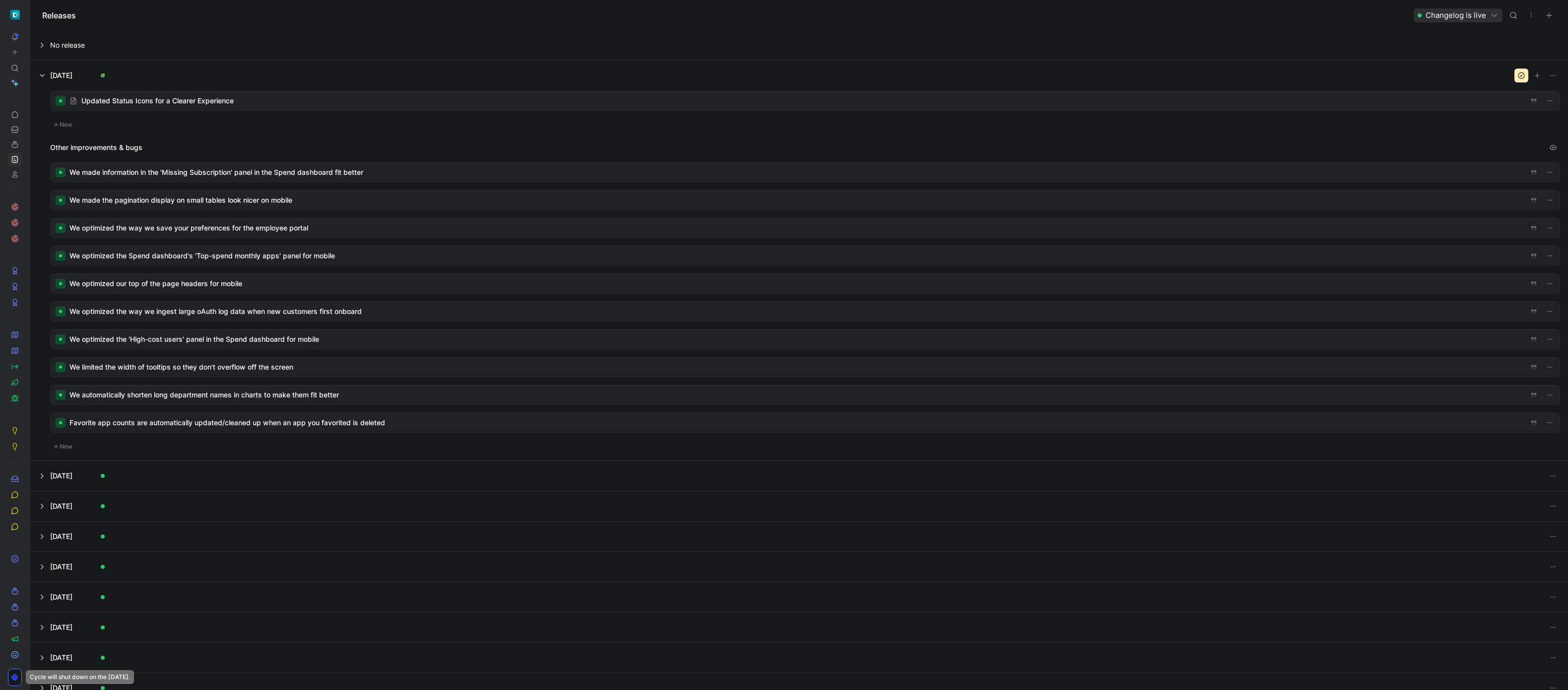
click at [541, 197] on div at bounding box center [805, 200] width 1509 height 19
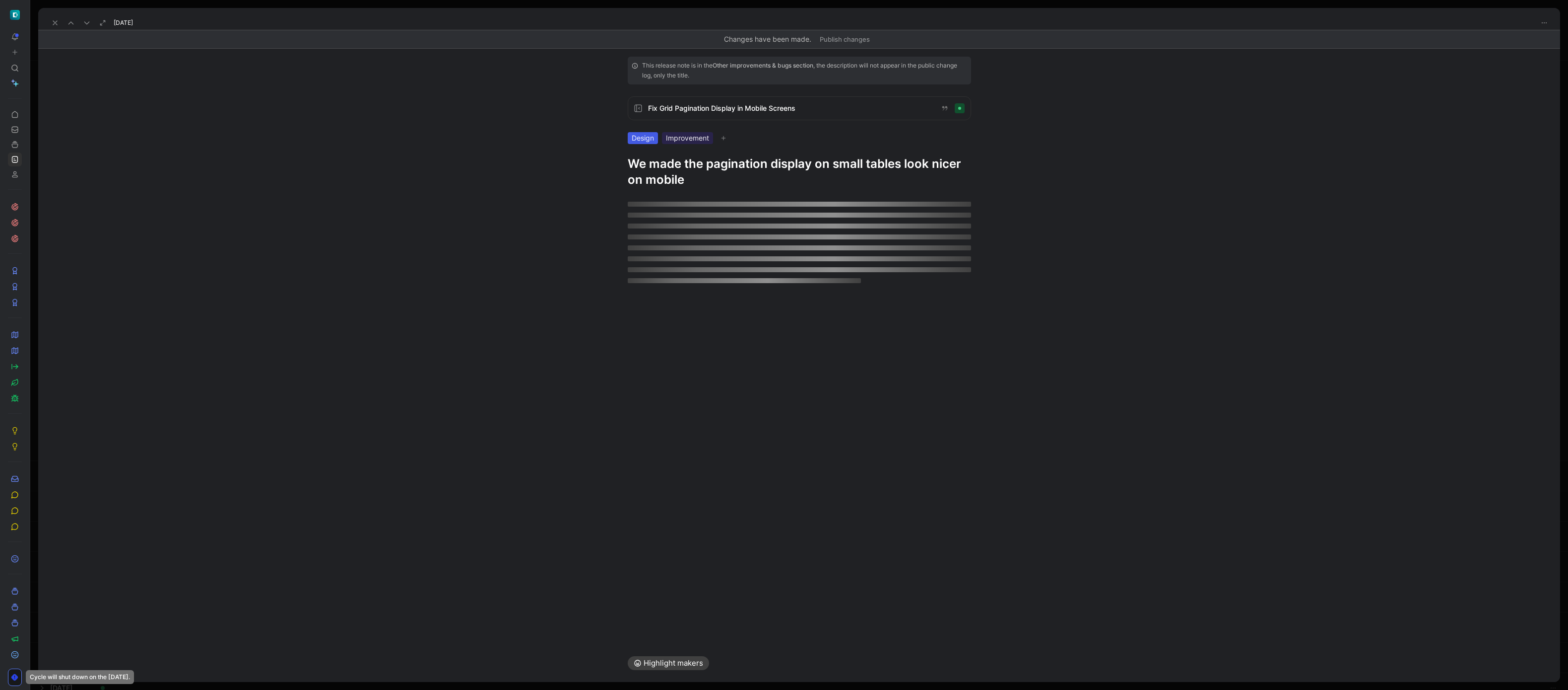
click at [699, 135] on div "Improvement" at bounding box center [687, 137] width 51 height 12
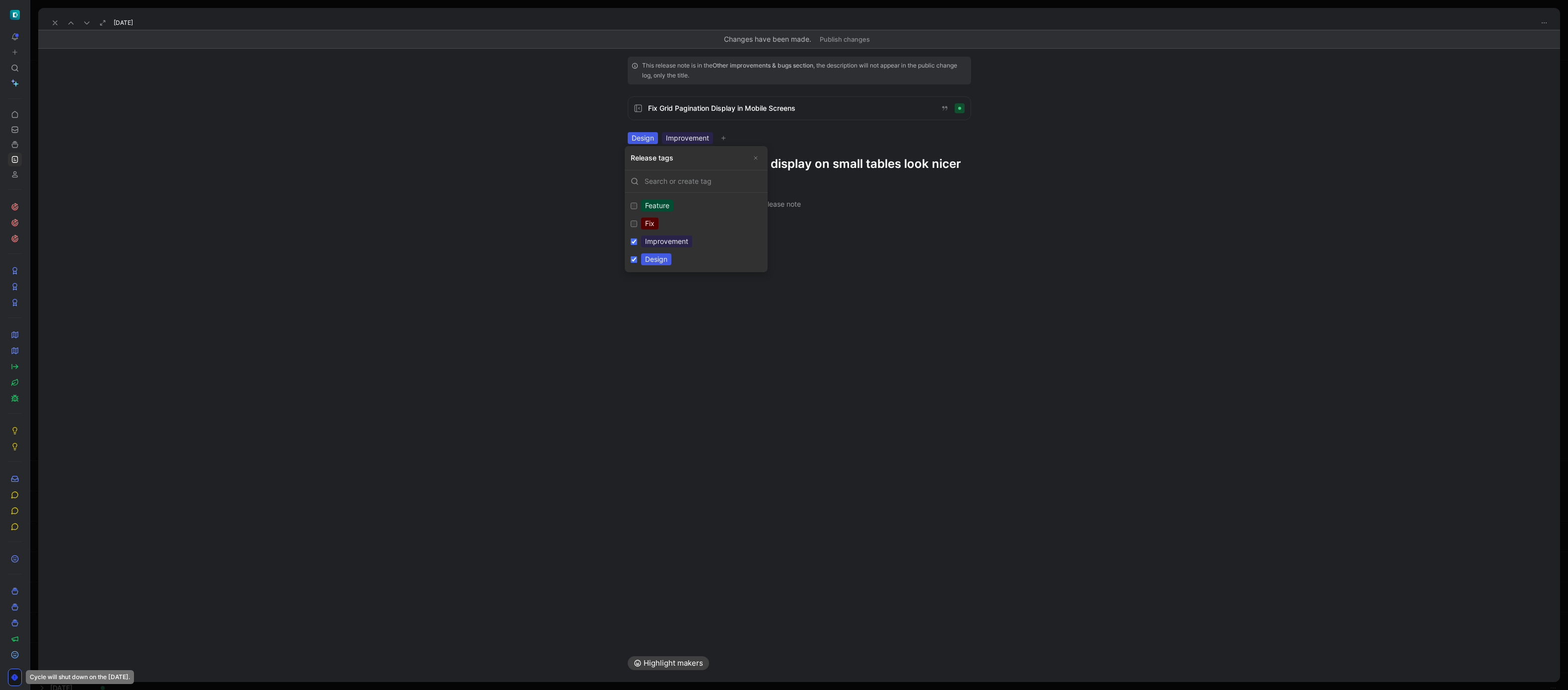
click at [655, 240] on div "Improvement" at bounding box center [666, 241] width 51 height 12
click at [637, 240] on input "Improvement Edit" at bounding box center [634, 241] width 6 height 6
checkbox input "false"
click at [54, 23] on icon at bounding box center [54, 22] width 8 height 8
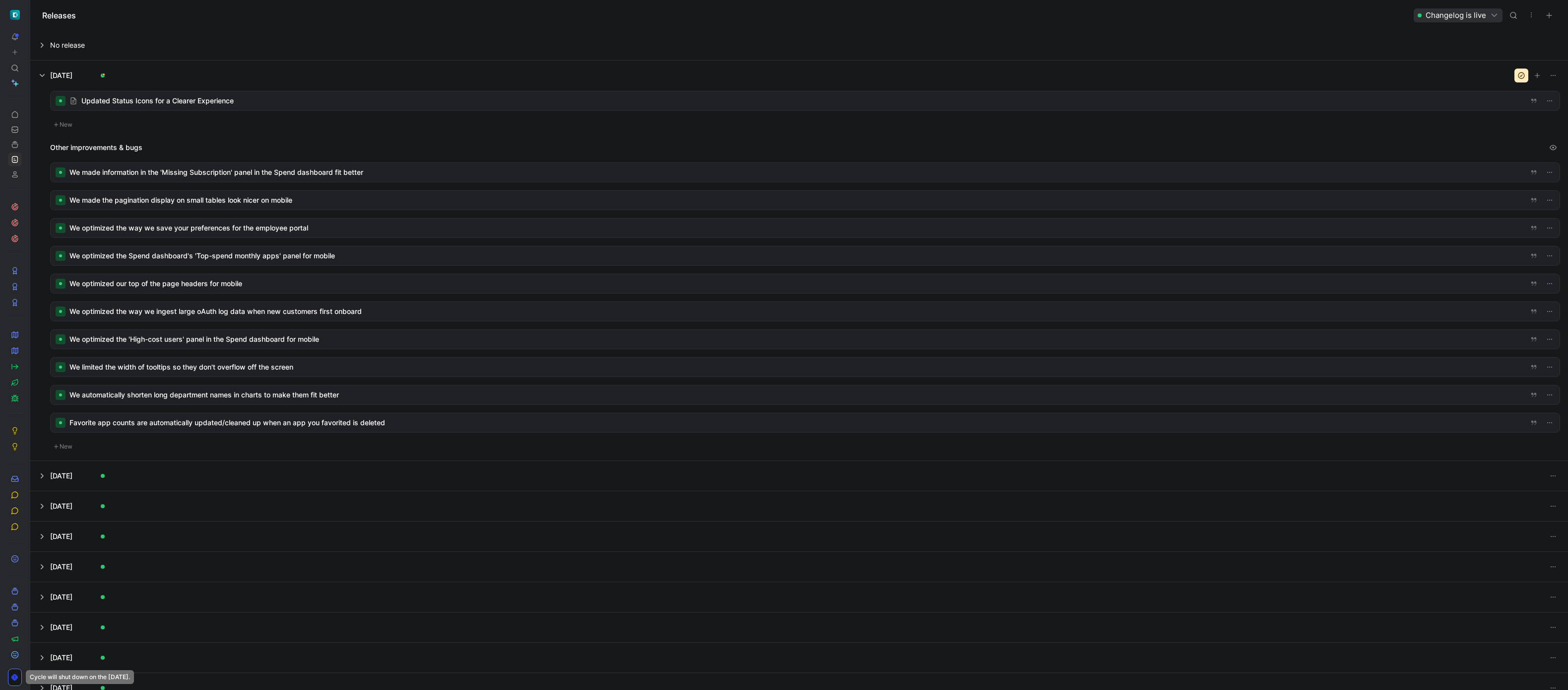
click at [358, 231] on div at bounding box center [805, 227] width 1509 height 19
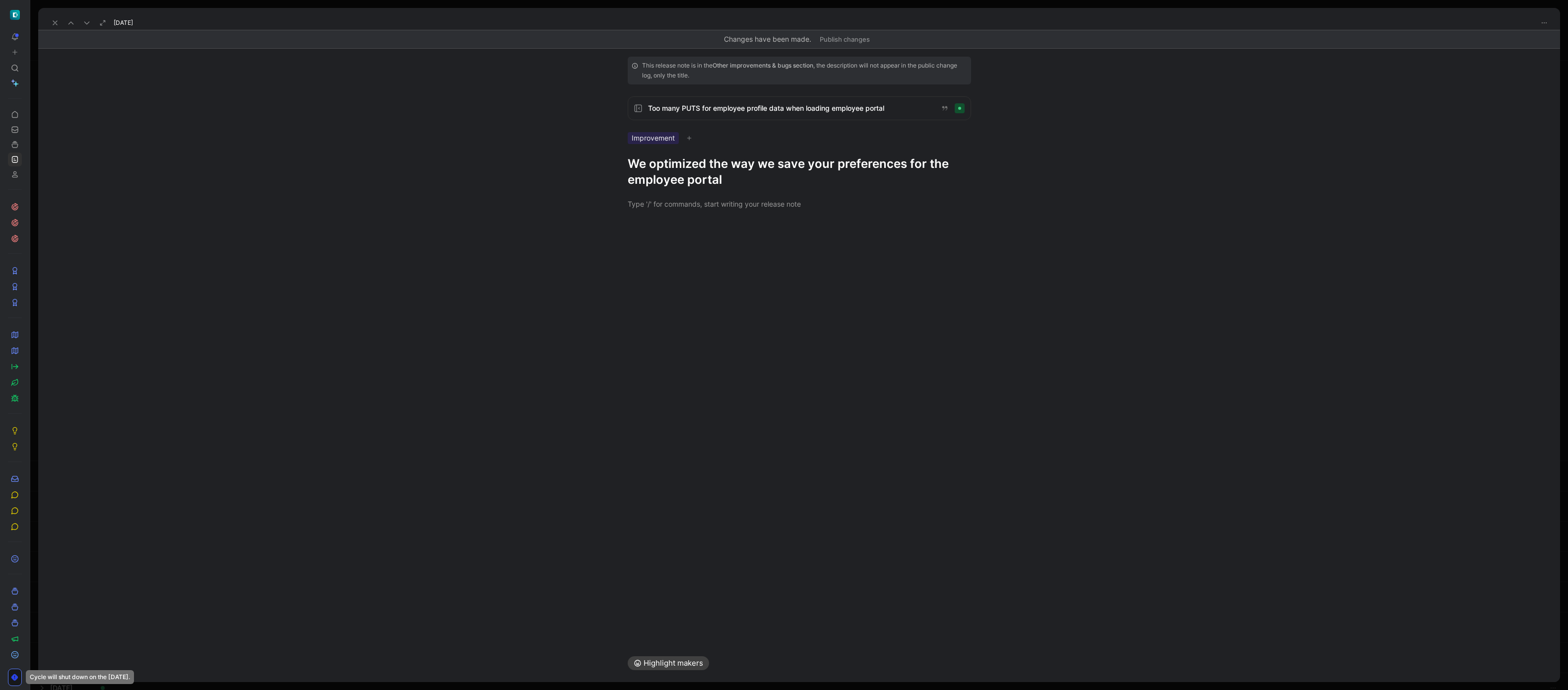
drag, startPoint x: 54, startPoint y: 23, endPoint x: 102, endPoint y: 77, distance: 72.2
click at [54, 23] on icon at bounding box center [54, 22] width 8 height 8
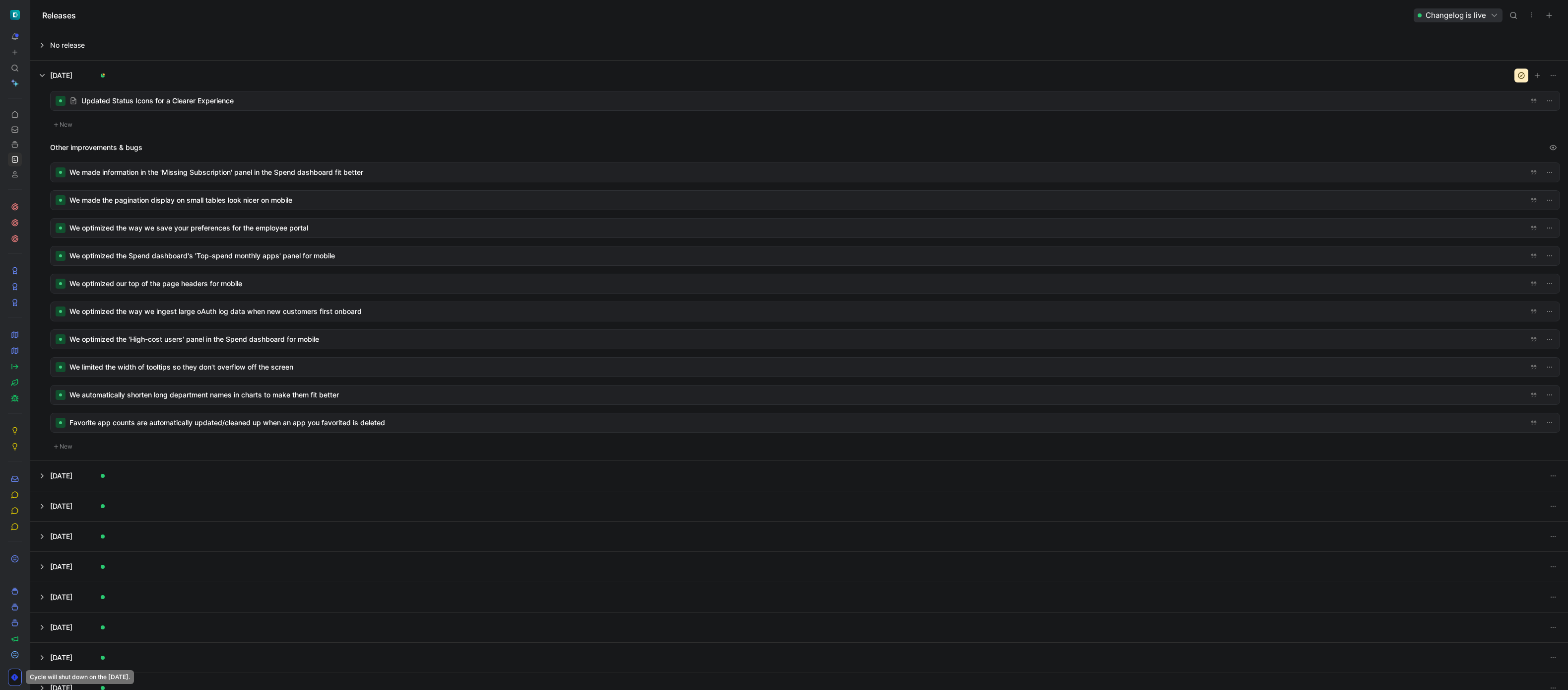
click at [198, 250] on div at bounding box center [805, 255] width 1509 height 19
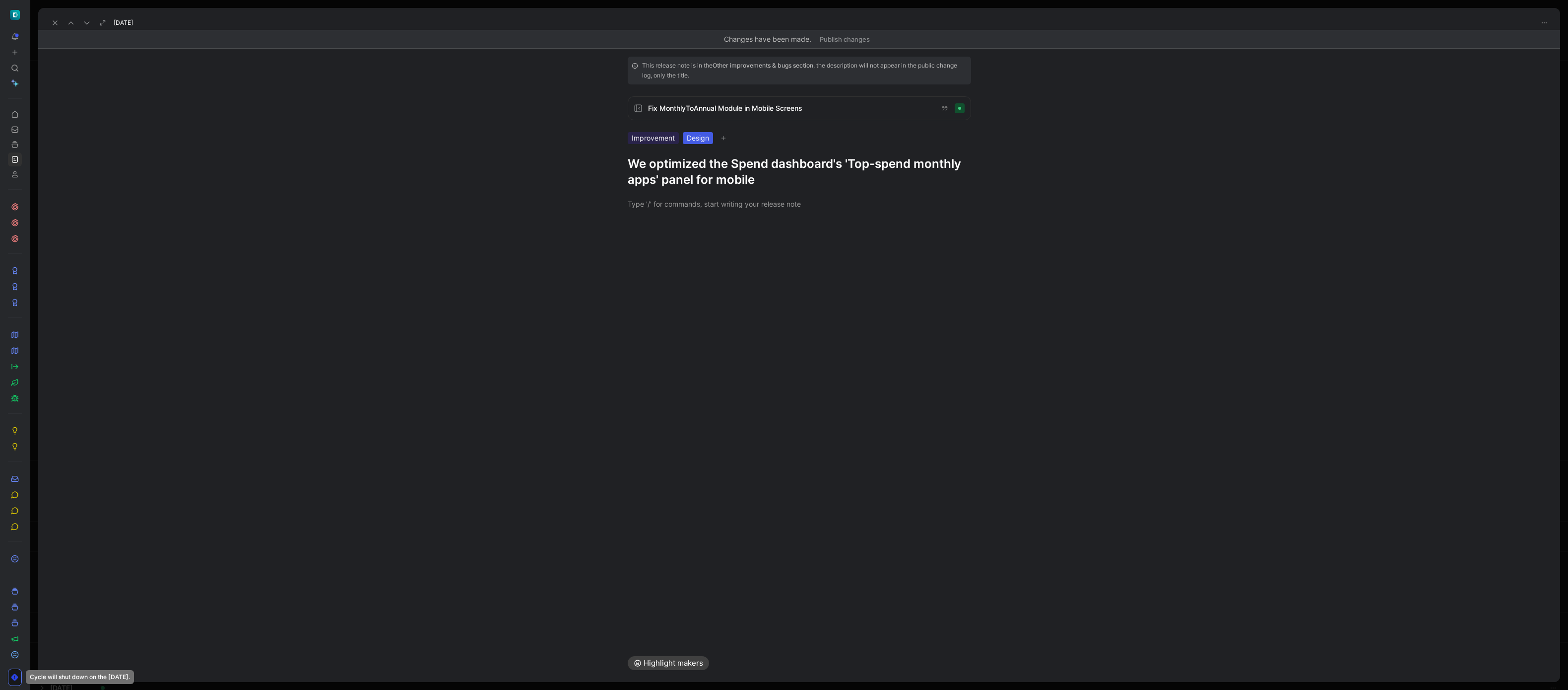
click at [675, 134] on div "Improvement" at bounding box center [653, 137] width 51 height 12
drag, startPoint x: 656, startPoint y: 239, endPoint x: 679, endPoint y: 251, distance: 25.9
click at [657, 239] on div "Improvement" at bounding box center [666, 241] width 51 height 12
click at [637, 239] on input "Improvement Edit" at bounding box center [634, 241] width 6 height 6
checkbox input "false"
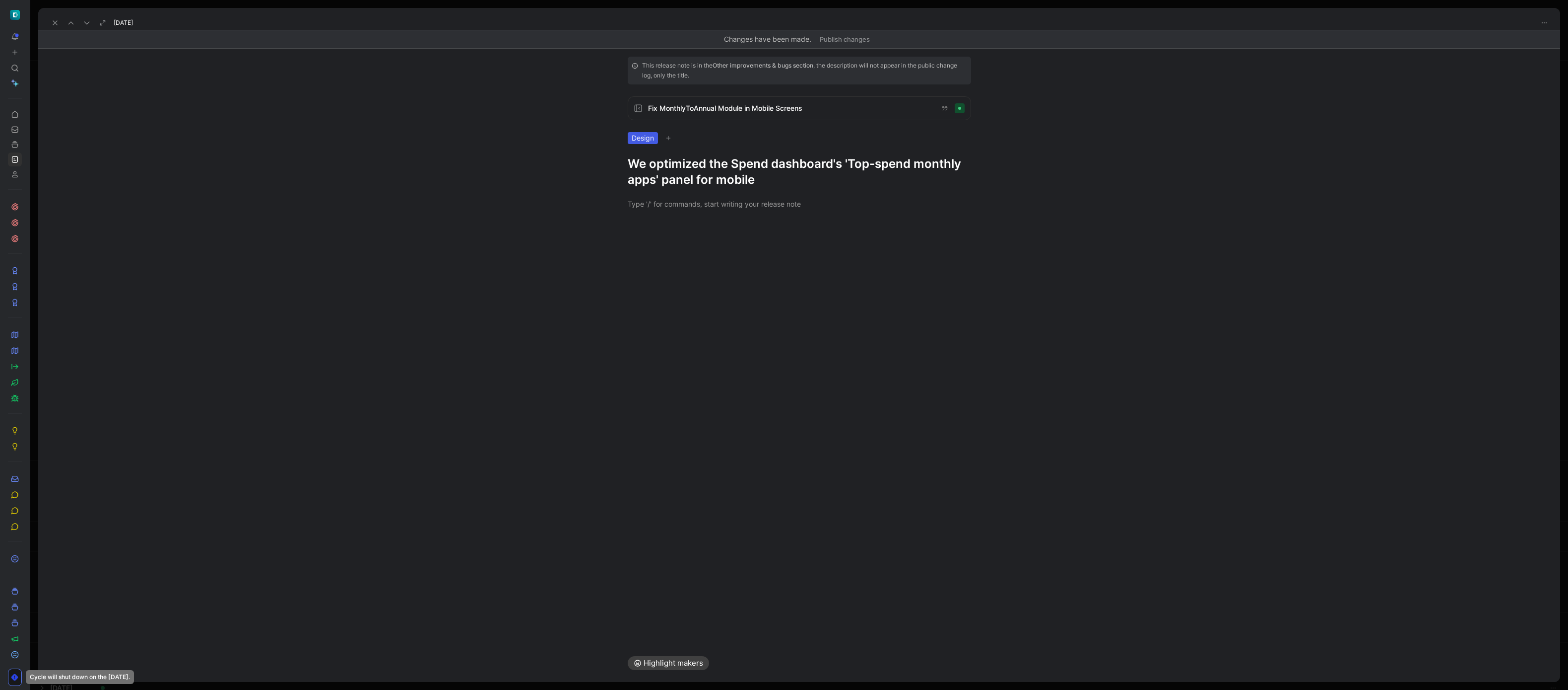
click at [59, 24] on button at bounding box center [55, 23] width 14 height 14
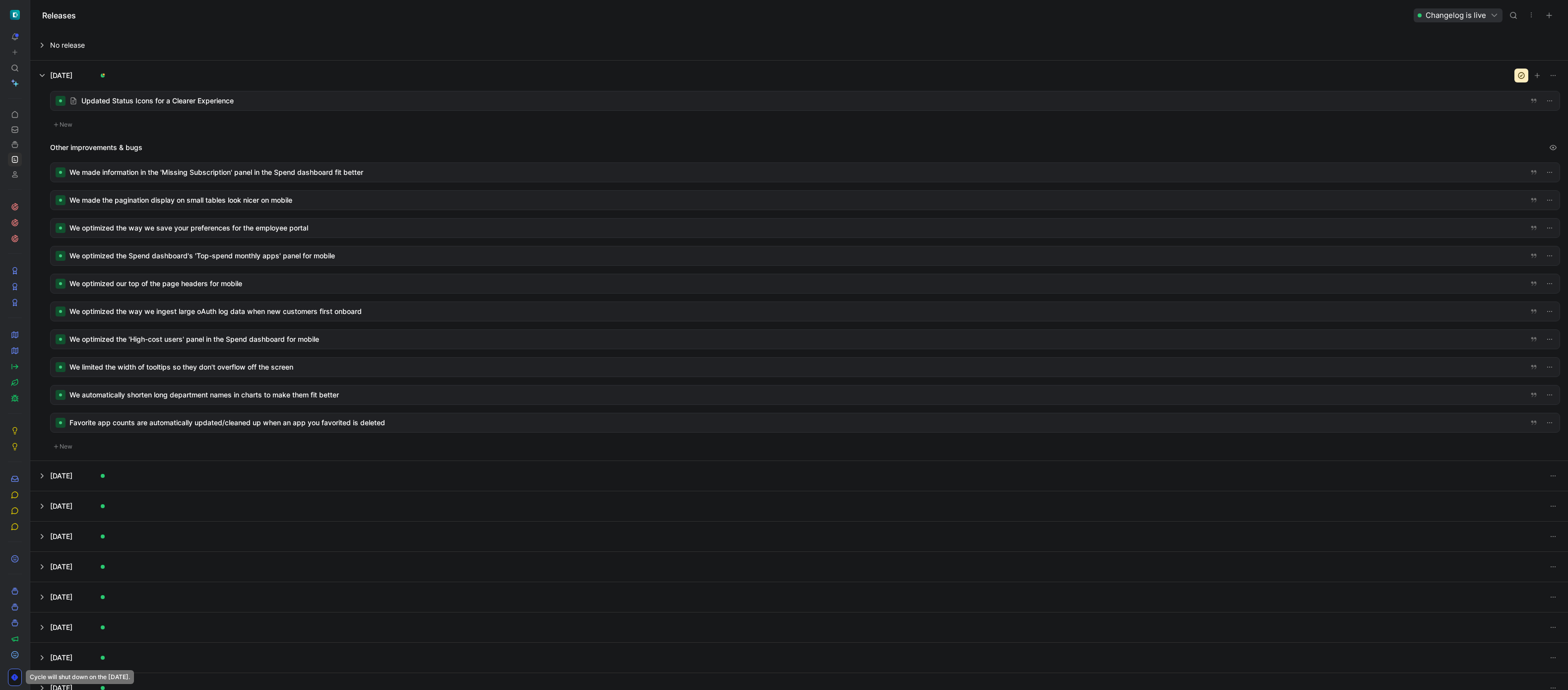
click at [248, 284] on div at bounding box center [805, 283] width 1509 height 19
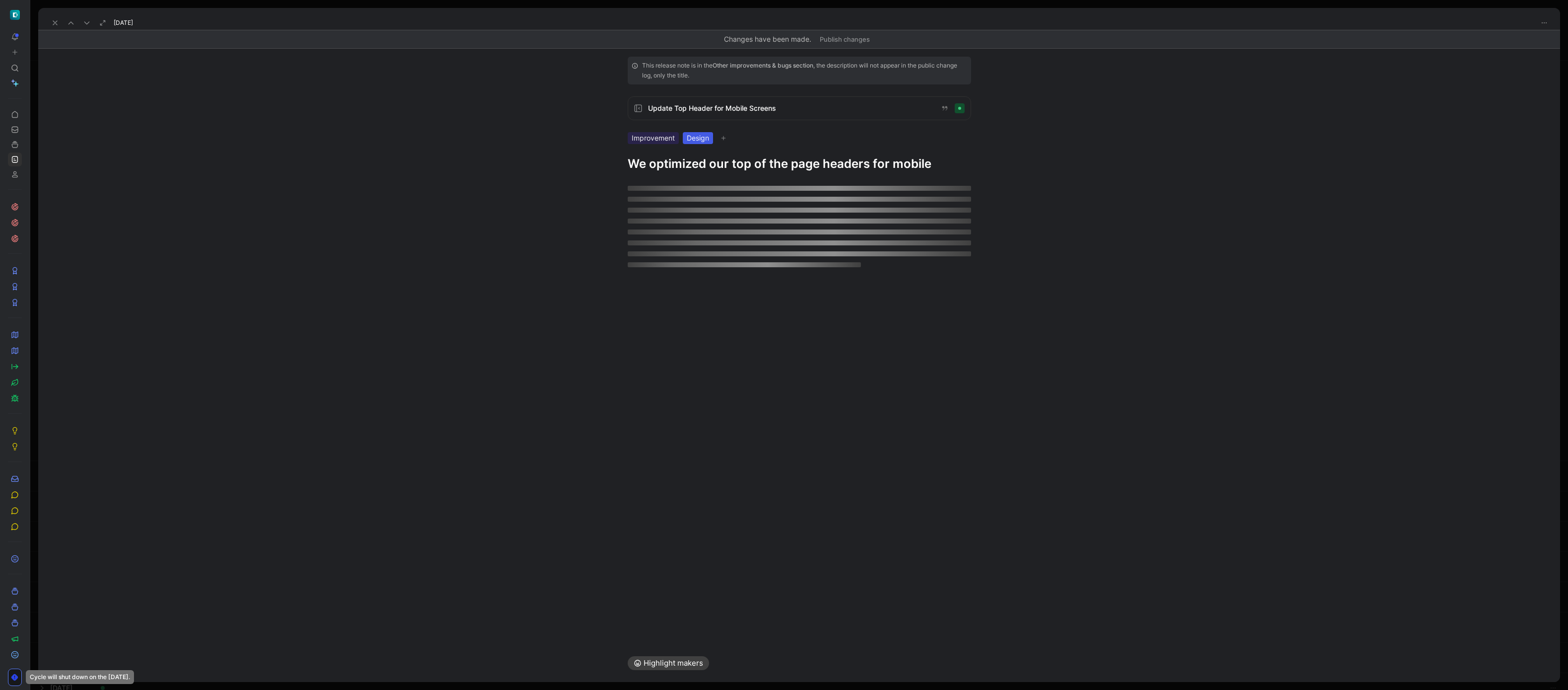
click at [672, 137] on div "Improvement" at bounding box center [653, 137] width 51 height 12
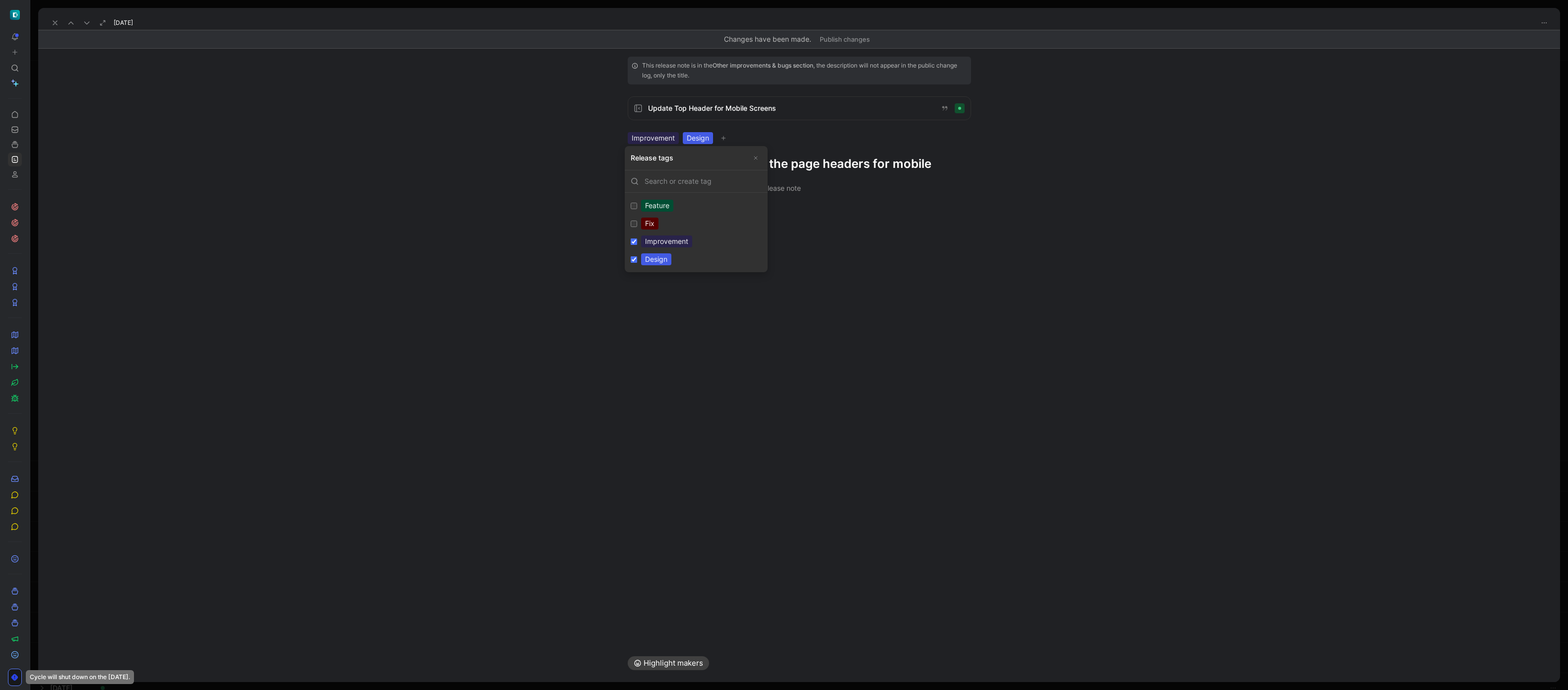
click at [659, 247] on div "Improvement" at bounding box center [666, 241] width 51 height 12
click at [637, 245] on input "Improvement Edit" at bounding box center [634, 241] width 6 height 6
checkbox input "false"
click at [54, 18] on button at bounding box center [55, 23] width 14 height 14
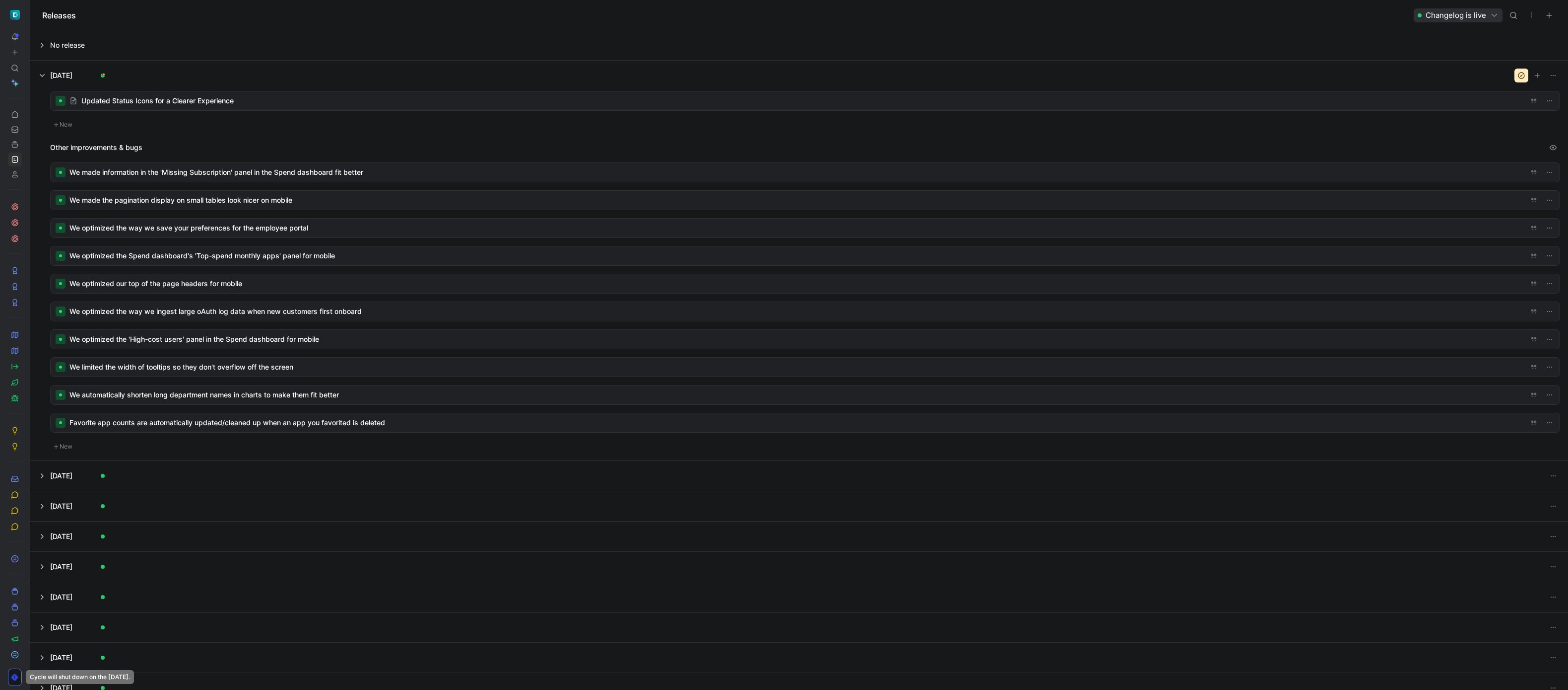
click at [241, 345] on div at bounding box center [805, 339] width 1509 height 19
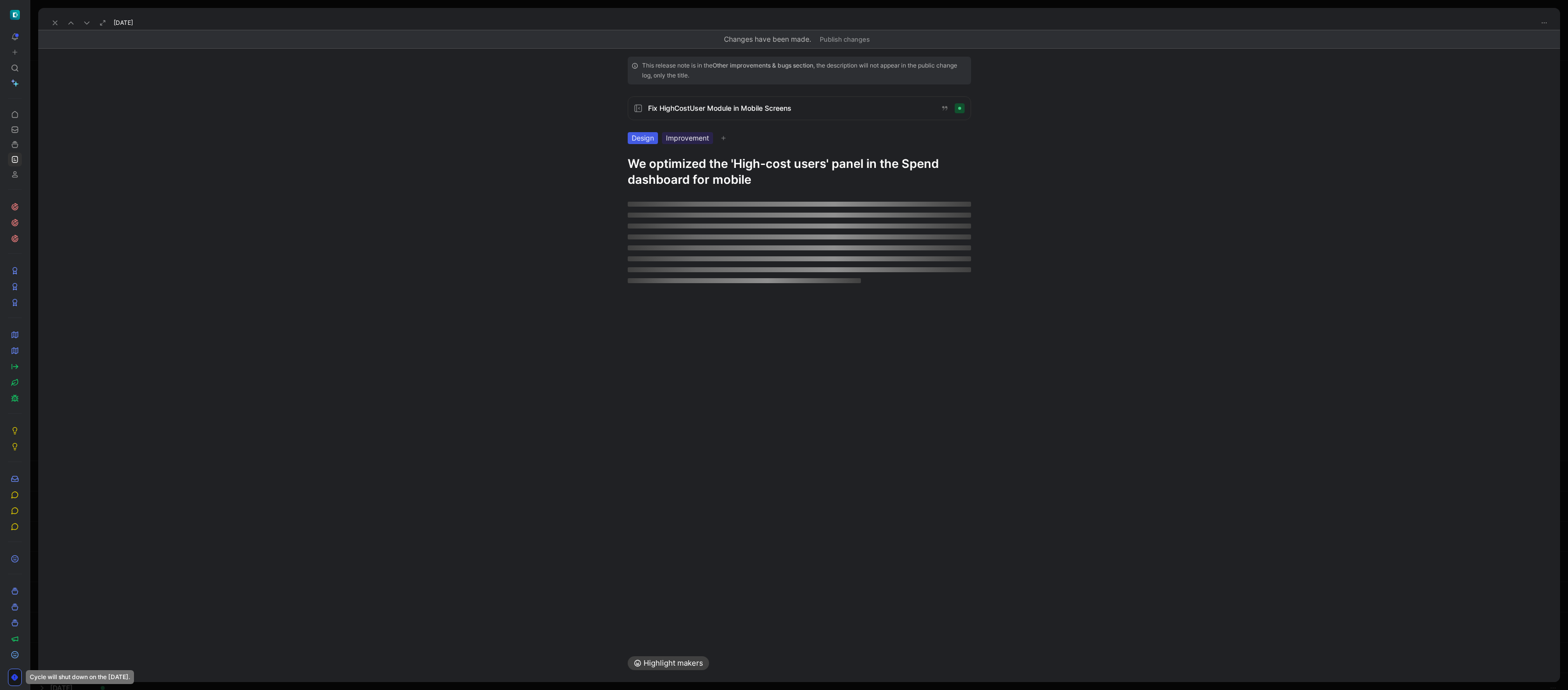
click at [703, 137] on div "Improvement" at bounding box center [687, 137] width 51 height 12
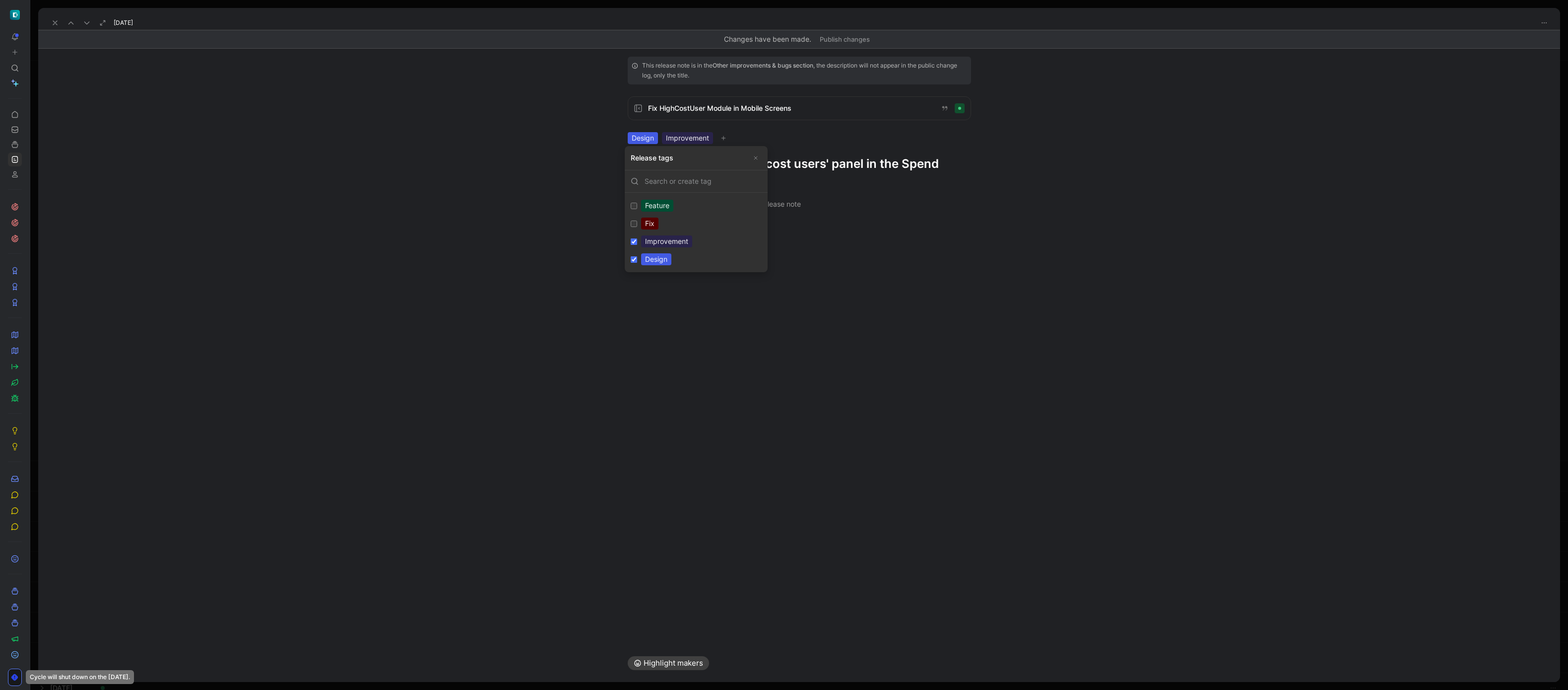
click at [641, 227] on div "Fix" at bounding box center [649, 223] width 17 height 12
click at [637, 227] on input "Fix Edit" at bounding box center [634, 223] width 6 height 6
click at [639, 226] on label "Fix Edit" at bounding box center [696, 223] width 139 height 18
click at [637, 226] on input "Fix Edit" at bounding box center [634, 223] width 6 height 6
checkbox input "false"
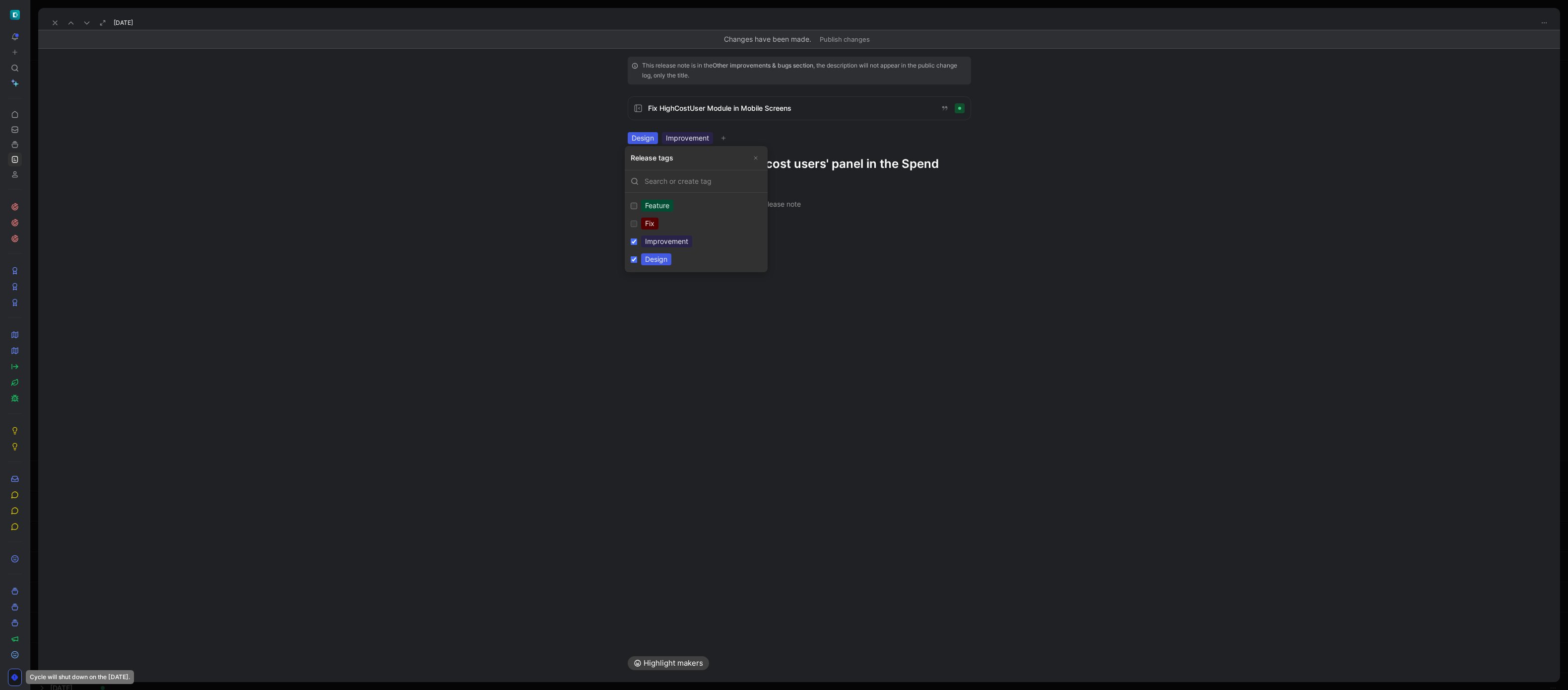
click at [641, 238] on div "Improvement" at bounding box center [666, 241] width 51 height 12
click at [637, 239] on input "Improvement Edit" at bounding box center [634, 241] width 6 height 6
checkbox input "false"
click at [50, 24] on button at bounding box center [55, 23] width 14 height 14
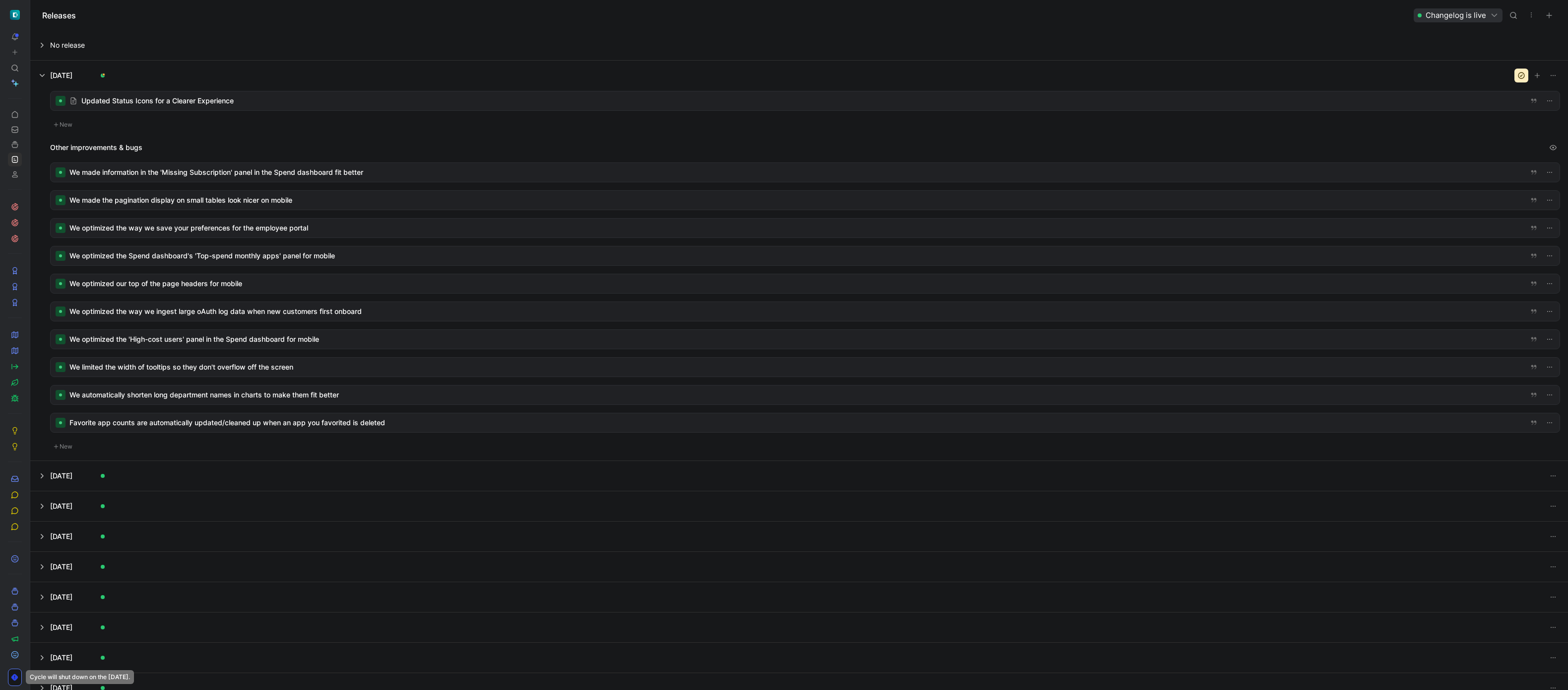
click at [138, 370] on div at bounding box center [805, 366] width 1509 height 19
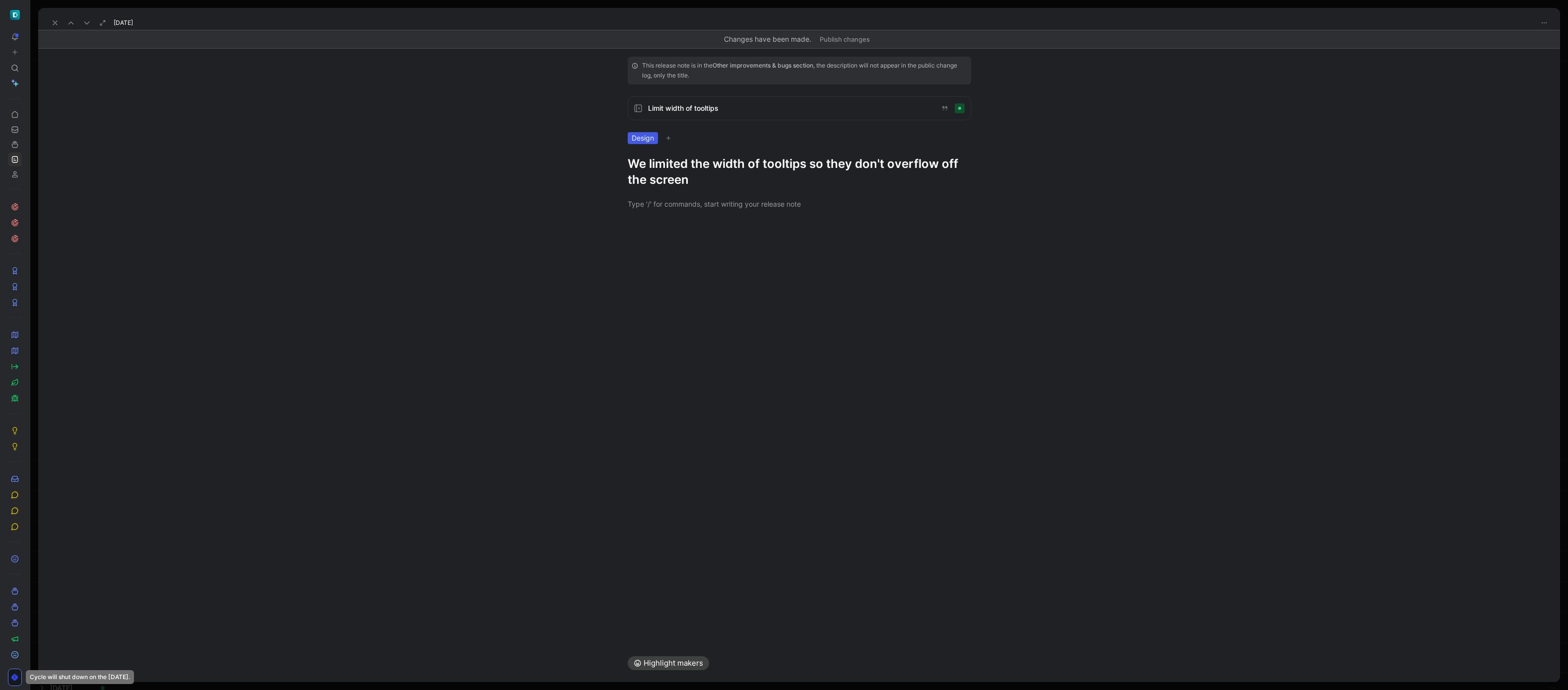
click at [54, 20] on icon at bounding box center [54, 22] width 8 height 8
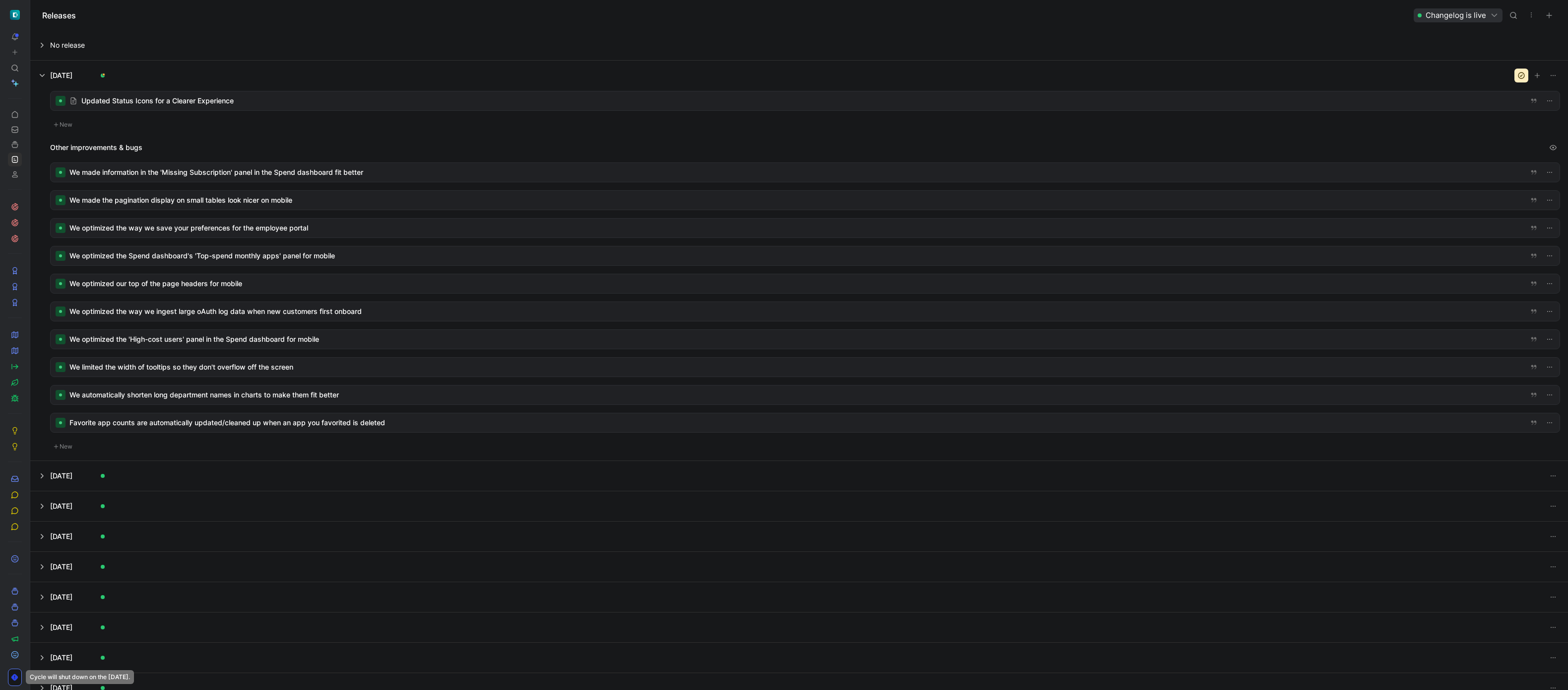
click at [216, 390] on div at bounding box center [805, 394] width 1509 height 19
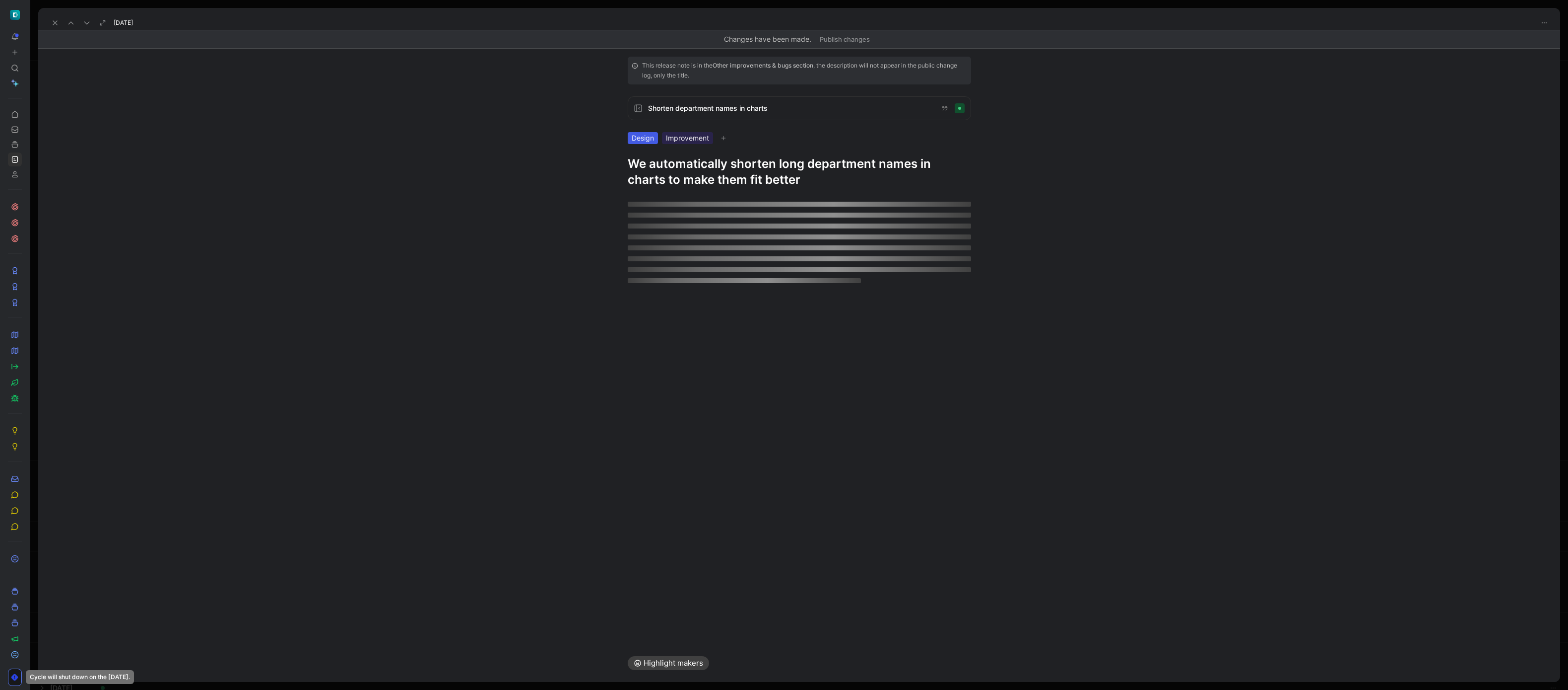
click at [650, 146] on div "This release note is in the Other improvements & bugs section , the description…" at bounding box center [799, 122] width 381 height 131
click at [655, 141] on div "Design" at bounding box center [642, 137] width 30 height 12
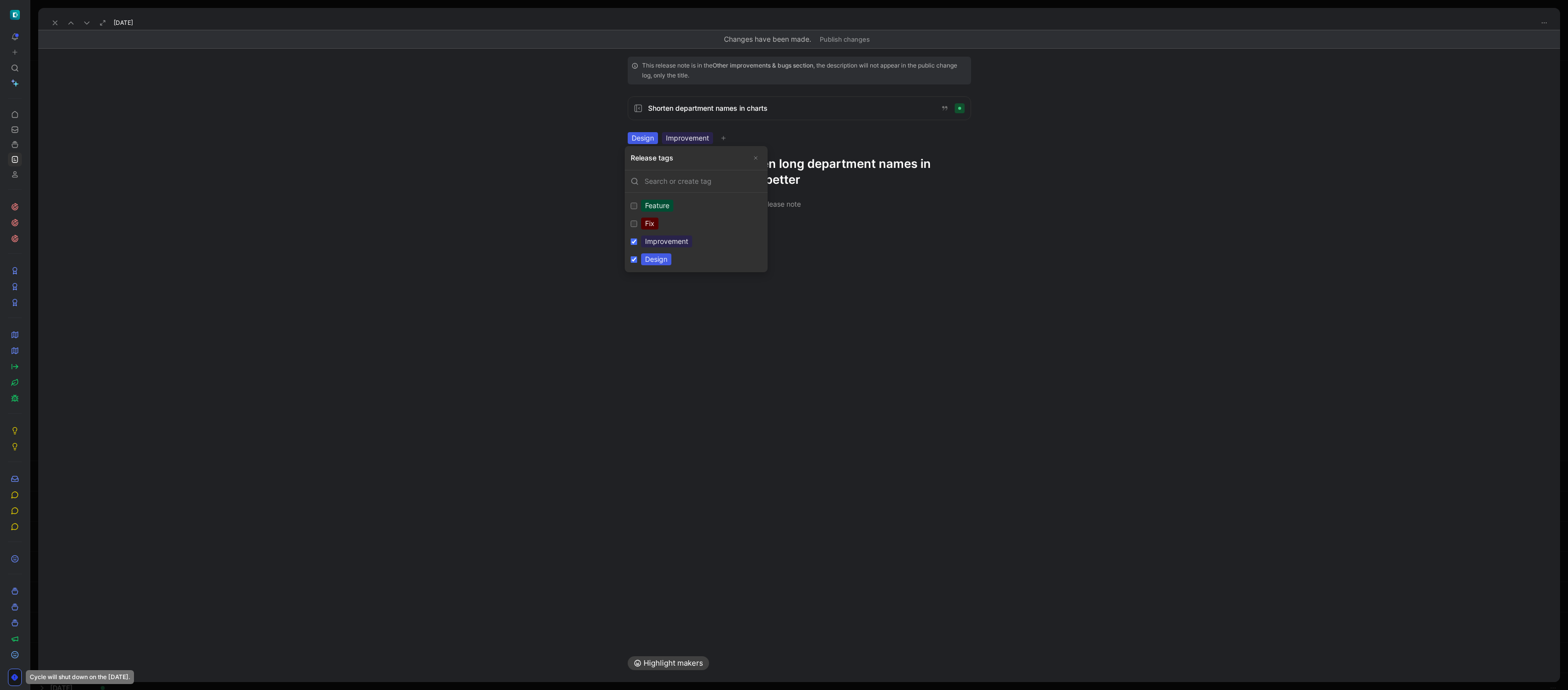
click at [669, 240] on div "Improvement" at bounding box center [666, 241] width 51 height 12
click at [637, 240] on input "Improvement Edit" at bounding box center [634, 241] width 6 height 6
checkbox input "false"
click at [57, 27] on icon at bounding box center [54, 22] width 8 height 8
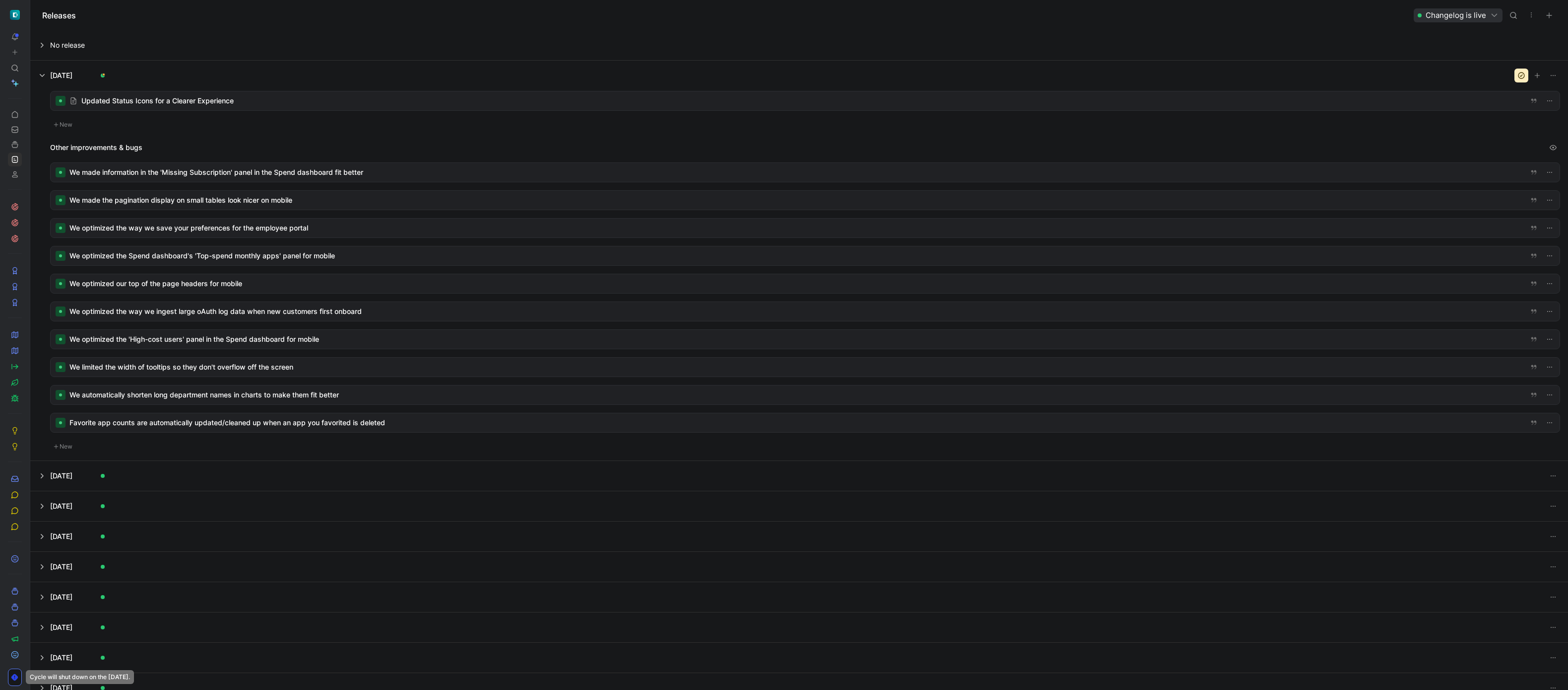
click at [295, 419] on div at bounding box center [805, 422] width 1509 height 19
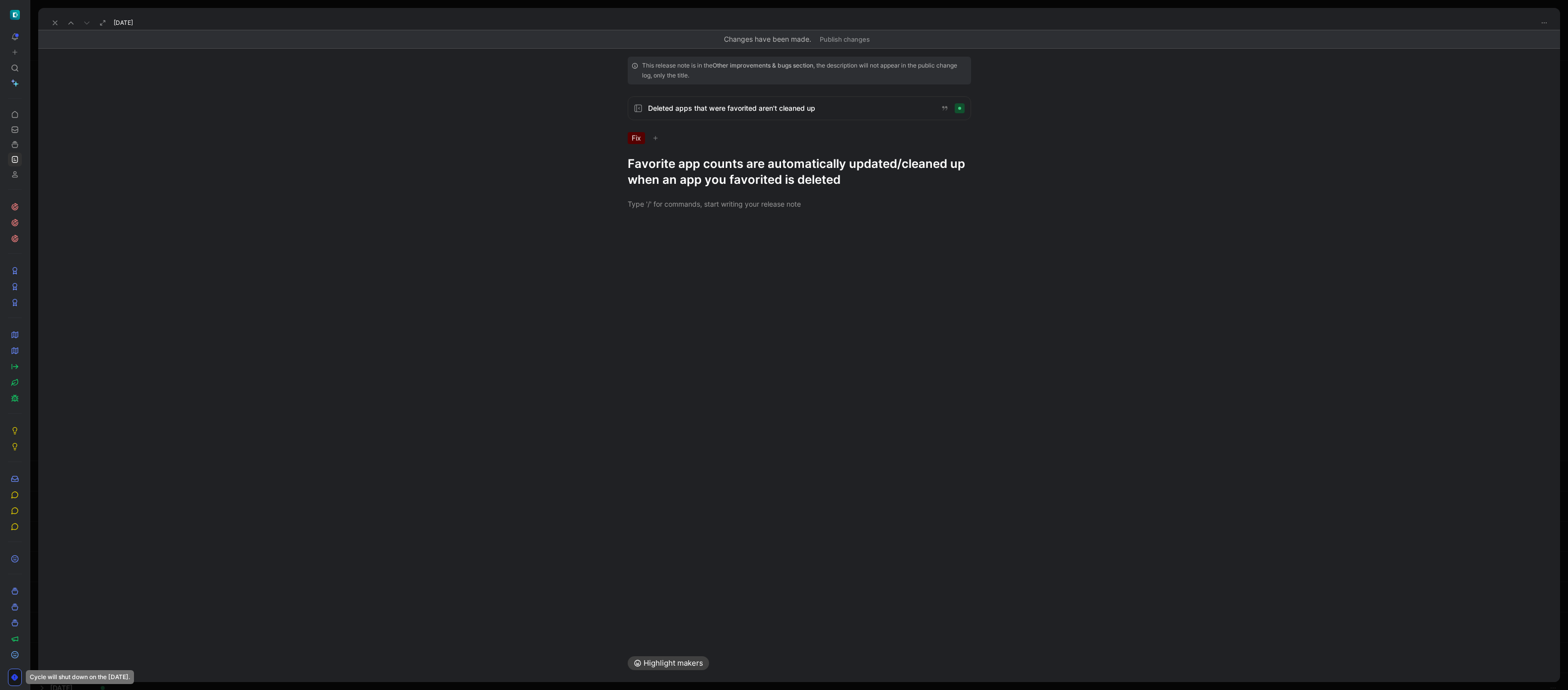
click at [54, 24] on icon at bounding box center [54, 22] width 8 height 8
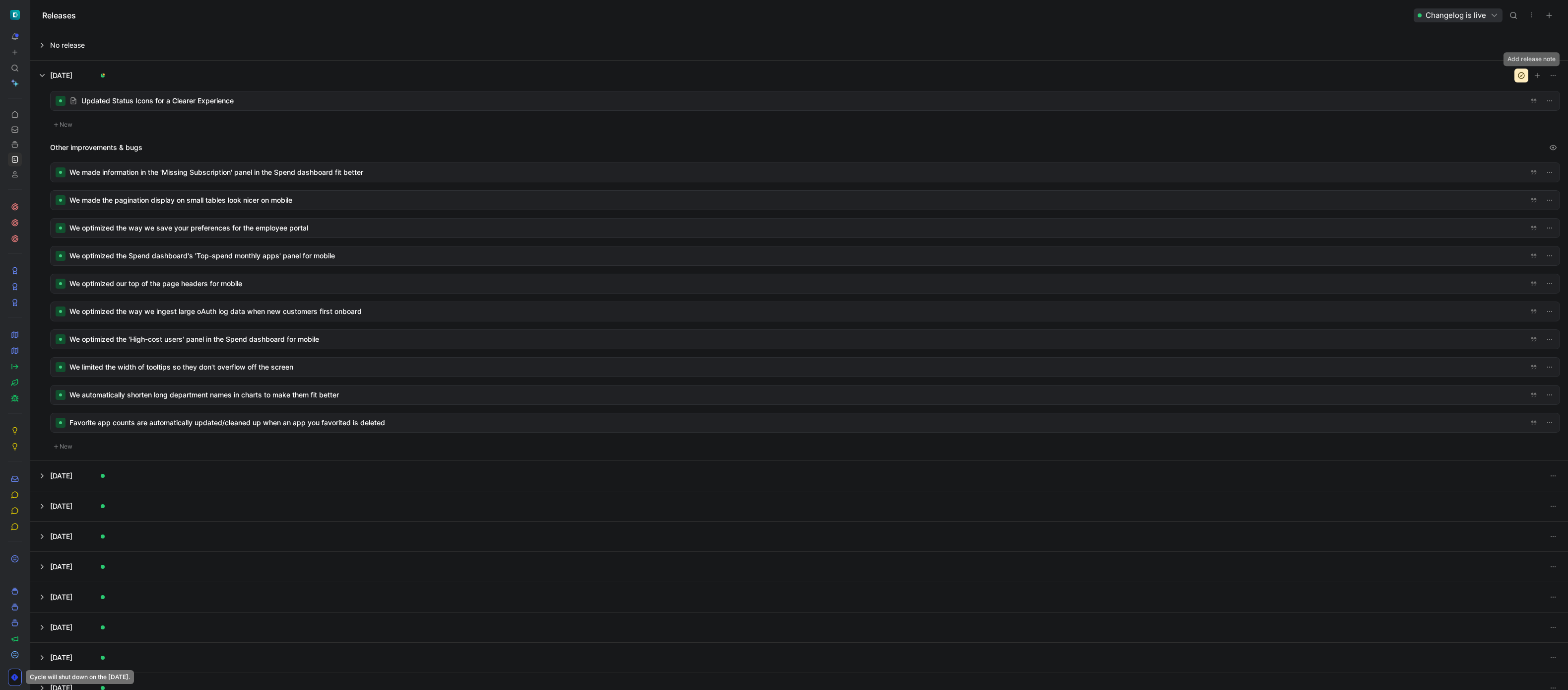
click at [1518, 77] on icon "button" at bounding box center [1521, 75] width 6 height 6
